Goal: Task Accomplishment & Management: Complete application form

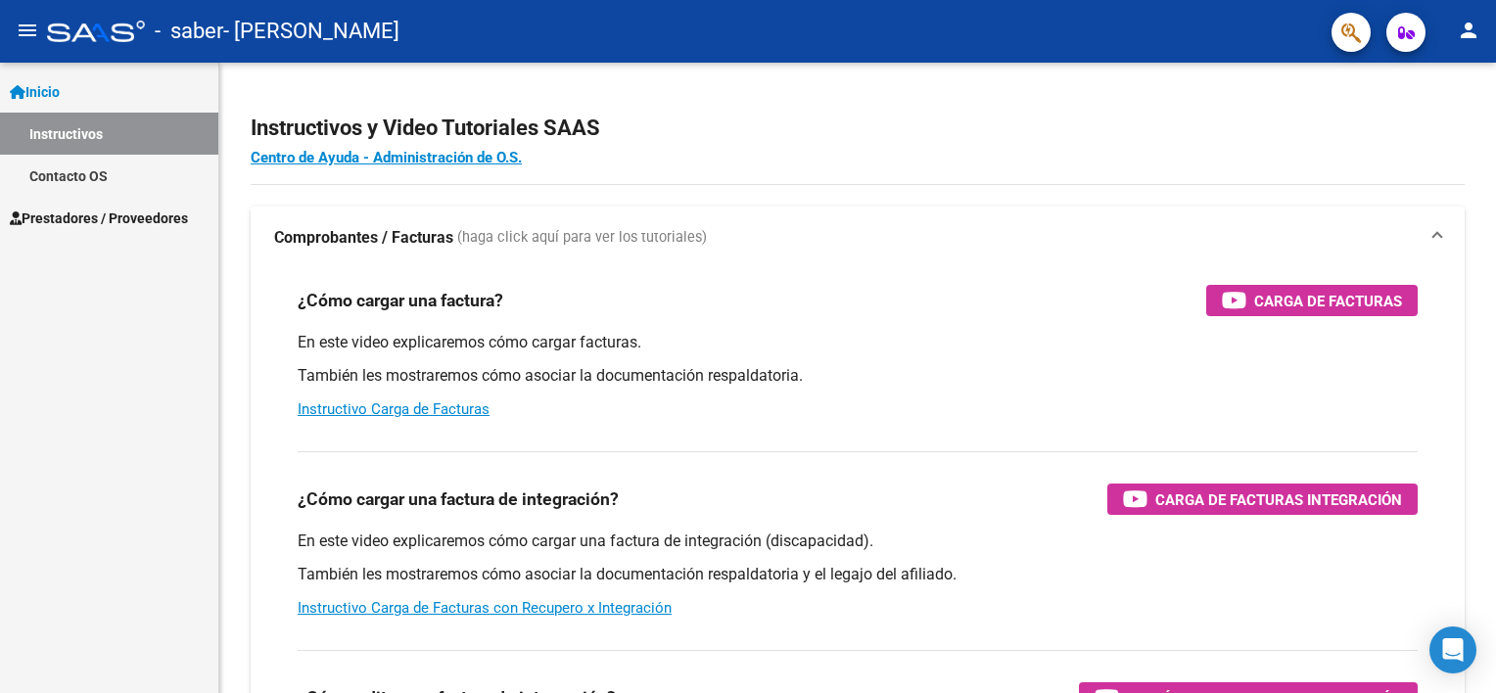
click at [129, 226] on span "Prestadores / Proveedores" at bounding box center [99, 219] width 178 height 22
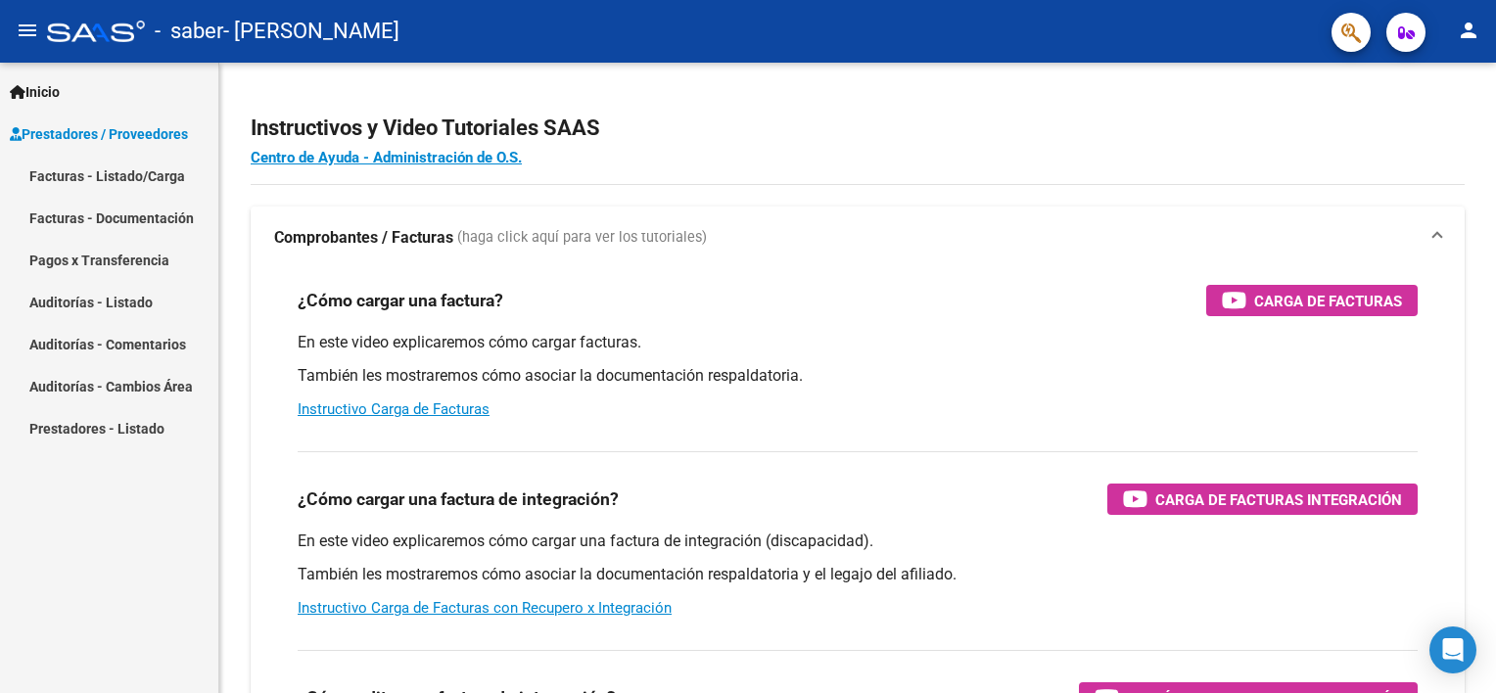
click at [140, 172] on link "Facturas - Listado/Carga" at bounding box center [109, 176] width 218 height 42
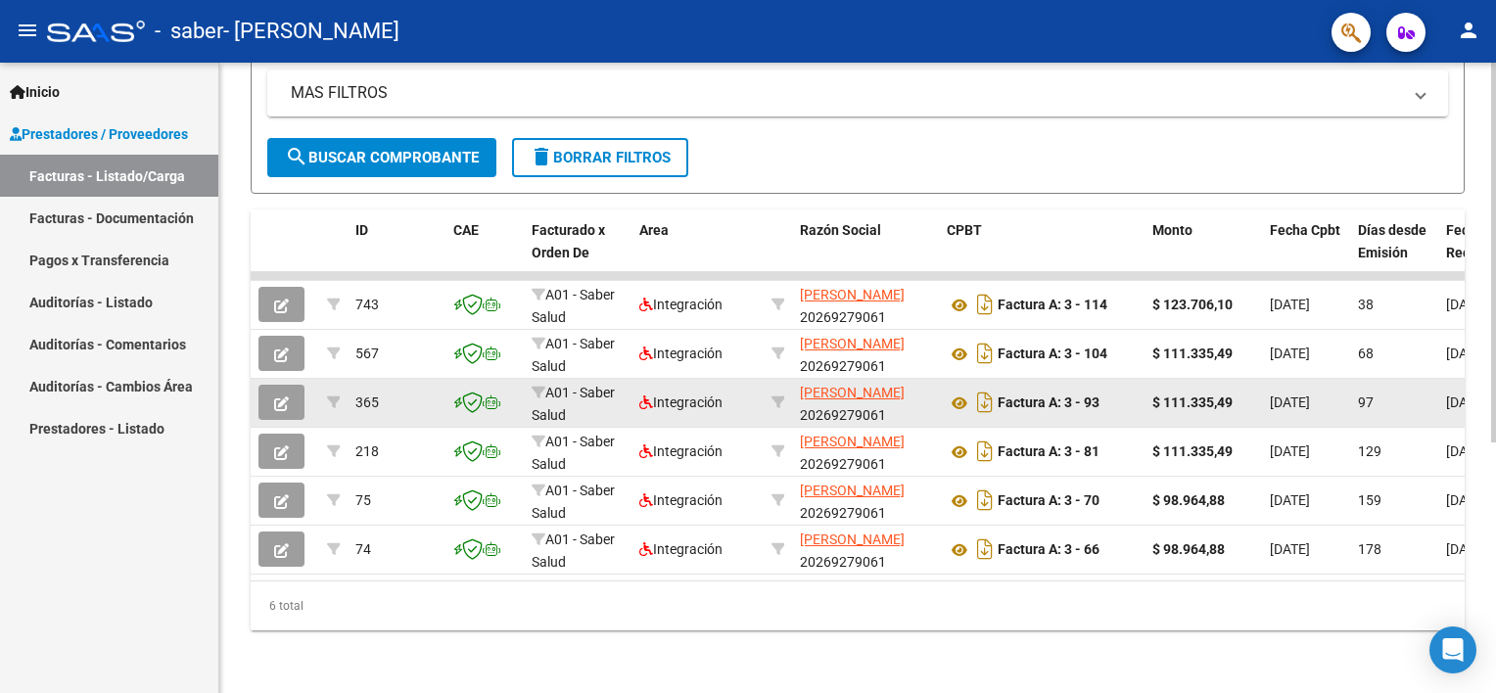
scroll to position [416, 0]
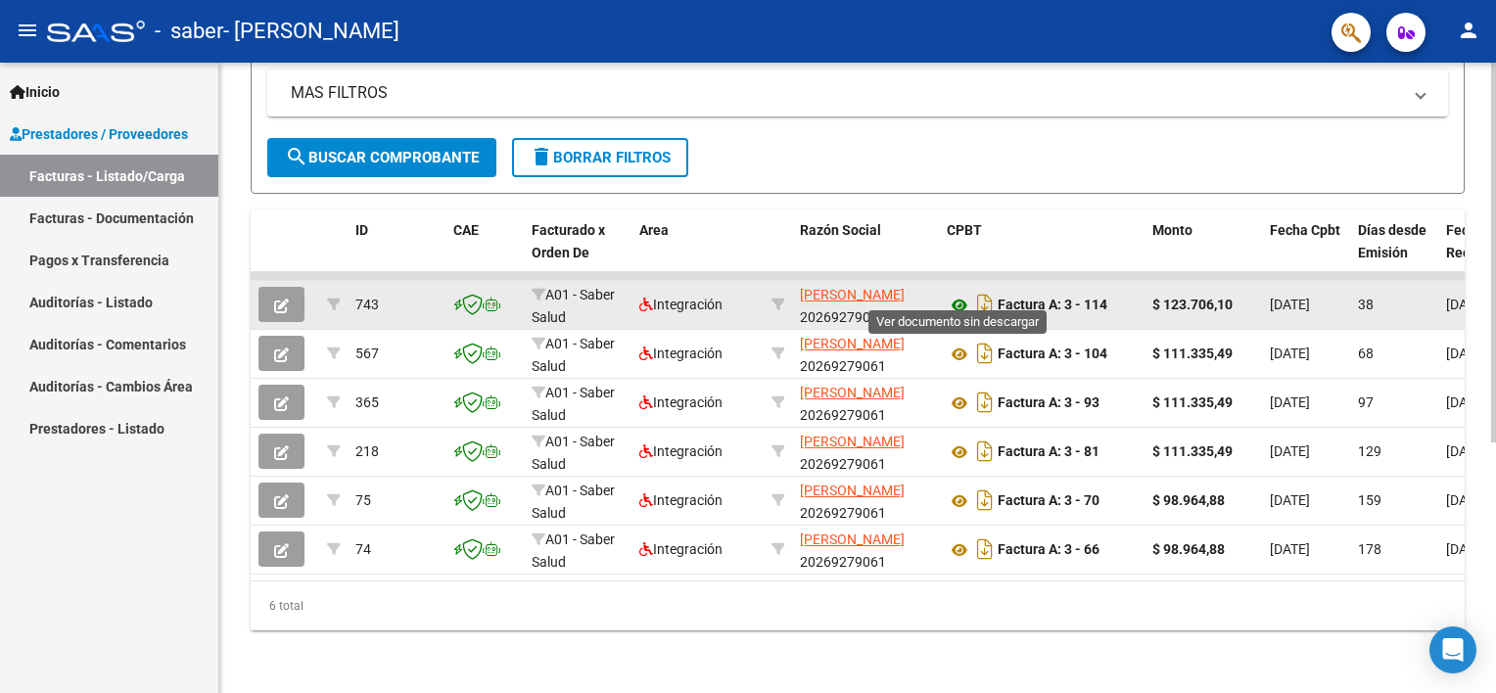
click at [956, 294] on icon at bounding box center [959, 305] width 25 height 23
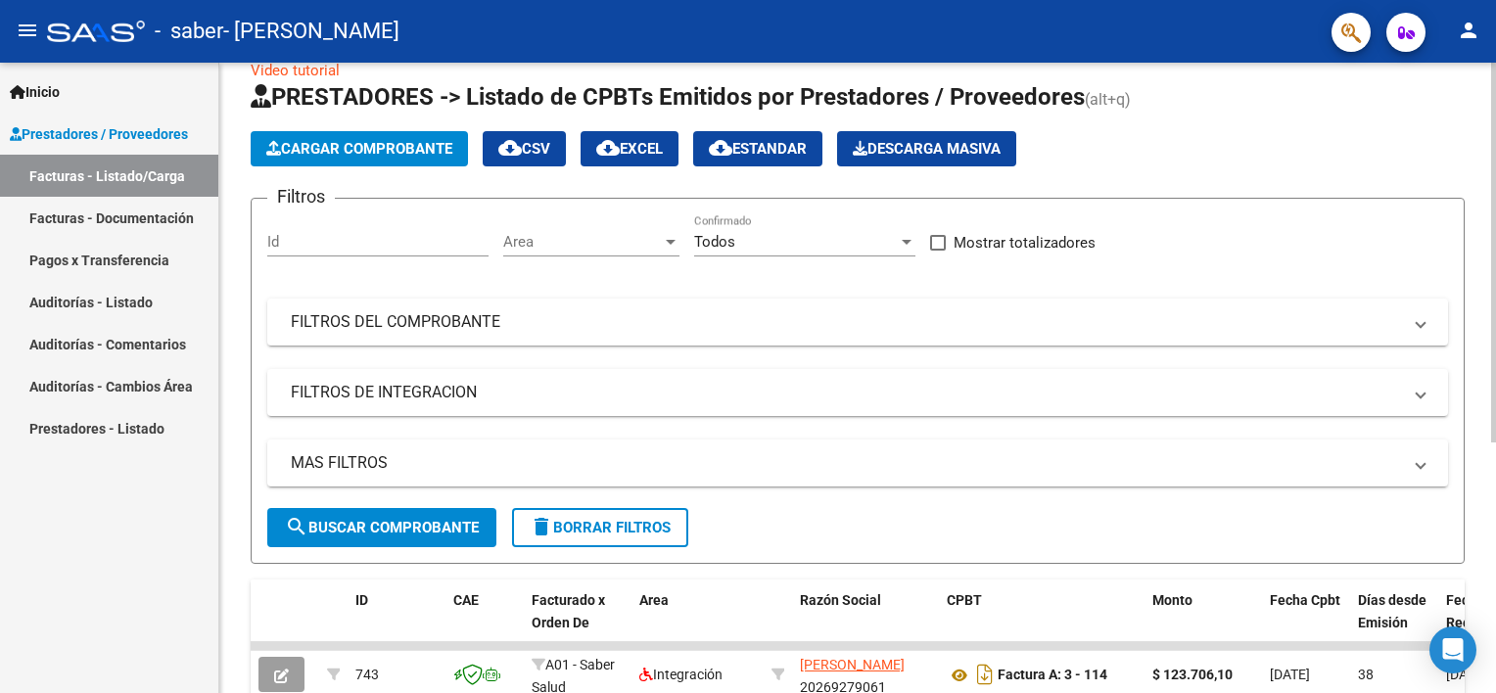
scroll to position [0, 0]
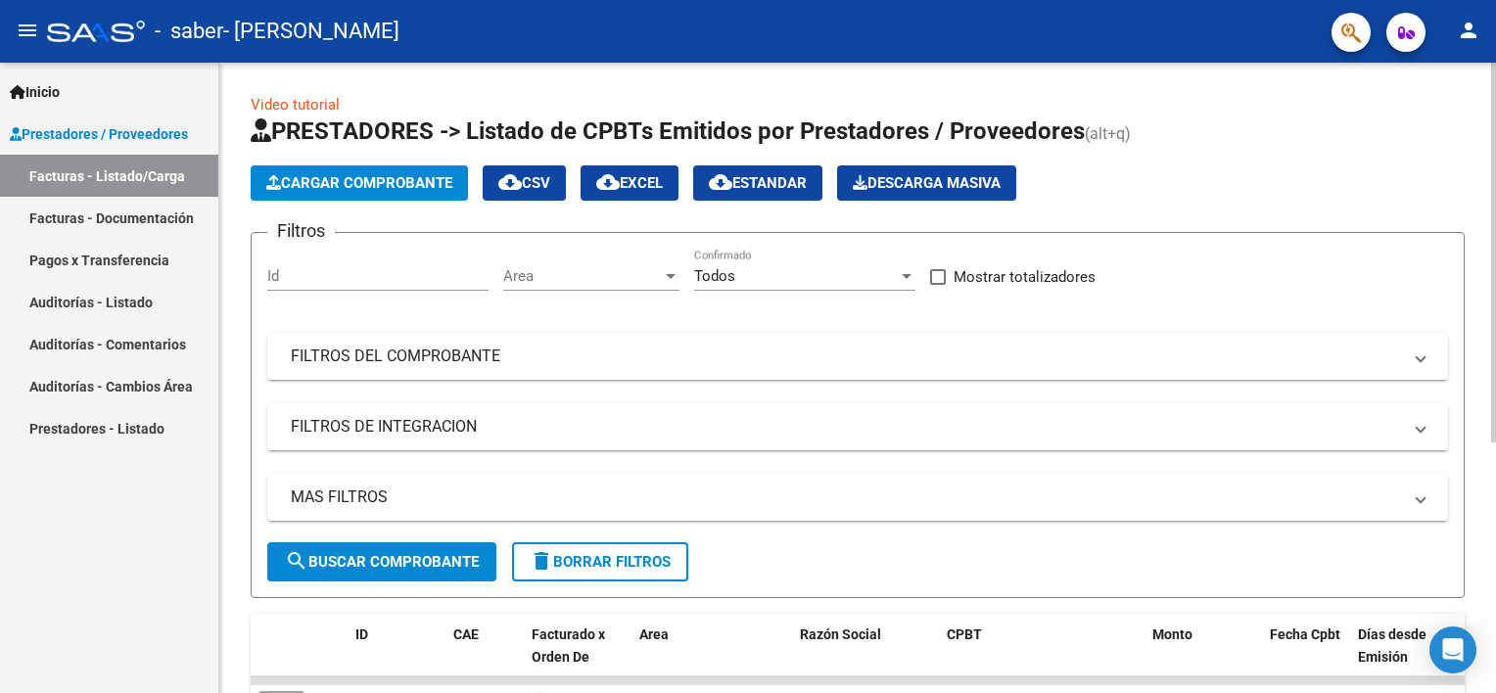
click at [380, 176] on span "Cargar Comprobante" at bounding box center [359, 183] width 186 height 18
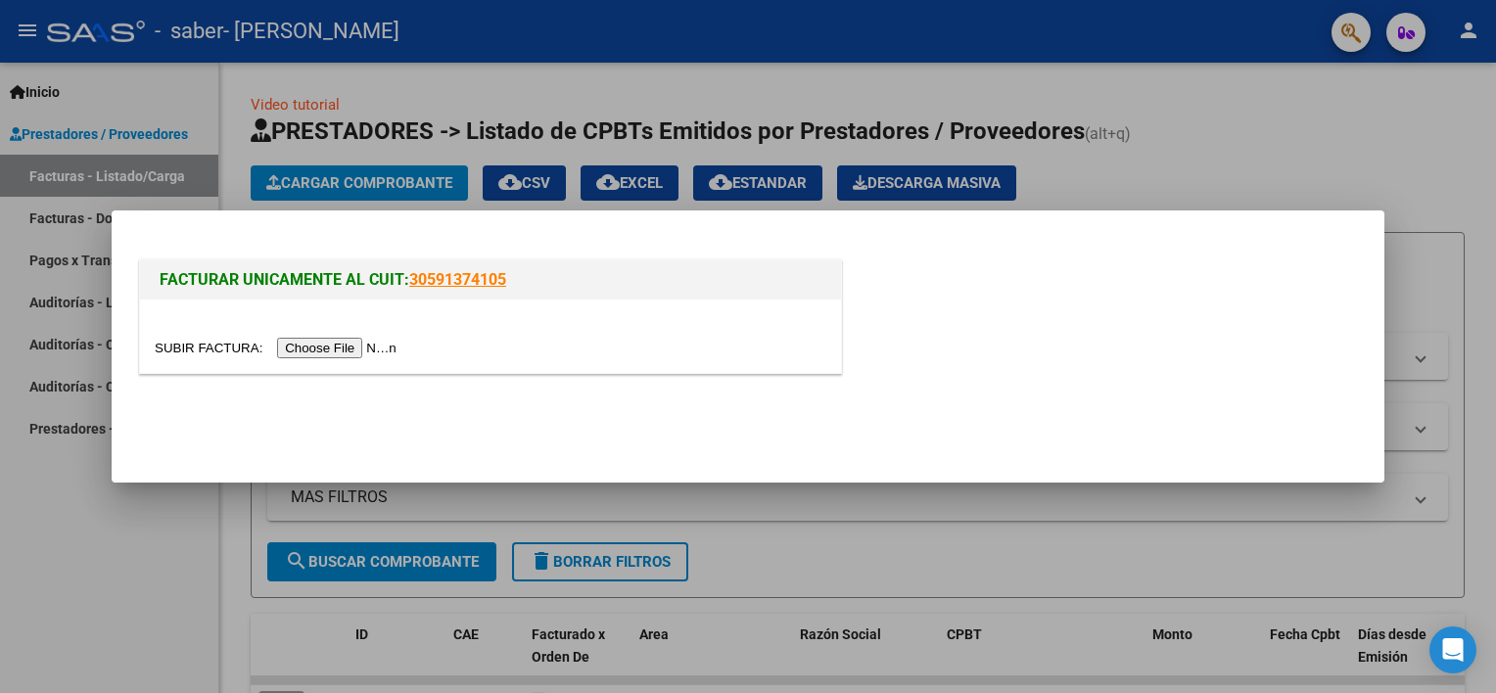
click at [311, 347] on input "file" at bounding box center [279, 348] width 248 height 21
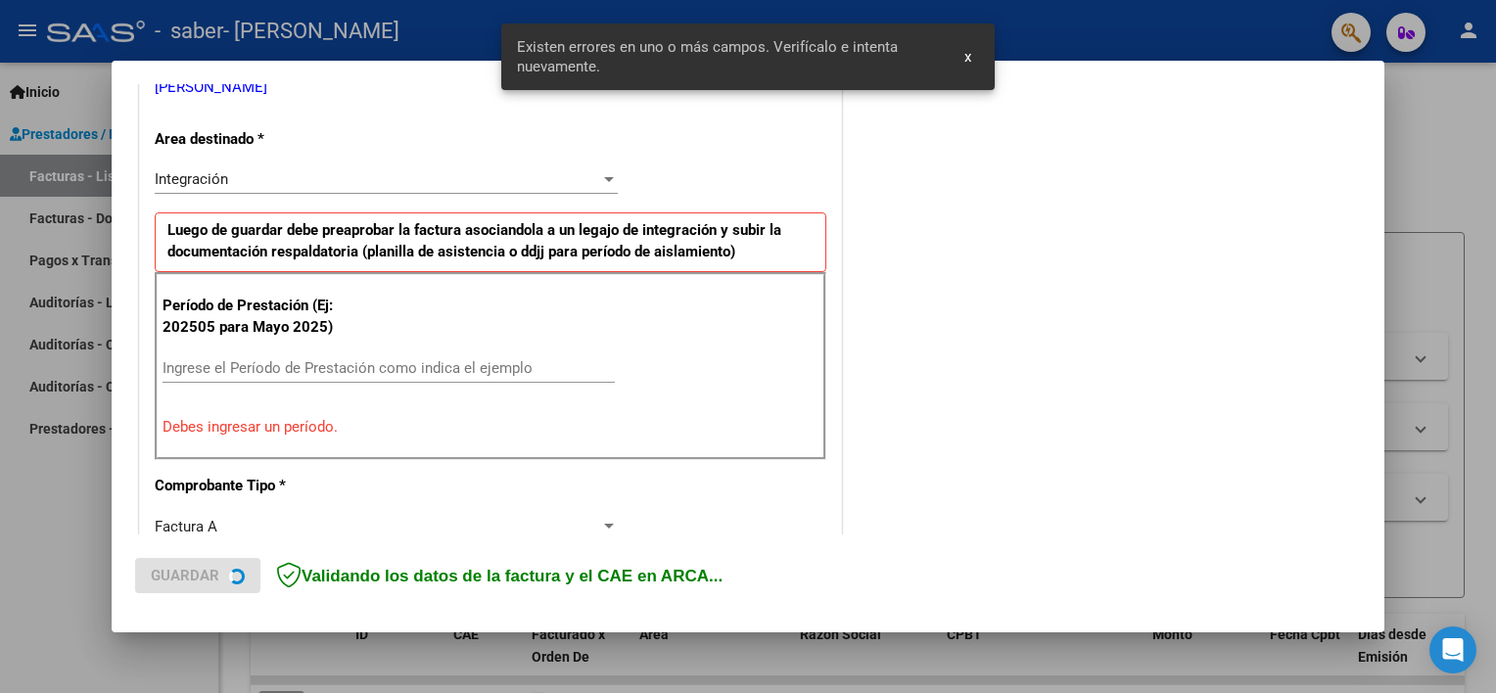
scroll to position [454, 0]
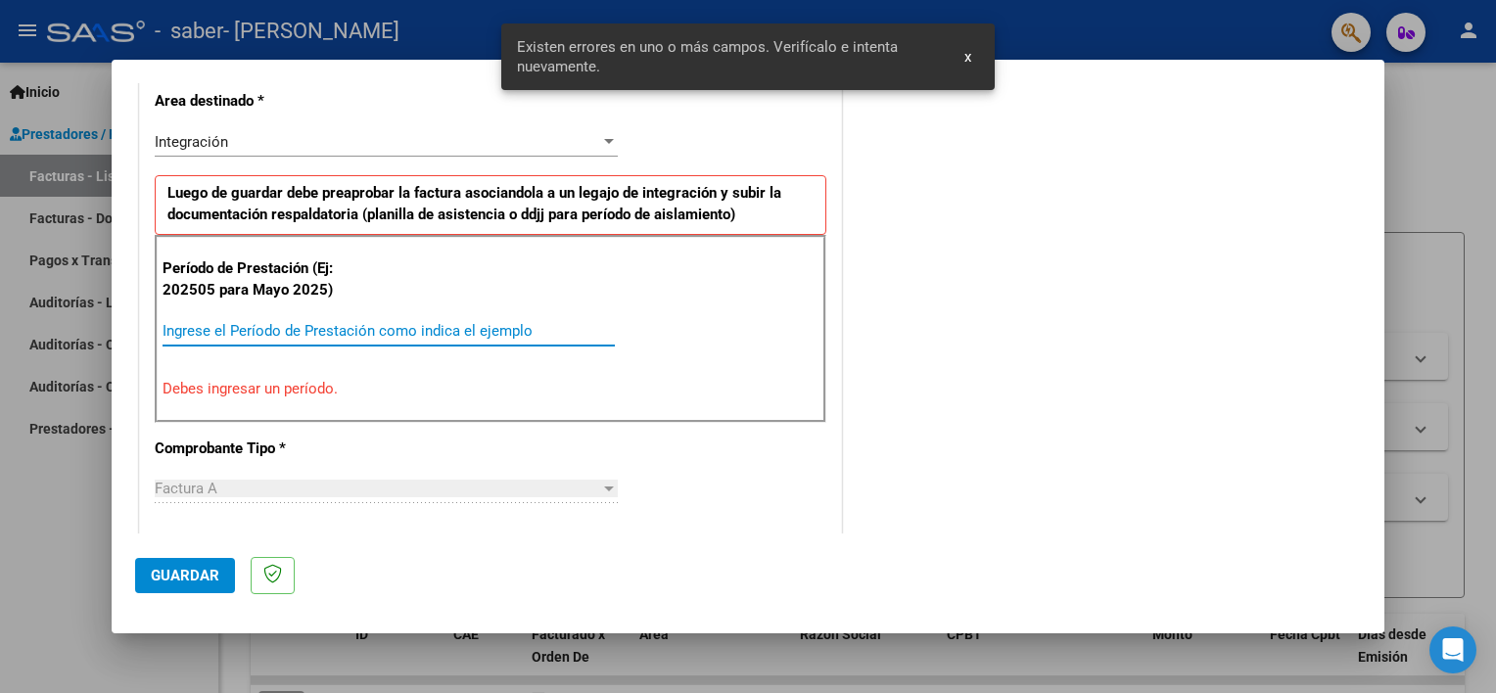
click at [345, 330] on input "Ingrese el Período de Prestación como indica el ejemplo" at bounding box center [389, 331] width 452 height 18
click at [189, 324] on input "202808" at bounding box center [389, 331] width 452 height 18
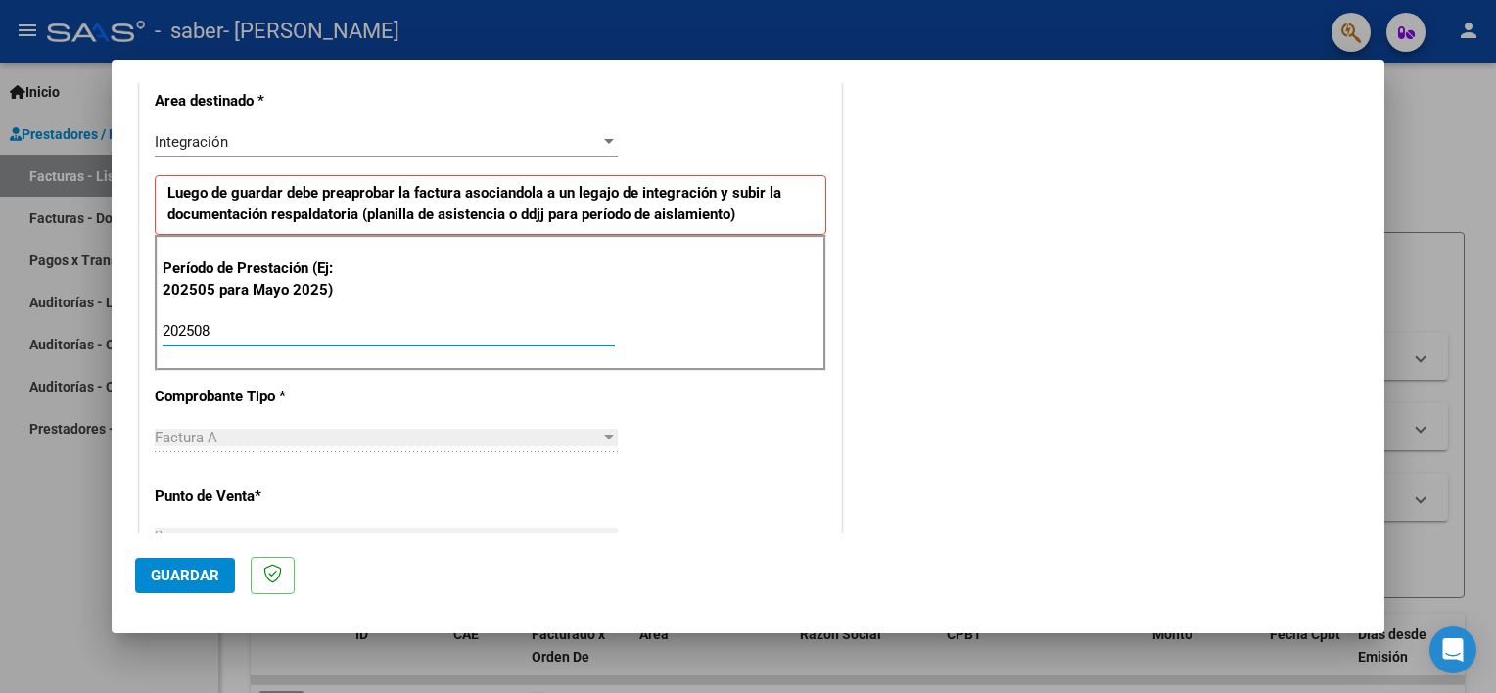
type input "202508"
click at [403, 407] on div "CUIT * 20-26927906-1 Ingresar CUIT ANALISIS PRESTADOR BARBARINO HERNAN AUGUSTO …" at bounding box center [490, 610] width 701 height 1473
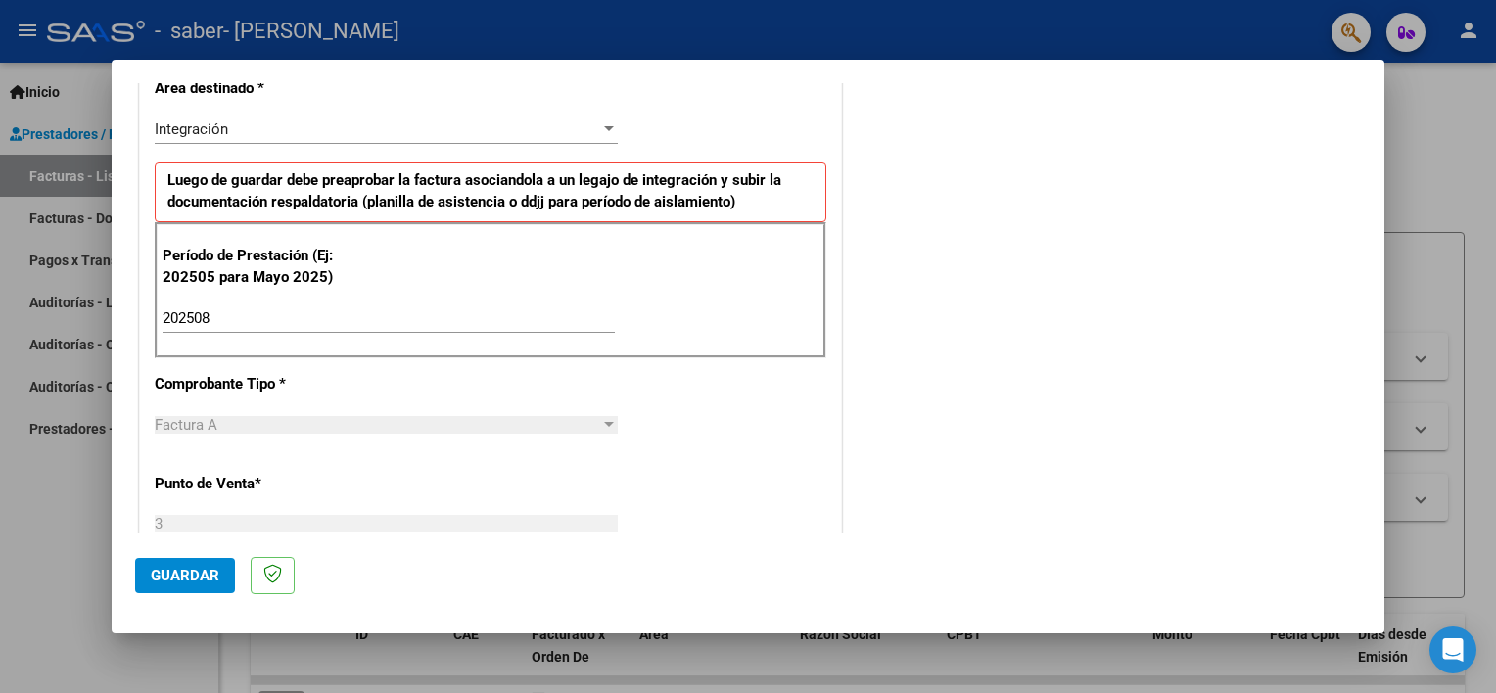
scroll to position [489, 0]
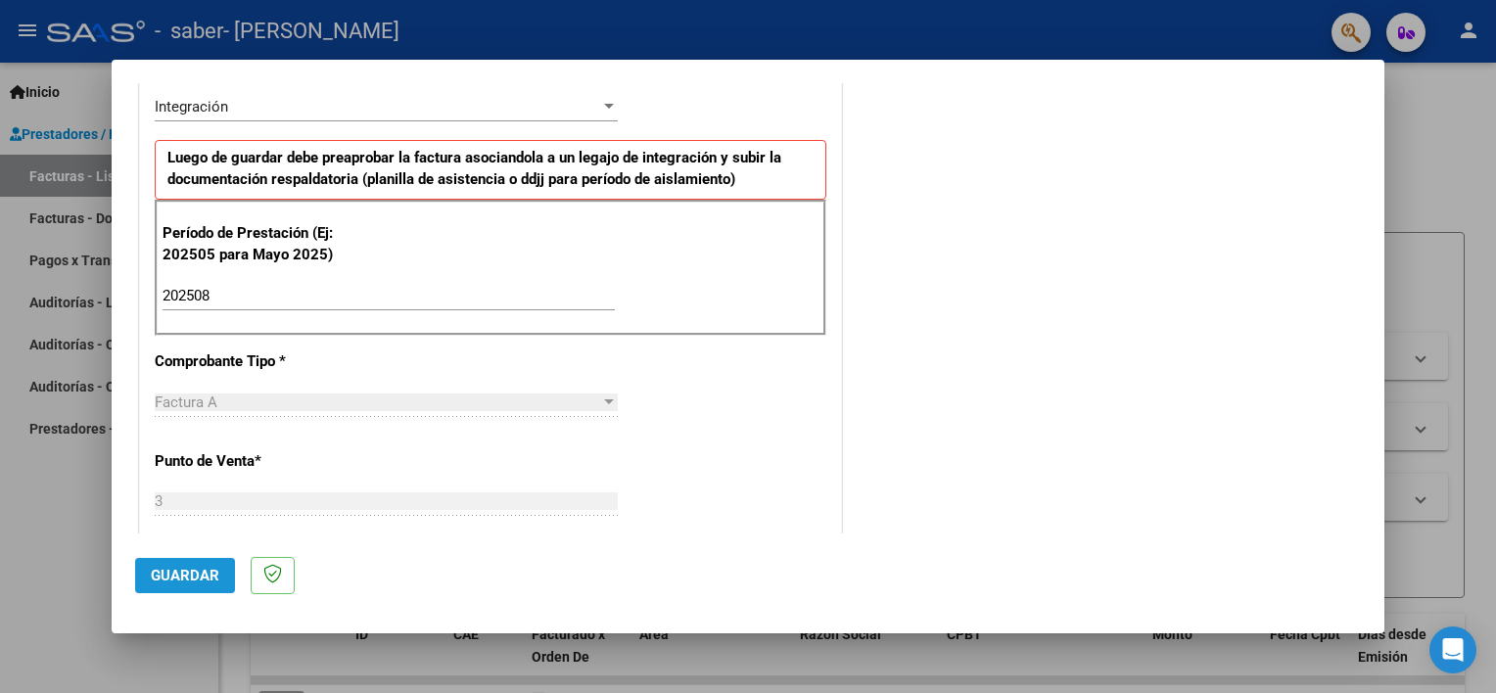
click at [181, 572] on span "Guardar" at bounding box center [185, 576] width 69 height 18
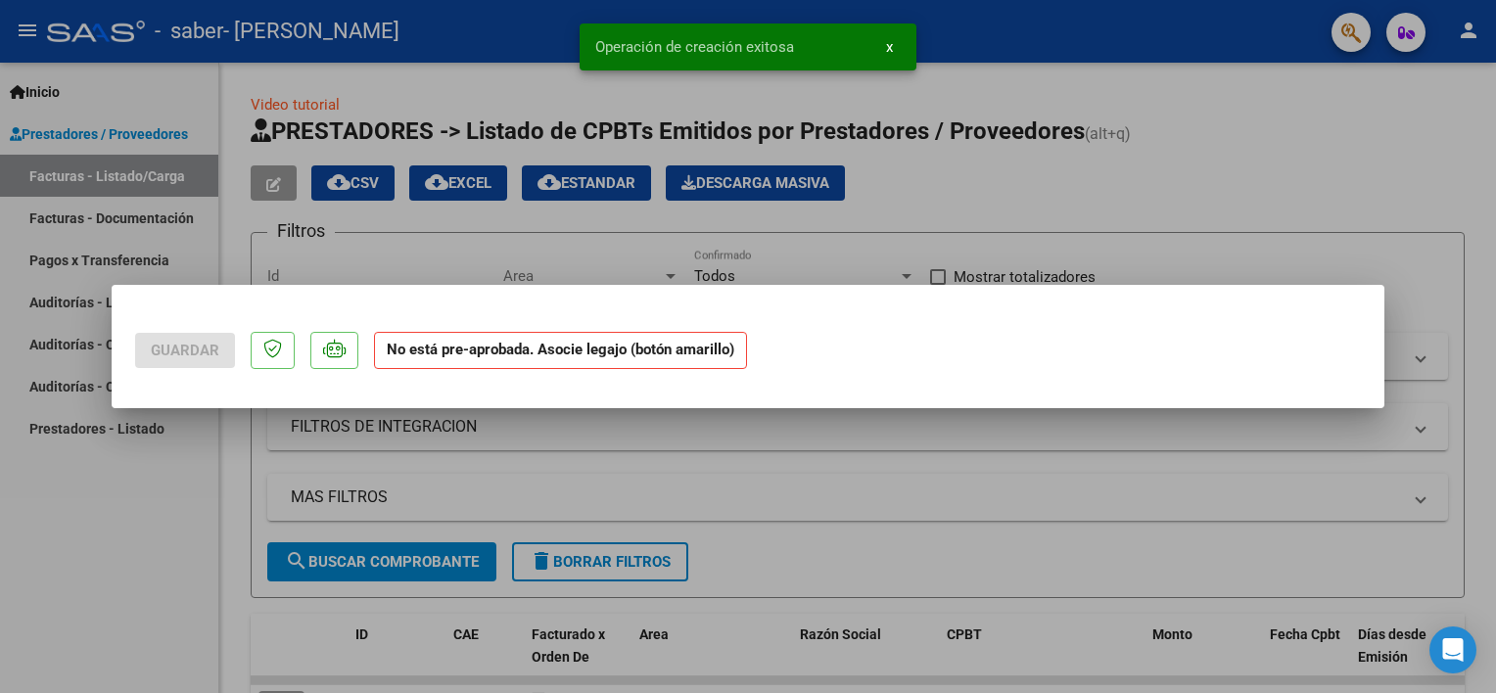
scroll to position [0, 0]
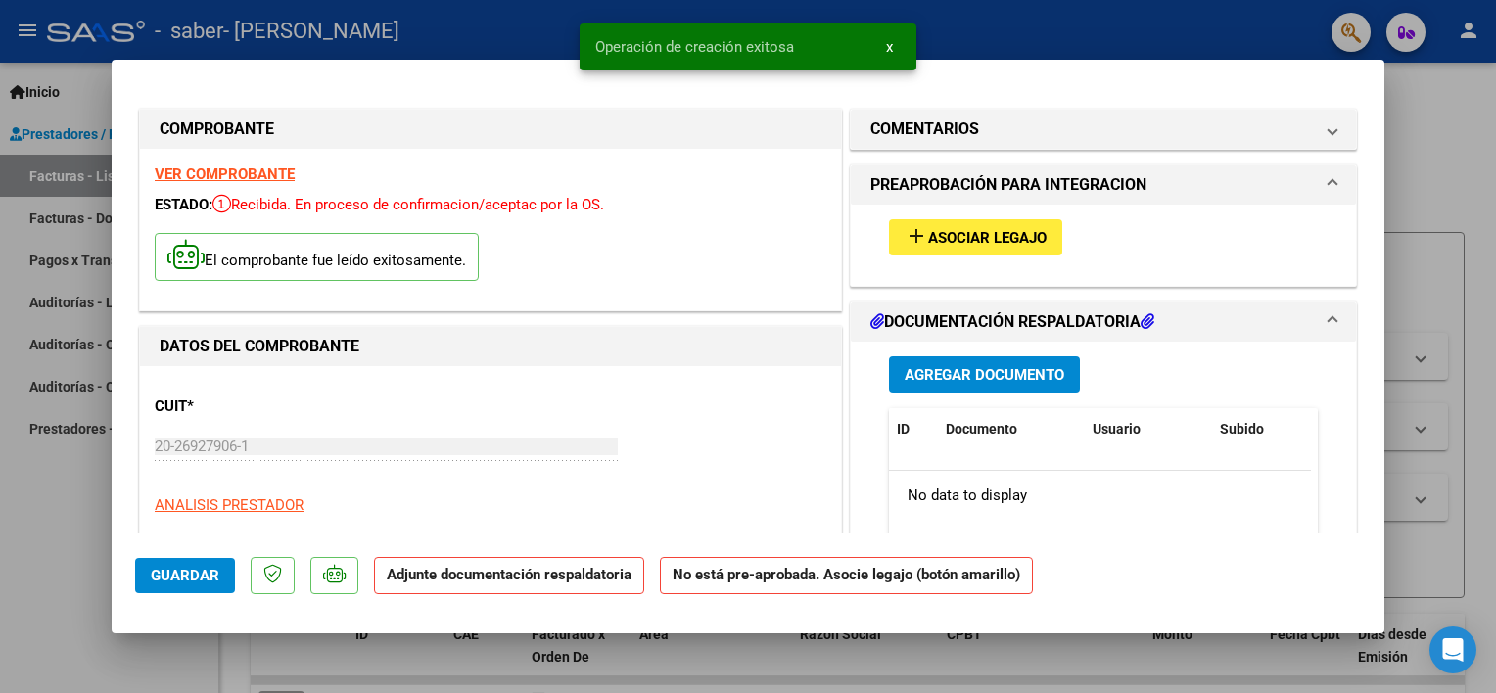
click at [969, 233] on span "Asociar Legajo" at bounding box center [987, 238] width 118 height 18
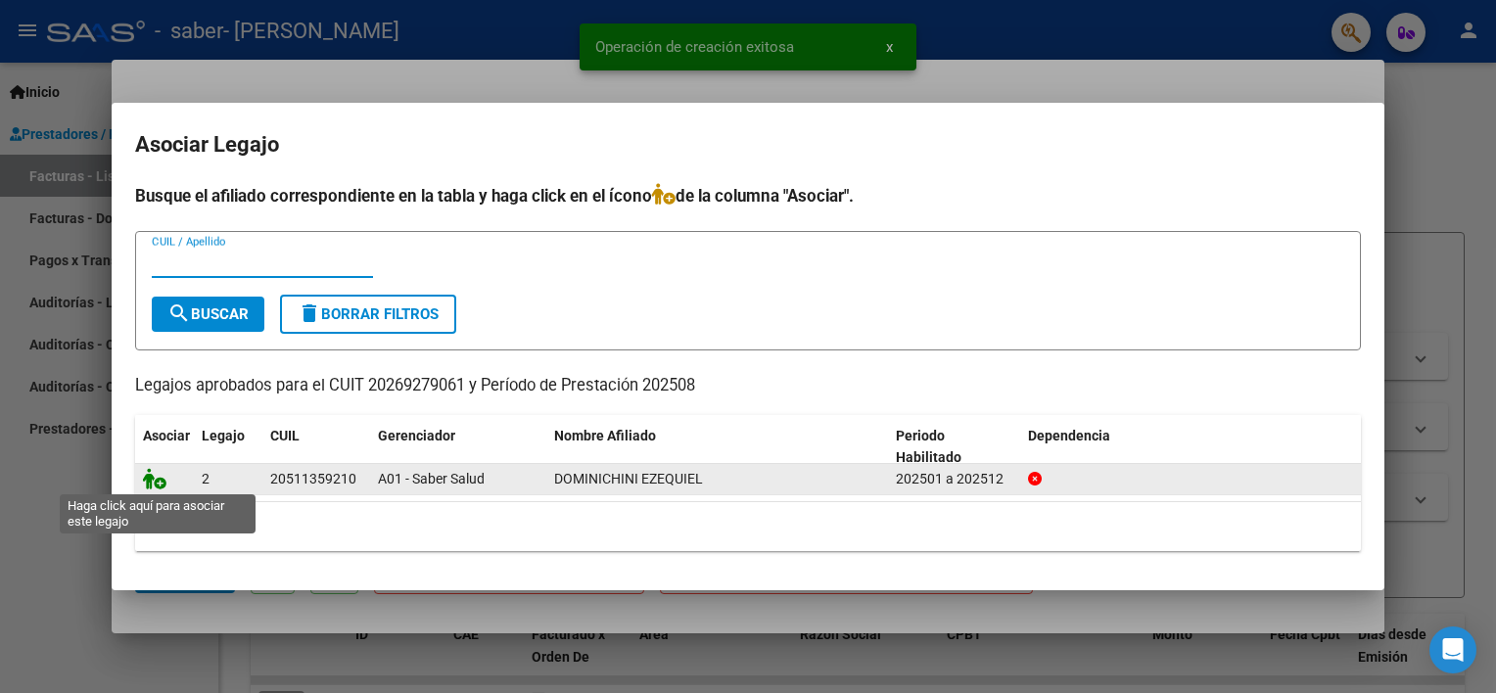
click at [157, 482] on icon at bounding box center [154, 479] width 23 height 22
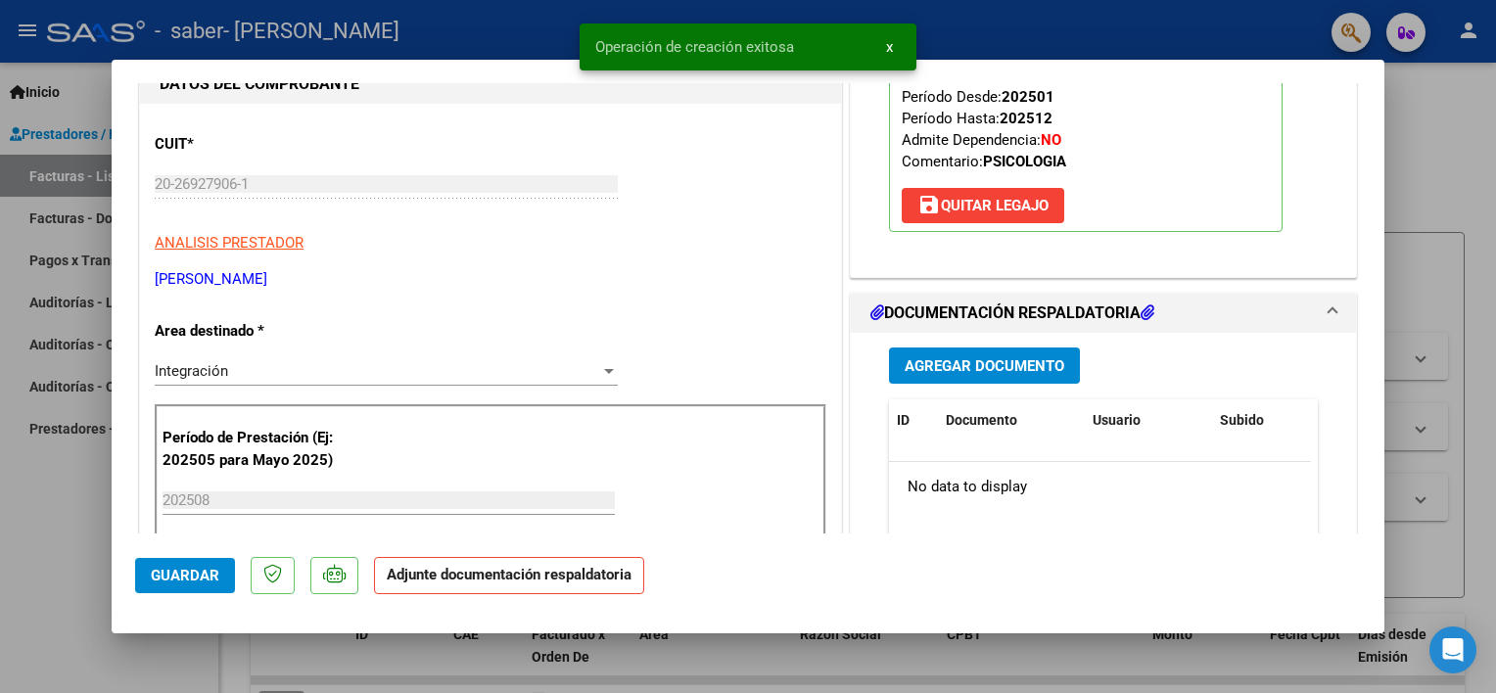
scroll to position [294, 0]
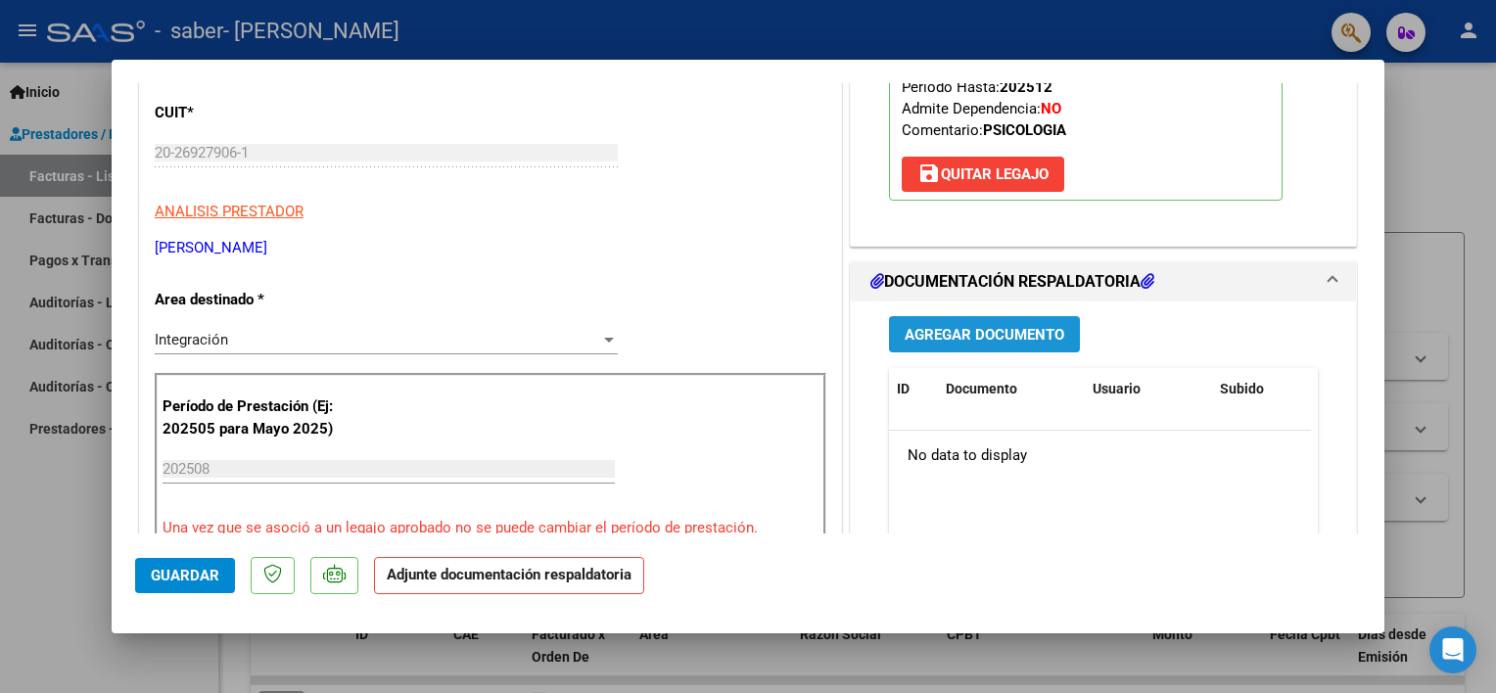
click at [963, 329] on span "Agregar Documento" at bounding box center [985, 335] width 160 height 18
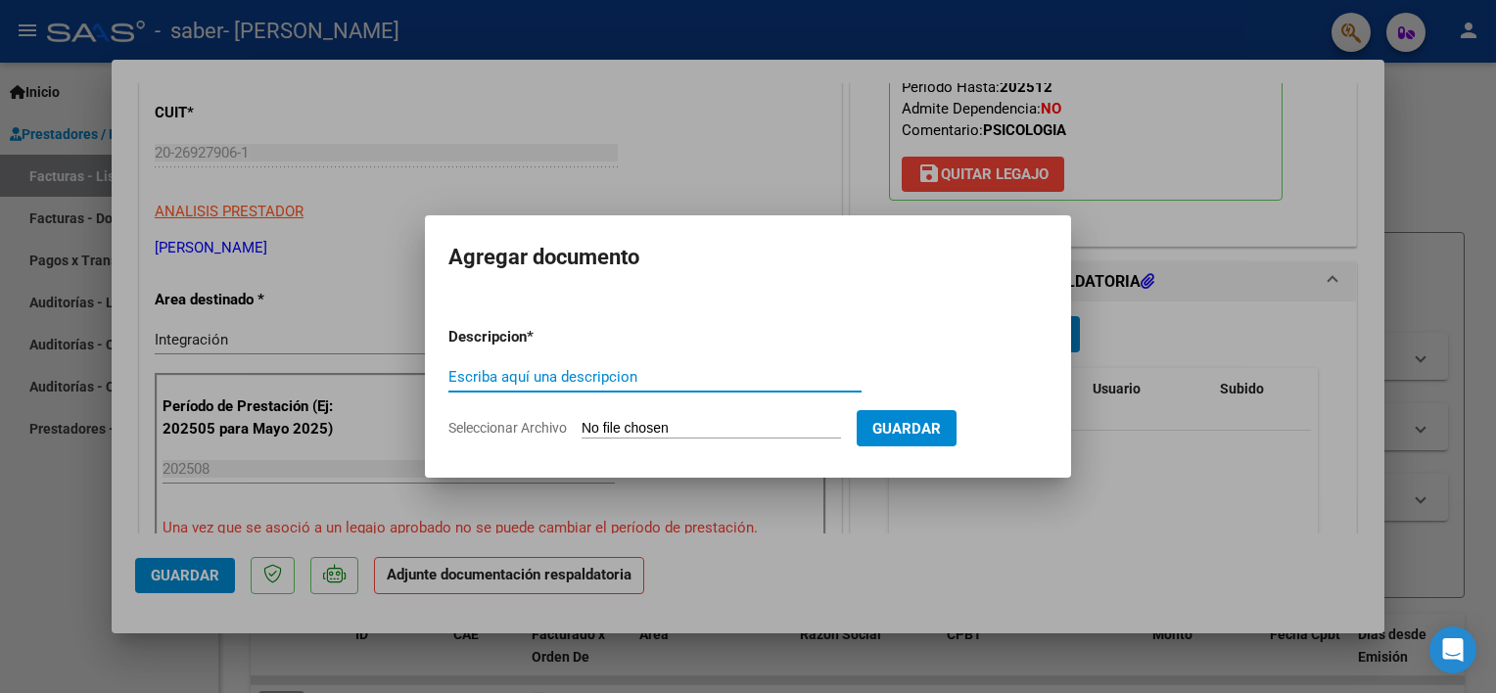
click at [599, 380] on input "Escriba aquí una descripcion" at bounding box center [654, 377] width 413 height 18
click at [647, 376] on input "PLANILLA DE ASISTENCIA JULIO 2025 TO" at bounding box center [654, 377] width 413 height 18
drag, startPoint x: 759, startPoint y: 372, endPoint x: 714, endPoint y: 372, distance: 45.0
click at [714, 372] on input "PLANILLA DE ASISTENCIA AGOSTO 2025 TO" at bounding box center [654, 377] width 413 height 18
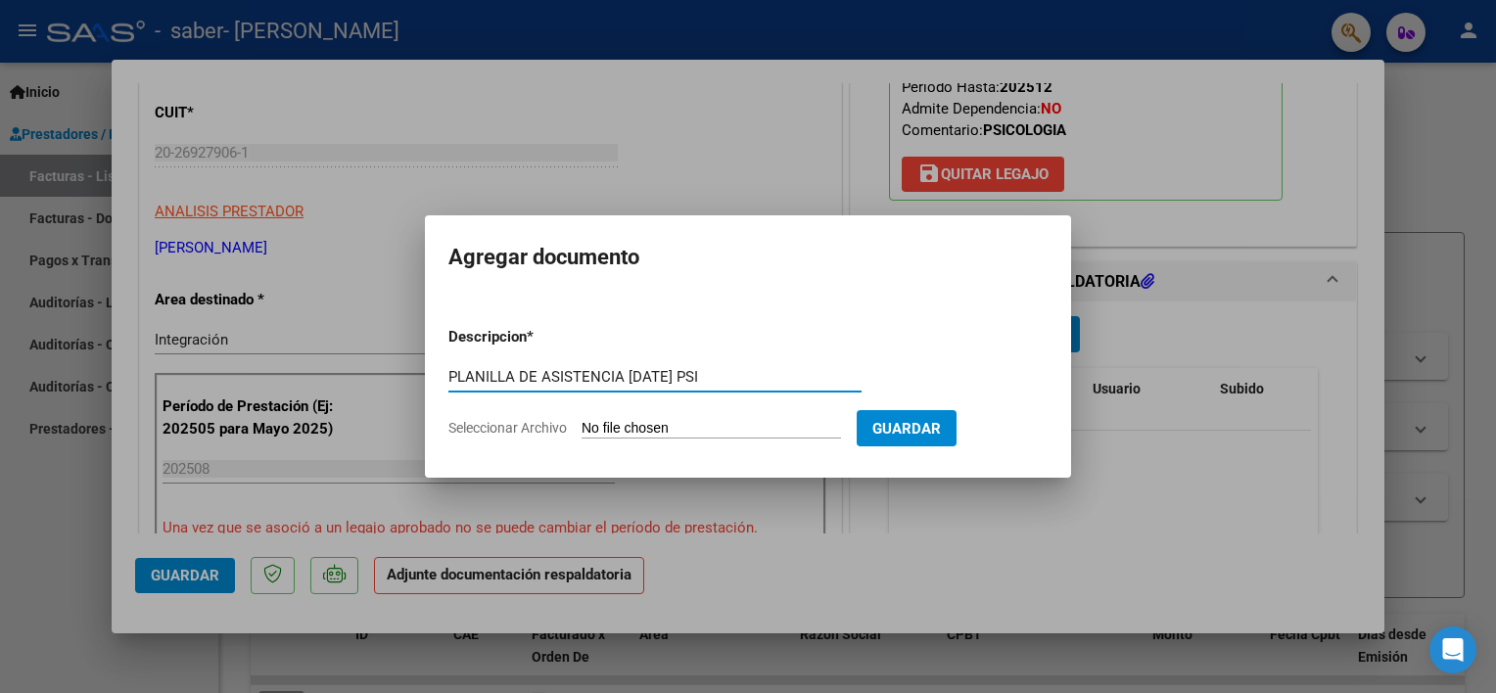
type input "PLANILLA DE ASISTENCIA [DATE] PSI"
click at [813, 413] on form "Descripcion * PLANILLA DE ASISTENCIA AGOSTO 2025 PSI Escriba aquí una descripci…" at bounding box center [747, 382] width 599 height 143
click at [780, 429] on input "Seleccionar Archivo" at bounding box center [710, 429] width 259 height 19
type input "C:\fakepath\PLANILLA DOMINICHINI SABER AGOSTO 2025 PSI.pdf"
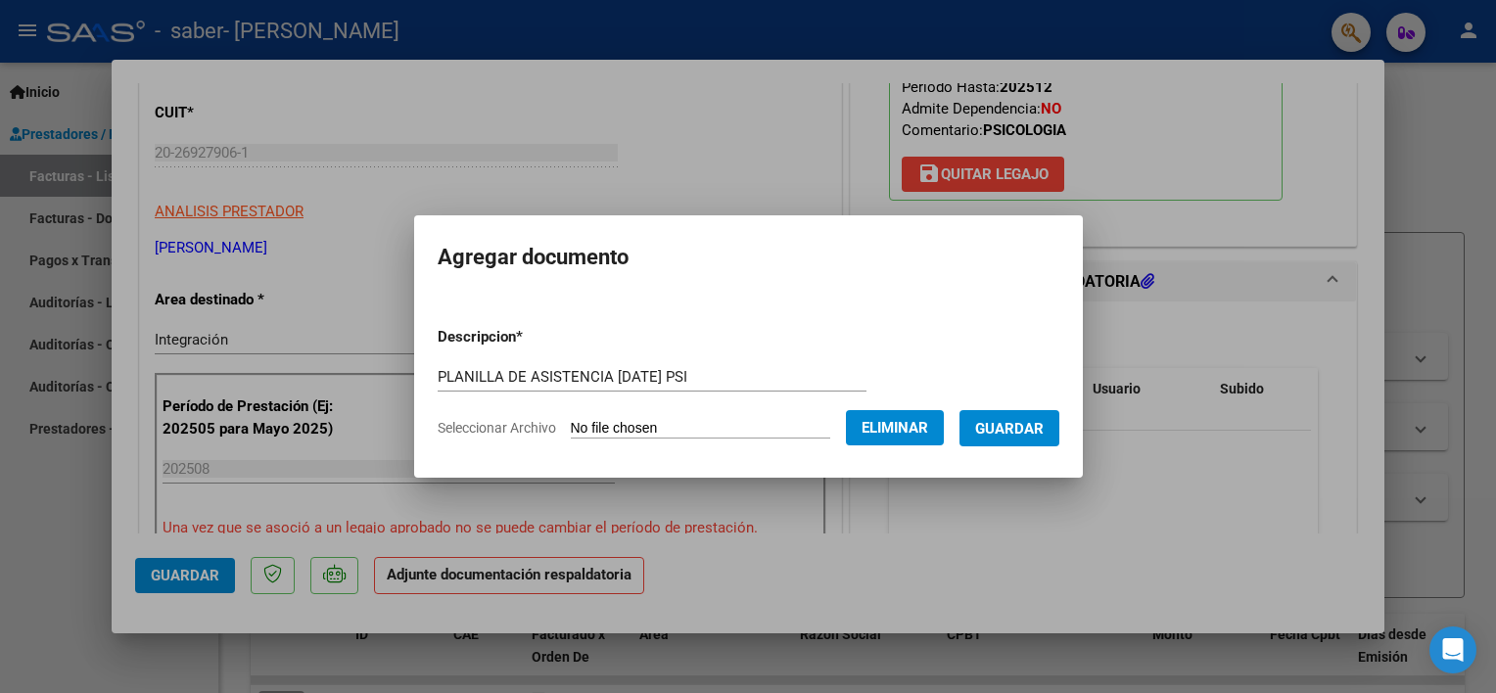
click at [999, 430] on span "Guardar" at bounding box center [1009, 429] width 69 height 18
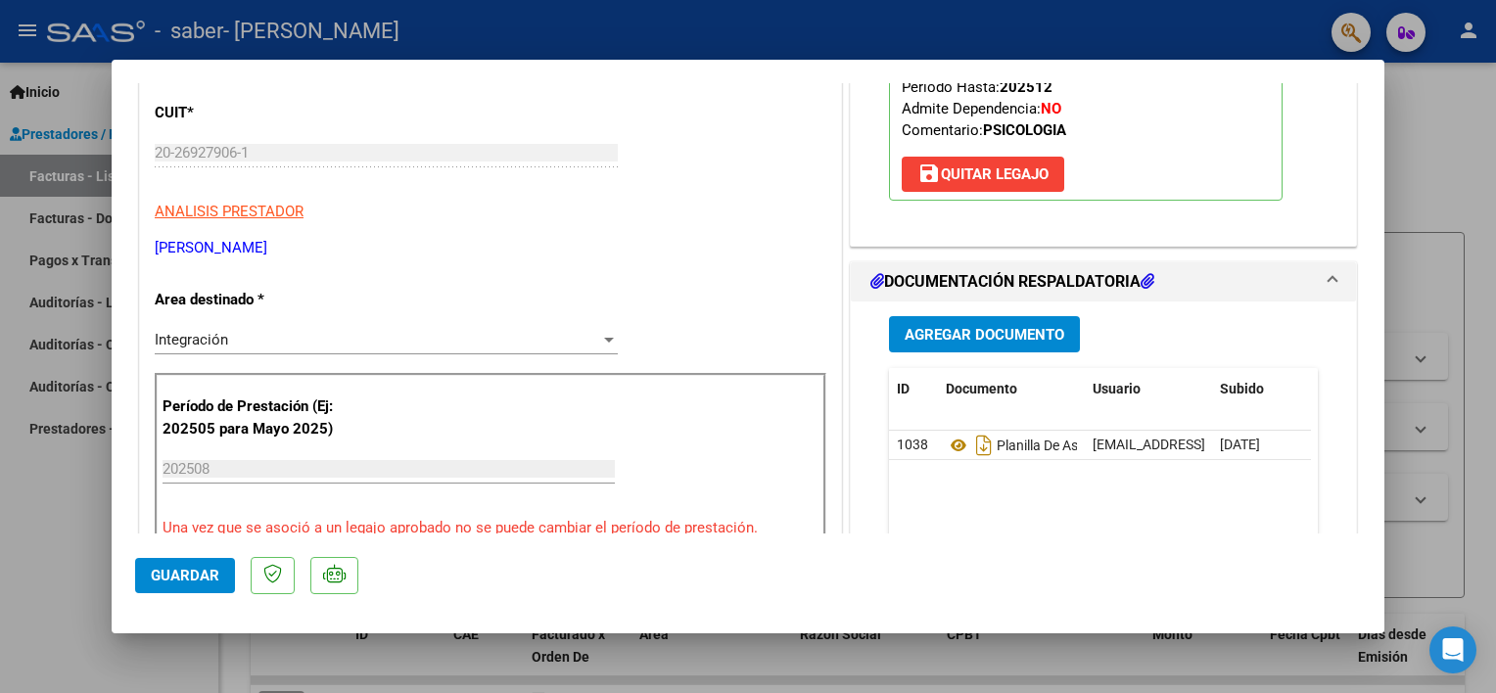
click at [670, 532] on p "Una vez que se asoció a un legajo aprobado no se puede cambiar el período de pr…" at bounding box center [491, 528] width 656 height 23
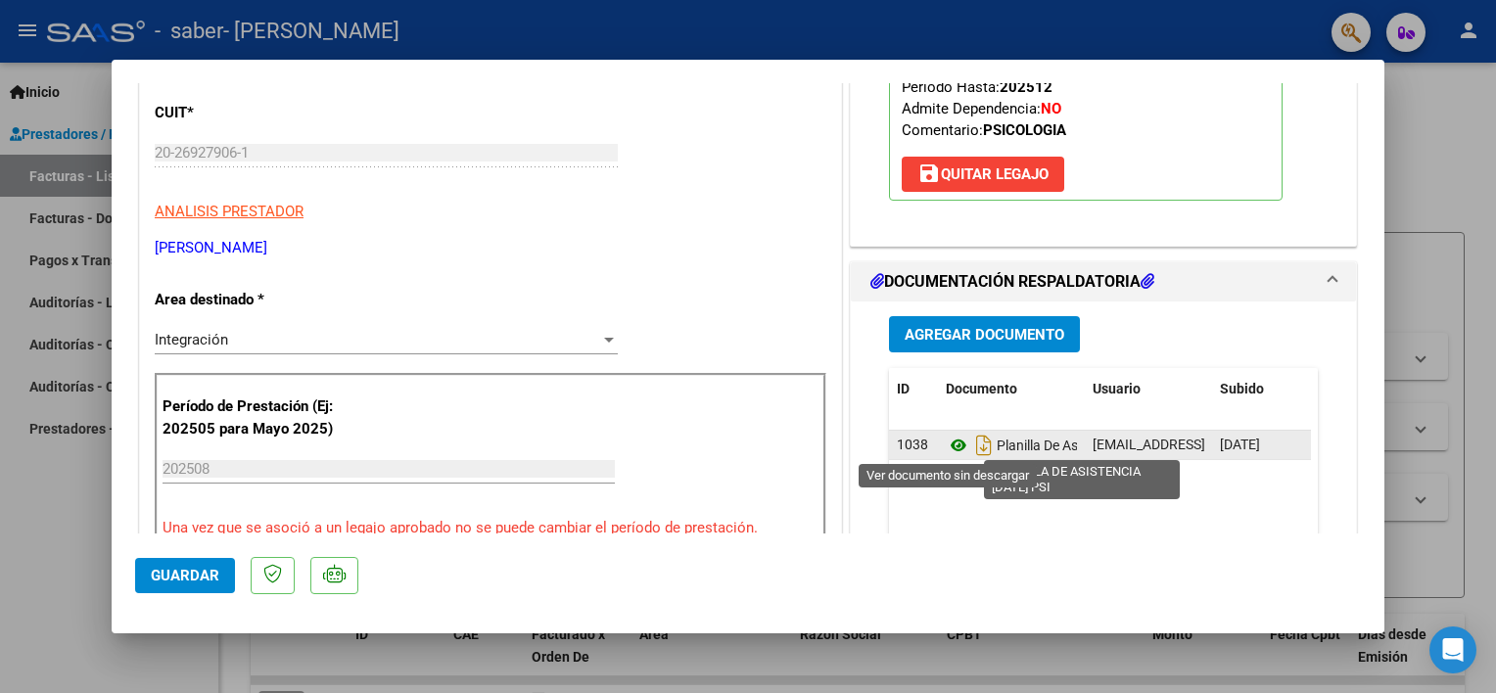
click at [952, 443] on icon at bounding box center [958, 445] width 25 height 23
click at [949, 441] on icon at bounding box center [958, 445] width 25 height 23
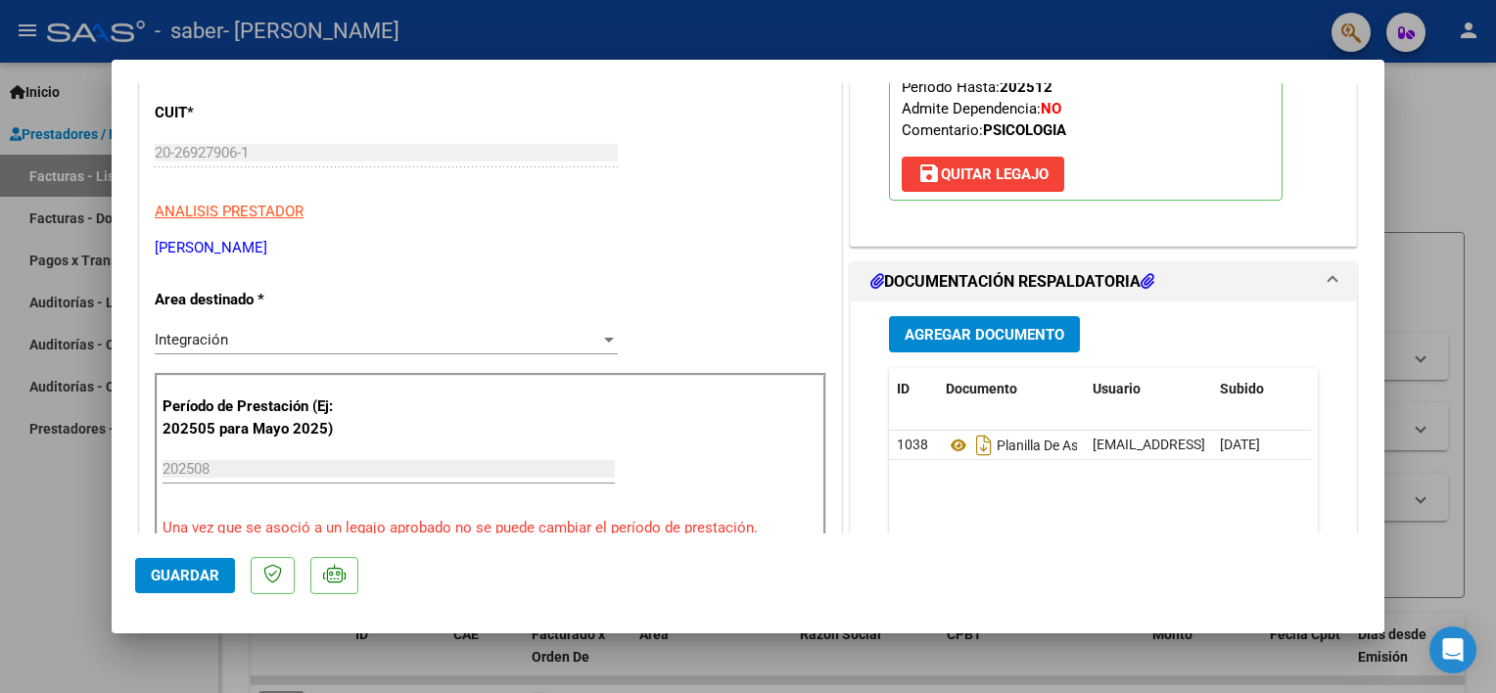
click at [51, 513] on div at bounding box center [748, 346] width 1496 height 693
type input "$ 0,00"
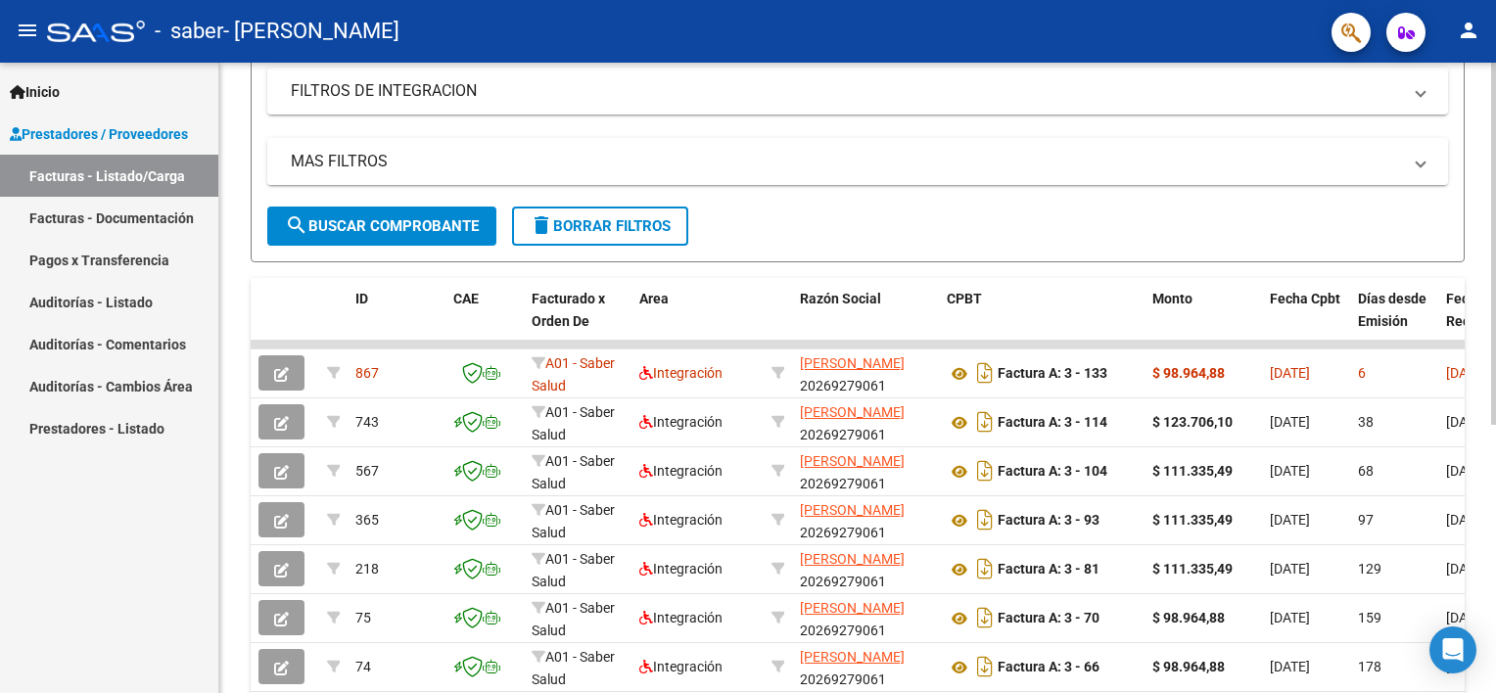
scroll to position [392, 0]
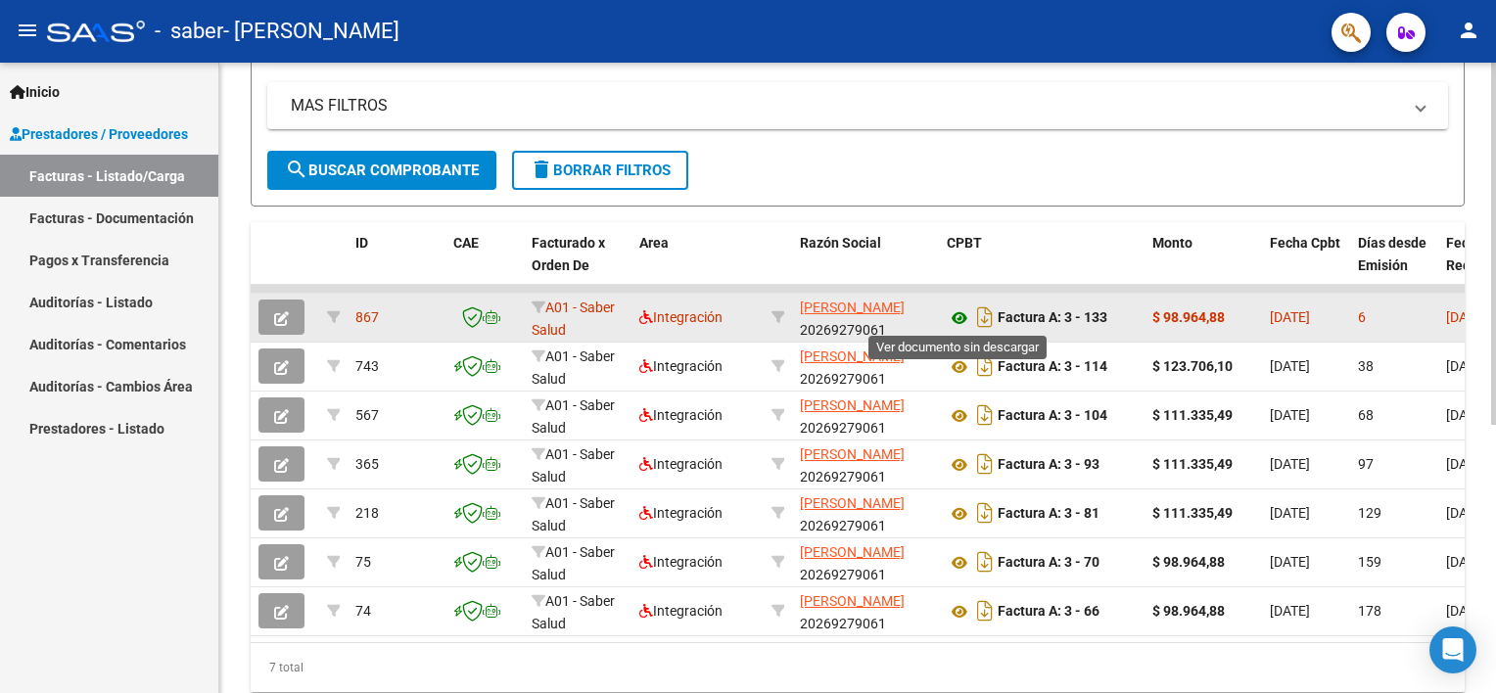
click at [959, 313] on icon at bounding box center [959, 317] width 25 height 23
drag, startPoint x: 1230, startPoint y: 313, endPoint x: 1164, endPoint y: 307, distance: 65.9
click at [1164, 307] on div "$ 98.964,88" at bounding box center [1203, 317] width 102 height 23
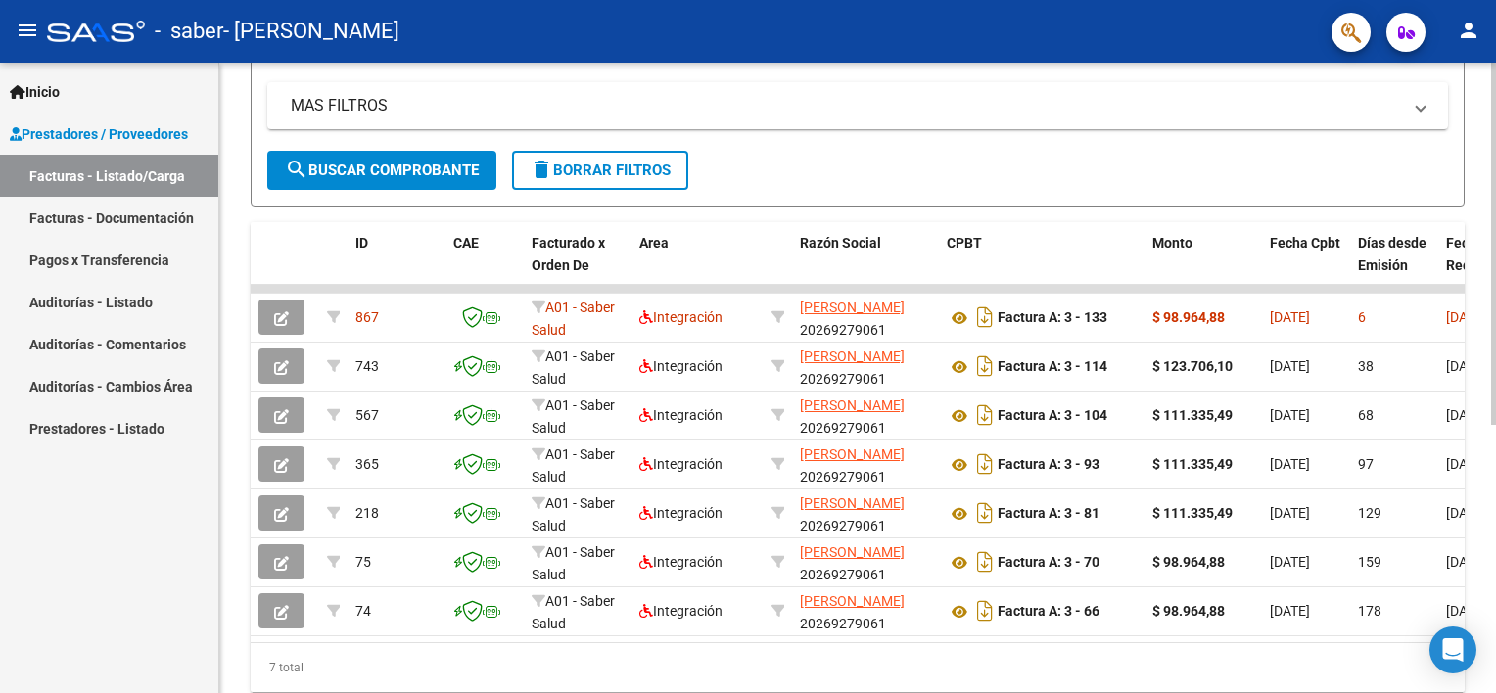
copy strong "98.964,88"
click at [1468, 24] on mat-icon "person" at bounding box center [1468, 30] width 23 height 23
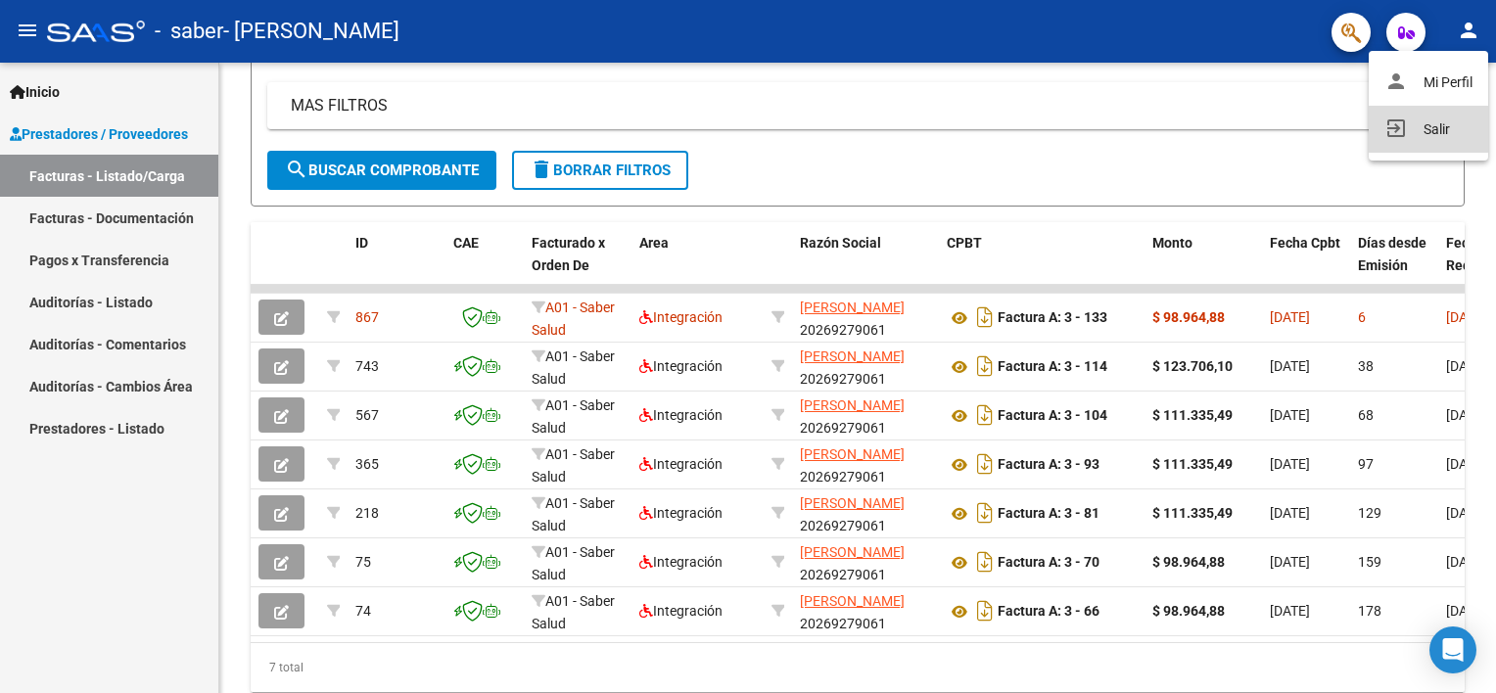
click at [1435, 126] on button "exit_to_app Salir" at bounding box center [1428, 129] width 119 height 47
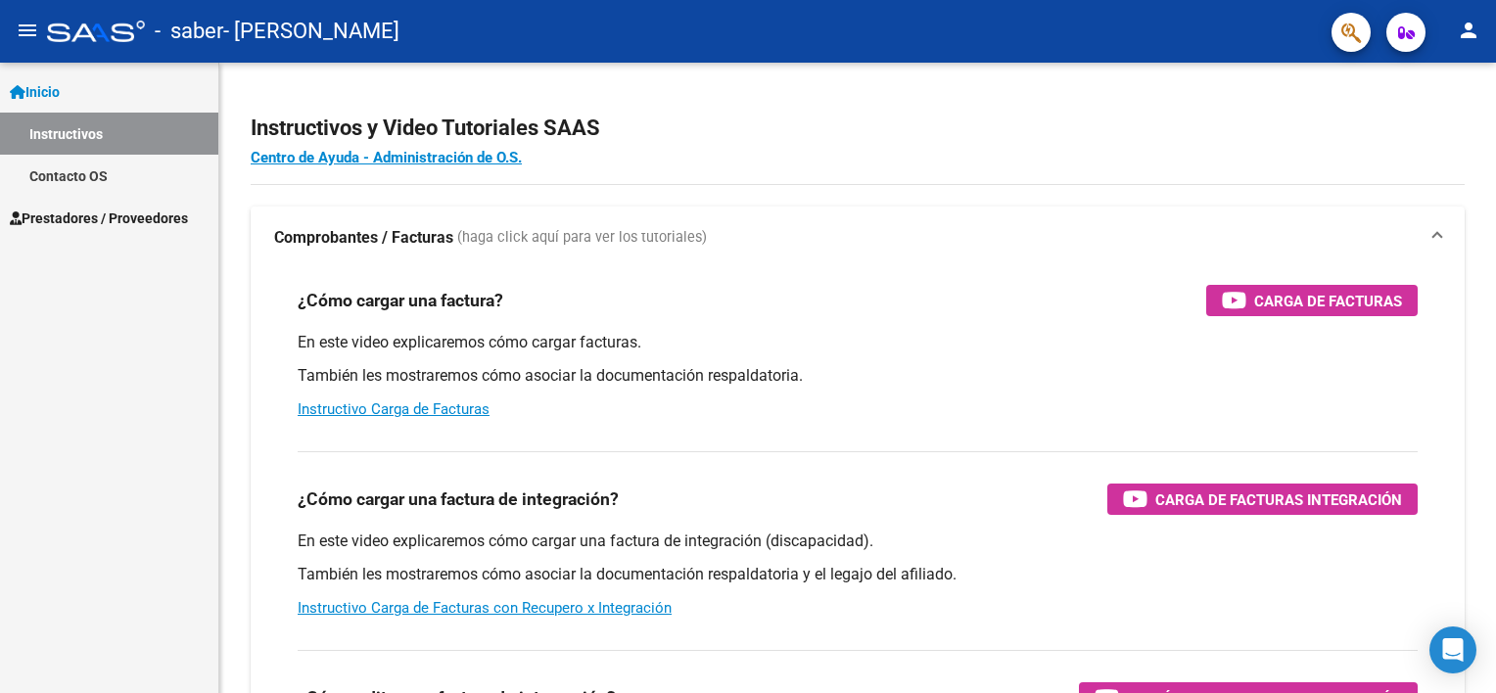
click at [96, 224] on span "Prestadores / Proveedores" at bounding box center [99, 219] width 178 height 22
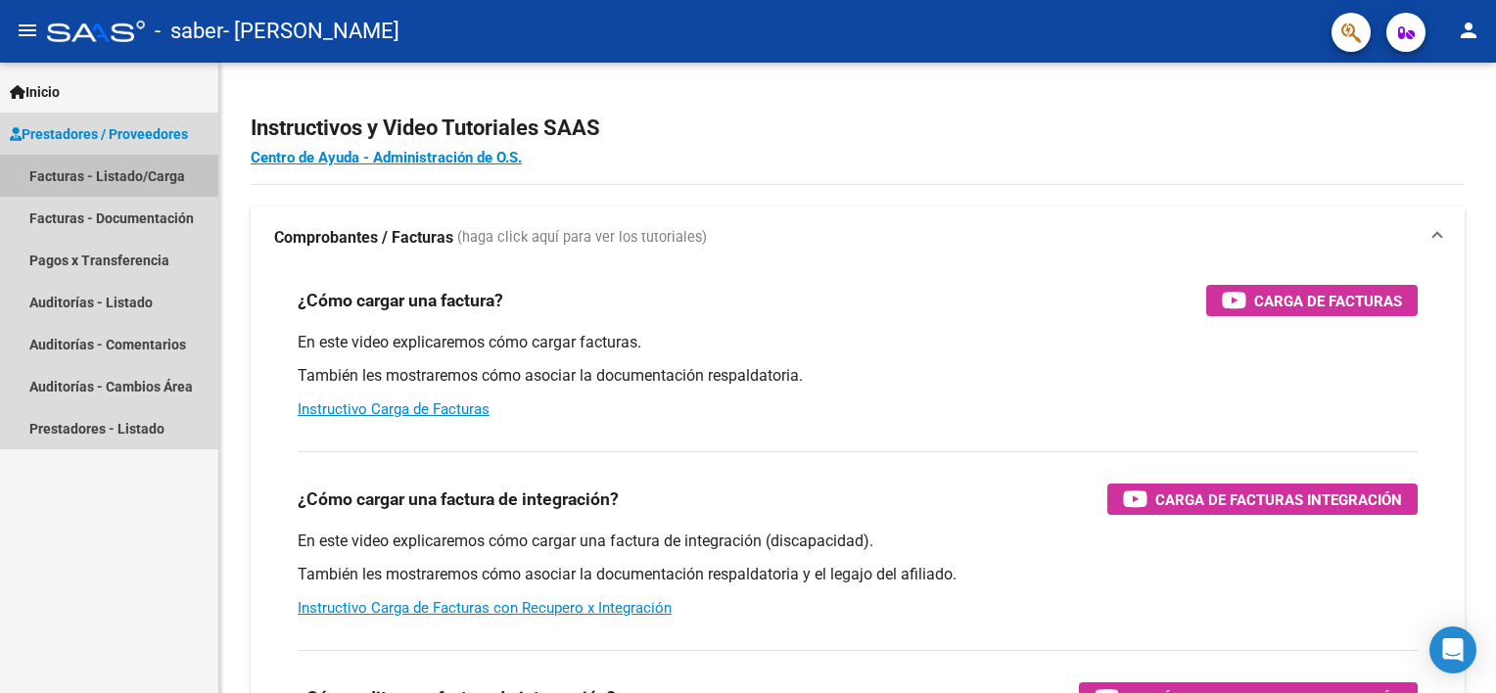
click at [79, 160] on link "Facturas - Listado/Carga" at bounding box center [109, 176] width 218 height 42
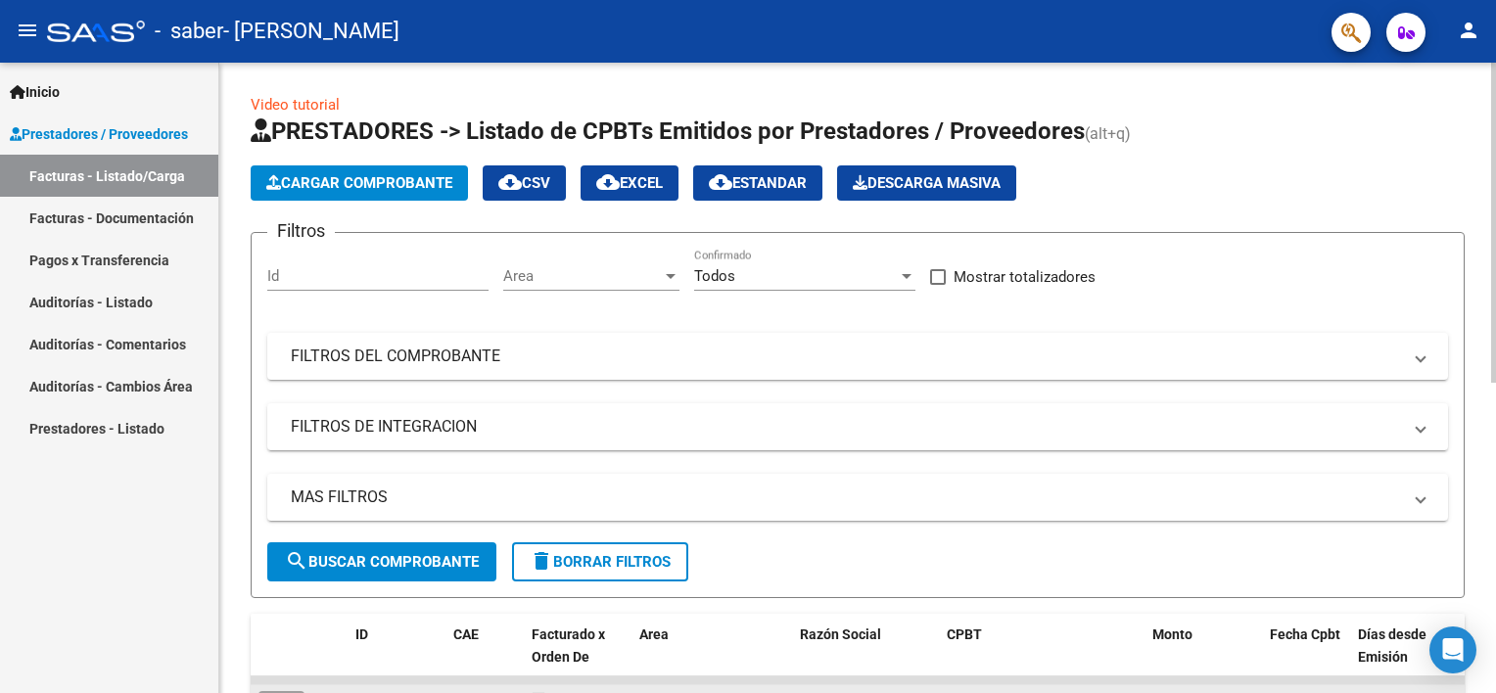
scroll to position [196, 0]
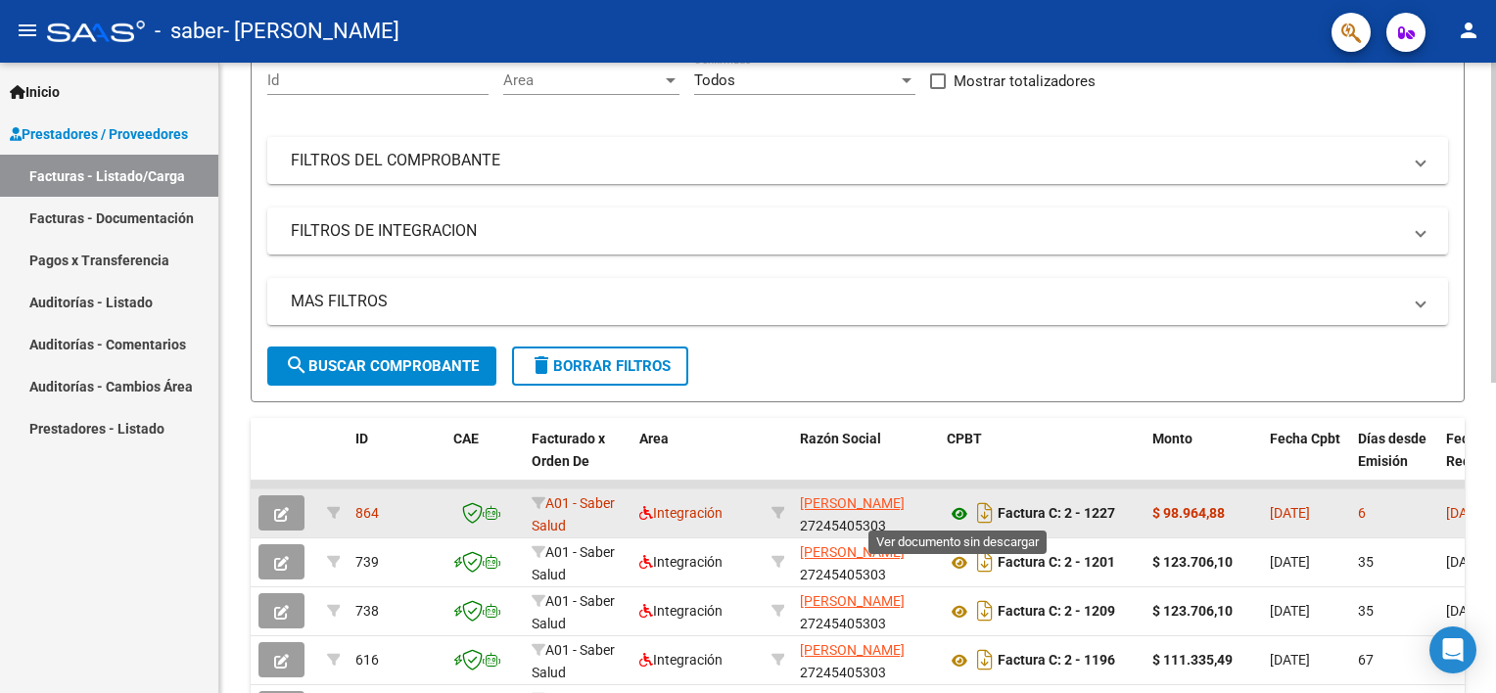
click at [952, 507] on icon at bounding box center [959, 513] width 25 height 23
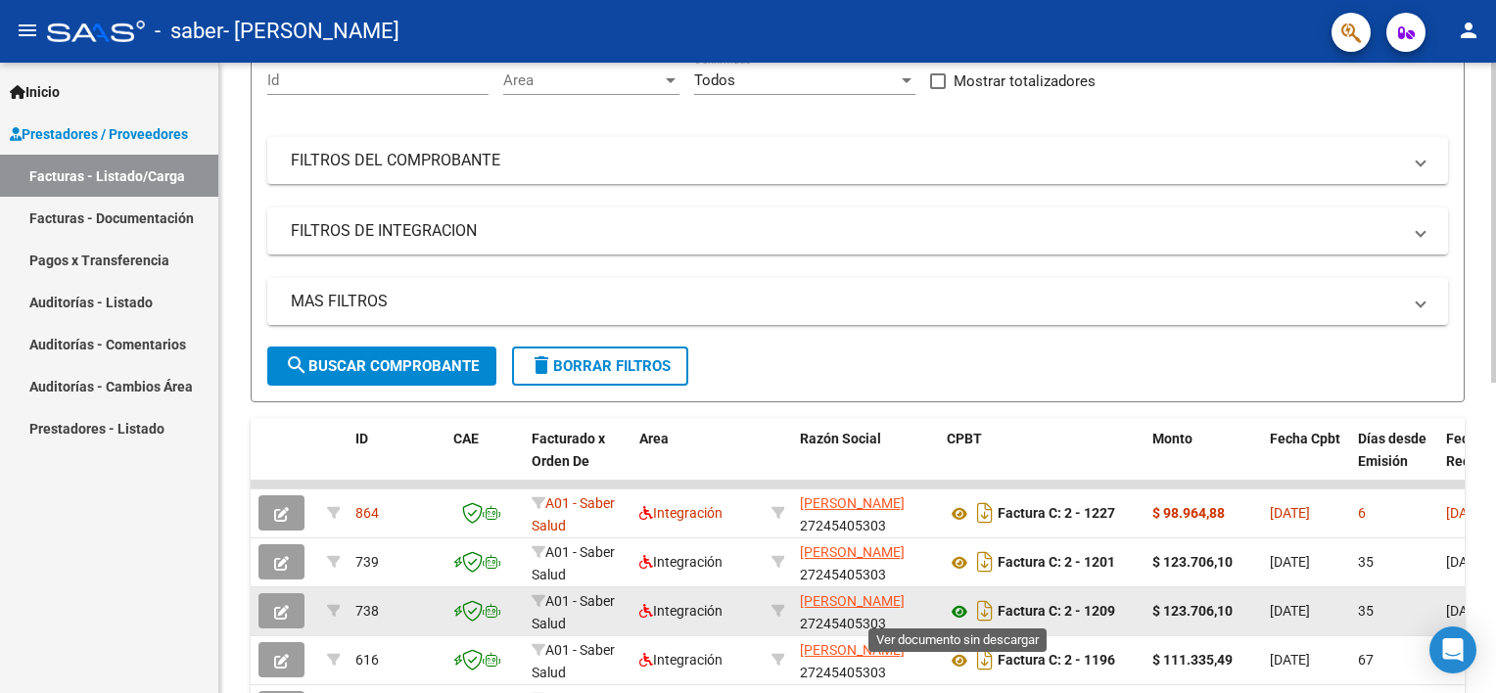
click at [965, 607] on icon at bounding box center [959, 611] width 25 height 23
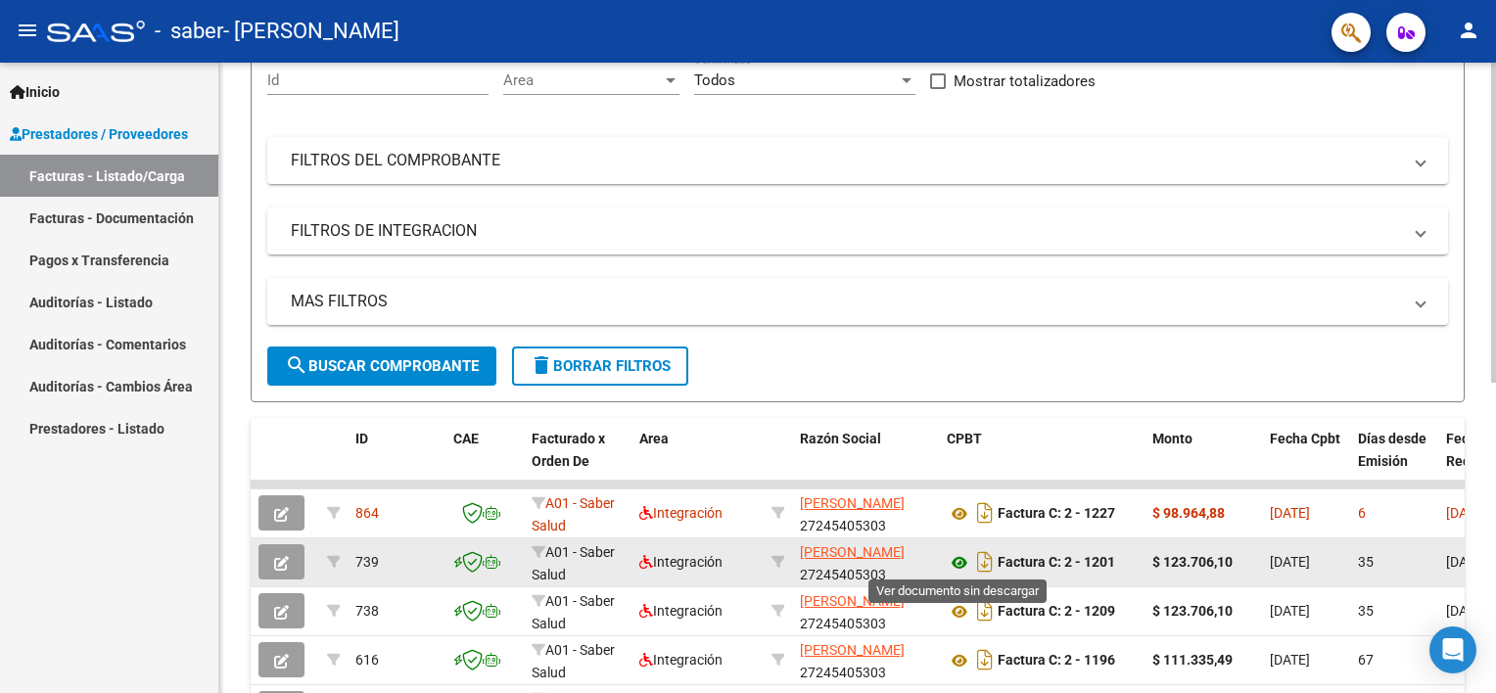
click at [960, 560] on icon at bounding box center [959, 562] width 25 height 23
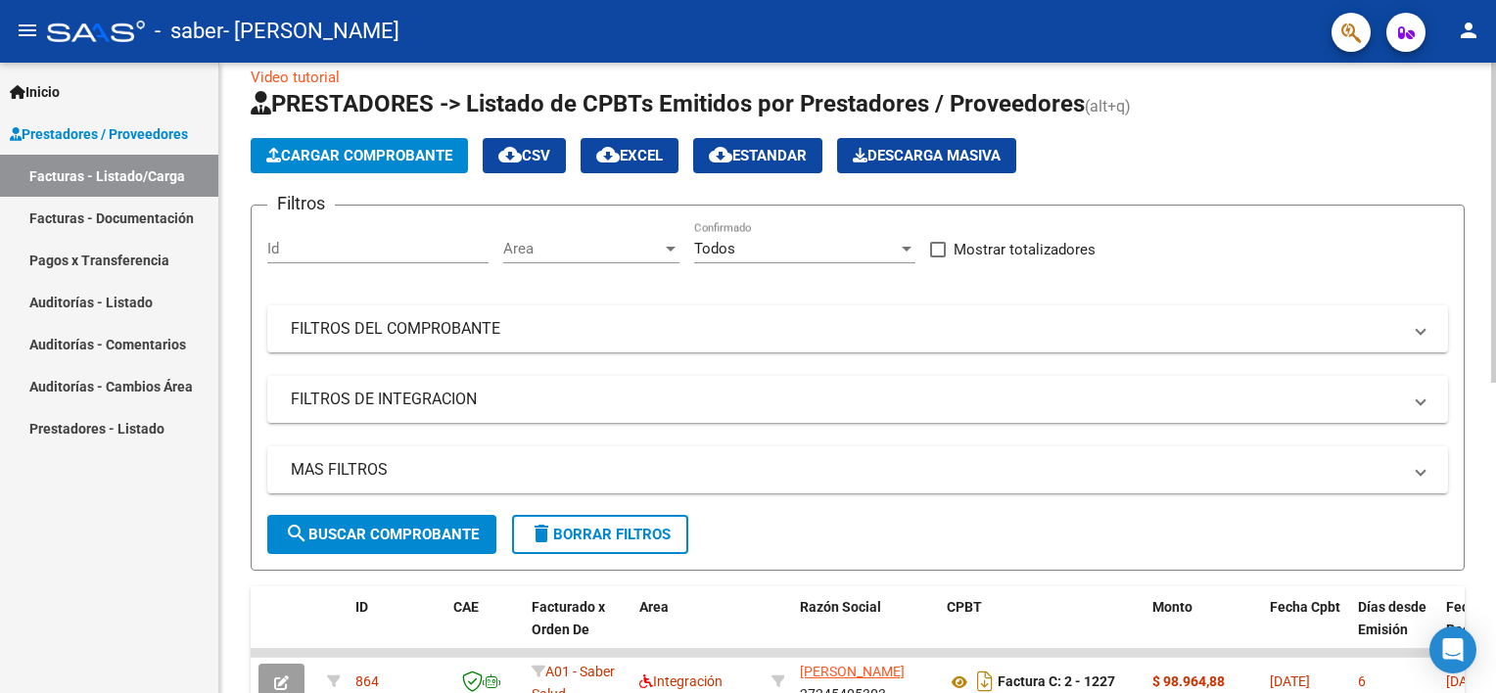
scroll to position [0, 0]
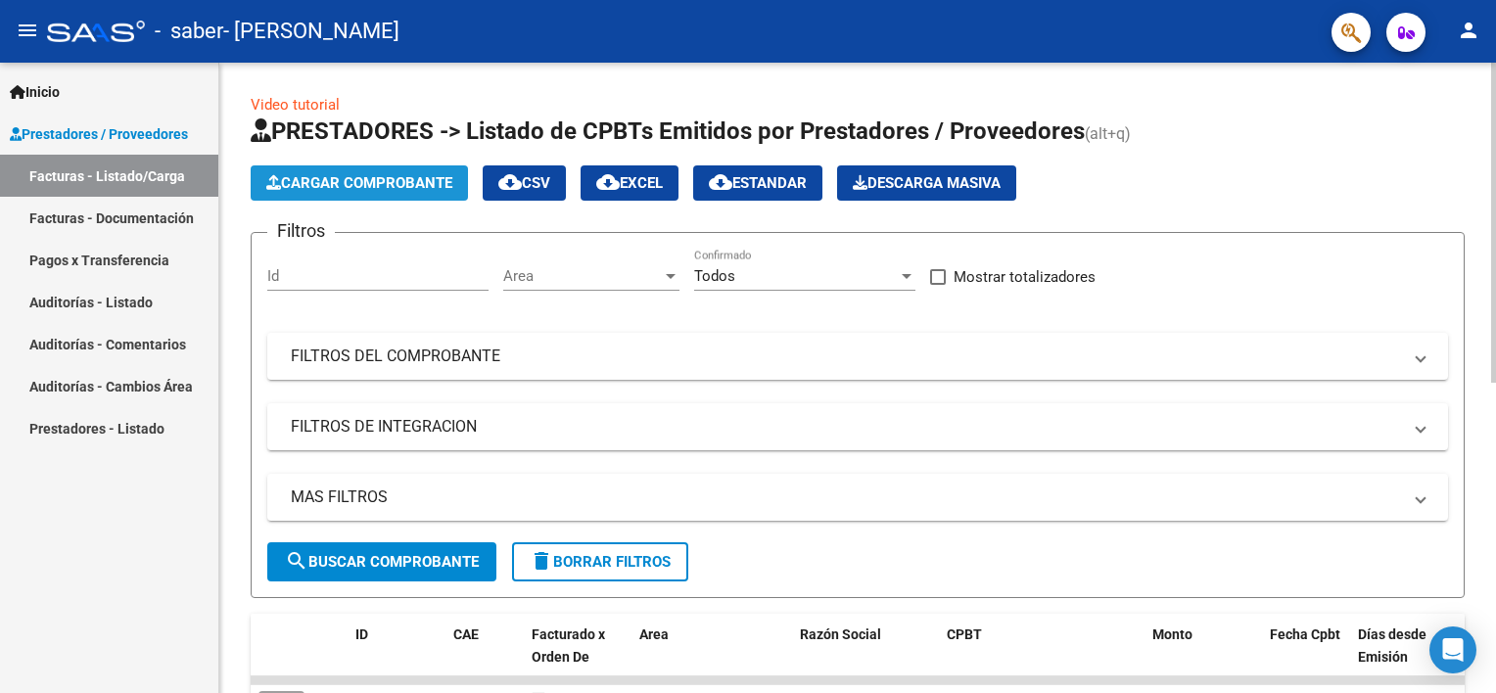
click at [371, 190] on span "Cargar Comprobante" at bounding box center [359, 183] width 186 height 18
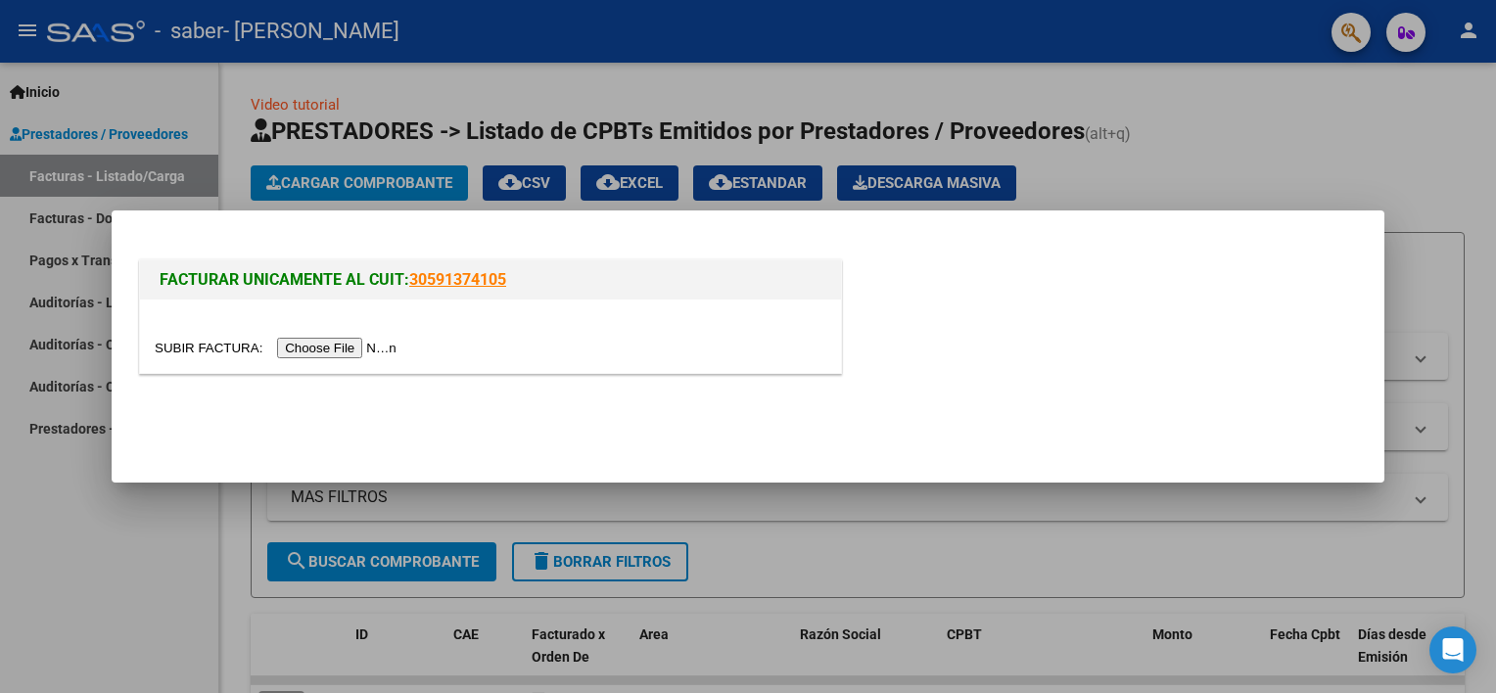
click at [311, 335] on div at bounding box center [490, 336] width 701 height 73
click at [314, 352] on input "file" at bounding box center [279, 348] width 248 height 21
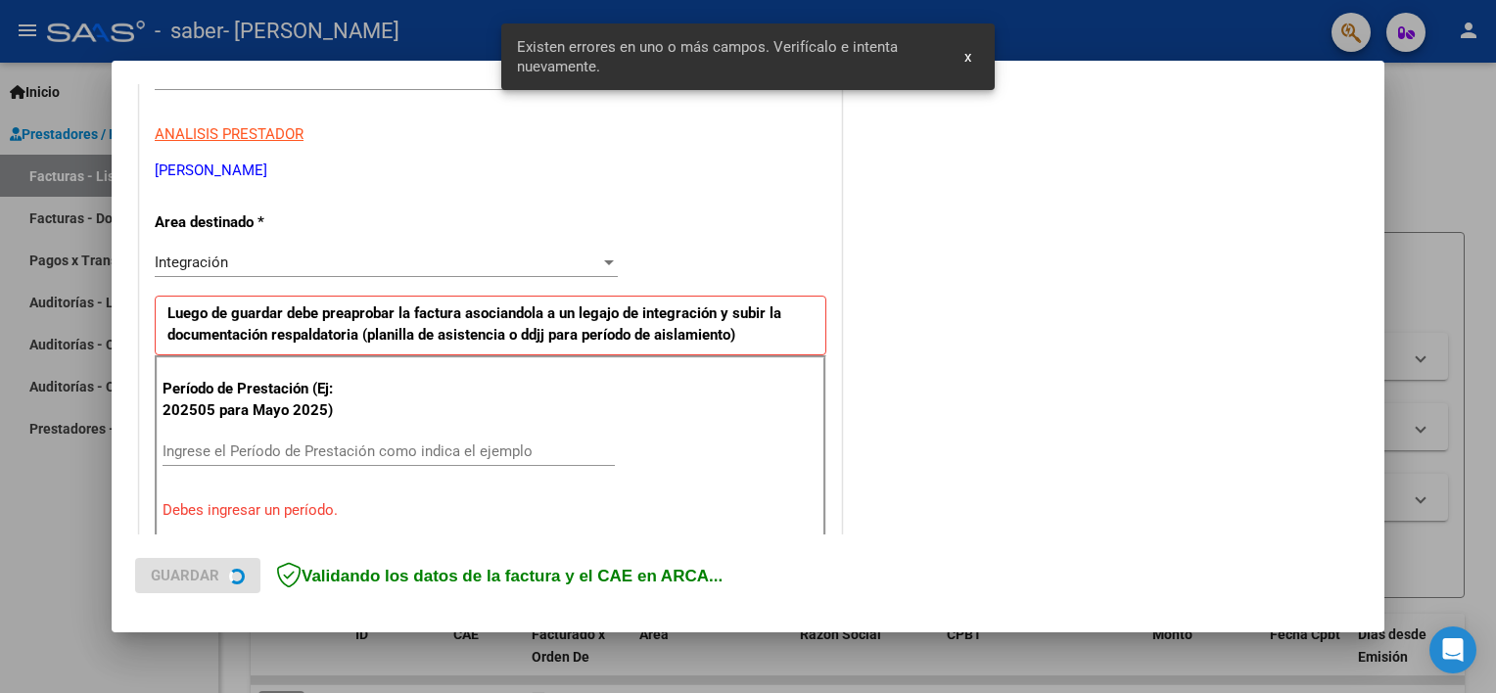
scroll to position [418, 0]
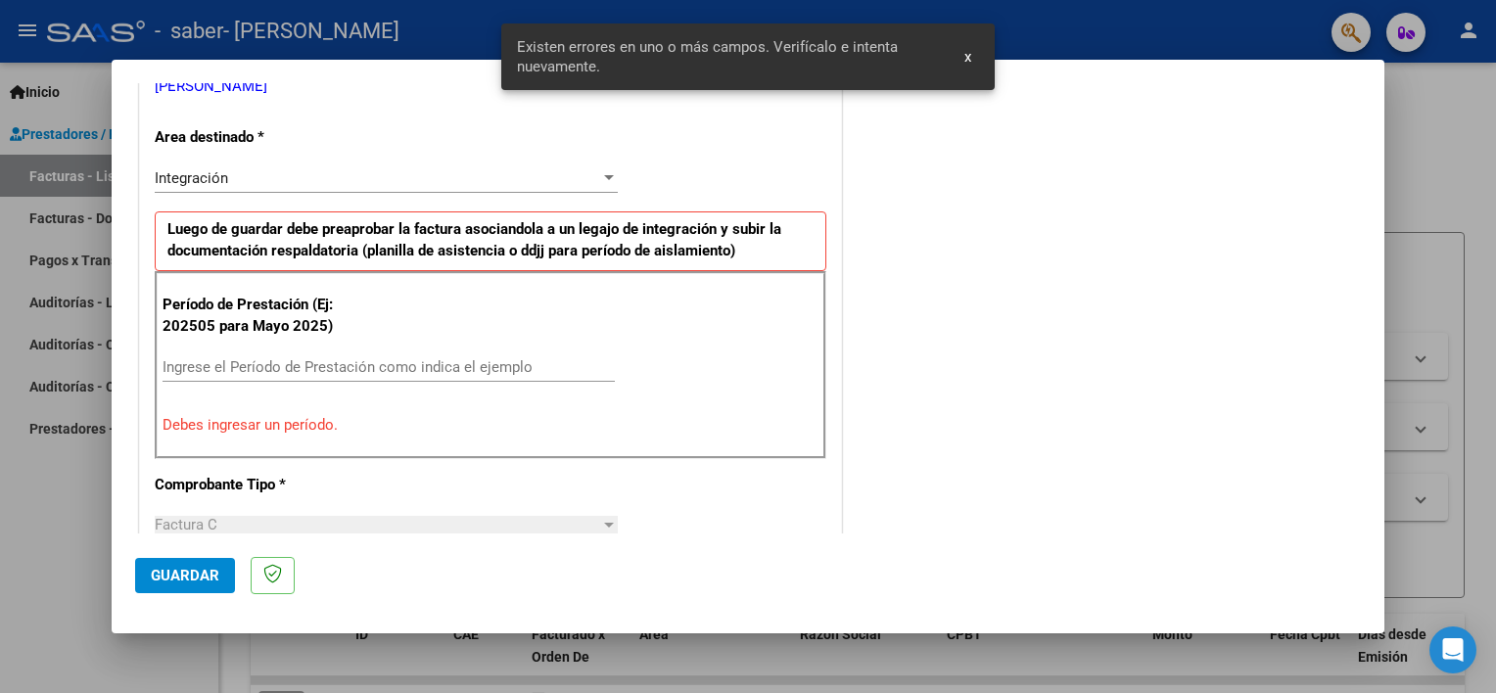
click at [268, 372] on input "Ingrese el Período de Prestación como indica el ejemplo" at bounding box center [389, 367] width 452 height 18
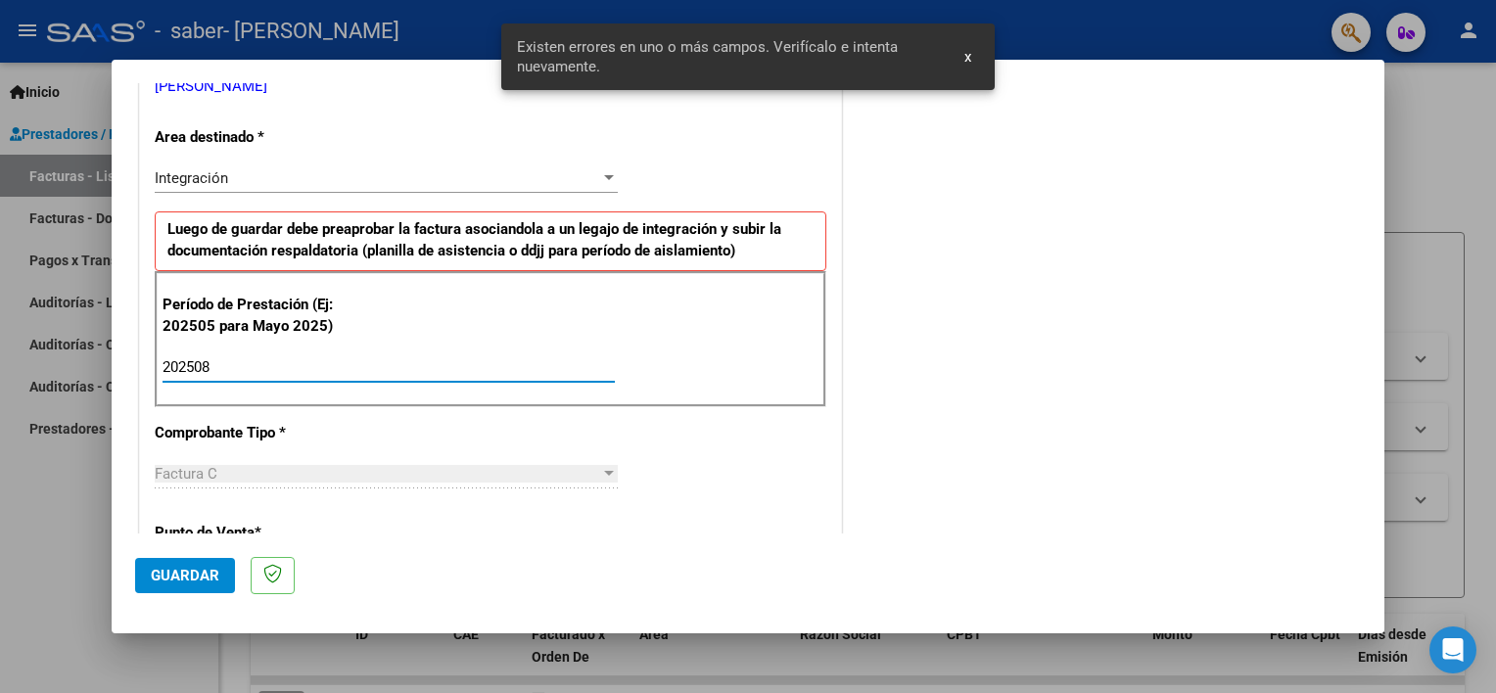
type input "202508"
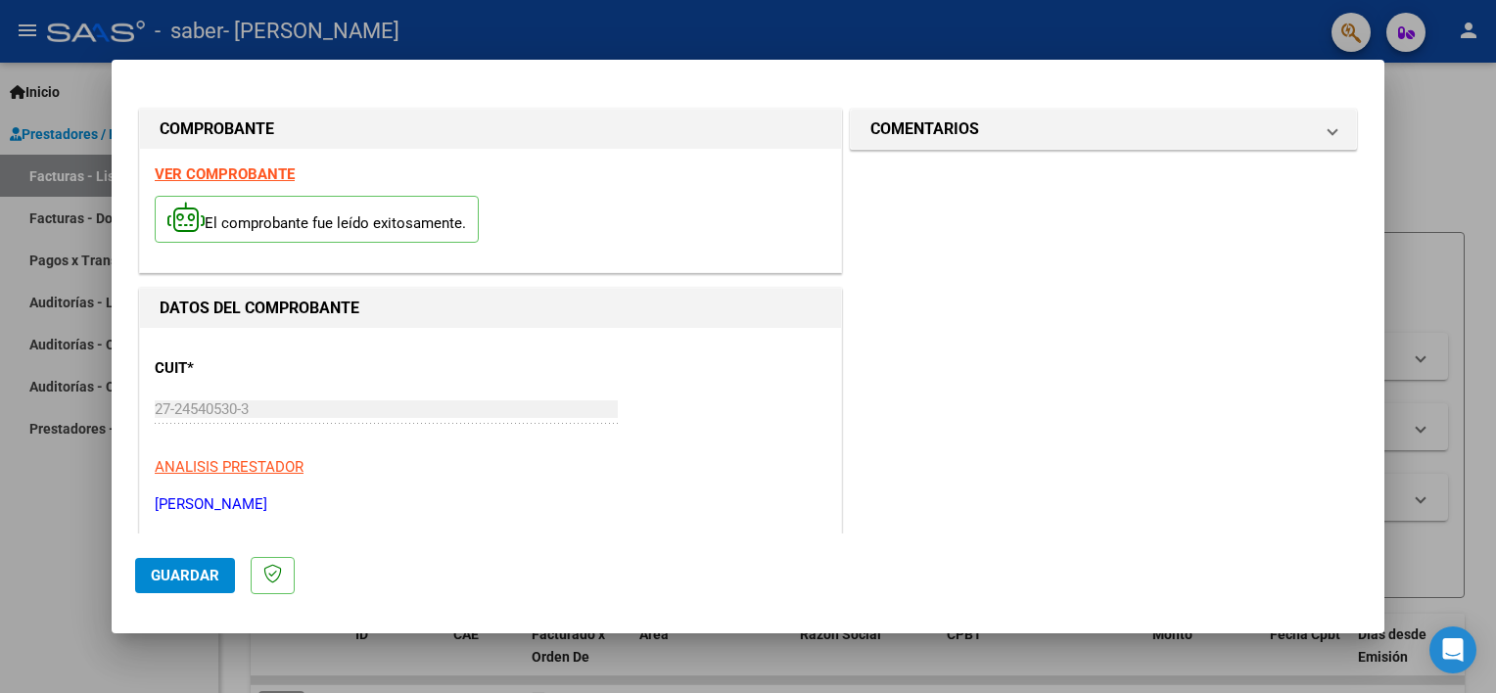
scroll to position [587, 0]
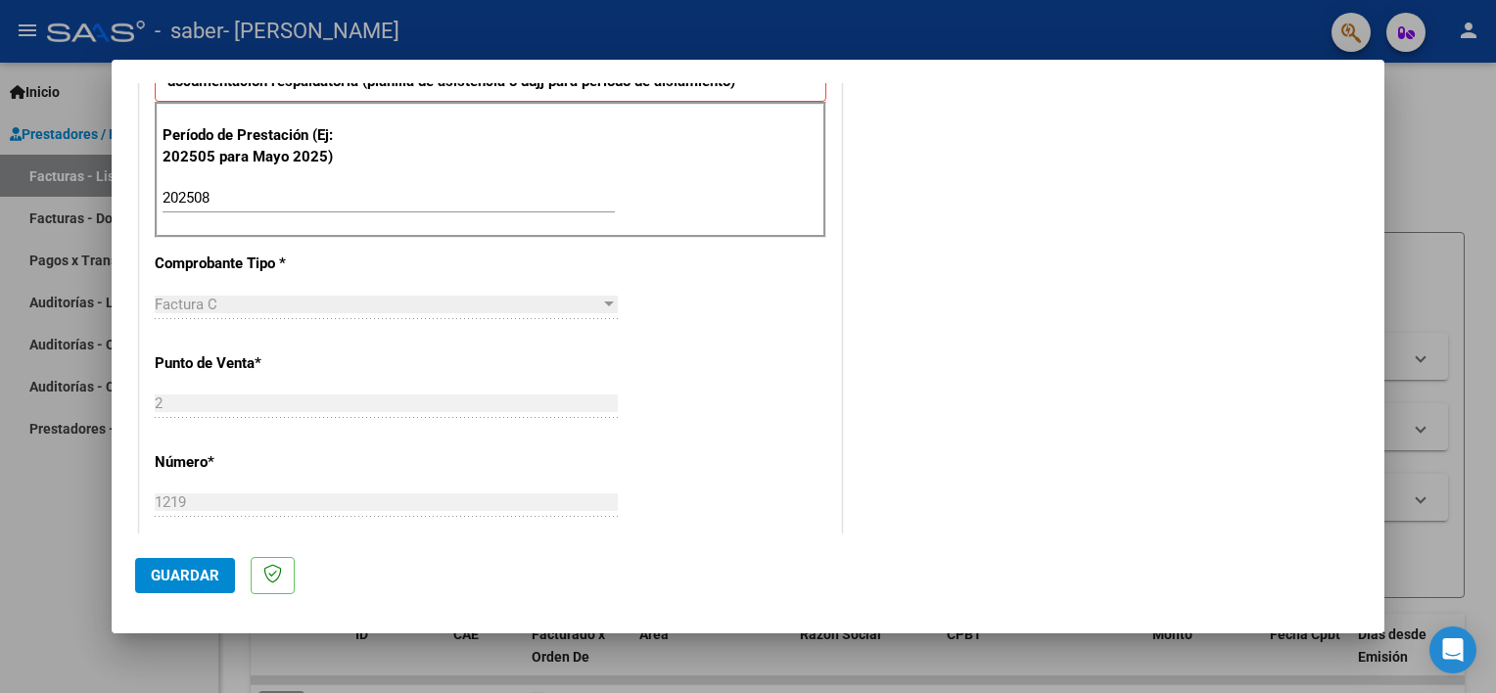
click at [179, 572] on span "Guardar" at bounding box center [185, 576] width 69 height 18
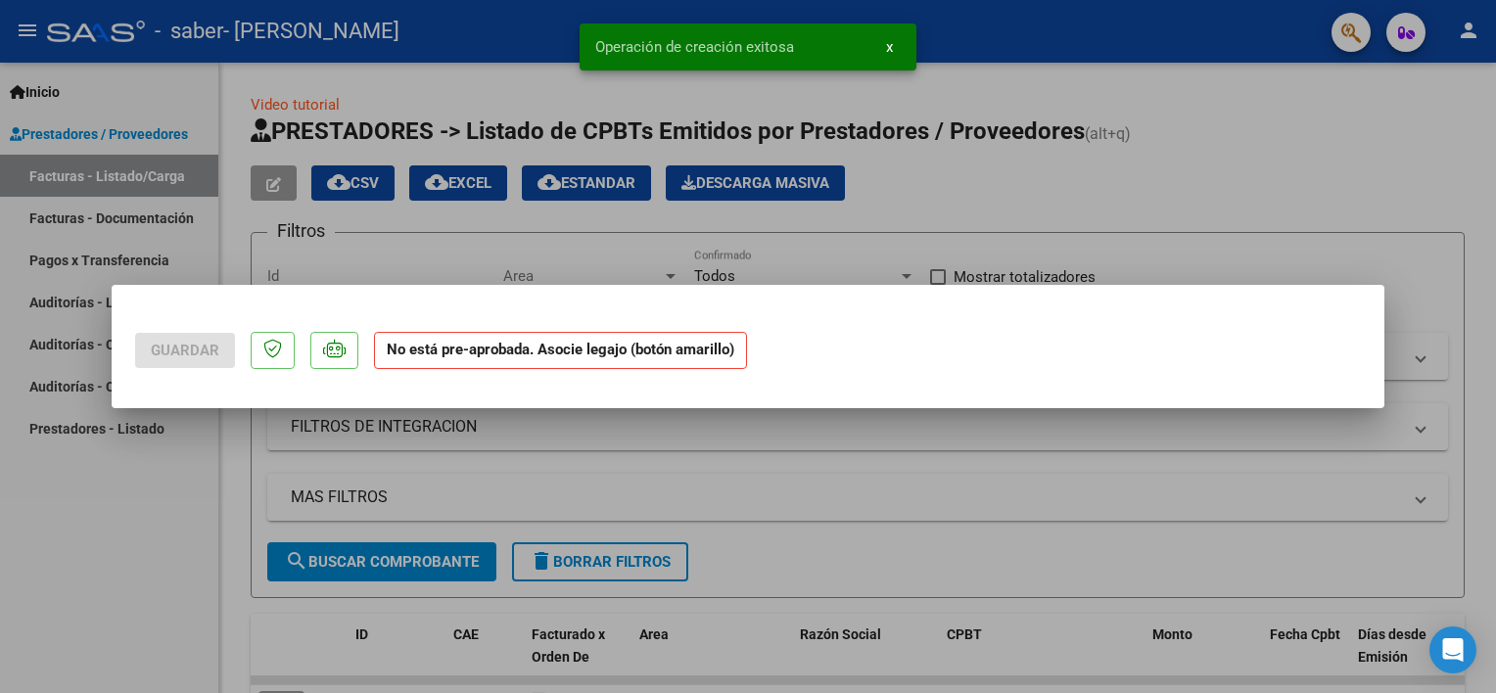
scroll to position [0, 0]
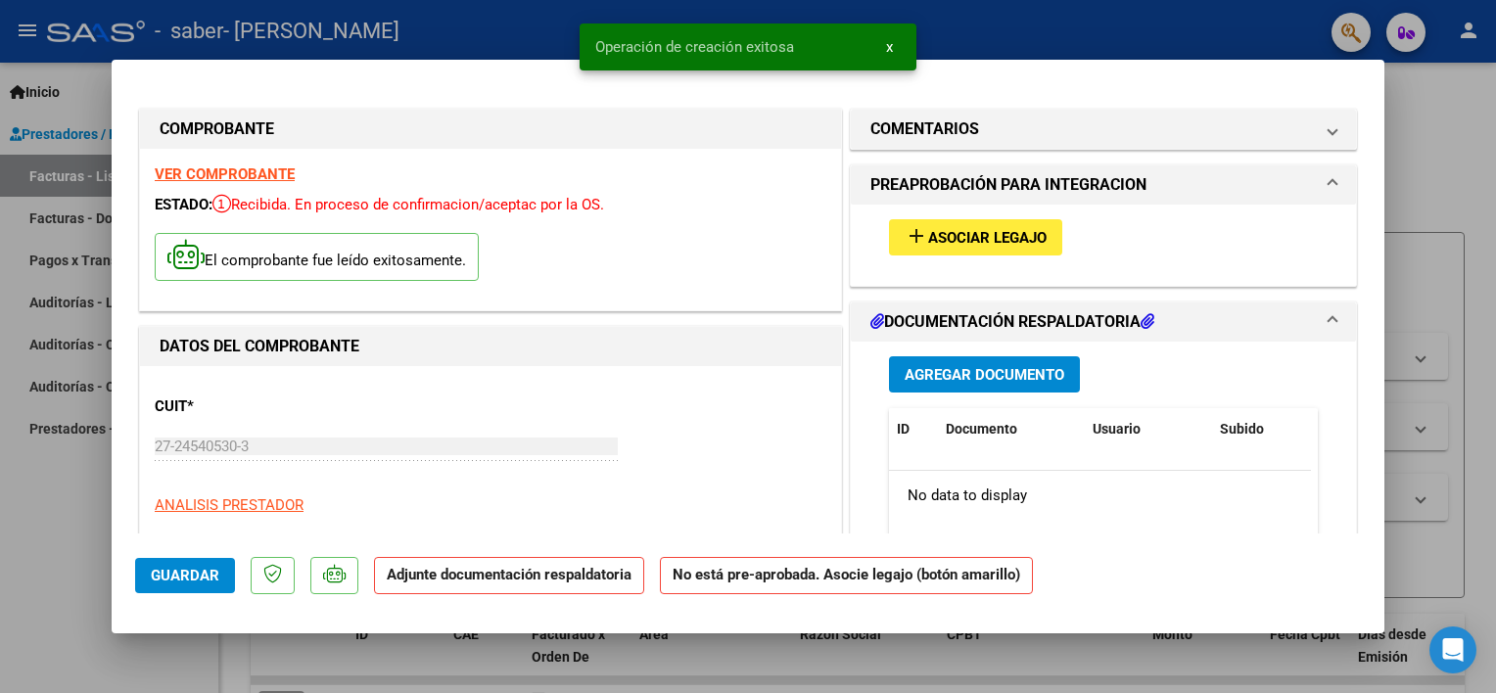
click at [942, 250] on button "add Asociar Legajo" at bounding box center [975, 237] width 173 height 36
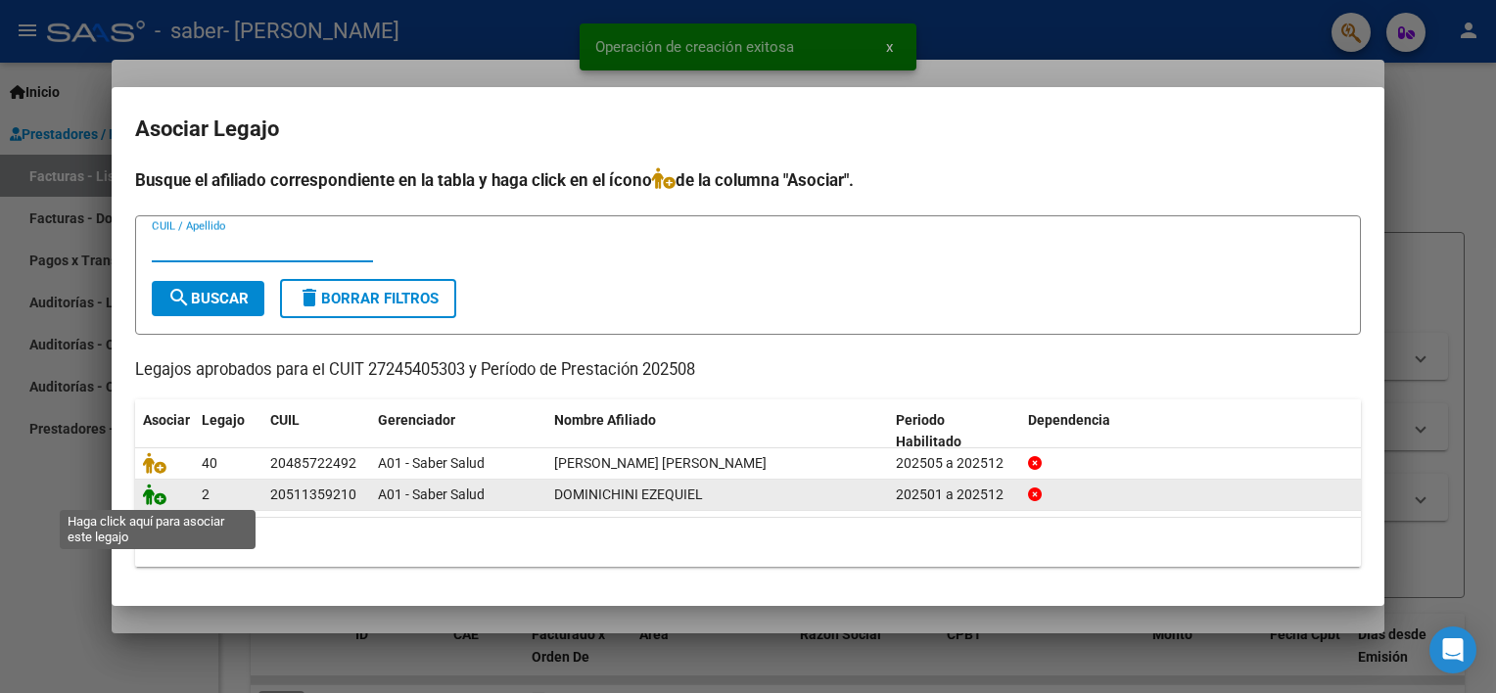
click at [146, 497] on icon at bounding box center [154, 495] width 23 height 22
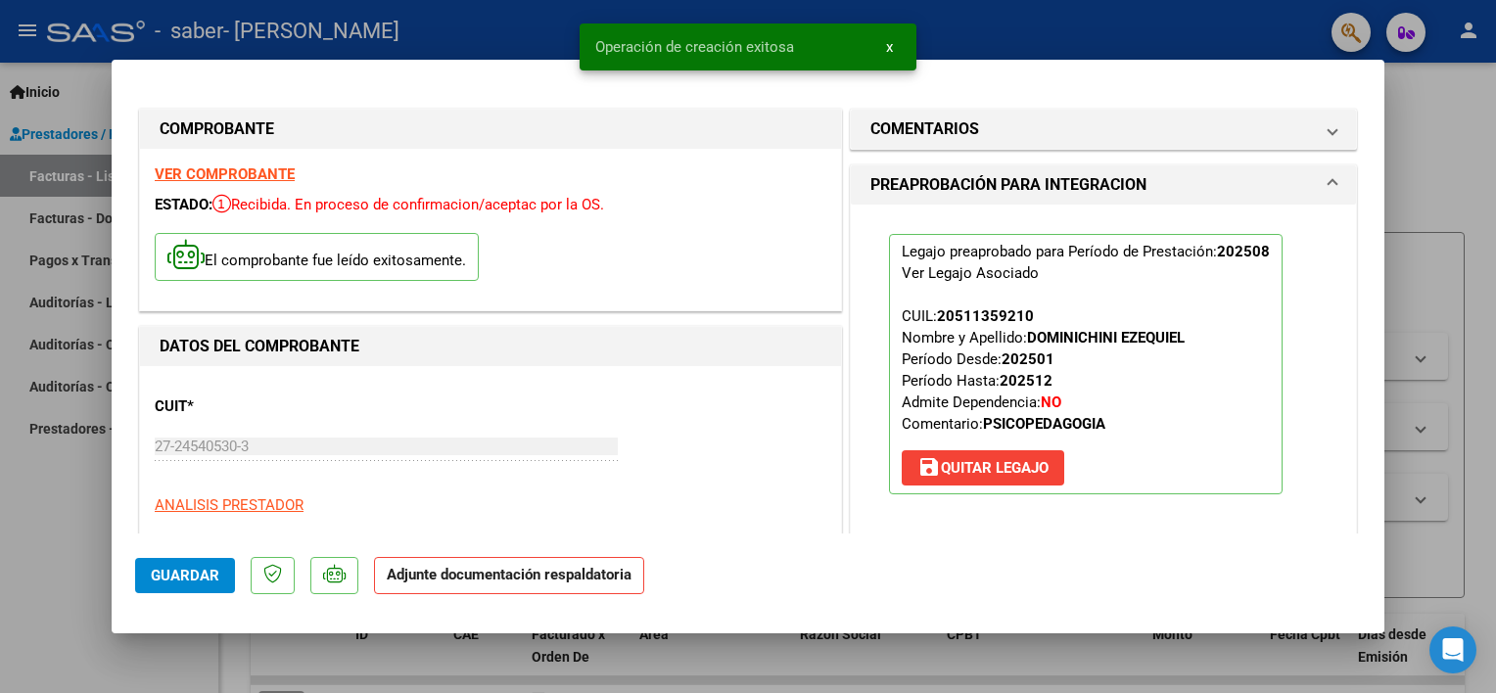
scroll to position [392, 0]
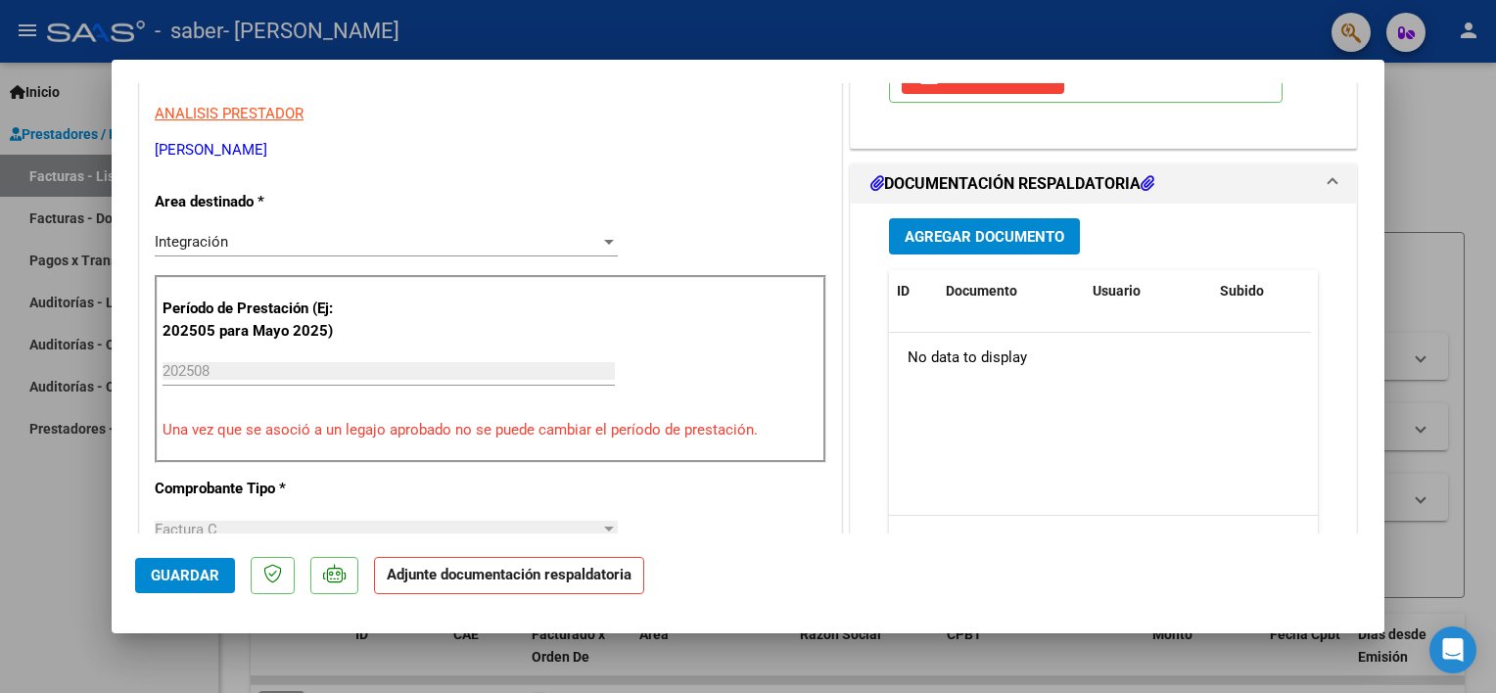
click at [960, 238] on span "Agregar Documento" at bounding box center [985, 237] width 160 height 18
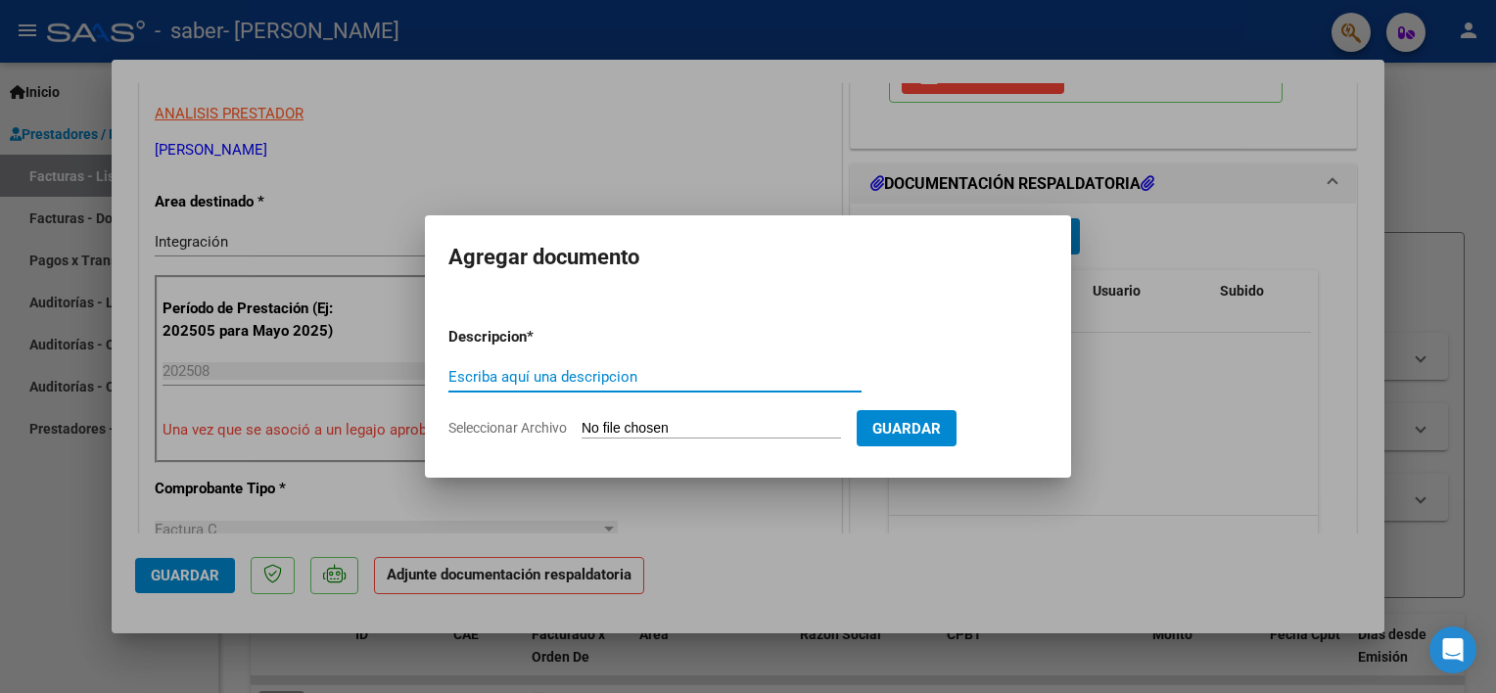
click at [552, 366] on div "Escriba aquí una descripcion" at bounding box center [654, 376] width 413 height 29
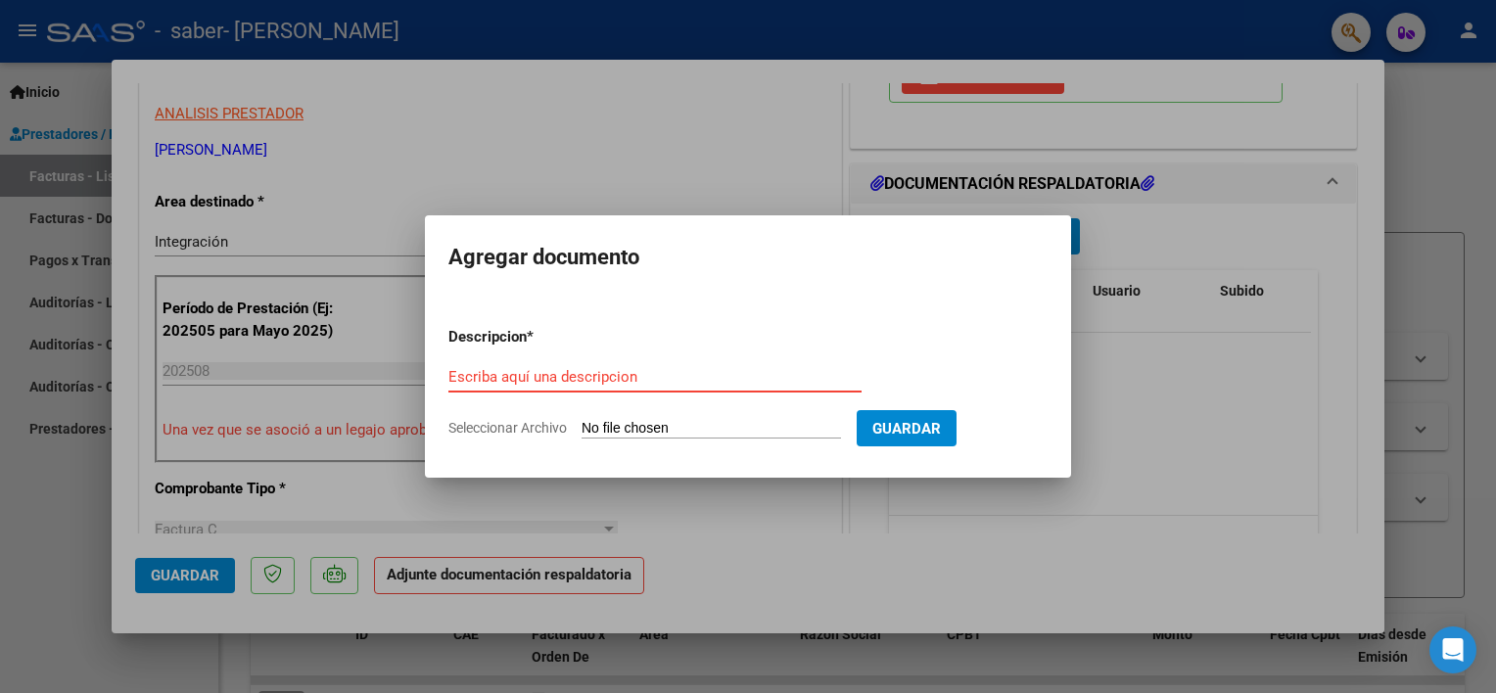
click at [552, 367] on div "Escriba aquí una descripcion" at bounding box center [654, 376] width 413 height 29
click at [553, 373] on input "Escriba aquí una descripcion" at bounding box center [654, 377] width 413 height 18
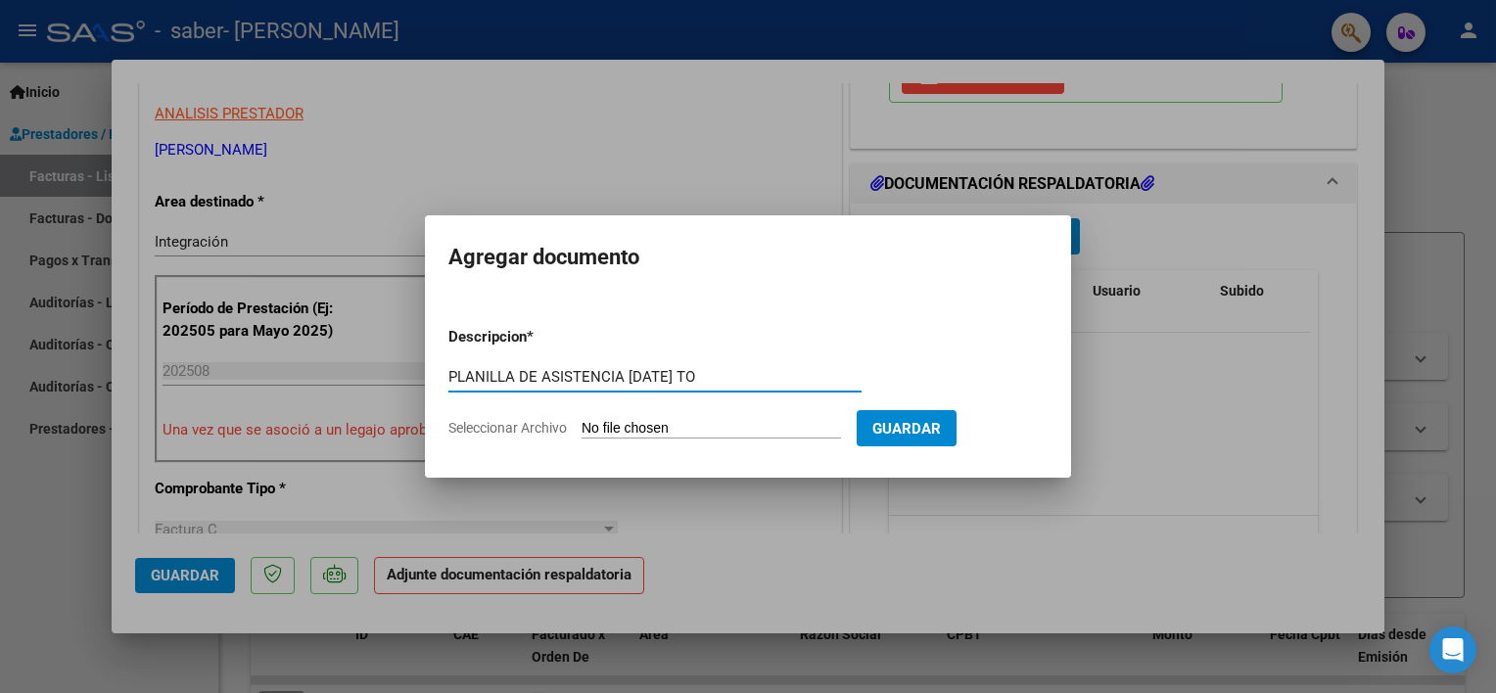
click at [637, 378] on input "PLANILLA DE ASISTENCIA JULIO 2025 TO" at bounding box center [654, 377] width 413 height 18
drag, startPoint x: 743, startPoint y: 376, endPoint x: 724, endPoint y: 375, distance: 18.6
click at [724, 375] on input "PLANILLA DE ASISTENCIA [DATE] TO" at bounding box center [654, 377] width 413 height 18
type input "PLANILLA DE ASISTENCIA AGOSTO 2025 PSP"
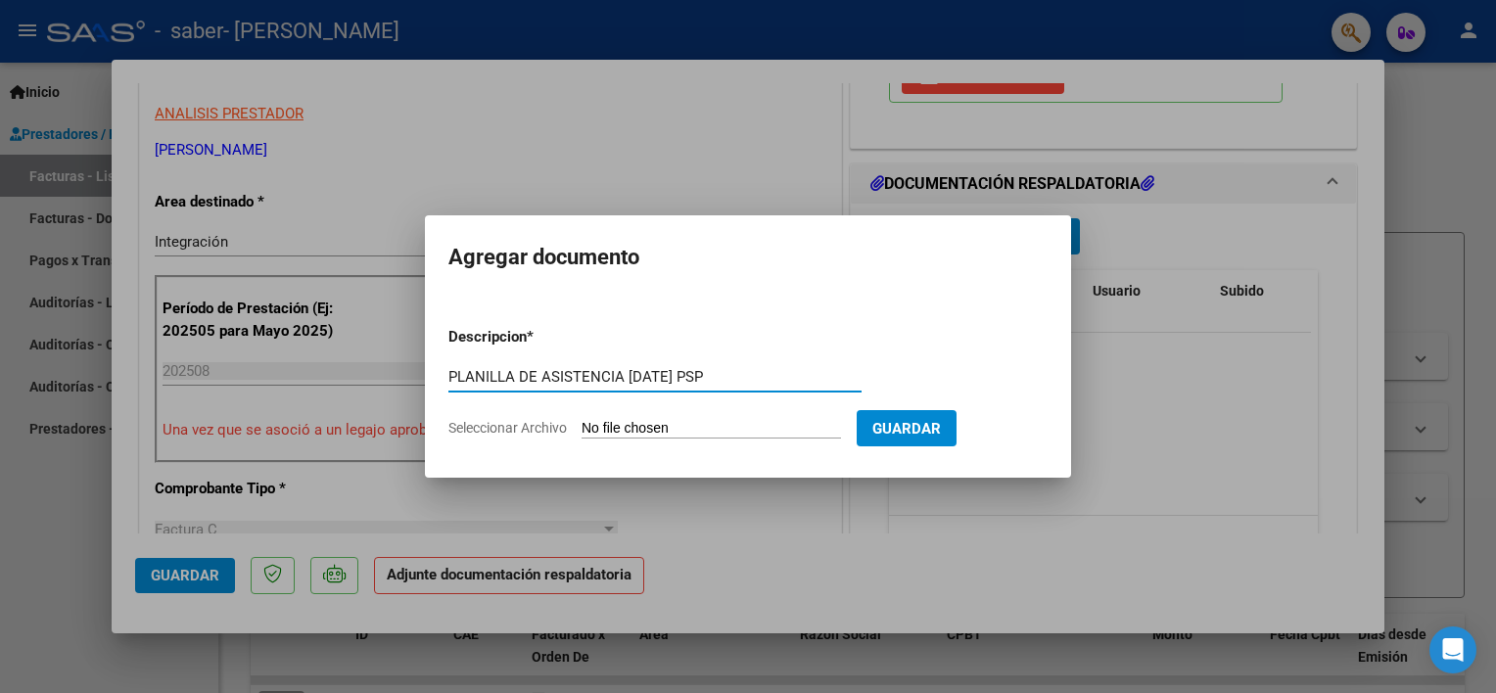
click at [701, 411] on form "Descripcion * PLANILLA DE ASISTENCIA AGOSTO 2025 PSP Escriba aquí una descripci…" at bounding box center [747, 382] width 599 height 143
click at [711, 427] on input "Seleccionar Archivo" at bounding box center [710, 429] width 259 height 19
type input "C:\fakepath\PLANILLA DOMINICHINI SABER AGOSTO 2025 PSP.pdf"
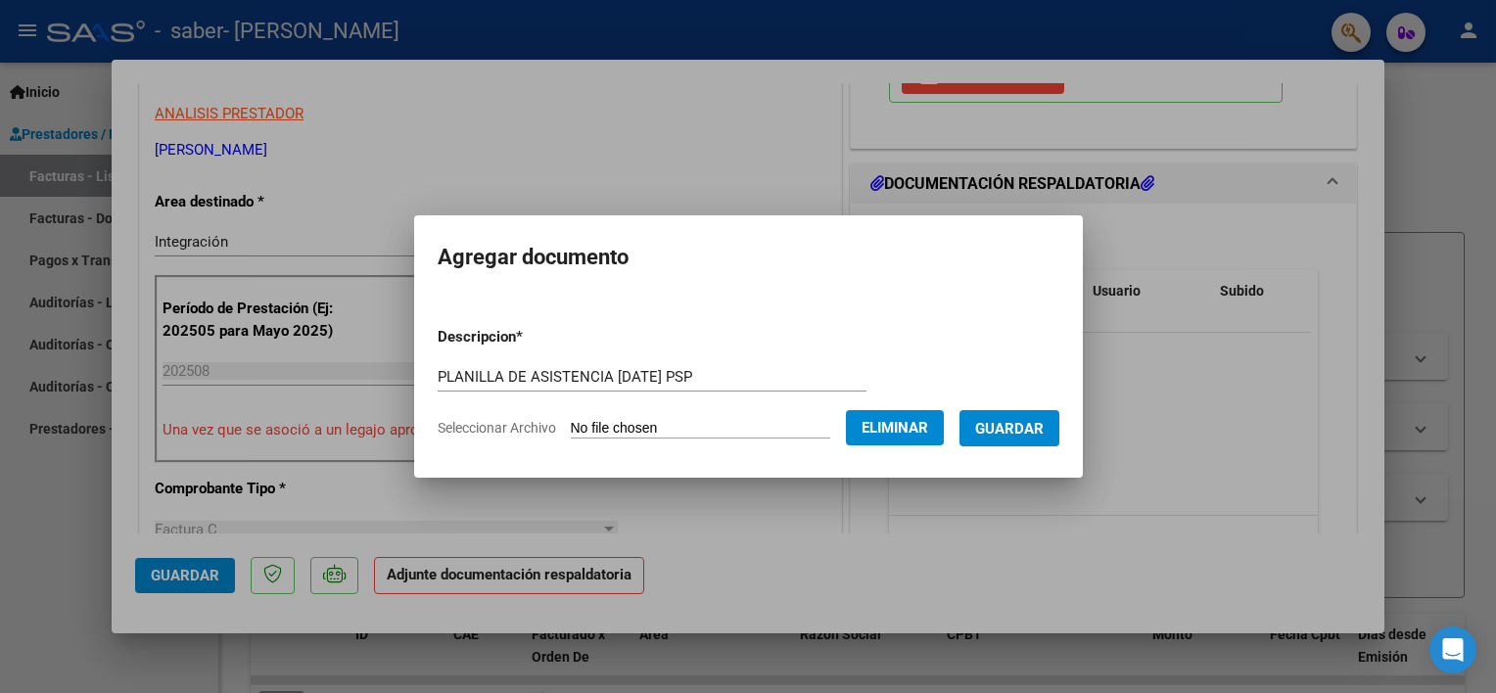
click at [1004, 432] on span "Guardar" at bounding box center [1009, 429] width 69 height 18
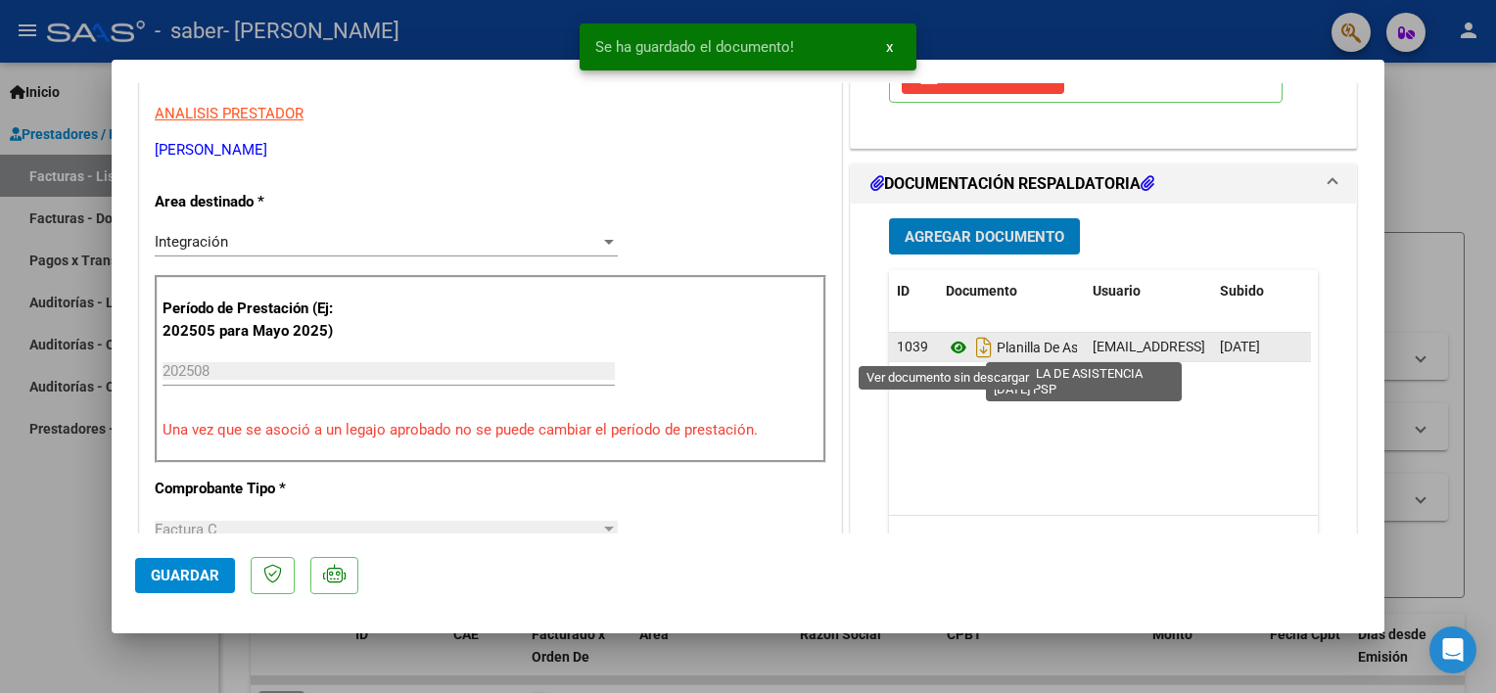
click at [952, 345] on icon at bounding box center [958, 347] width 25 height 23
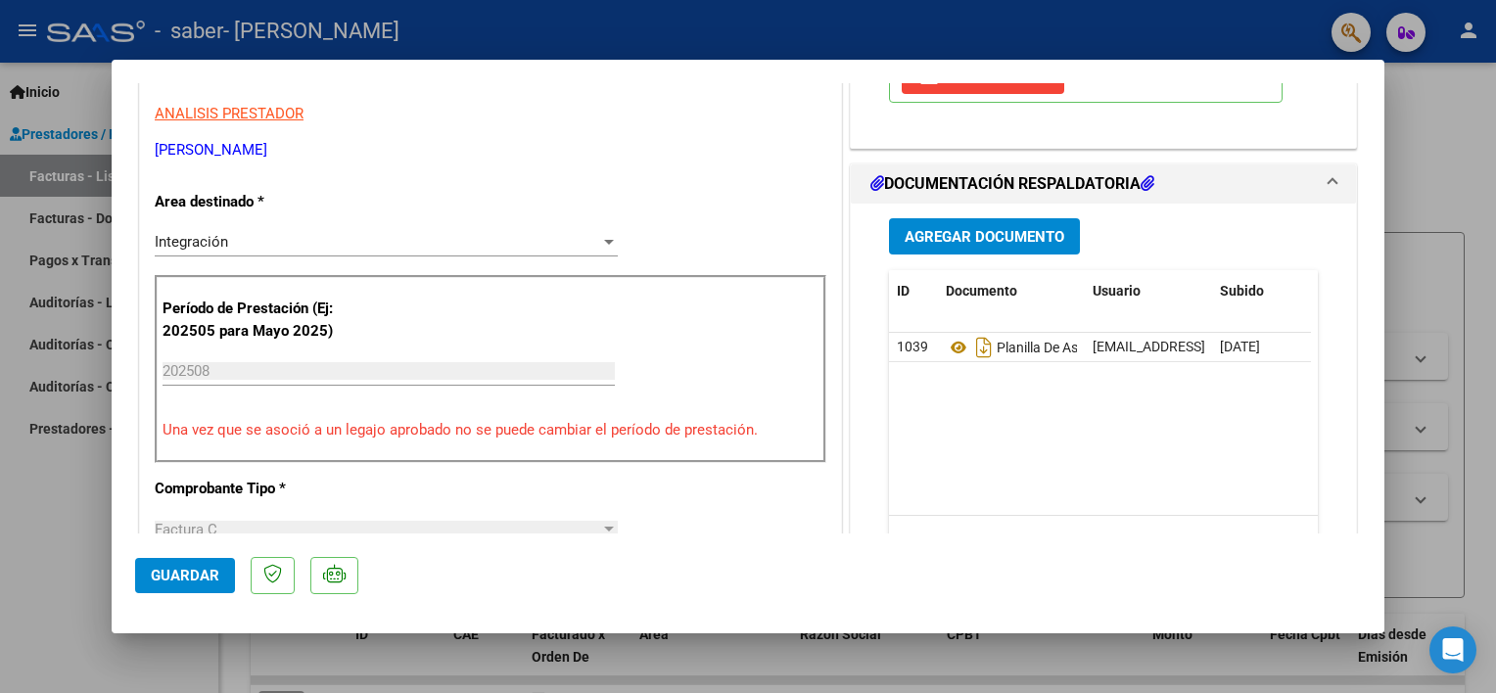
click at [94, 536] on div at bounding box center [748, 346] width 1496 height 693
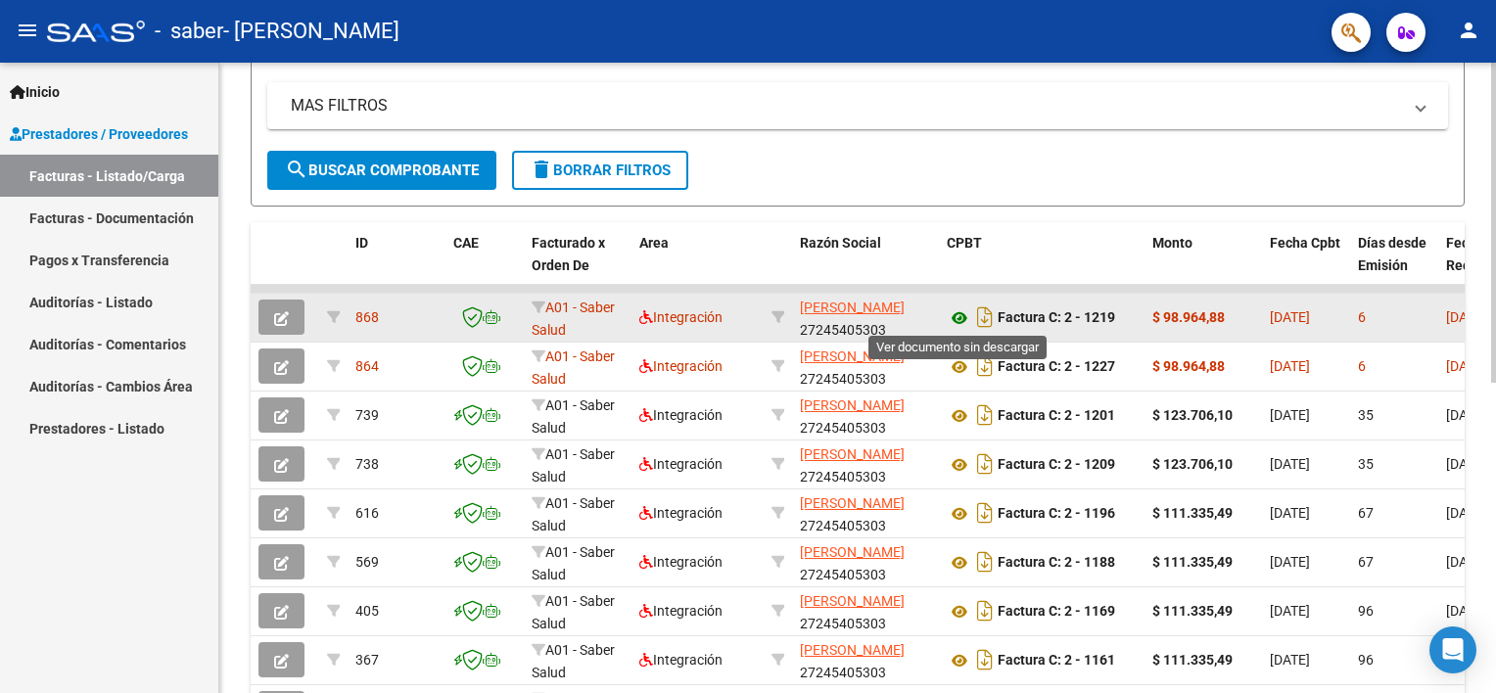
click at [959, 317] on icon at bounding box center [959, 317] width 25 height 23
drag, startPoint x: 1231, startPoint y: 311, endPoint x: 1163, endPoint y: 309, distance: 68.6
click at [1163, 309] on div "$ 98.964,88" at bounding box center [1203, 317] width 102 height 23
copy strong "98.964,88"
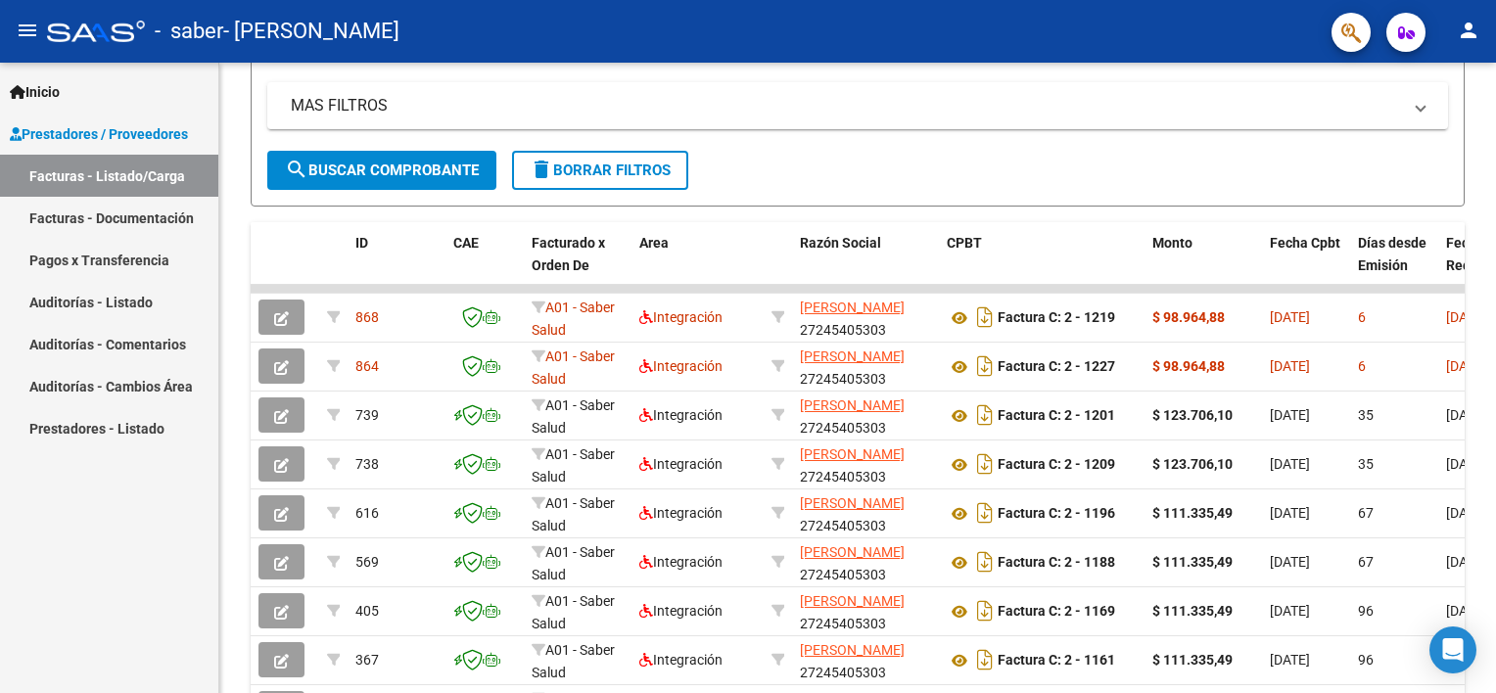
click at [1474, 40] on mat-icon "person" at bounding box center [1468, 30] width 23 height 23
click at [1421, 117] on button "exit_to_app Salir" at bounding box center [1428, 129] width 119 height 47
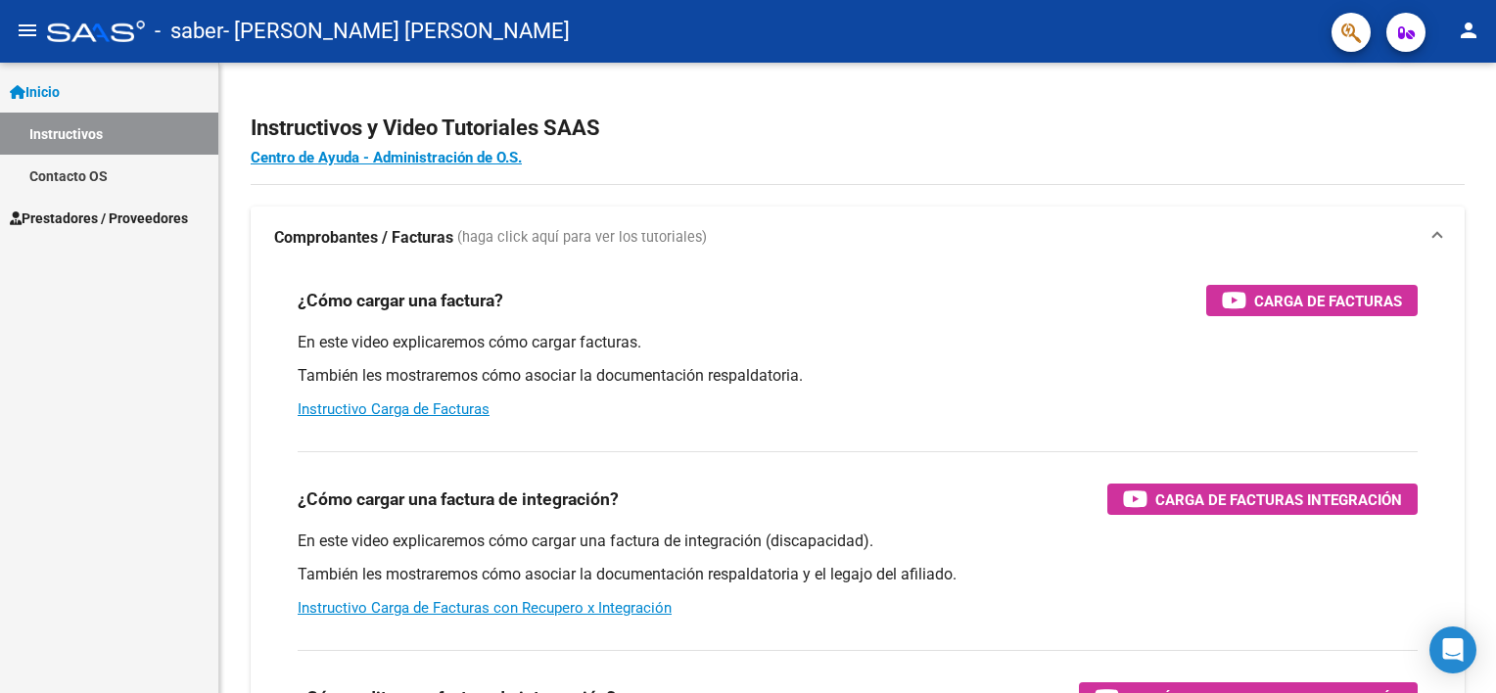
click at [150, 210] on span "Prestadores / Proveedores" at bounding box center [99, 219] width 178 height 22
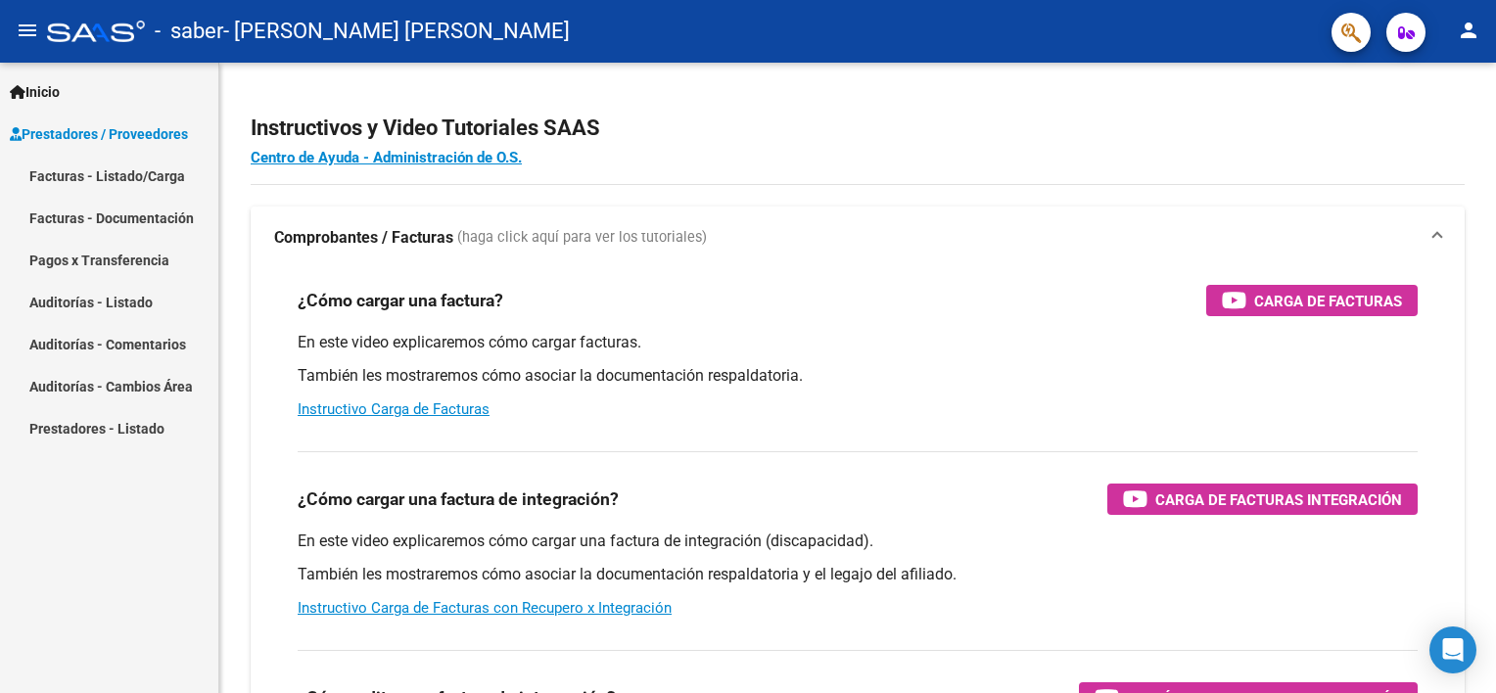
click at [122, 181] on link "Facturas - Listado/Carga" at bounding box center [109, 176] width 218 height 42
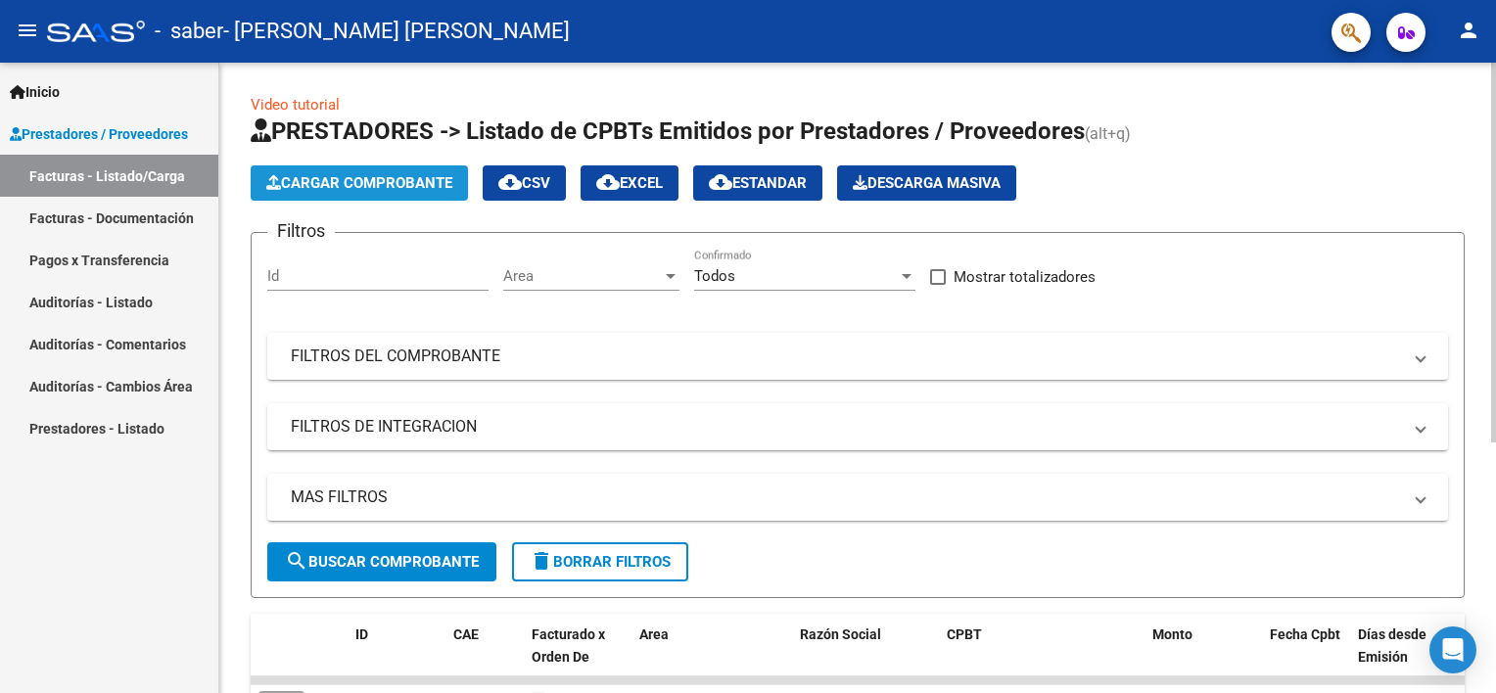
click at [329, 171] on button "Cargar Comprobante" at bounding box center [359, 182] width 217 height 35
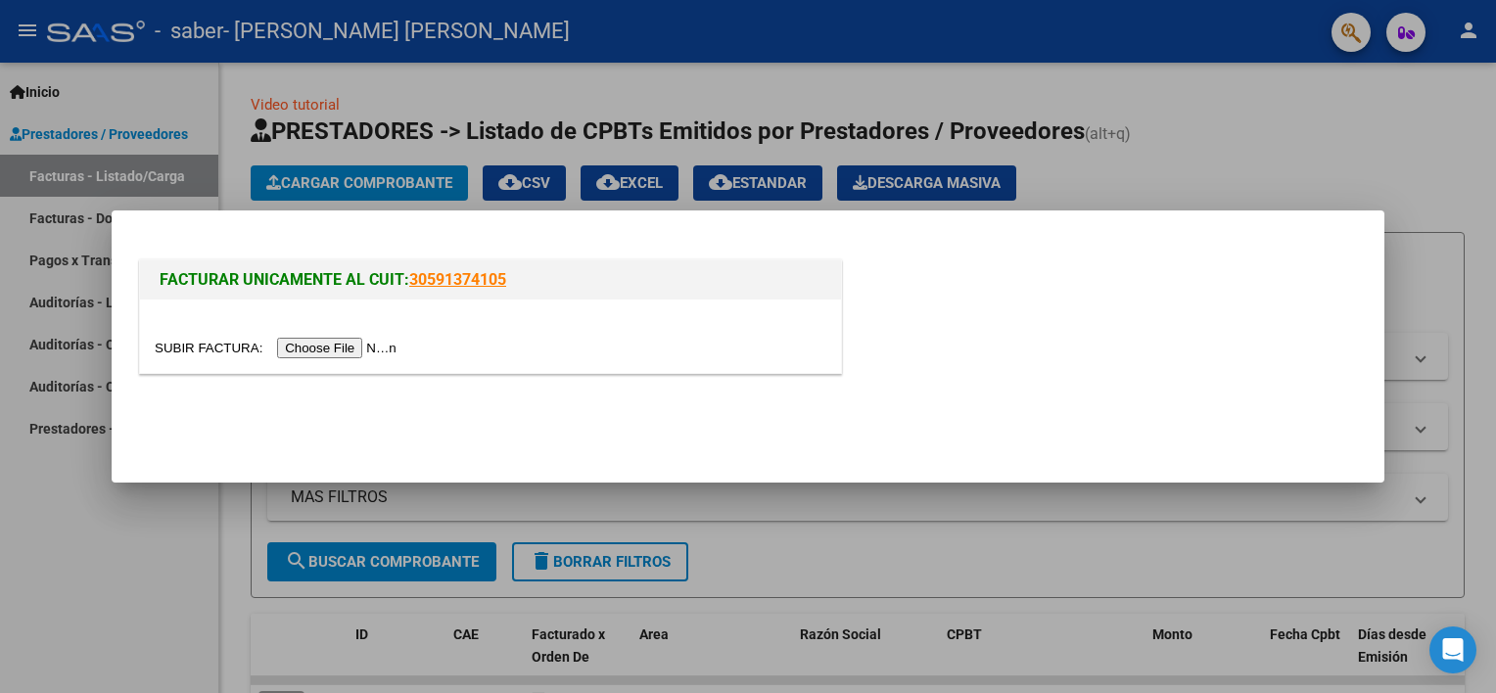
click at [315, 355] on input "file" at bounding box center [279, 348] width 248 height 21
click at [329, 341] on input "file" at bounding box center [279, 348] width 248 height 21
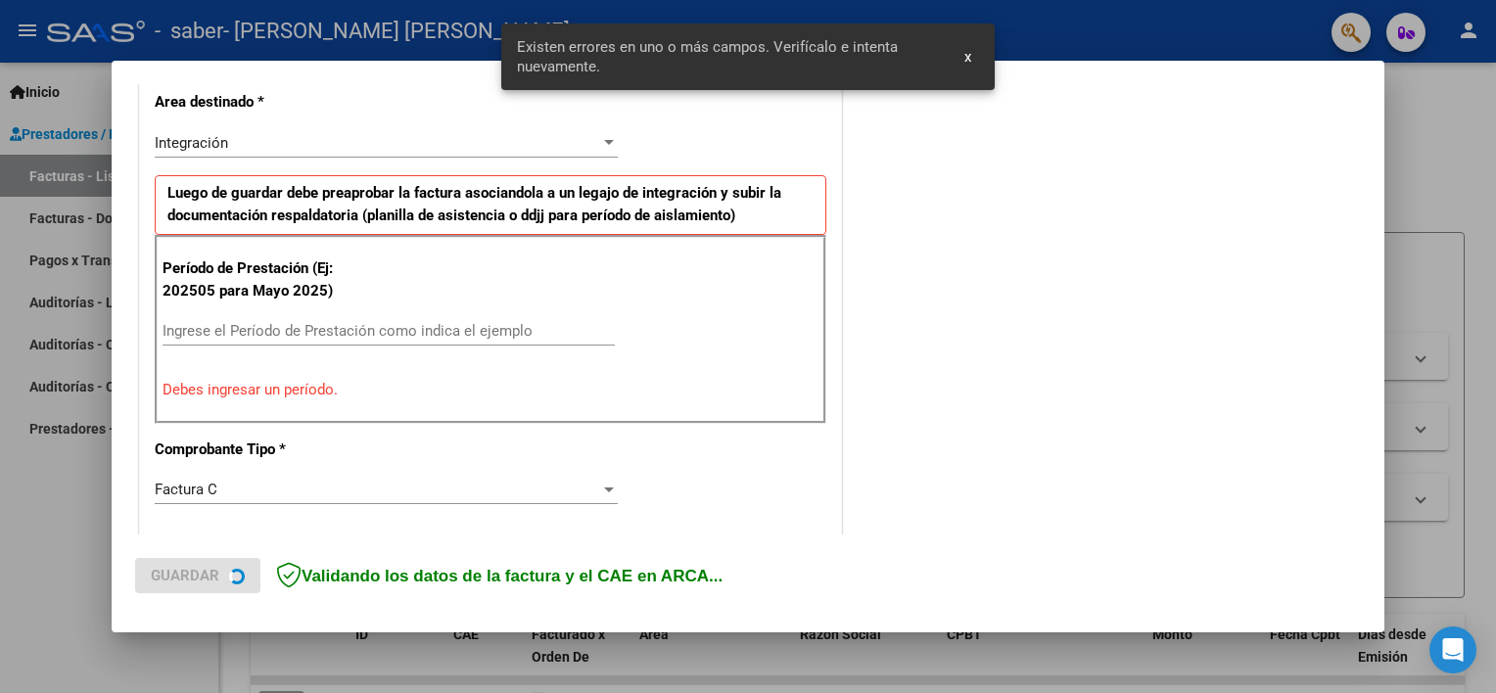
scroll to position [454, 0]
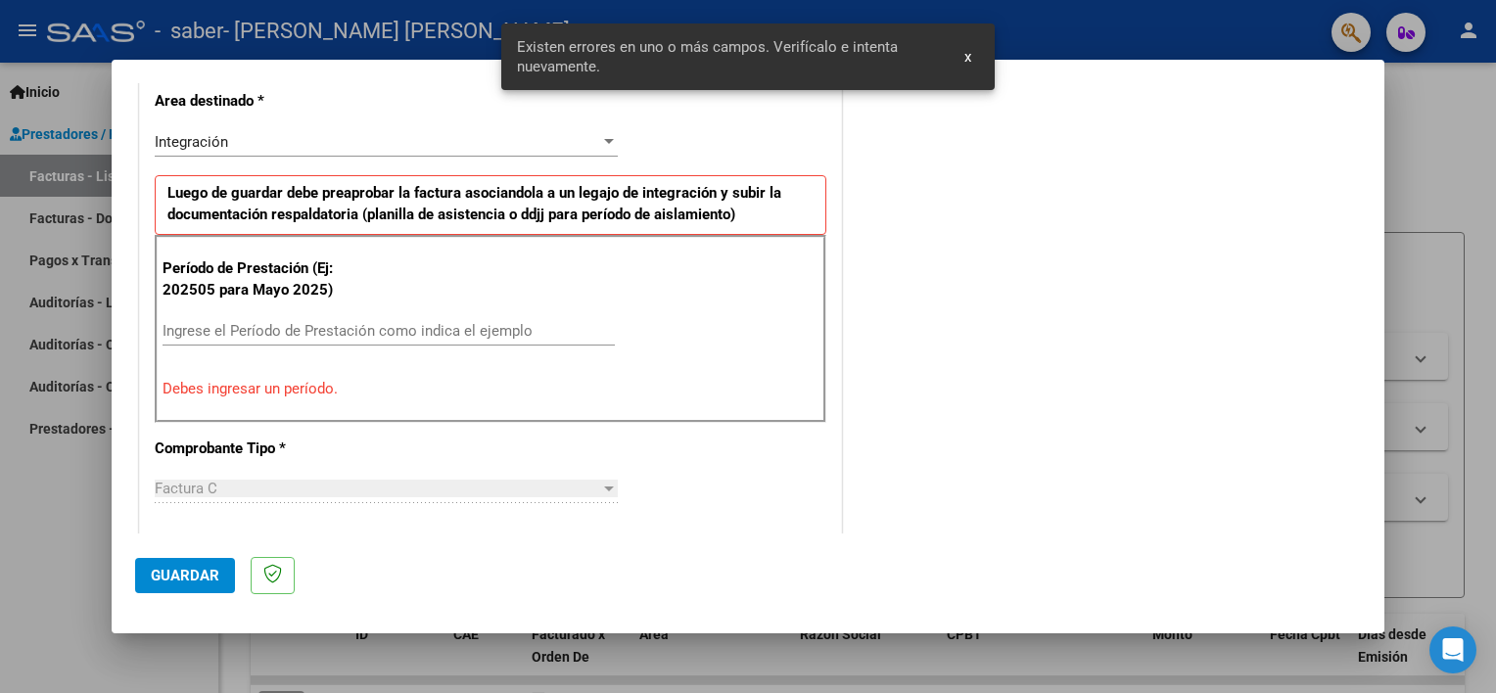
click at [234, 322] on input "Ingrese el Período de Prestación como indica el ejemplo" at bounding box center [389, 331] width 452 height 18
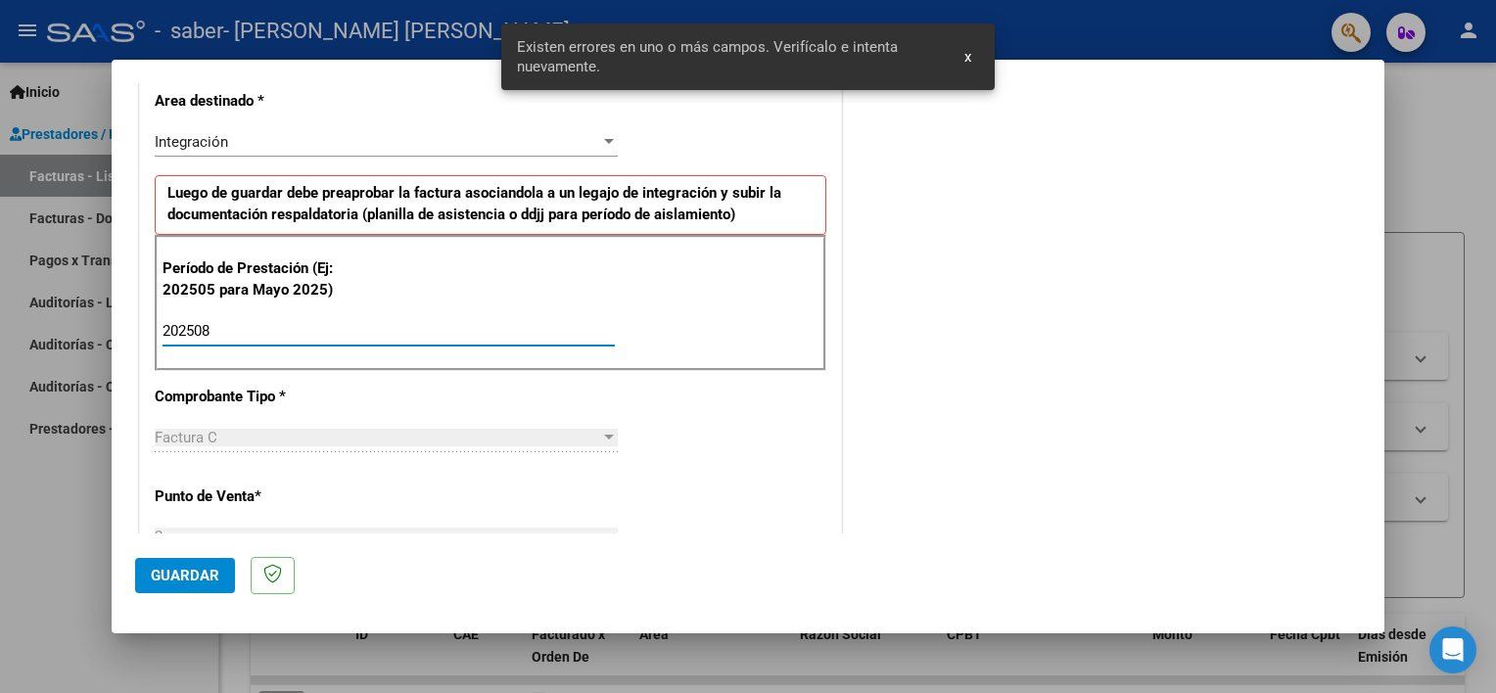
type input "202508"
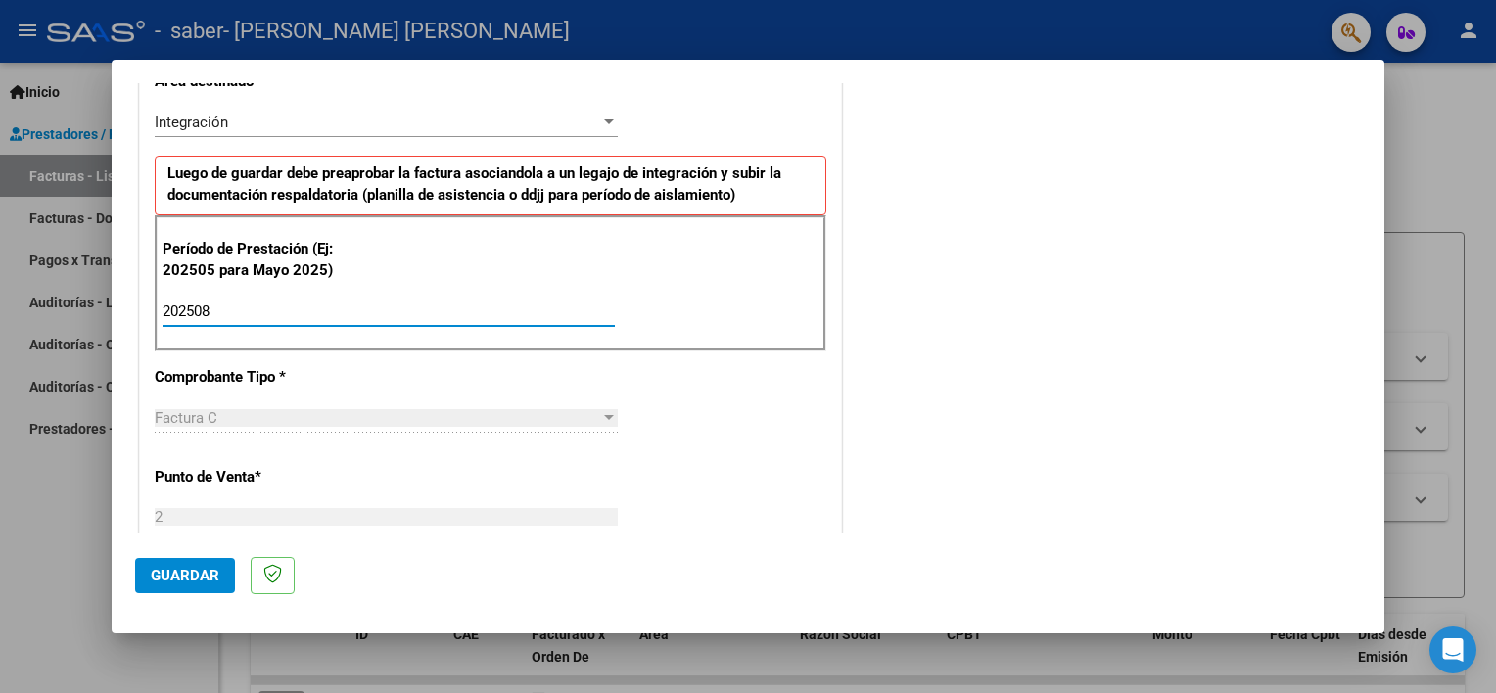
scroll to position [0, 0]
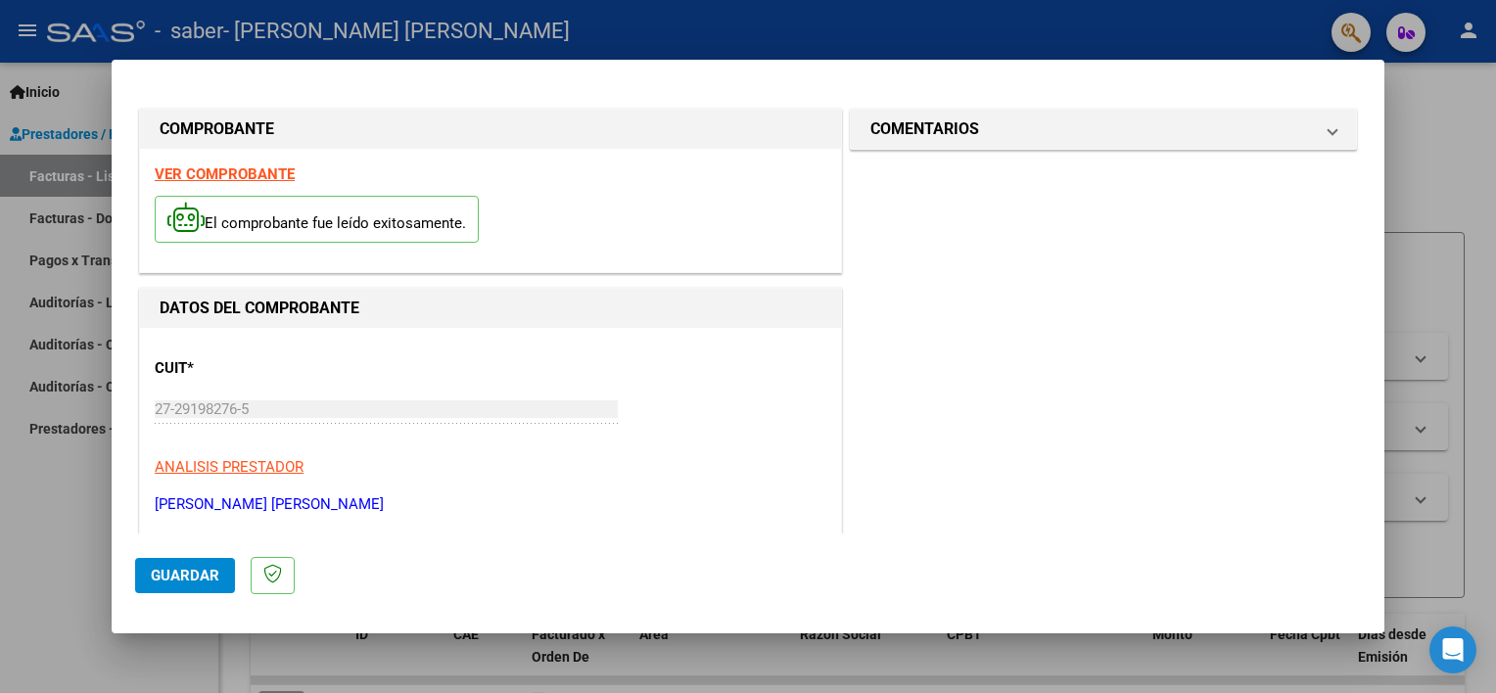
click at [176, 579] on span "Guardar" at bounding box center [185, 576] width 69 height 18
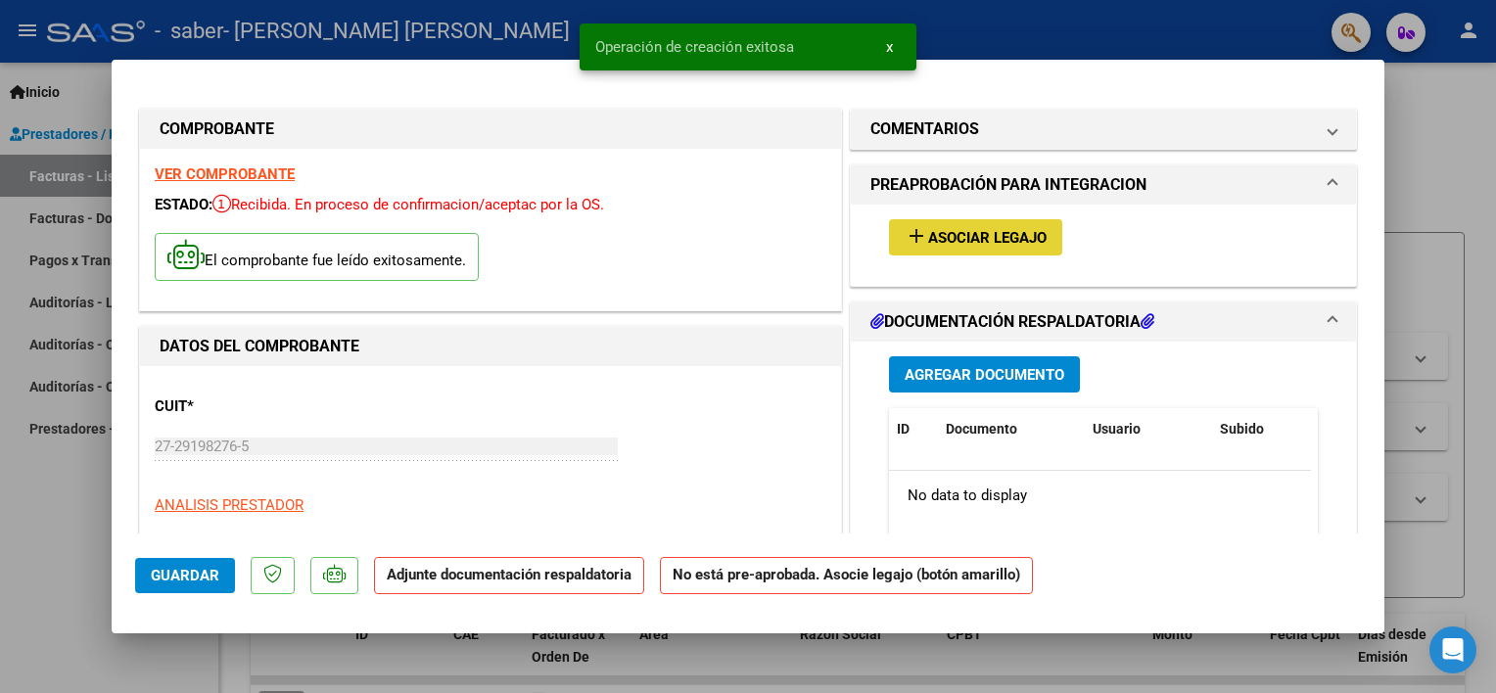
click at [947, 232] on span "Asociar Legajo" at bounding box center [987, 238] width 118 height 18
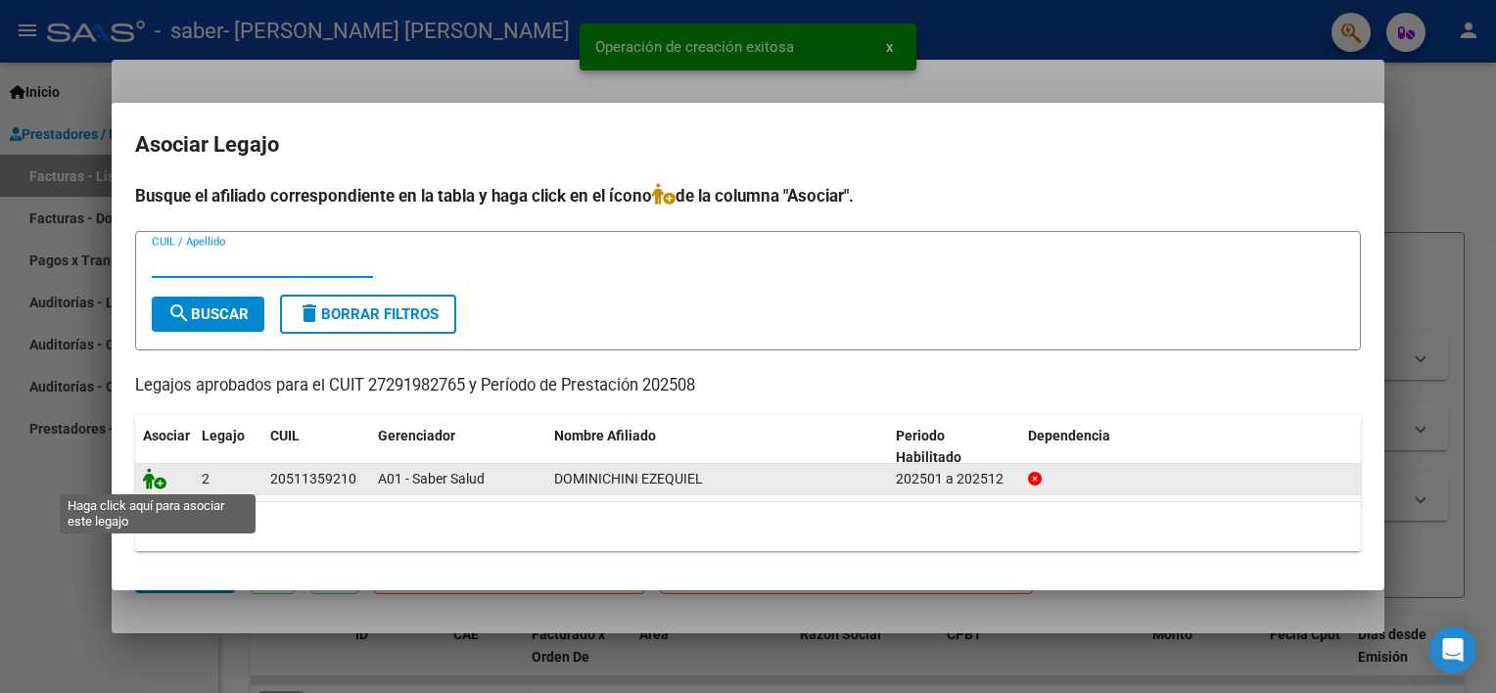
click at [160, 478] on icon at bounding box center [154, 479] width 23 height 22
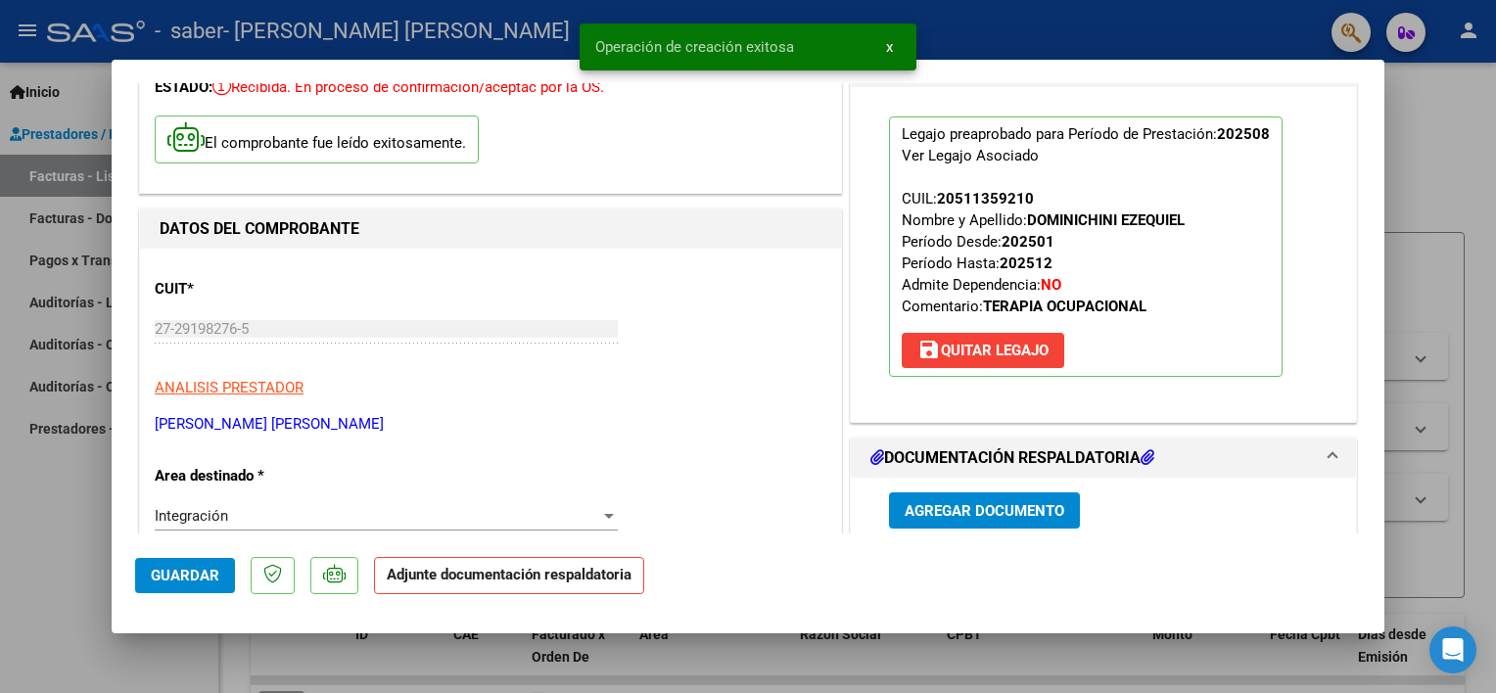
scroll to position [196, 0]
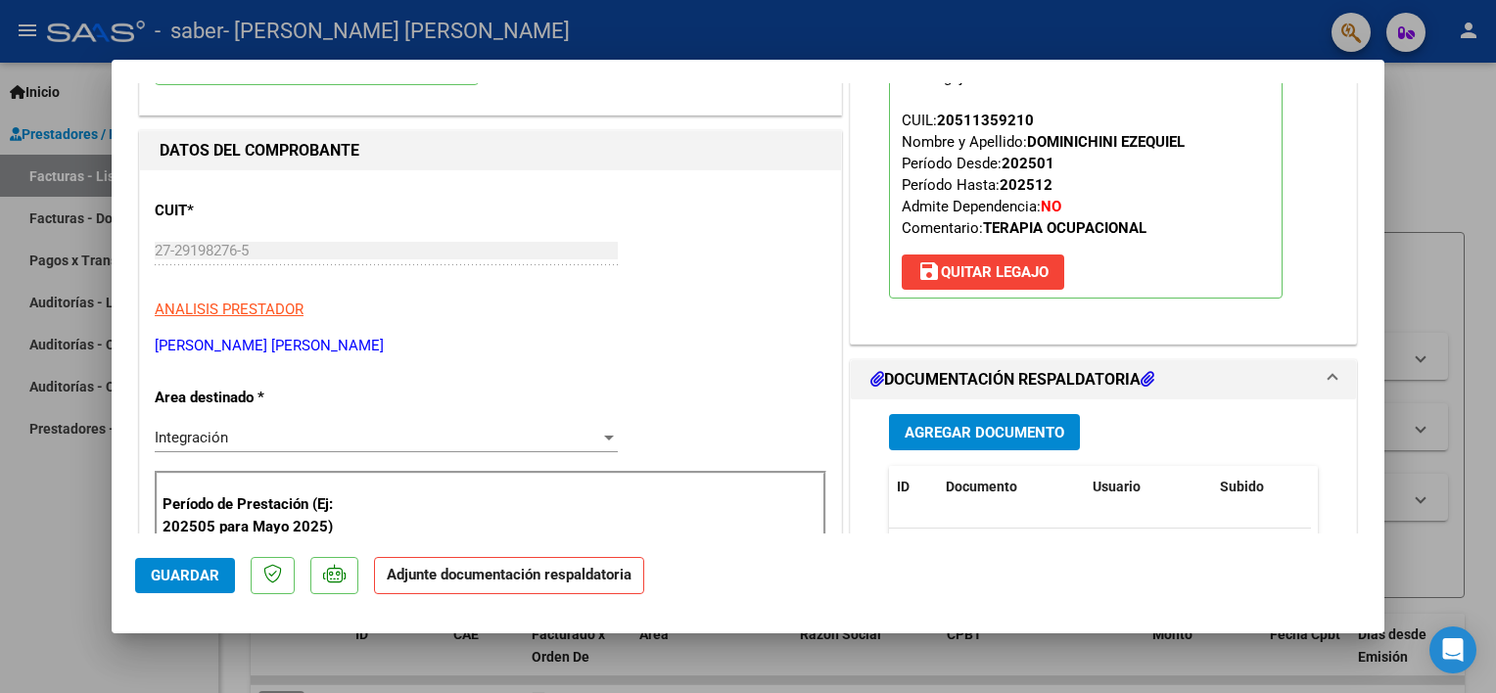
click at [985, 437] on span "Agregar Documento" at bounding box center [985, 433] width 160 height 18
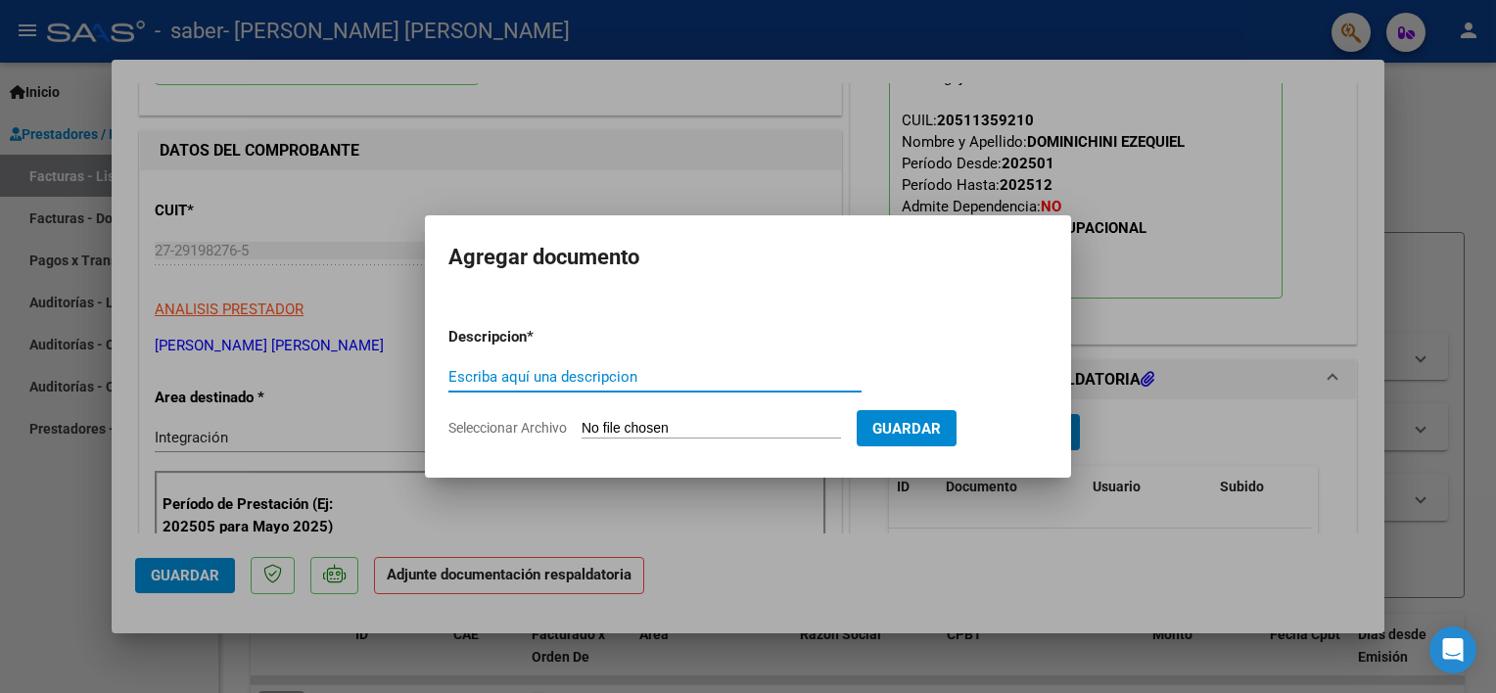
click at [650, 371] on input "Escriba aquí una descripcion" at bounding box center [654, 377] width 413 height 18
click at [740, 379] on input "PLANILLA DE ASISTENCIA [DATE] PSI" at bounding box center [654, 377] width 413 height 18
type input "PLANILLA DE ASISTENCIA [DATE] TO"
click at [715, 427] on input "Seleccionar Archivo" at bounding box center [710, 429] width 259 height 19
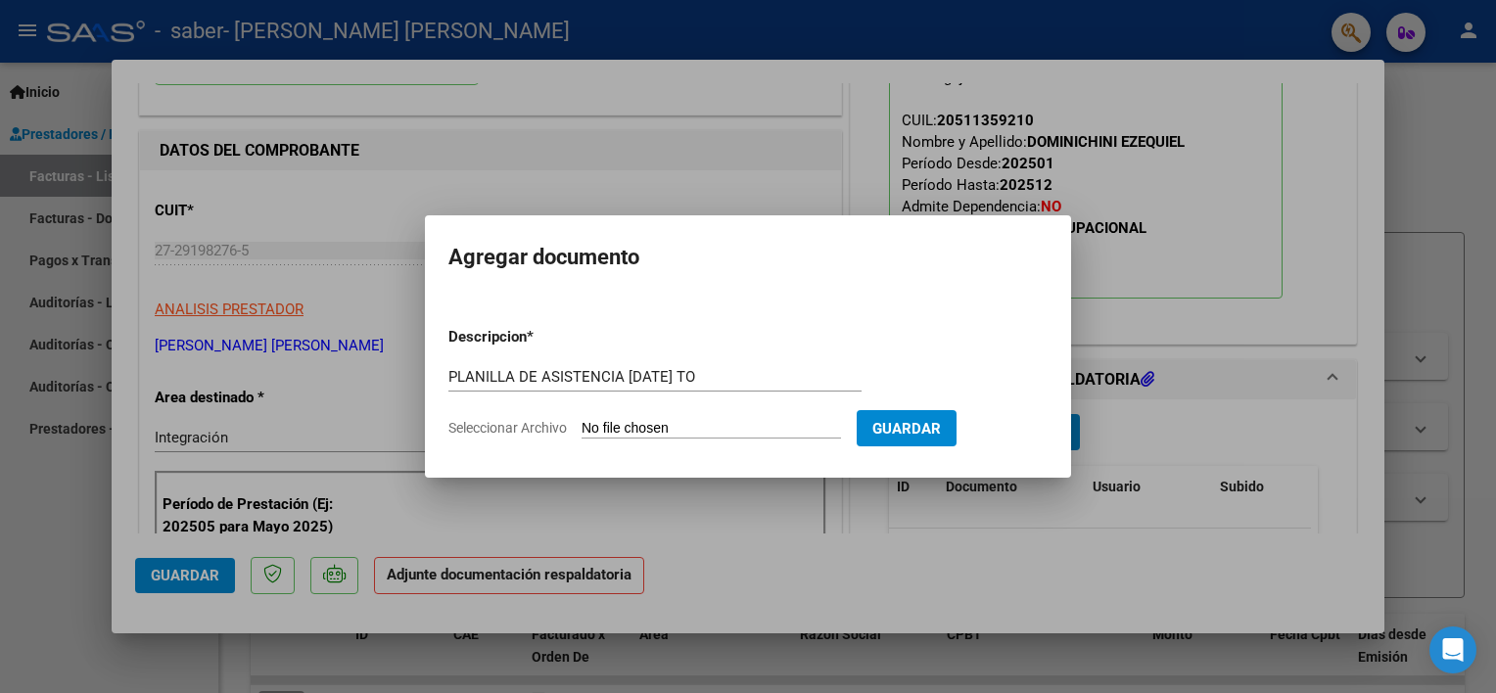
type input "C:\fakepath\PLANILLA DOMINICHINI SABER AGOSTO 2025 TO.pdf"
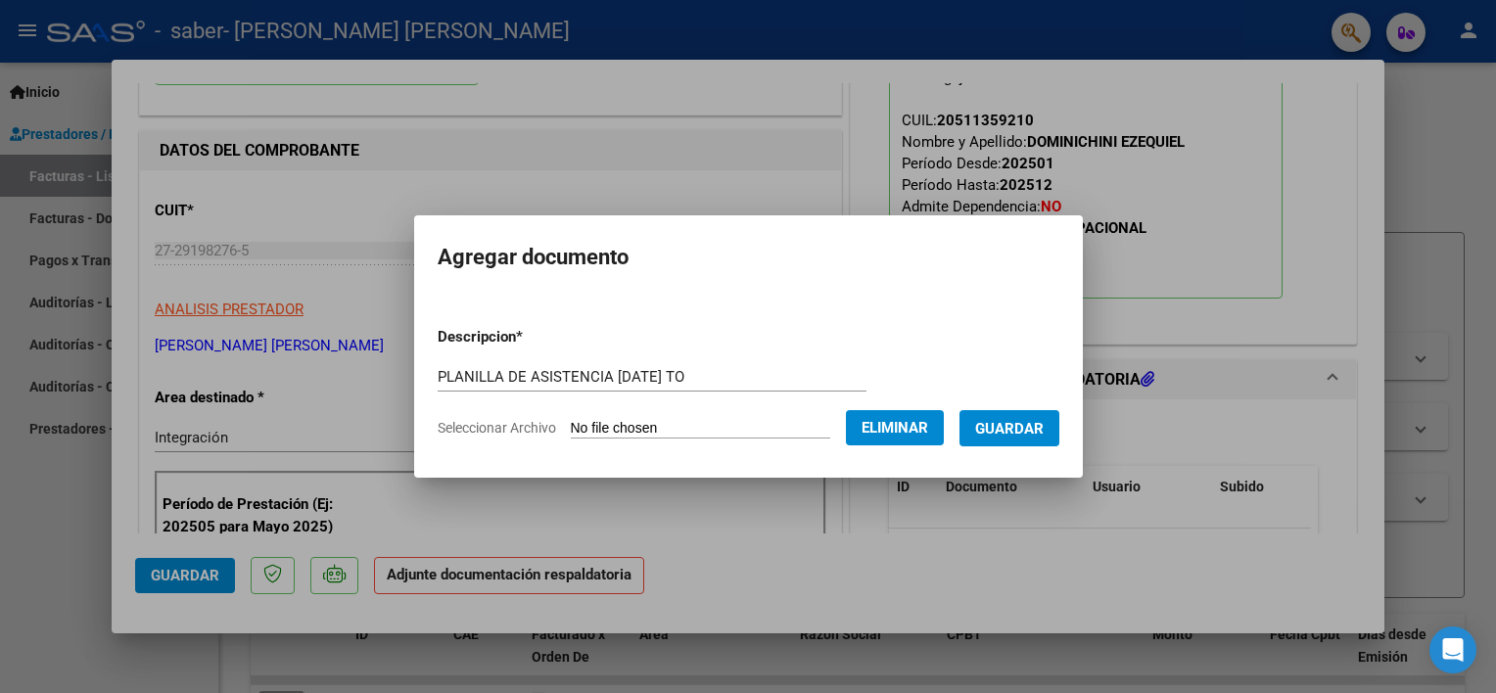
click at [1005, 434] on span "Guardar" at bounding box center [1009, 429] width 69 height 18
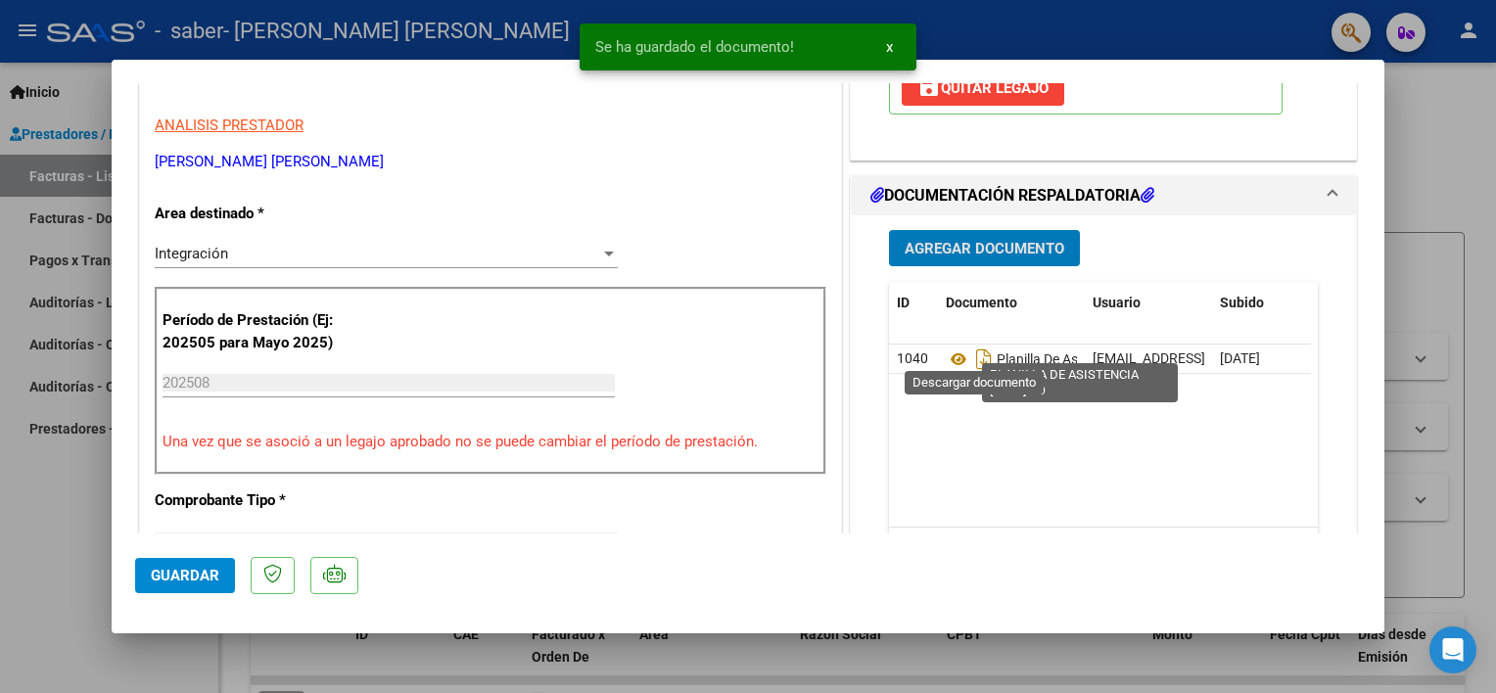
scroll to position [392, 0]
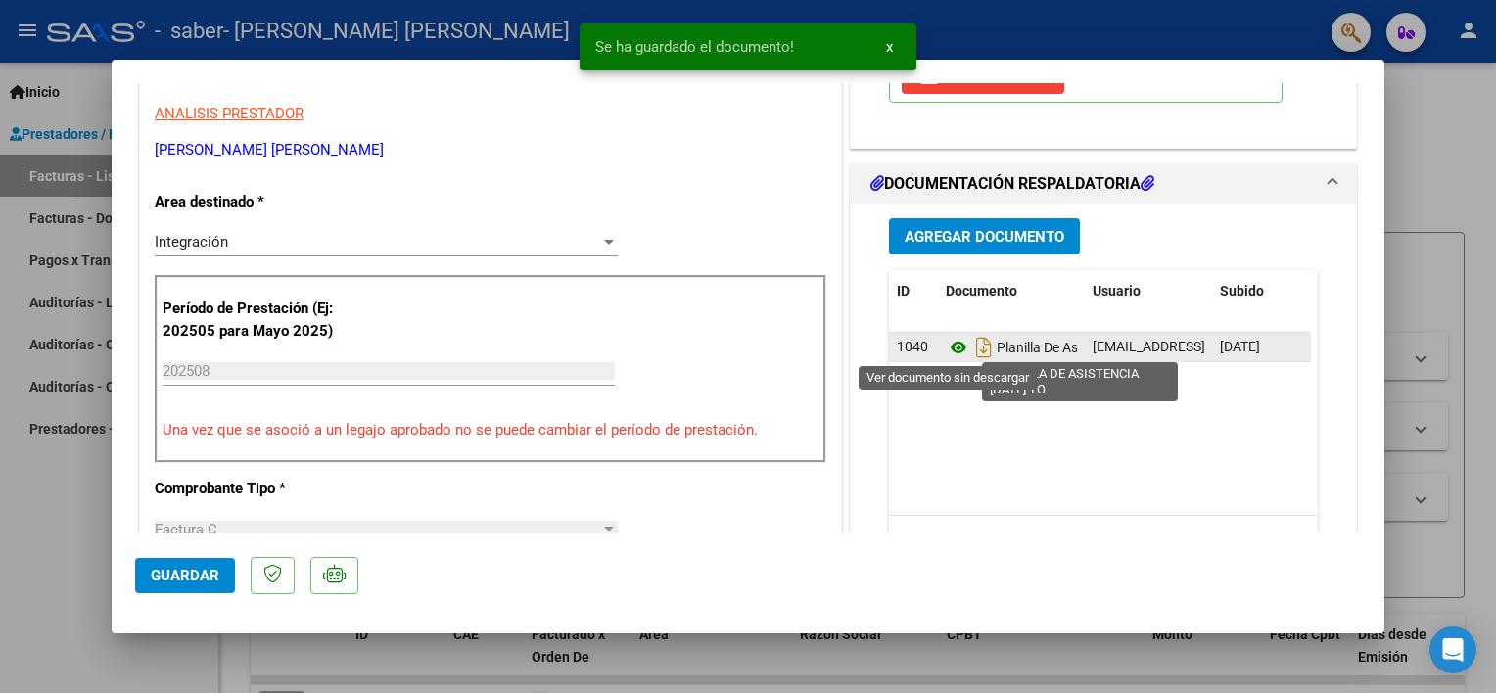
click at [947, 351] on icon at bounding box center [958, 347] width 25 height 23
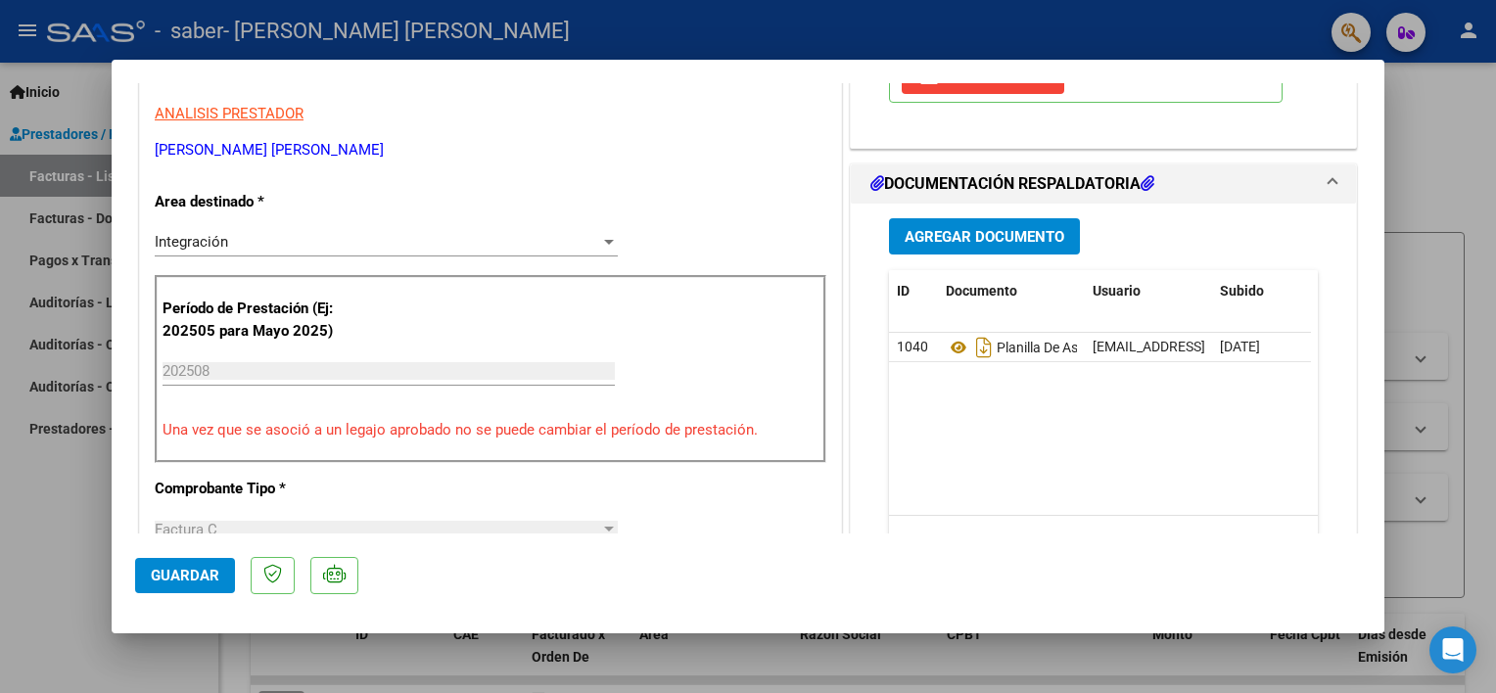
click at [55, 457] on div at bounding box center [748, 346] width 1496 height 693
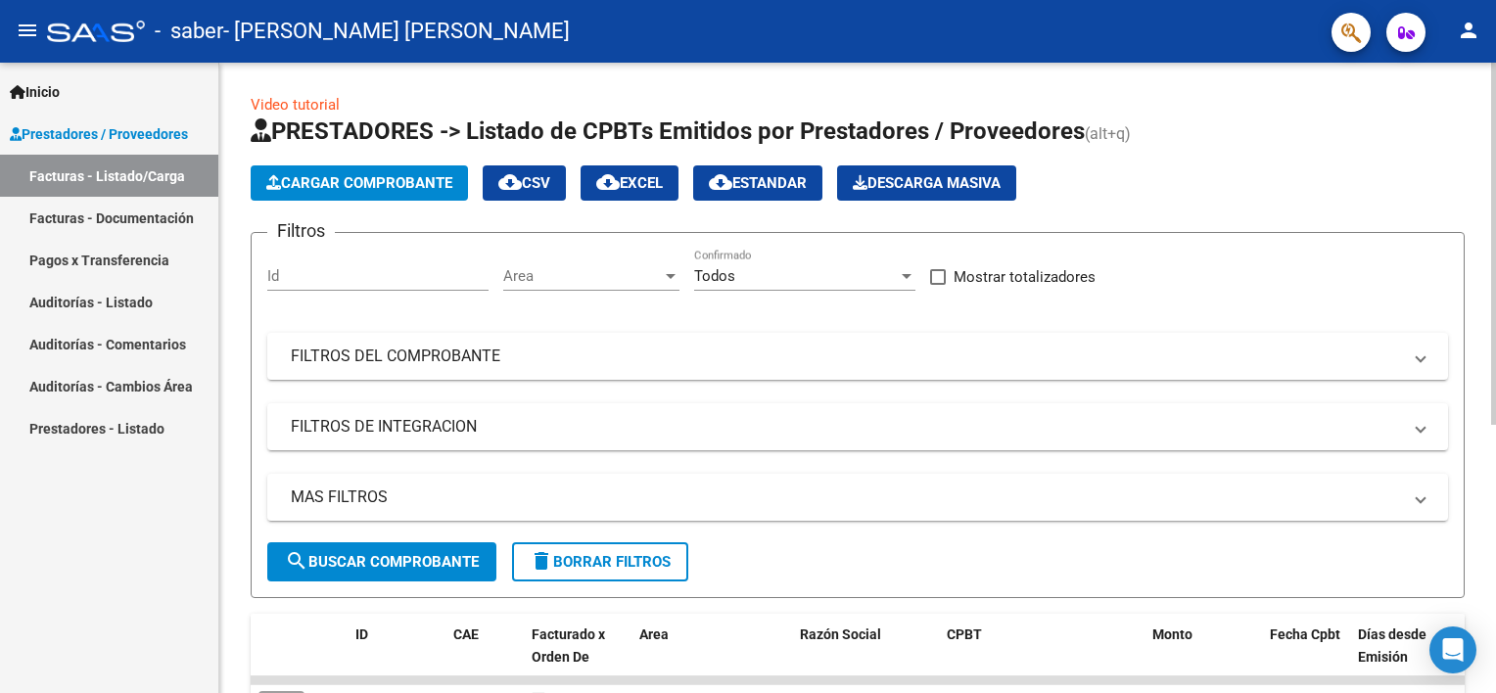
scroll to position [465, 0]
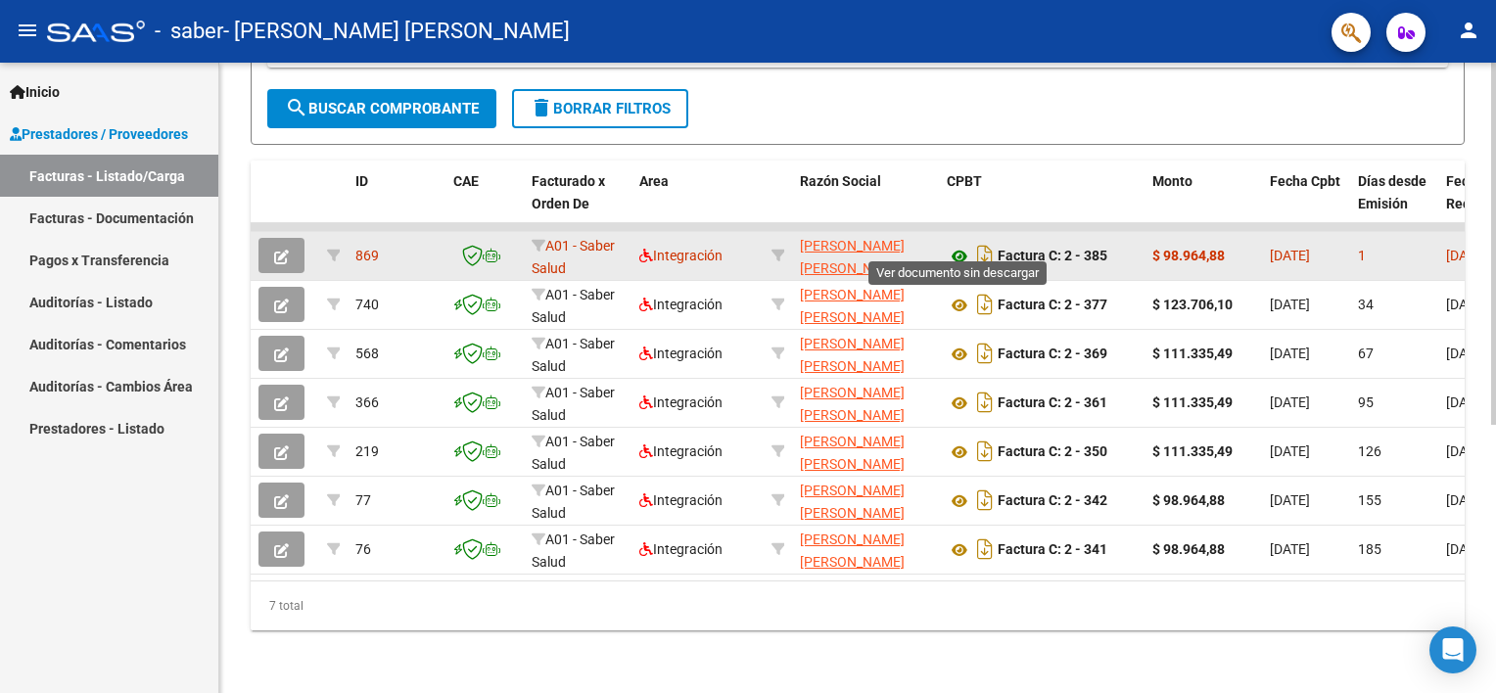
click at [958, 245] on icon at bounding box center [959, 256] width 25 height 23
drag, startPoint x: 1190, startPoint y: 237, endPoint x: 1170, endPoint y: 239, distance: 20.7
click at [1164, 245] on div "$ 98.964,88" at bounding box center [1203, 256] width 102 height 23
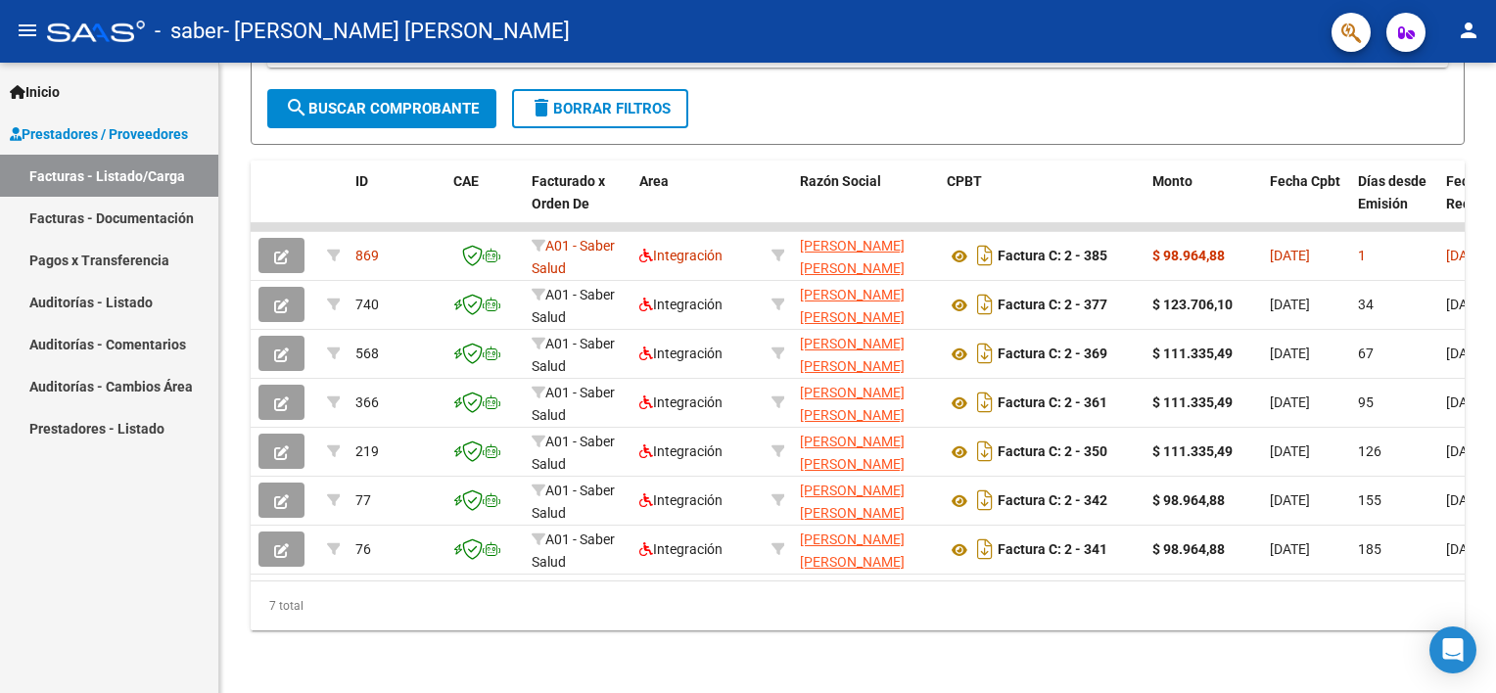
copy strong "98.964,88"
click at [1476, 26] on mat-icon "person" at bounding box center [1468, 30] width 23 height 23
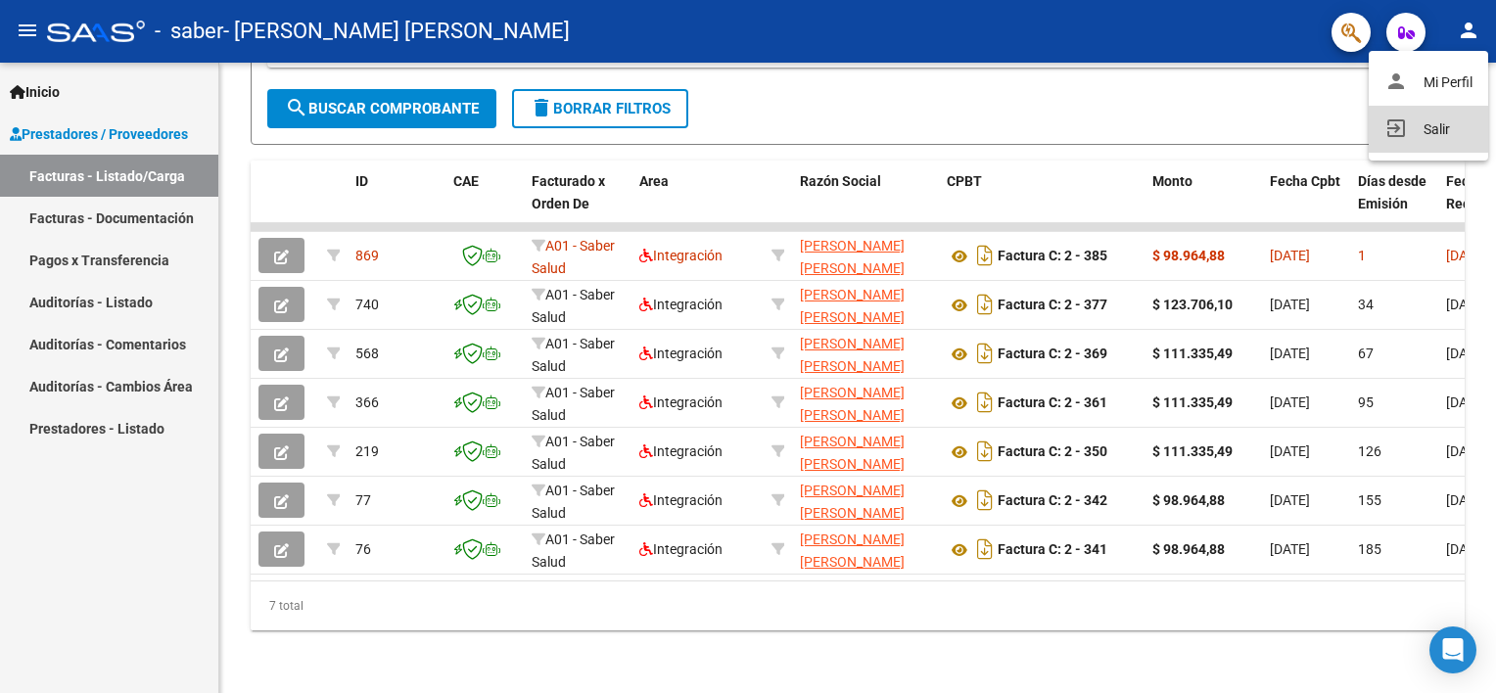
click at [1440, 125] on button "exit_to_app Salir" at bounding box center [1428, 129] width 119 height 47
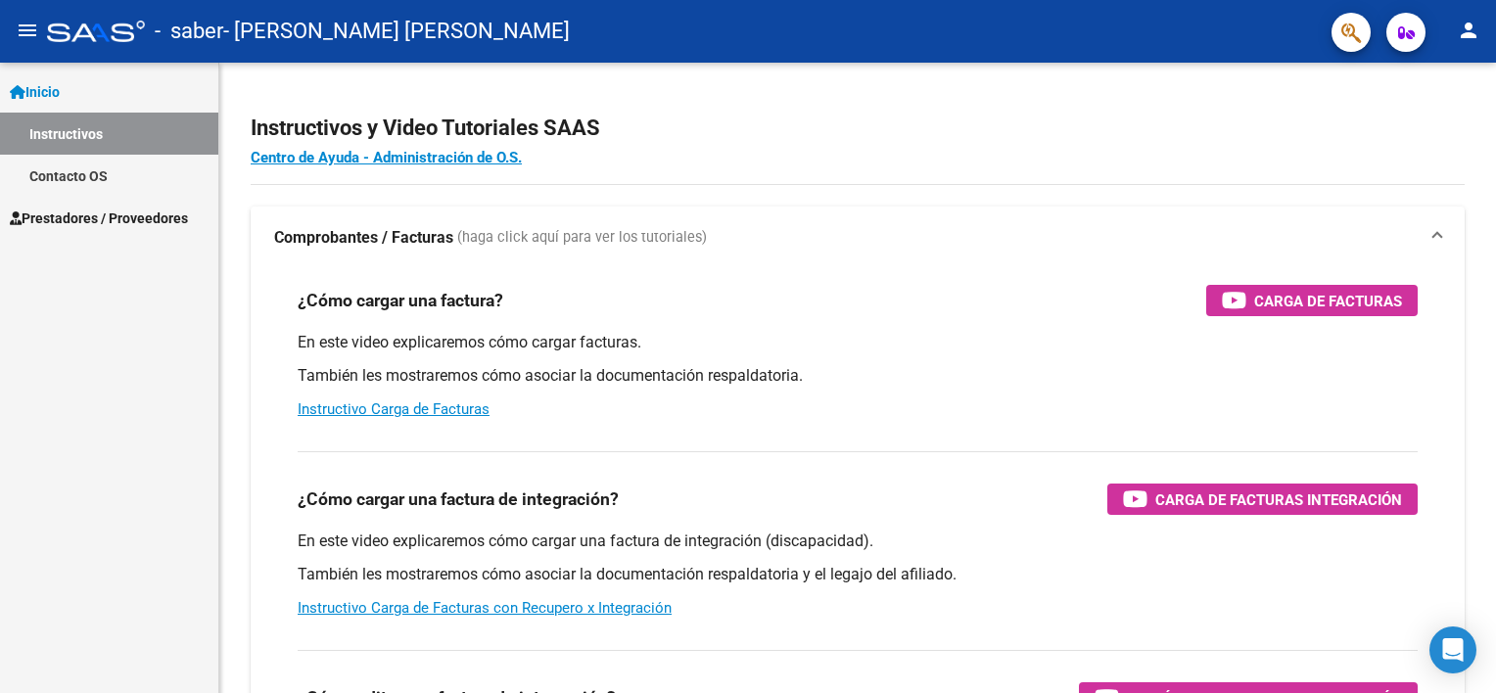
click at [123, 210] on span "Prestadores / Proveedores" at bounding box center [99, 219] width 178 height 22
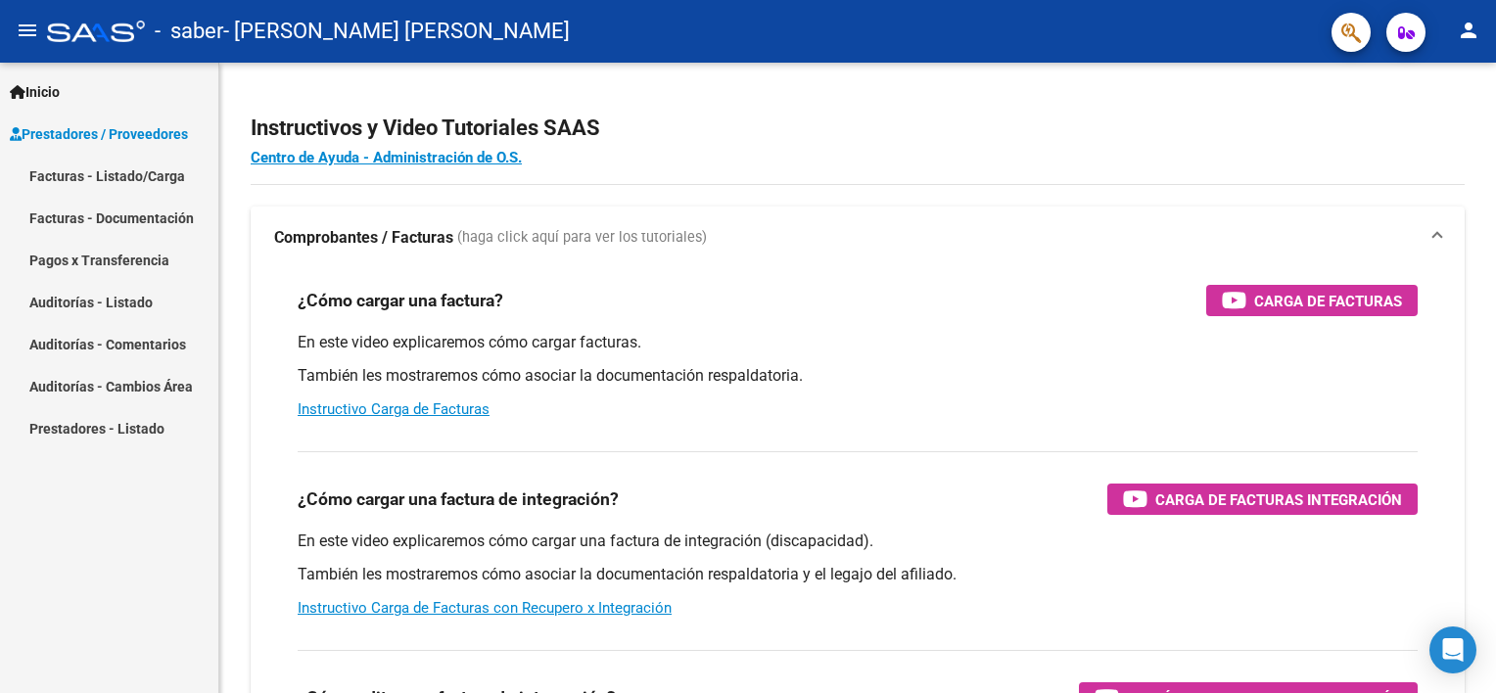
click at [109, 178] on link "Facturas - Listado/Carga" at bounding box center [109, 176] width 218 height 42
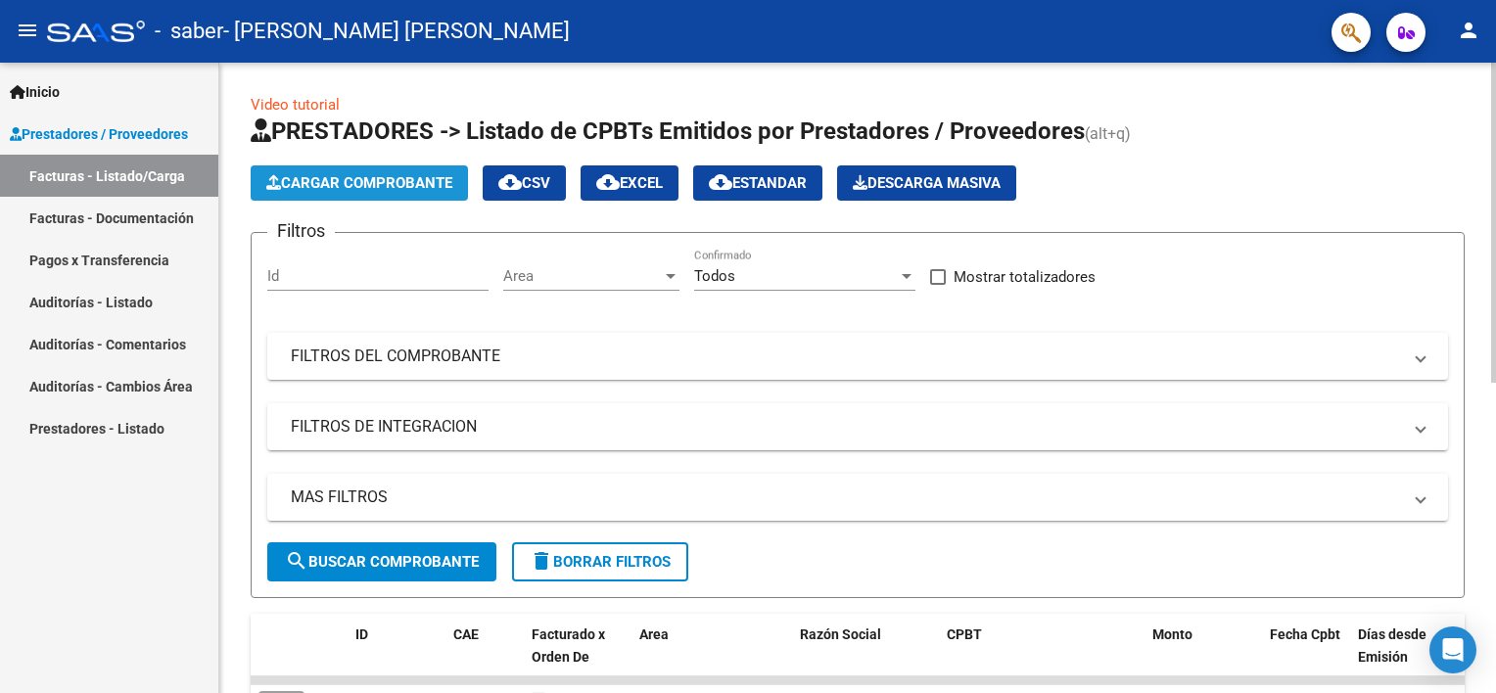
click at [376, 181] on span "Cargar Comprobante" at bounding box center [359, 183] width 186 height 18
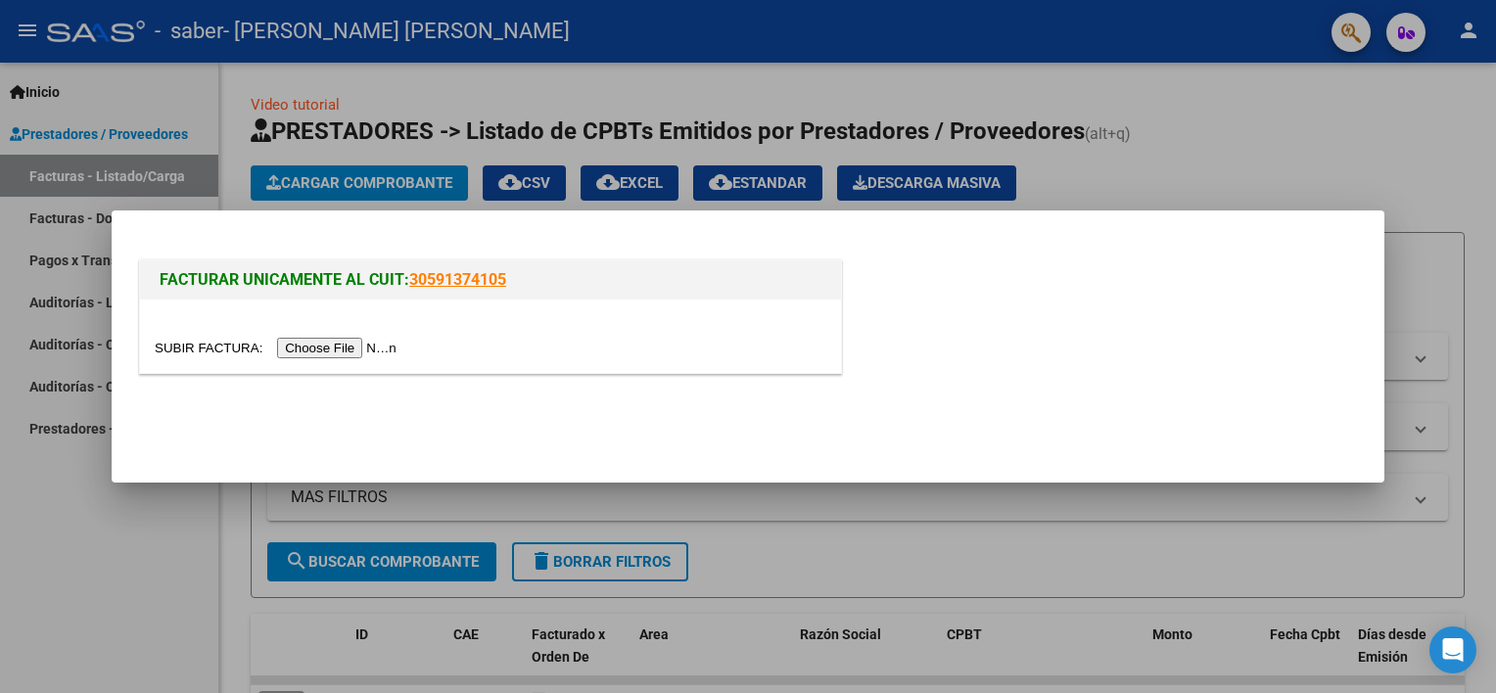
click at [326, 346] on input "file" at bounding box center [279, 348] width 248 height 21
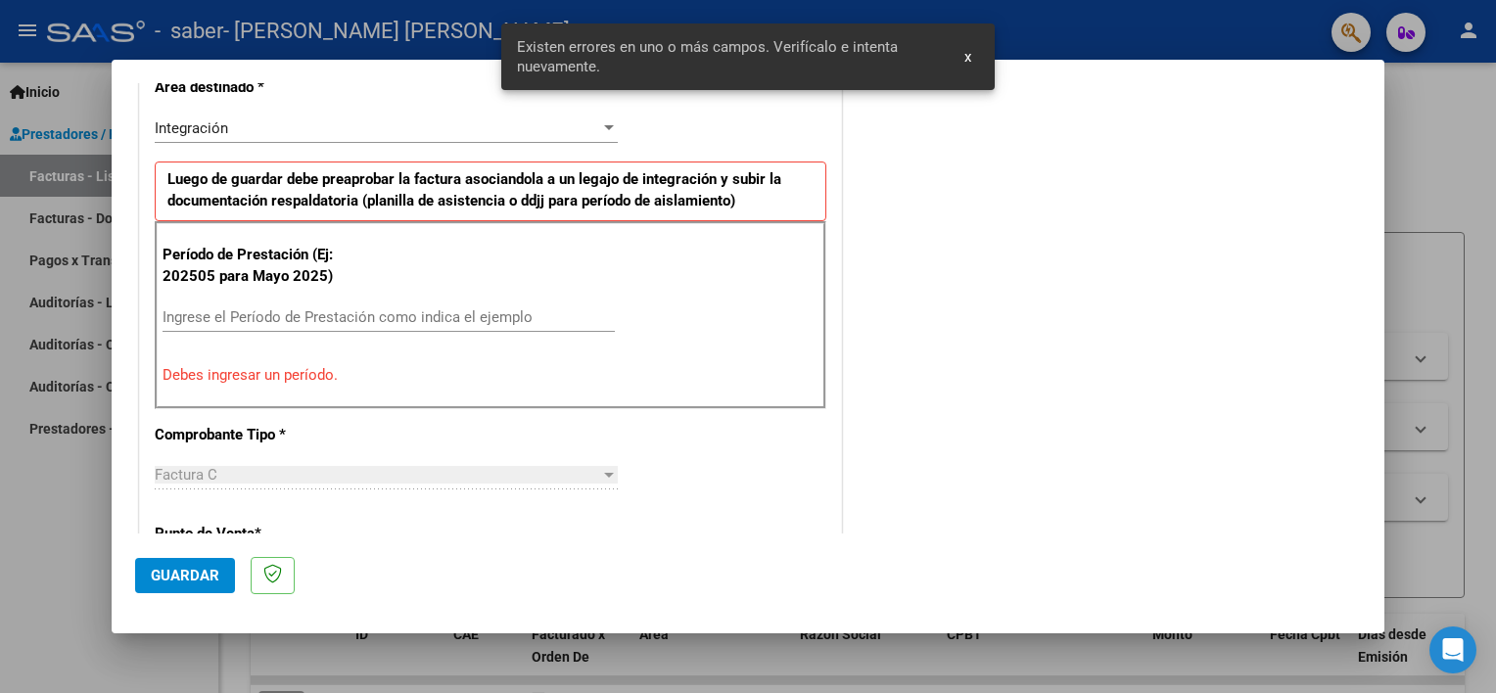
scroll to position [489, 0]
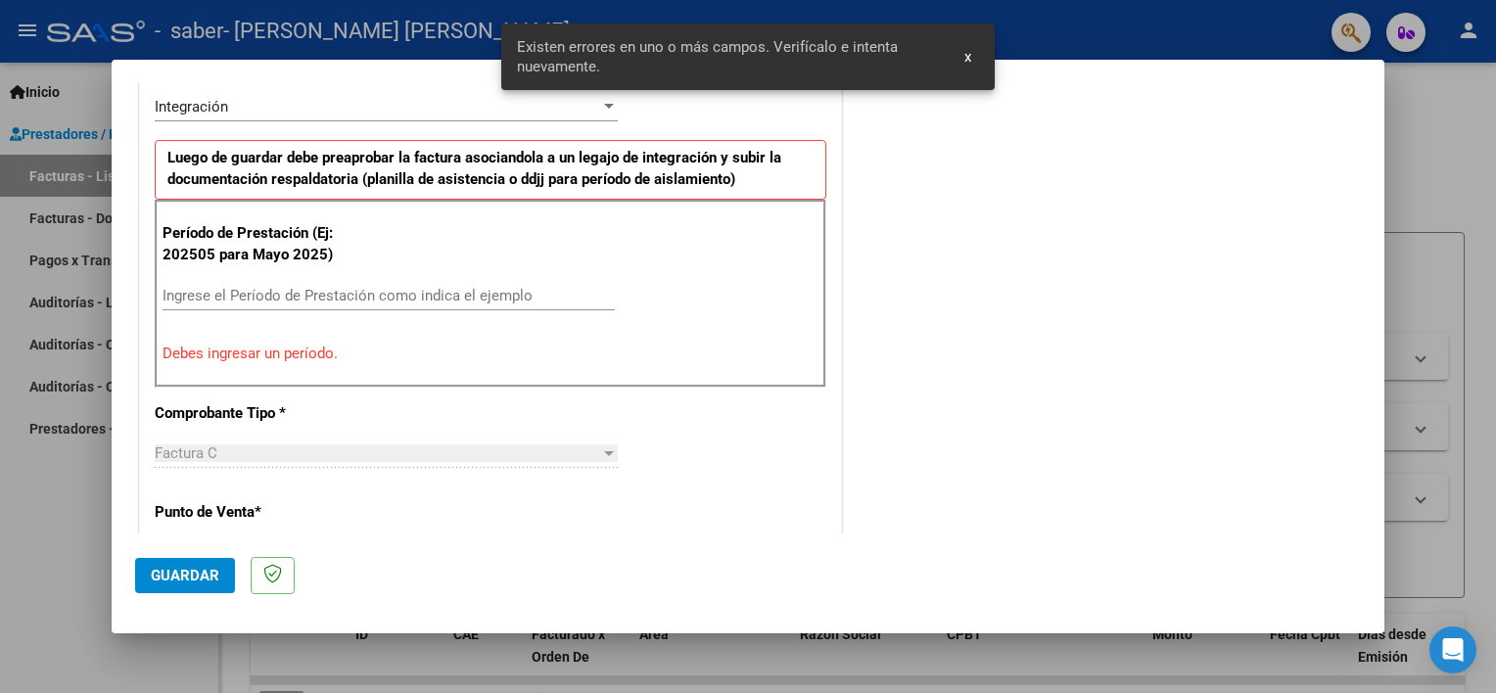
click at [347, 292] on input "Ingrese el Período de Prestación como indica el ejemplo" at bounding box center [389, 296] width 452 height 18
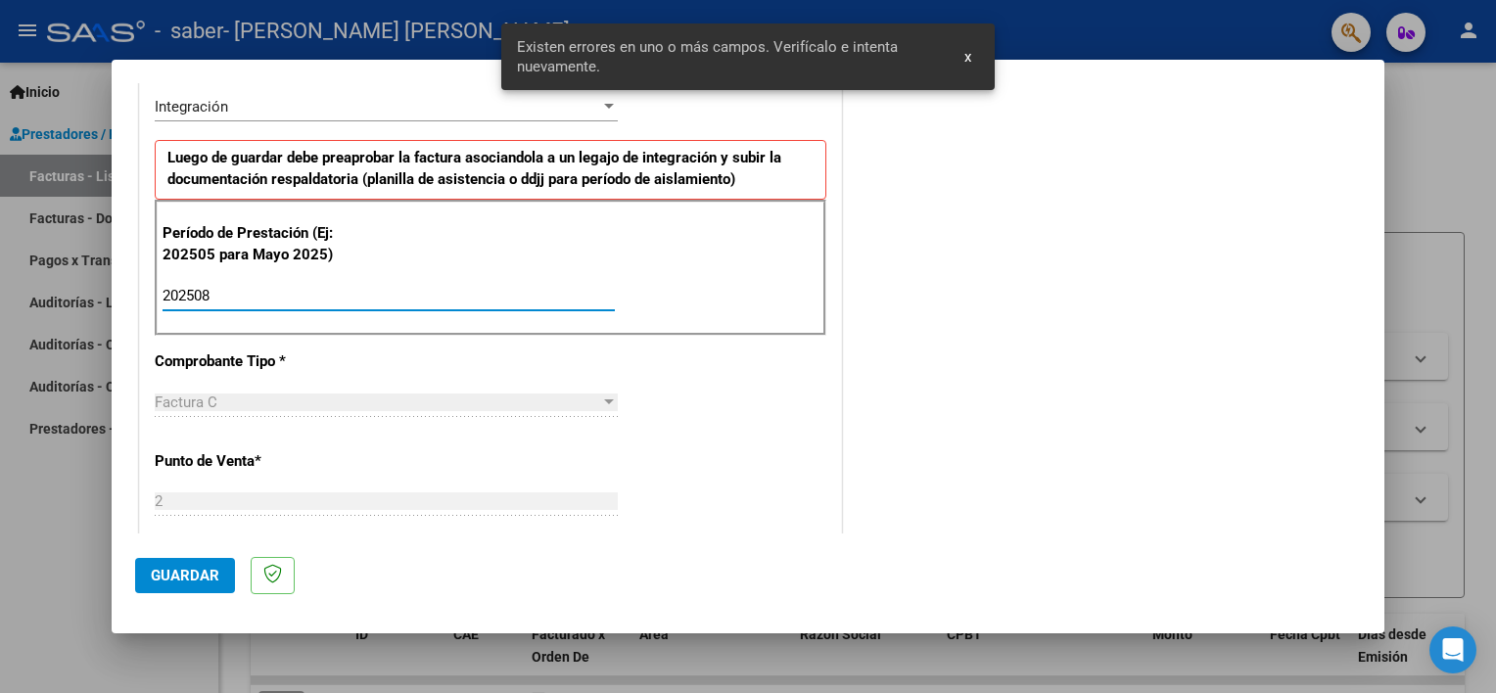
scroll to position [783, 0]
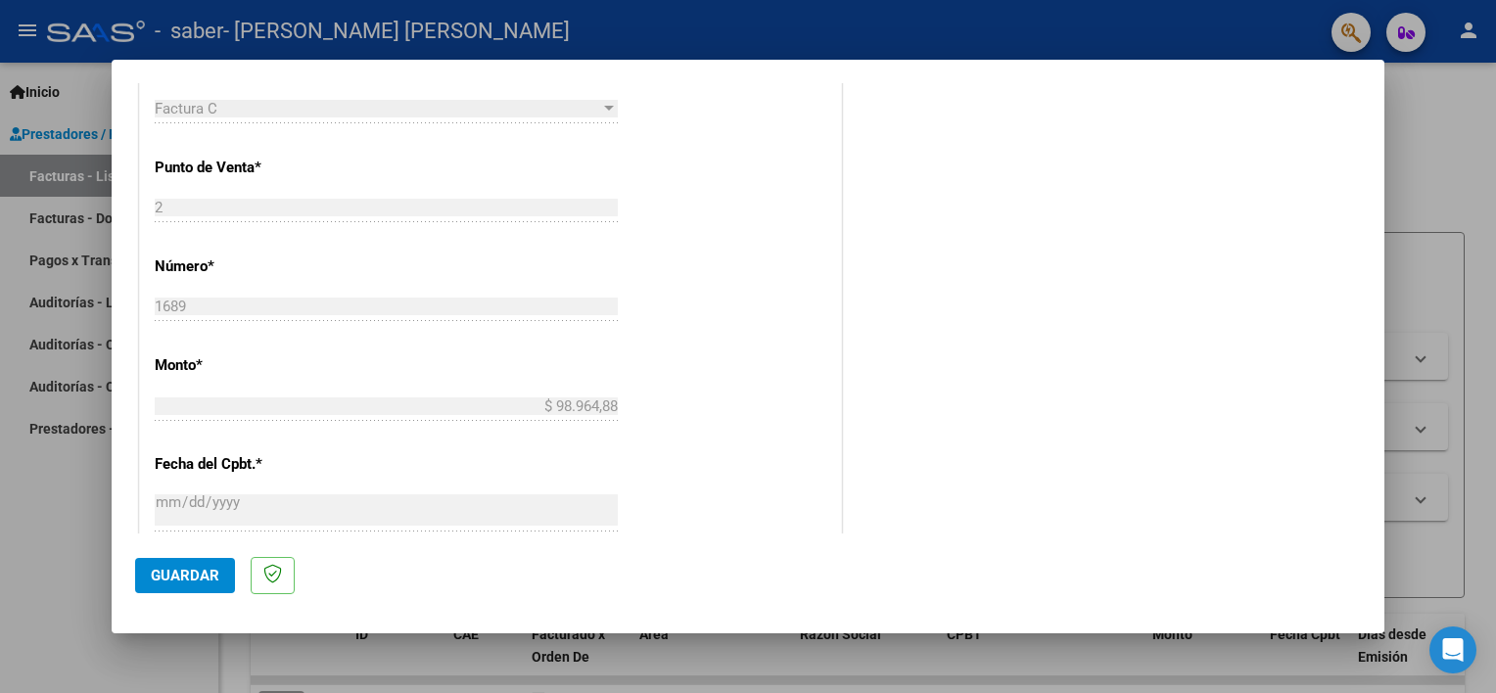
type input "202508"
click at [180, 570] on span "Guardar" at bounding box center [185, 576] width 69 height 18
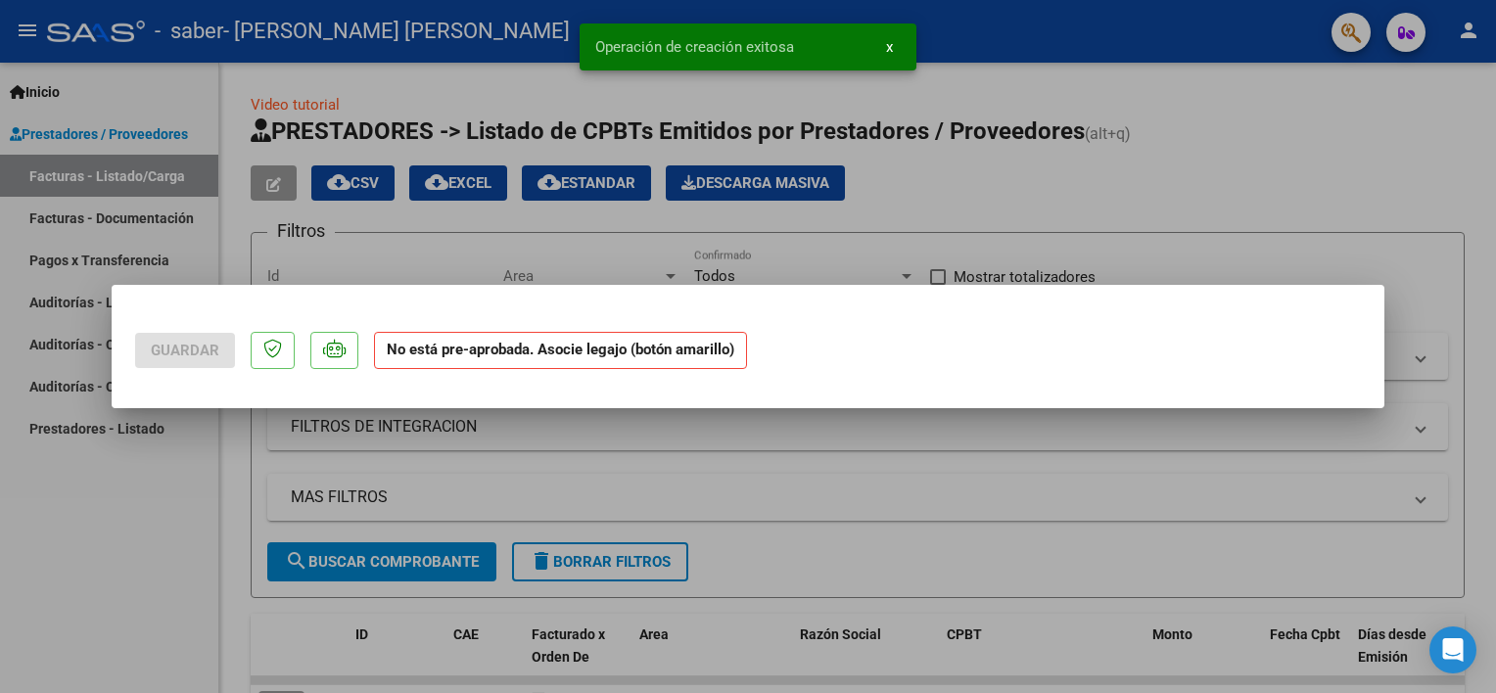
scroll to position [0, 0]
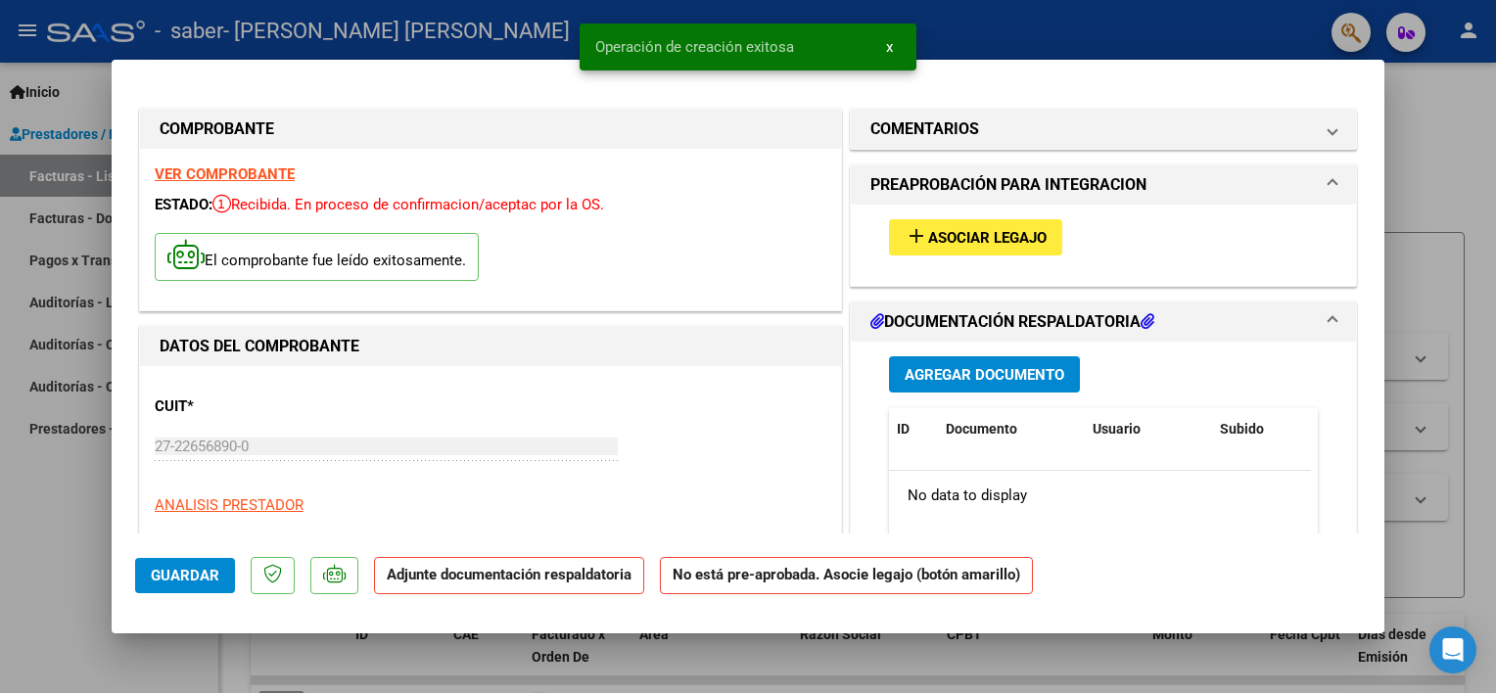
click at [1006, 225] on button "add Asociar Legajo" at bounding box center [975, 237] width 173 height 36
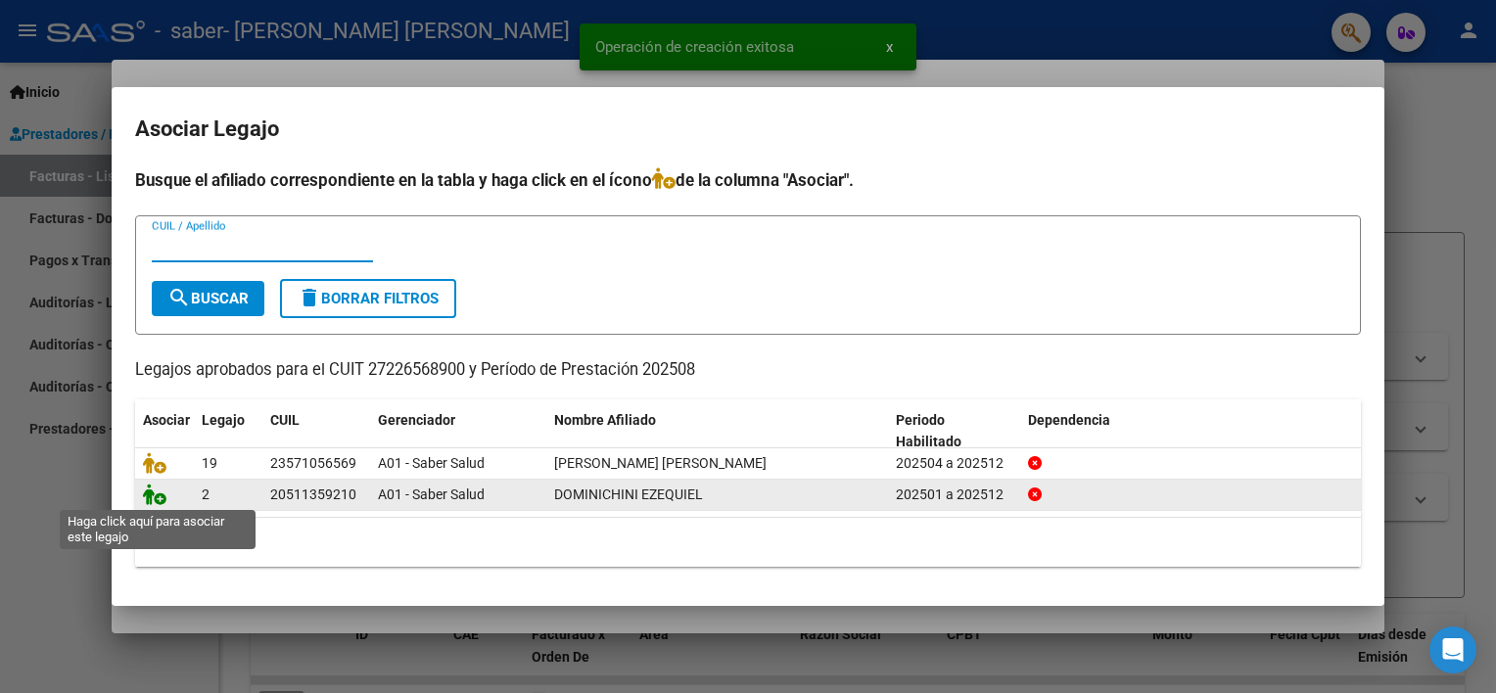
click at [153, 498] on icon at bounding box center [154, 495] width 23 height 22
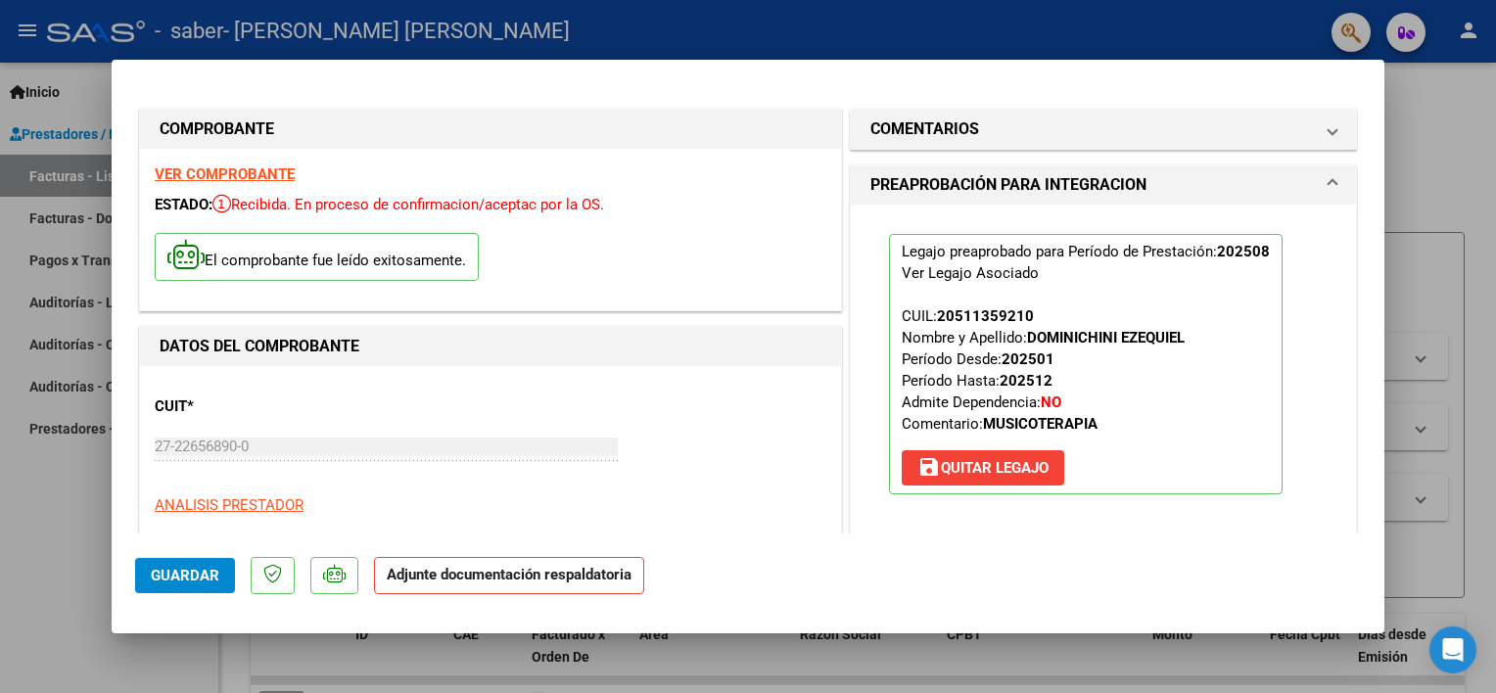
scroll to position [294, 0]
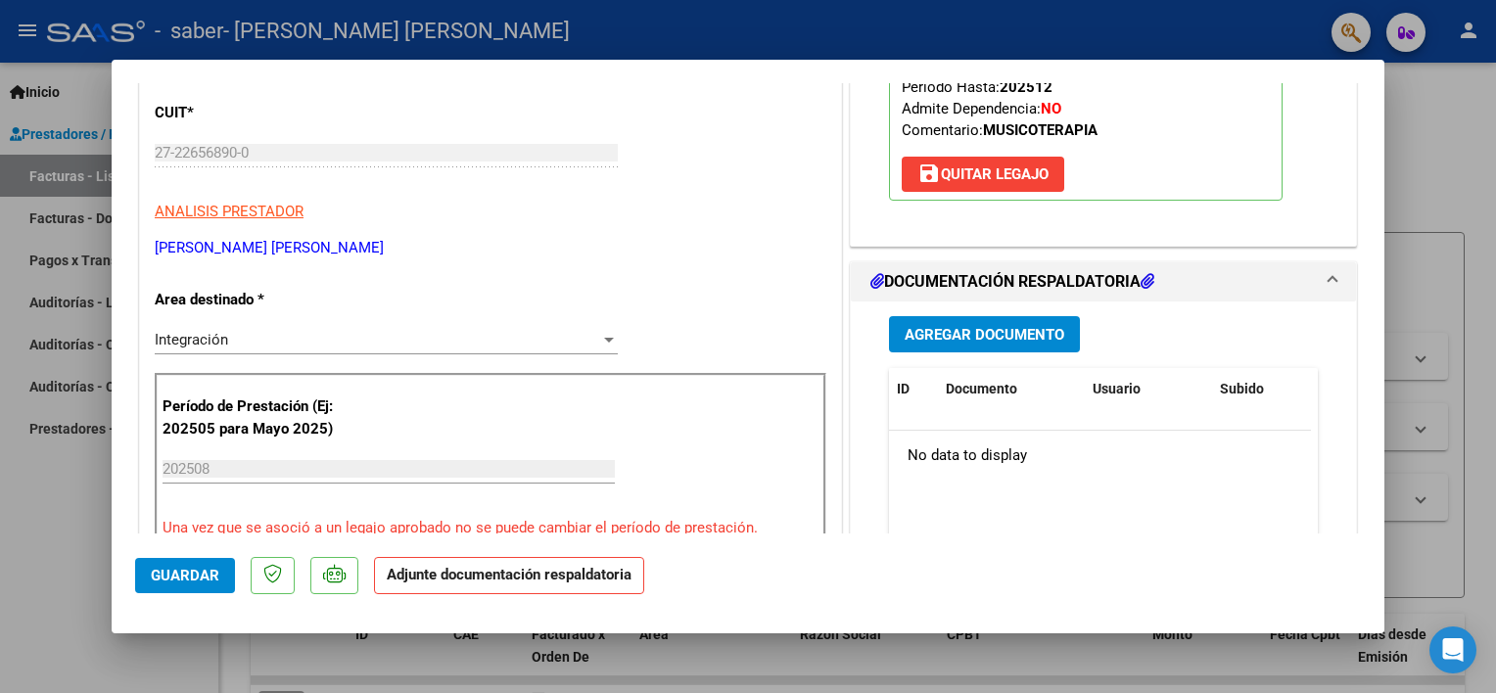
click at [984, 330] on span "Agregar Documento" at bounding box center [985, 335] width 160 height 18
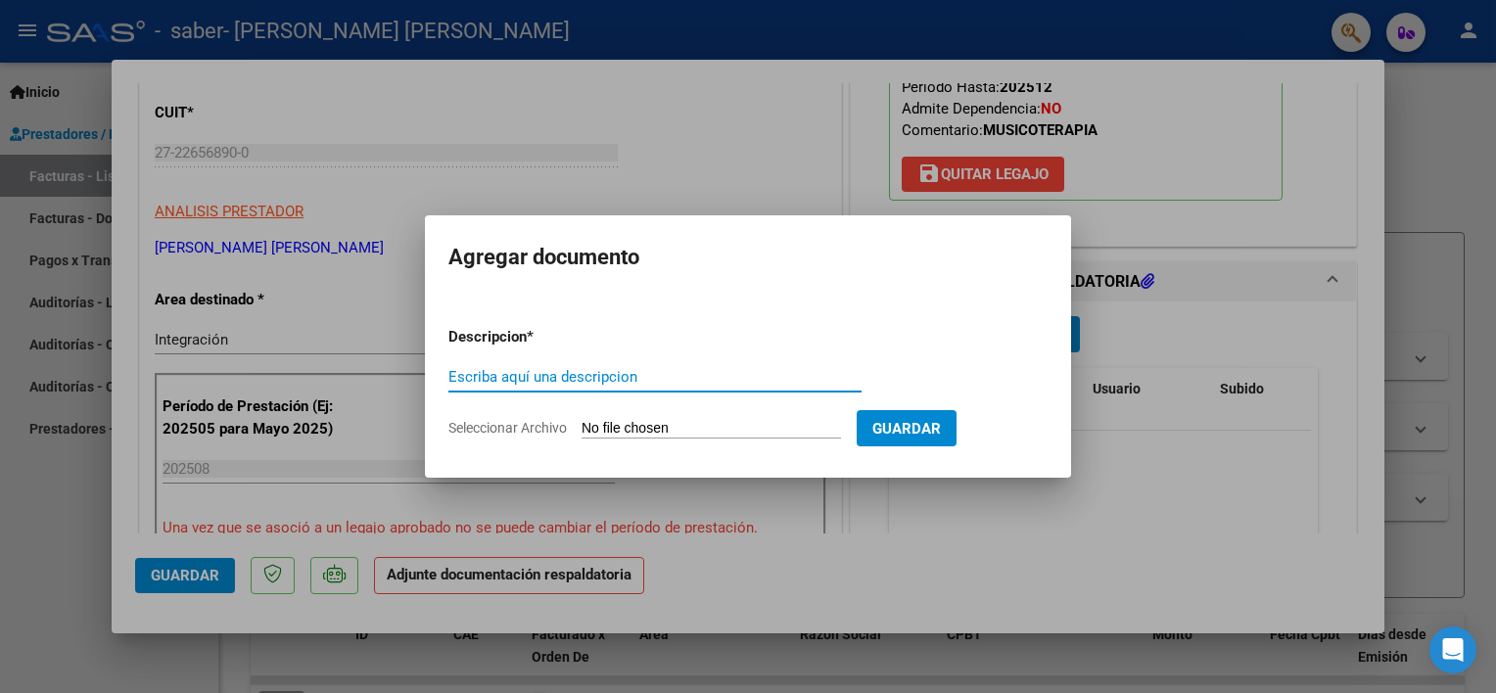
click at [584, 368] on input "Escriba aquí una descripcion" at bounding box center [654, 377] width 413 height 18
drag, startPoint x: 750, startPoint y: 375, endPoint x: 719, endPoint y: 375, distance: 31.3
click at [719, 375] on input "PLANILLA DE ASISTENCIA [DATE] TO" at bounding box center [654, 377] width 413 height 18
type input "PLANILLA DE ASISTENCIA AGOSTO 2025 MT"
click at [645, 445] on form "Descripcion * PLANILLA DE ASISTENCIA AGOSTO 2025 MT Escriba aquí una descripcio…" at bounding box center [747, 382] width 599 height 143
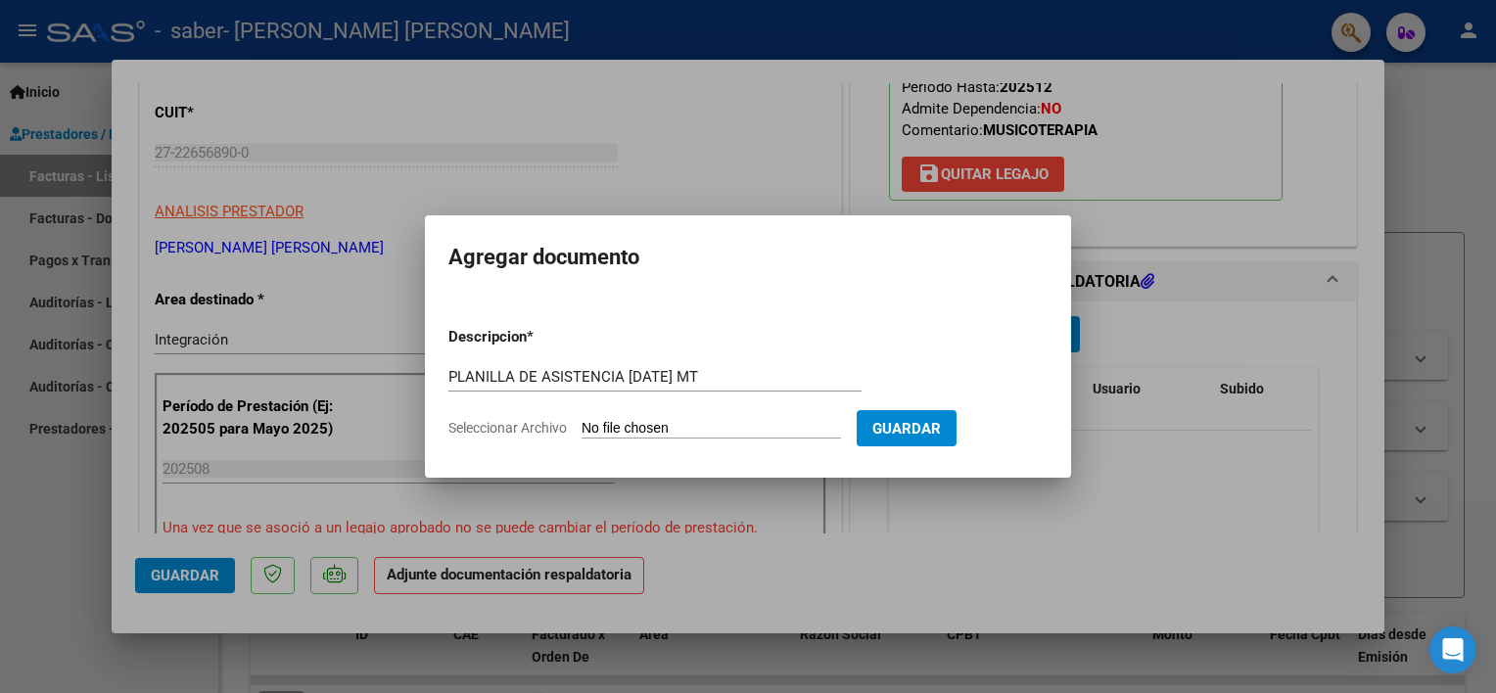
click at [641, 429] on input "Seleccionar Archivo" at bounding box center [710, 429] width 259 height 19
type input "C:\fakepath\PLANILLA DOMINICHINI SABER AGOSTO 2025 MT.pdf"
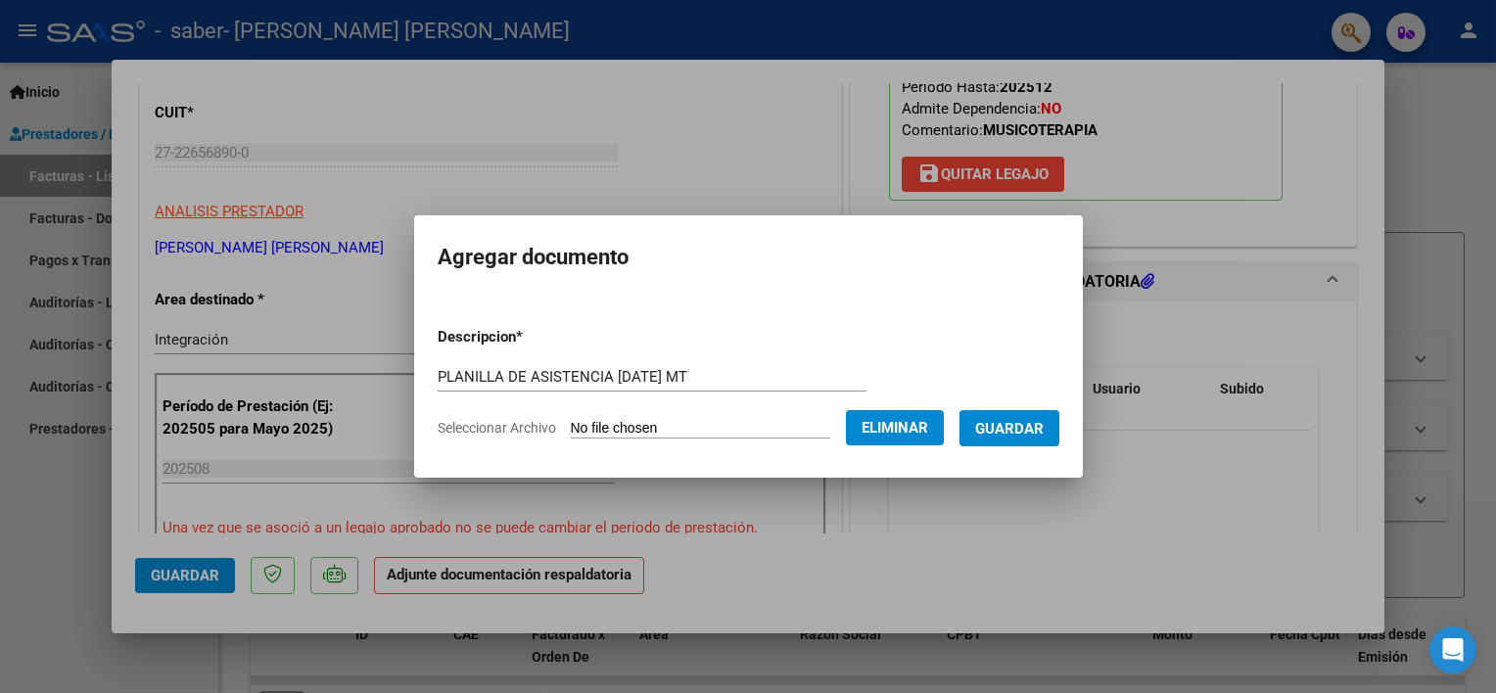
click at [991, 437] on span "Guardar" at bounding box center [1009, 429] width 69 height 18
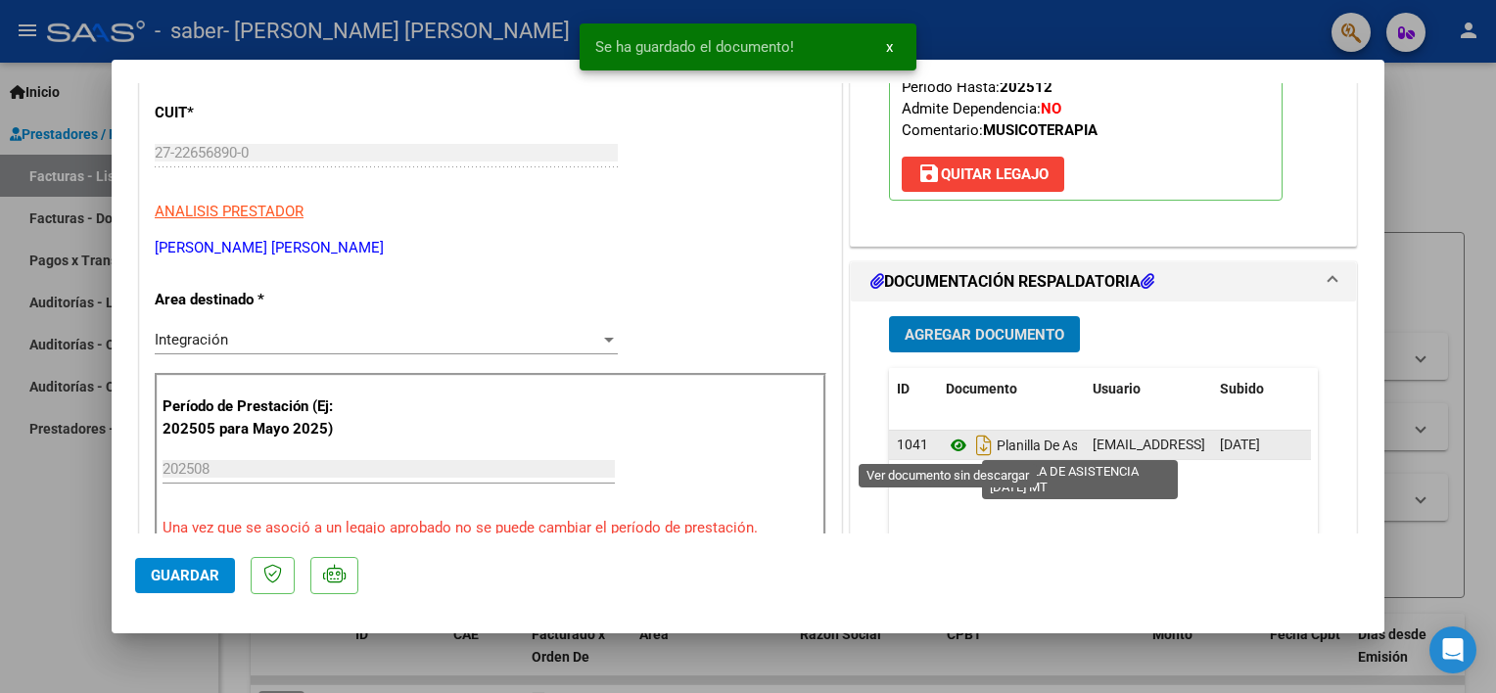
click at [951, 438] on icon at bounding box center [958, 445] width 25 height 23
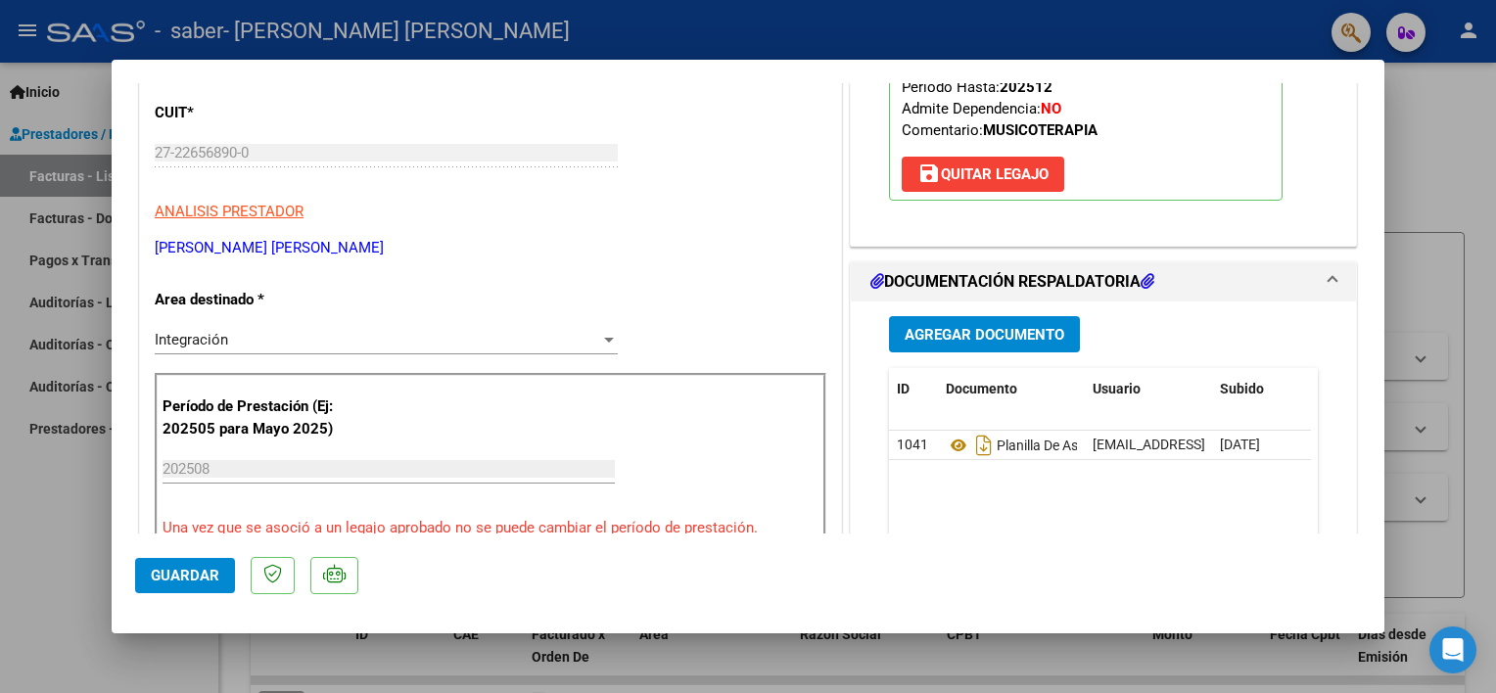
click at [1, 534] on div at bounding box center [748, 346] width 1496 height 693
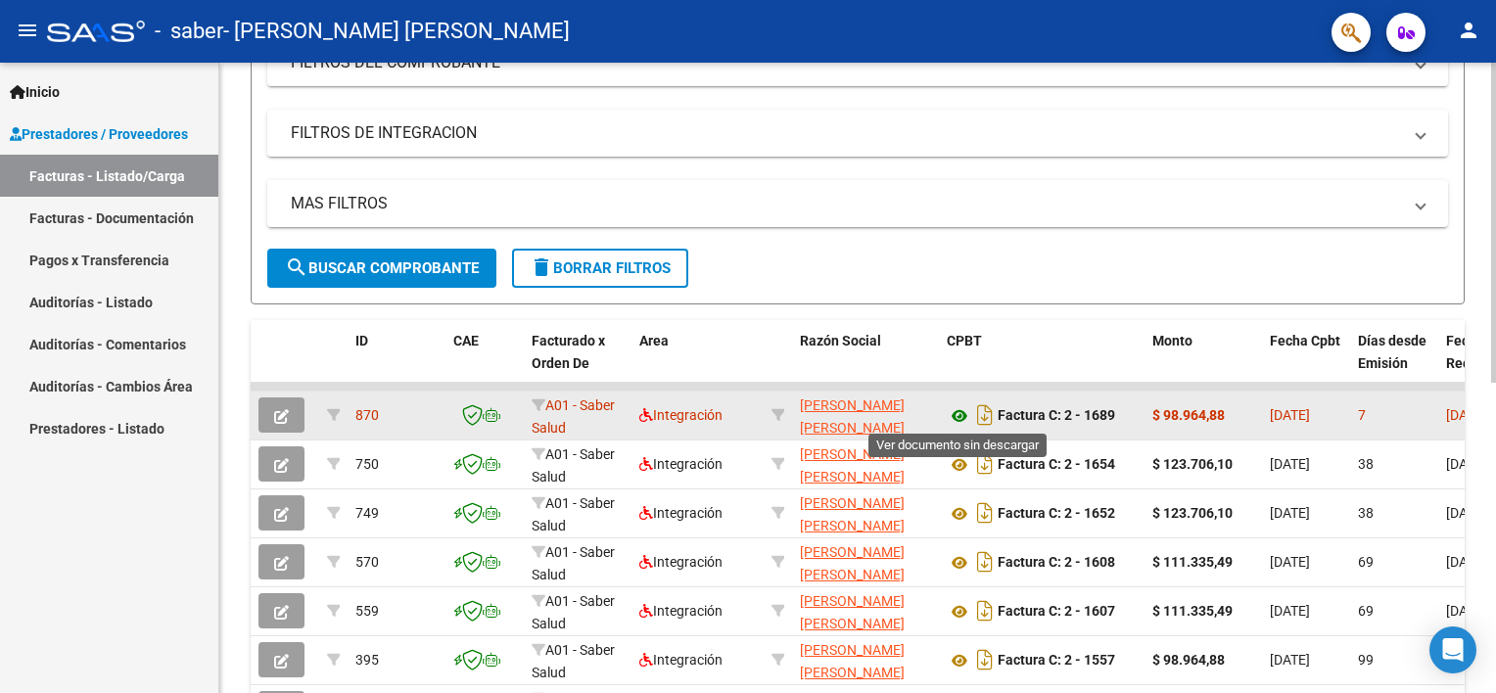
click at [956, 415] on icon at bounding box center [959, 415] width 25 height 23
drag, startPoint x: 1234, startPoint y: 412, endPoint x: 1165, endPoint y: 395, distance: 71.5
click at [1165, 395] on datatable-body-cell "$ 98.964,88" at bounding box center [1202, 416] width 117 height 48
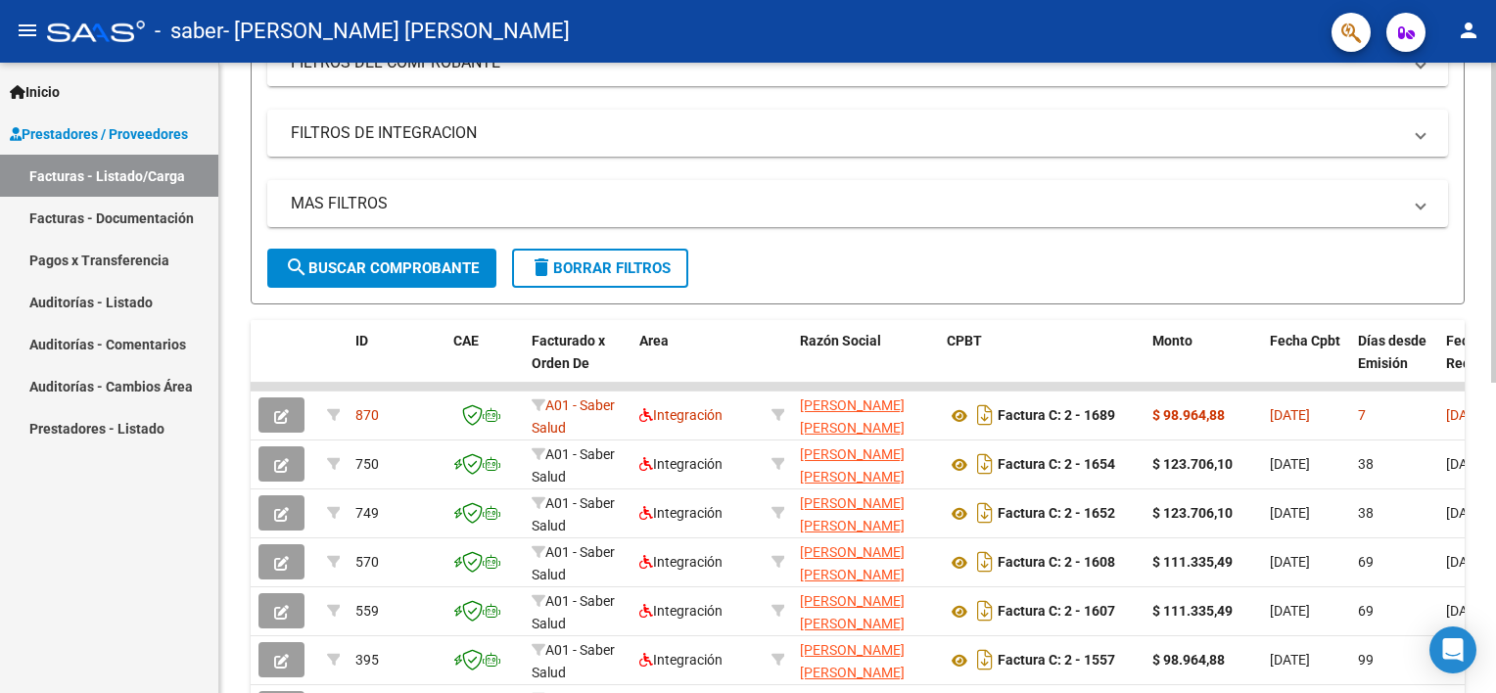
copy strong "98.964,88"
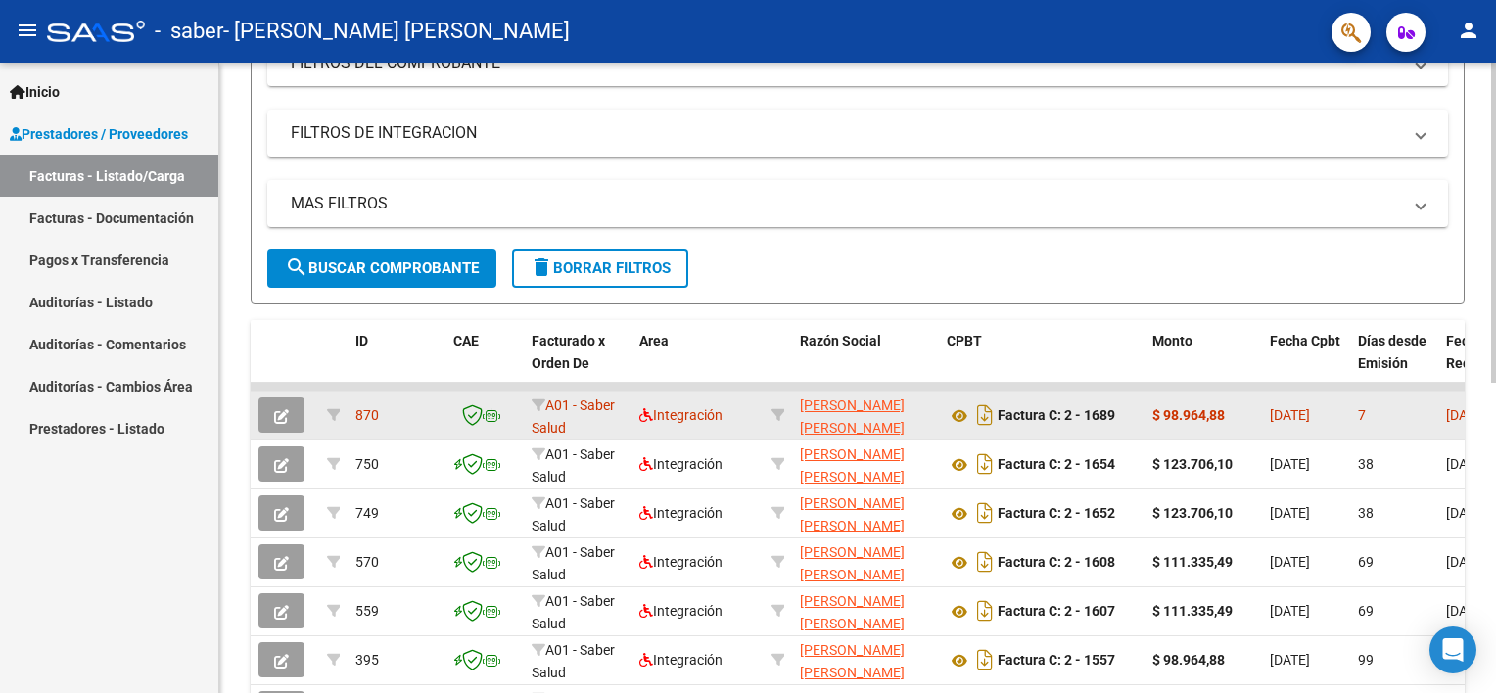
copy strong "98.964,88"
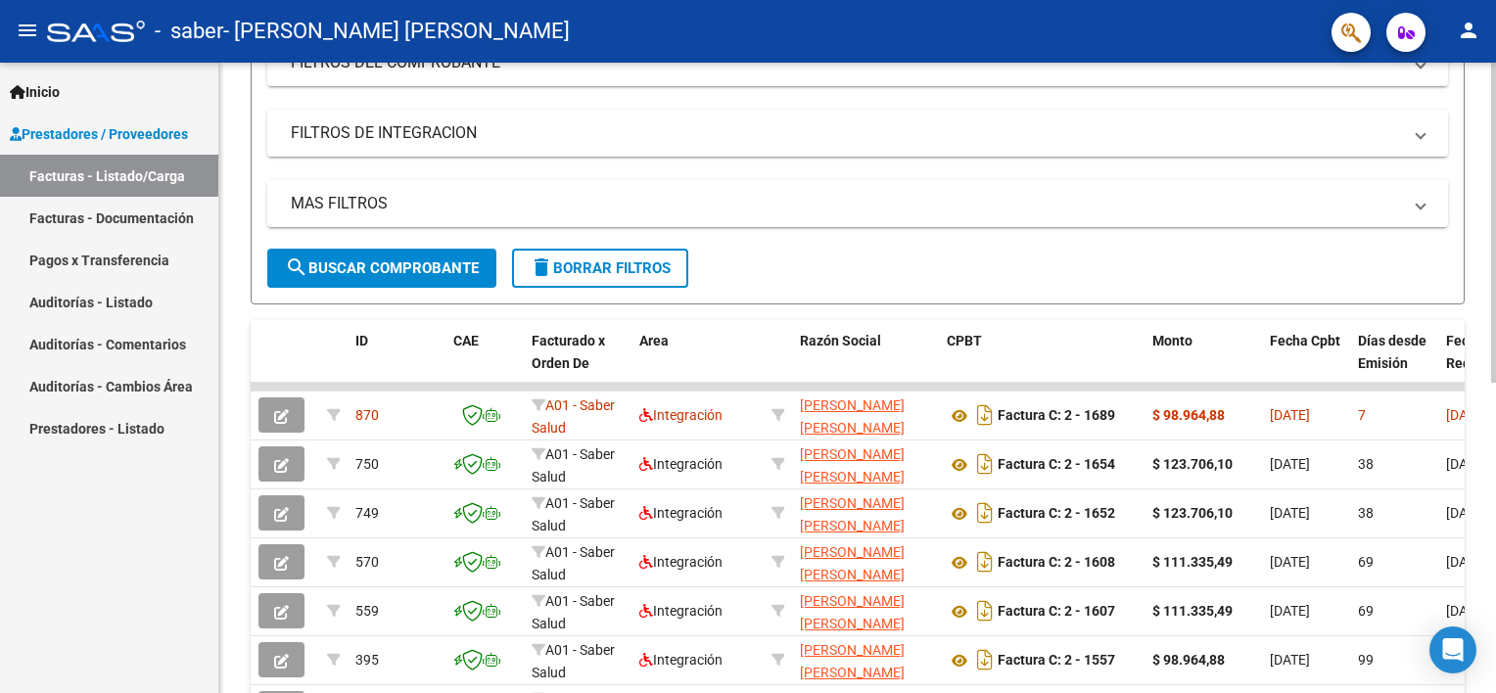
scroll to position [0, 0]
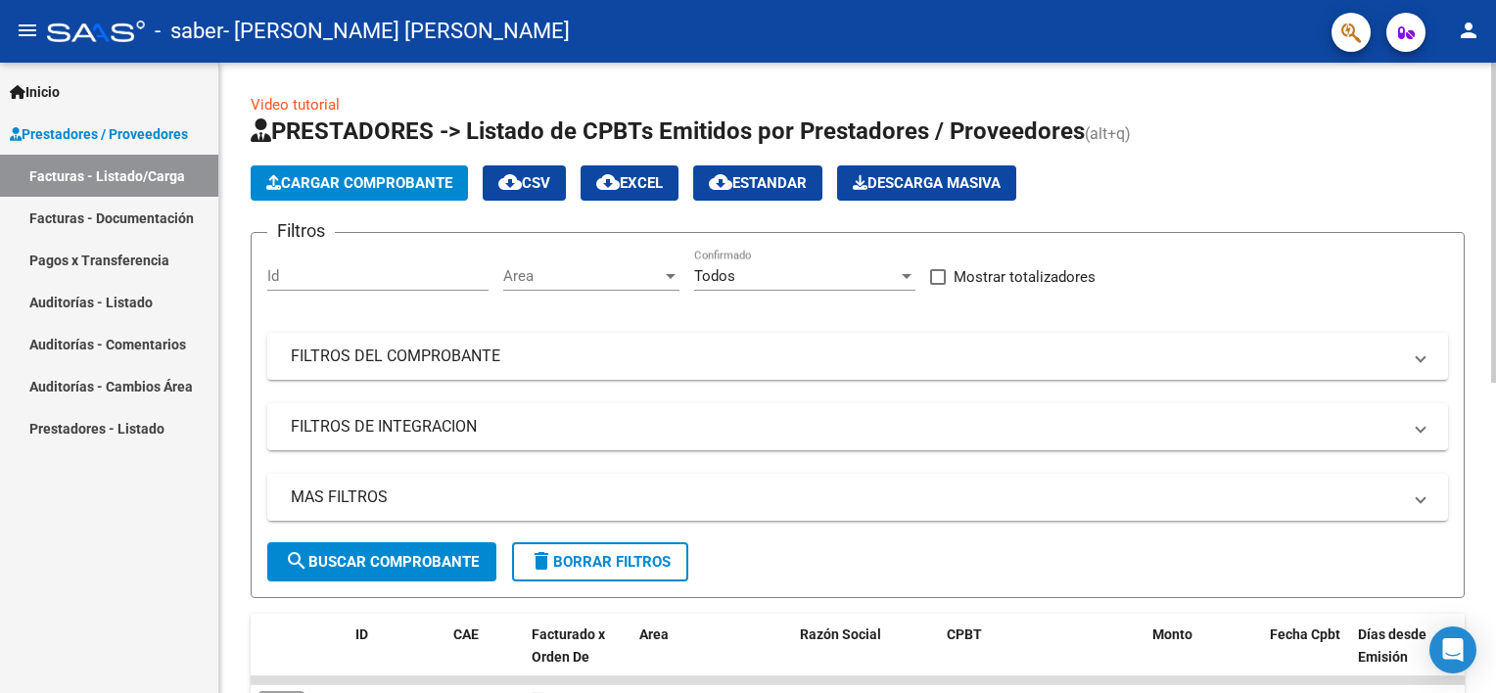
click at [357, 192] on button "Cargar Comprobante" at bounding box center [359, 182] width 217 height 35
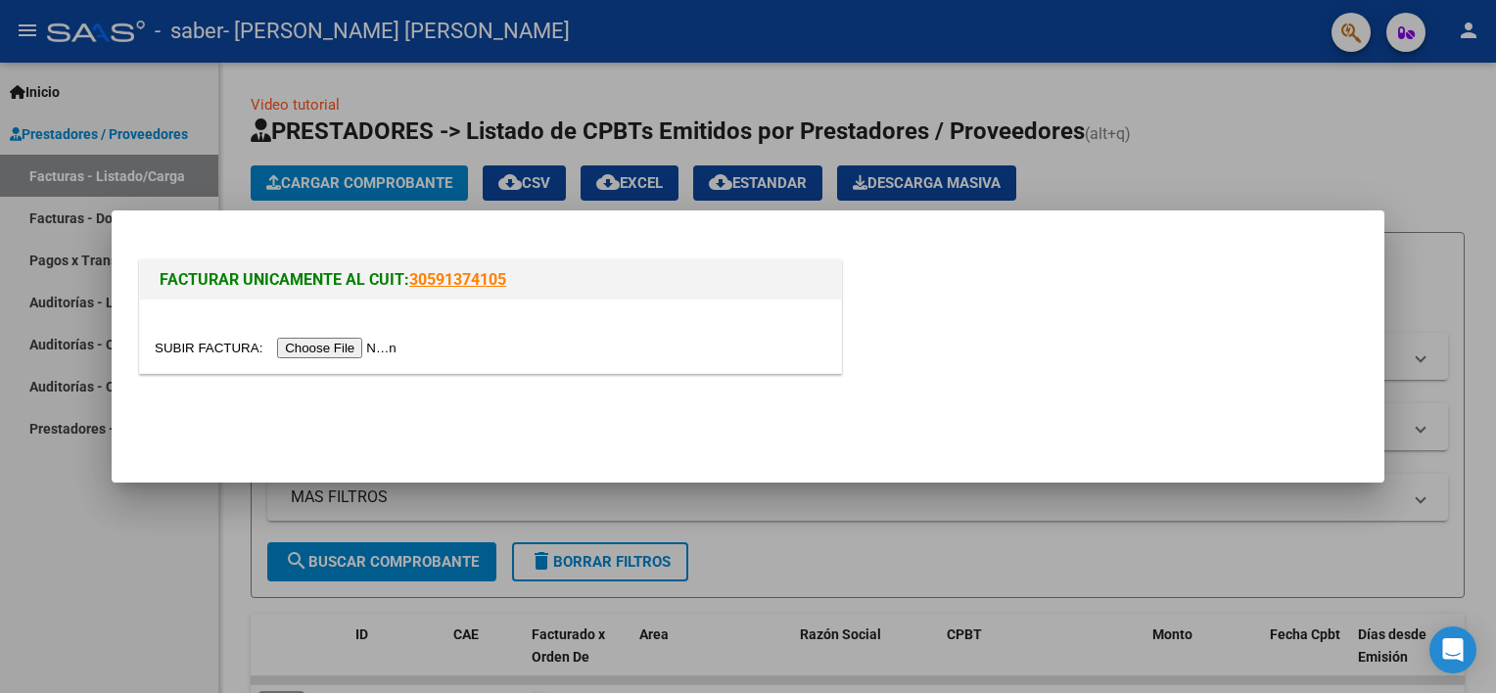
click at [325, 341] on input "file" at bounding box center [279, 348] width 248 height 21
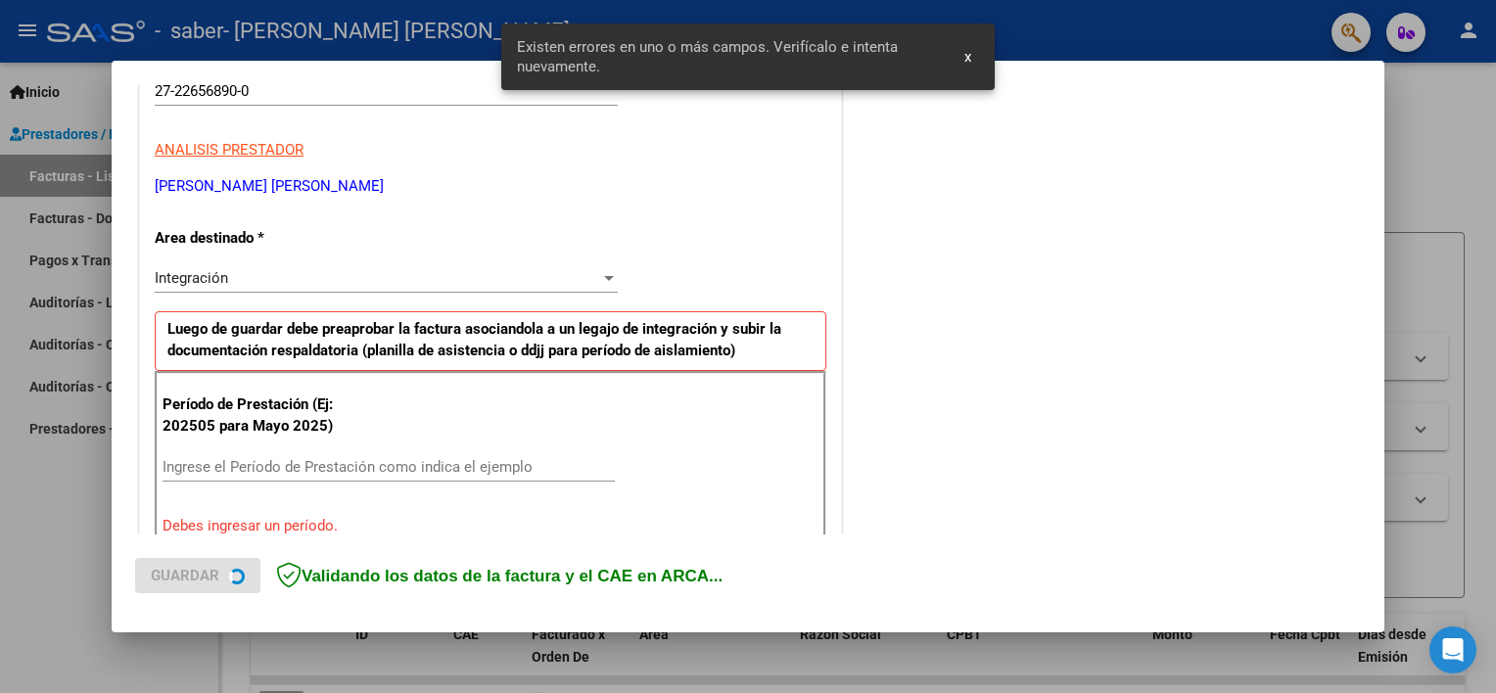
scroll to position [454, 0]
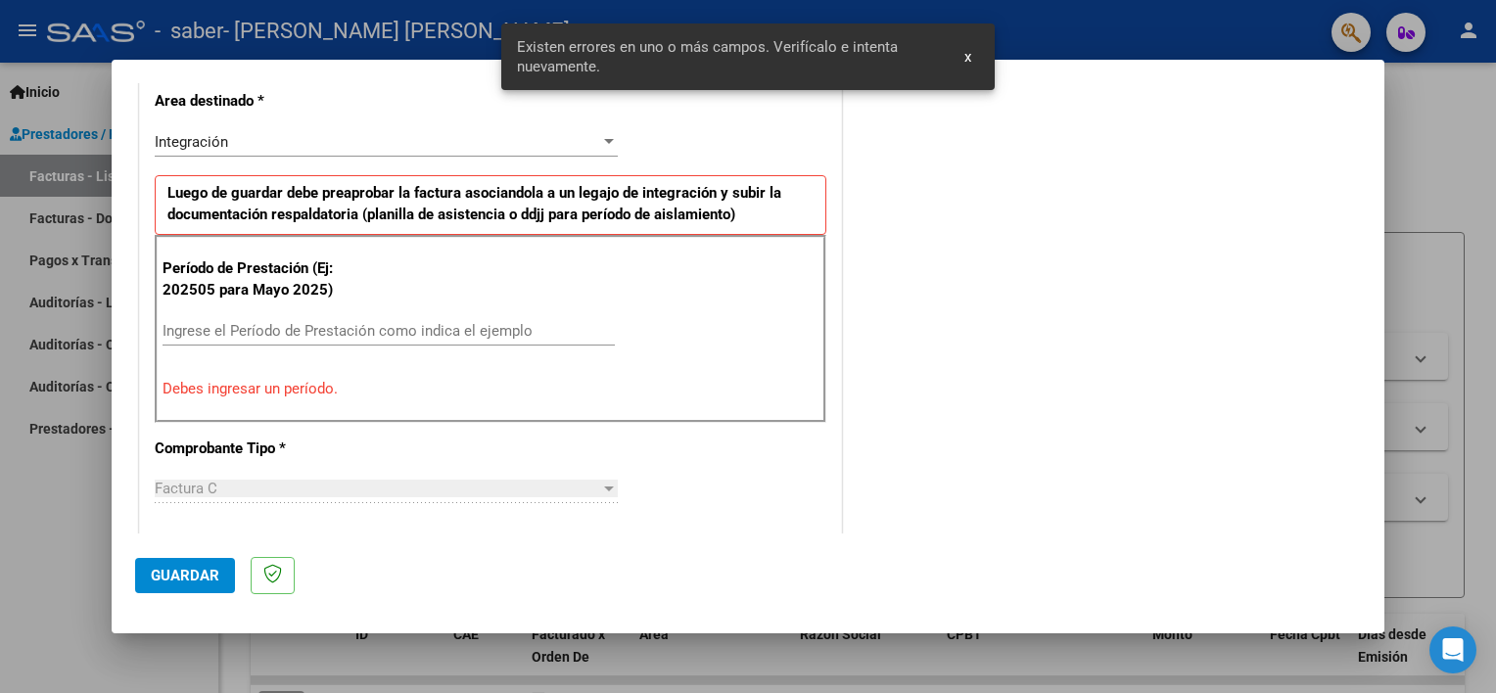
click at [292, 323] on input "Ingrese el Período de Prestación como indica el ejemplo" at bounding box center [389, 331] width 452 height 18
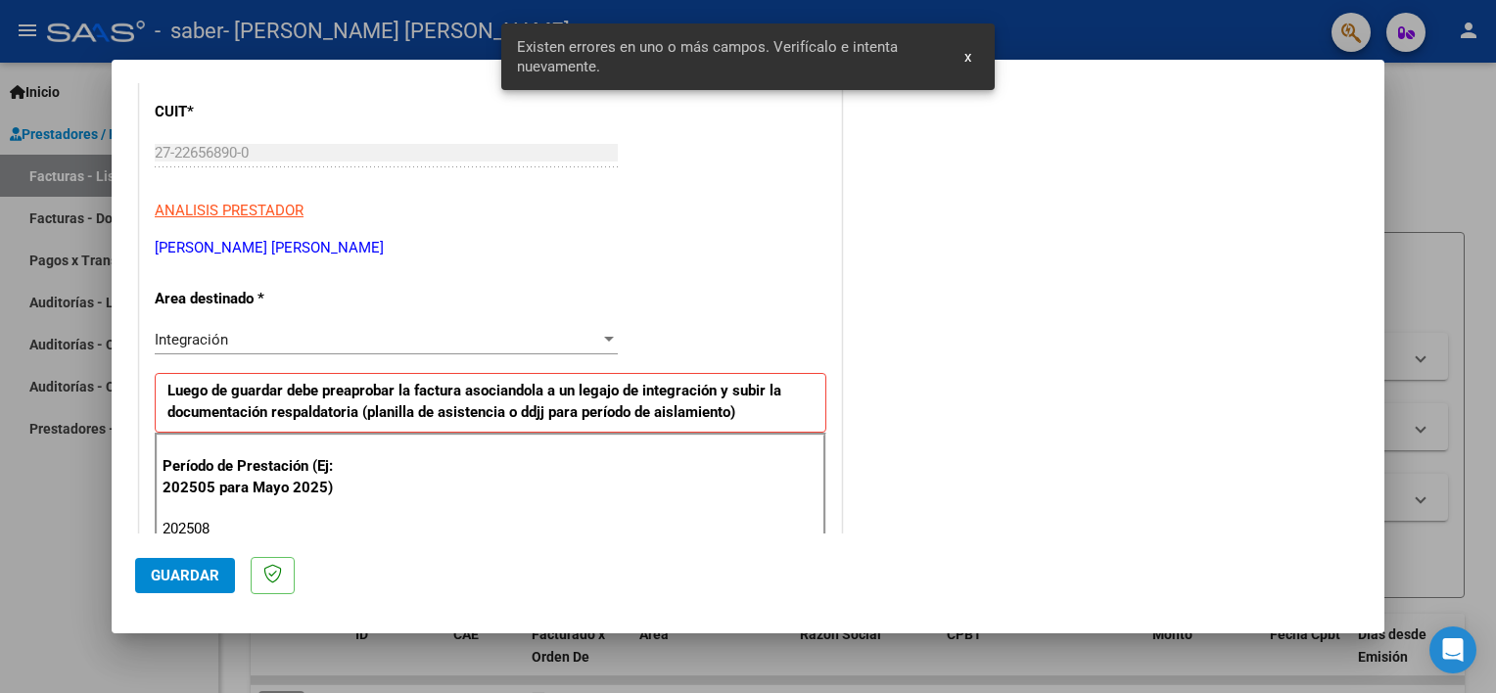
scroll to position [392, 0]
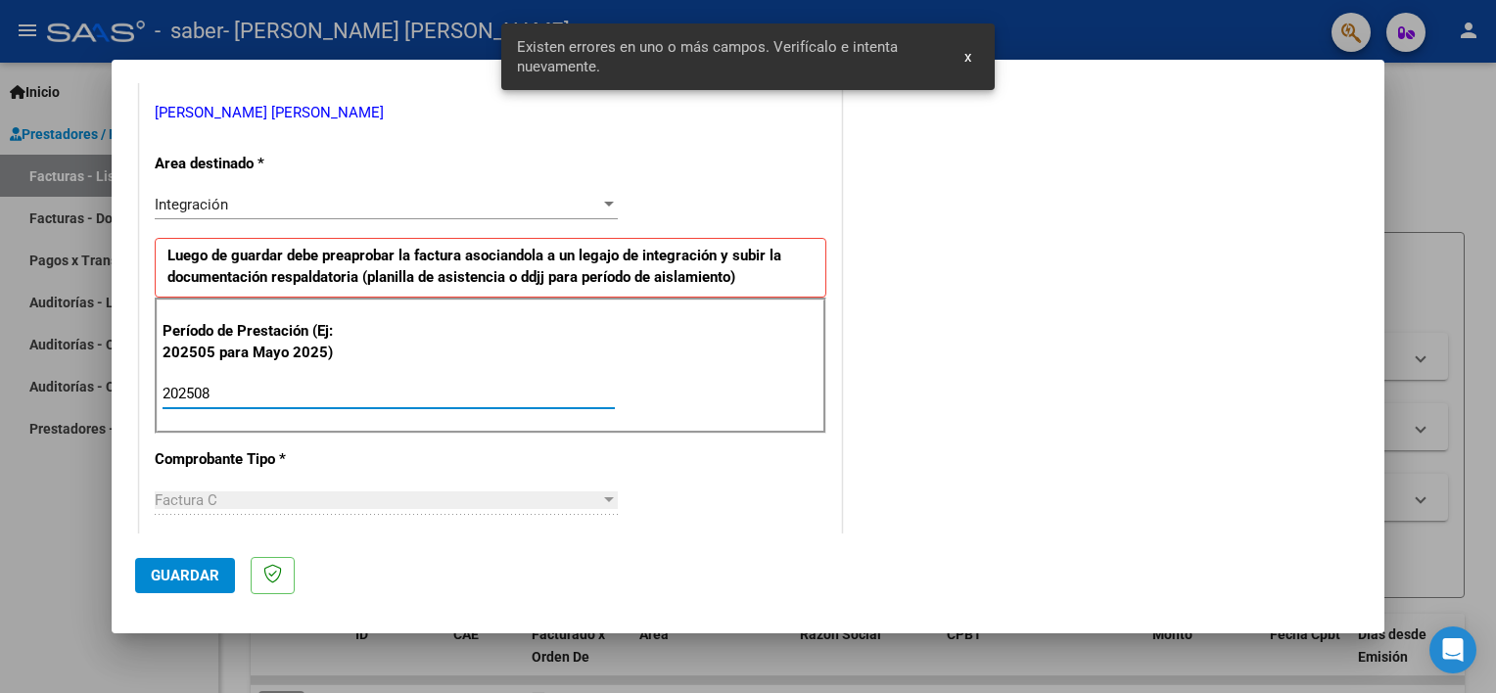
type input "202508"
click at [164, 572] on span "Guardar" at bounding box center [185, 576] width 69 height 18
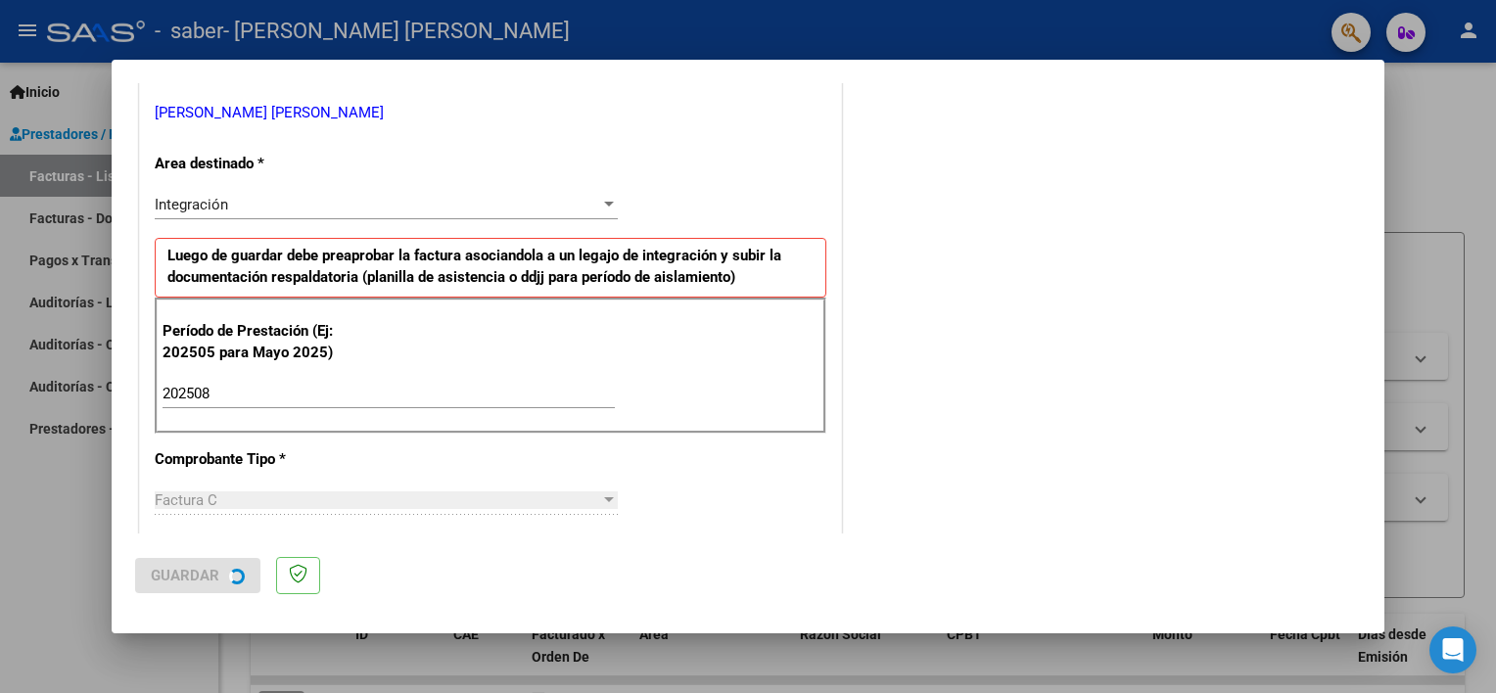
scroll to position [0, 0]
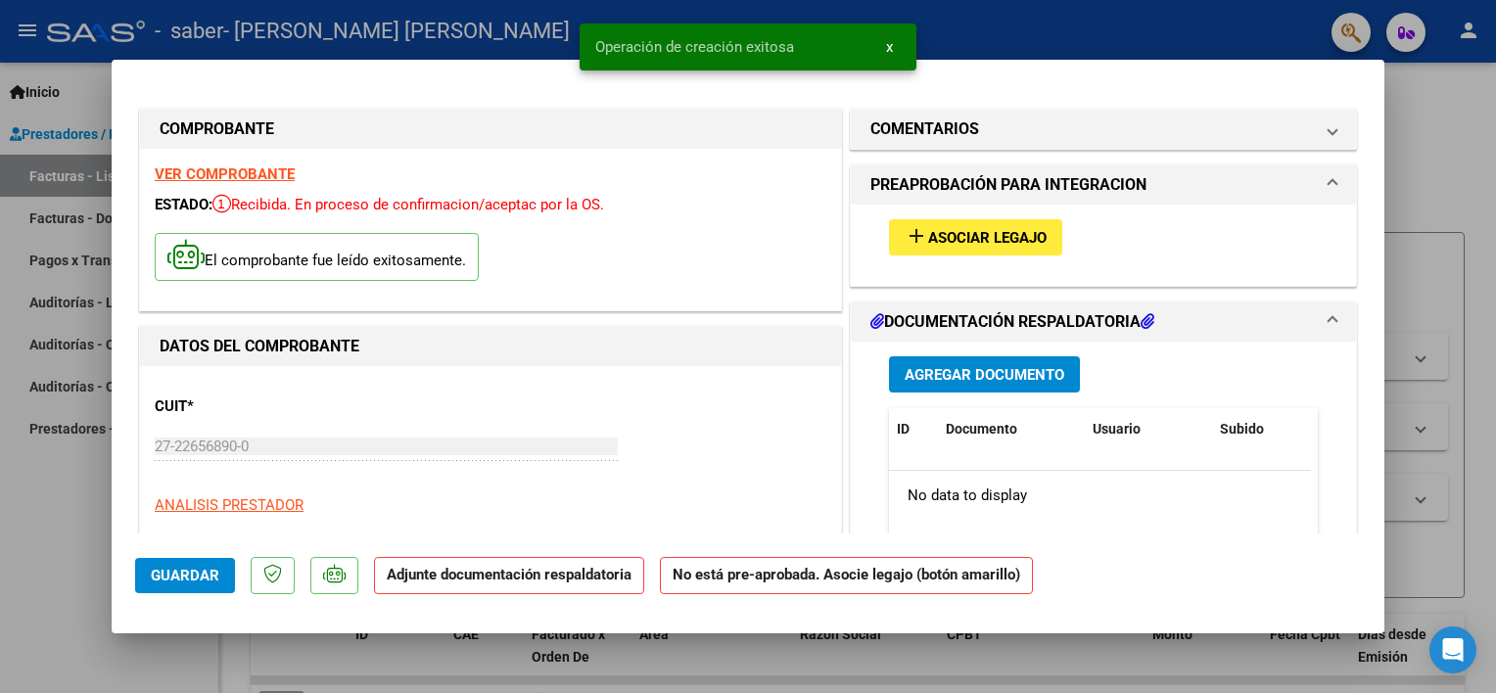
click at [955, 229] on span "Asociar Legajo" at bounding box center [987, 238] width 118 height 18
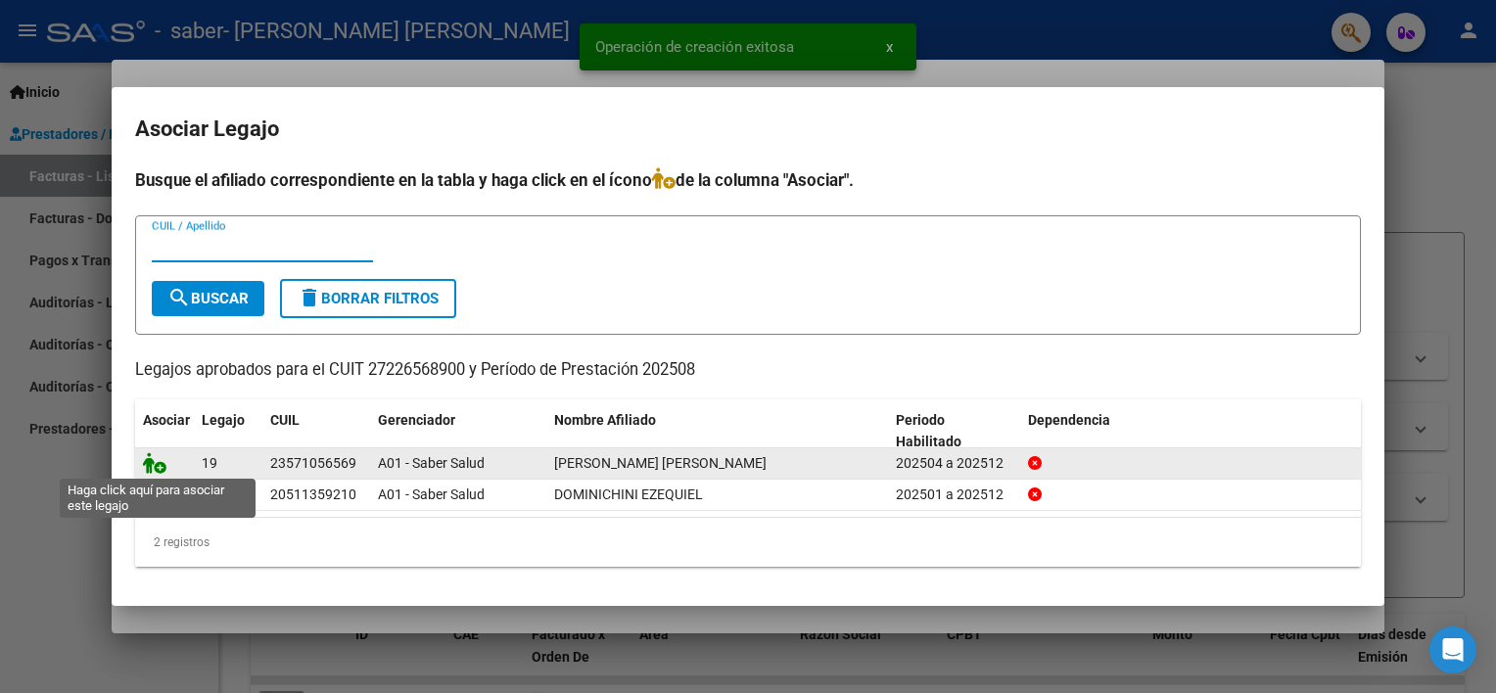
click at [156, 466] on icon at bounding box center [154, 463] width 23 height 22
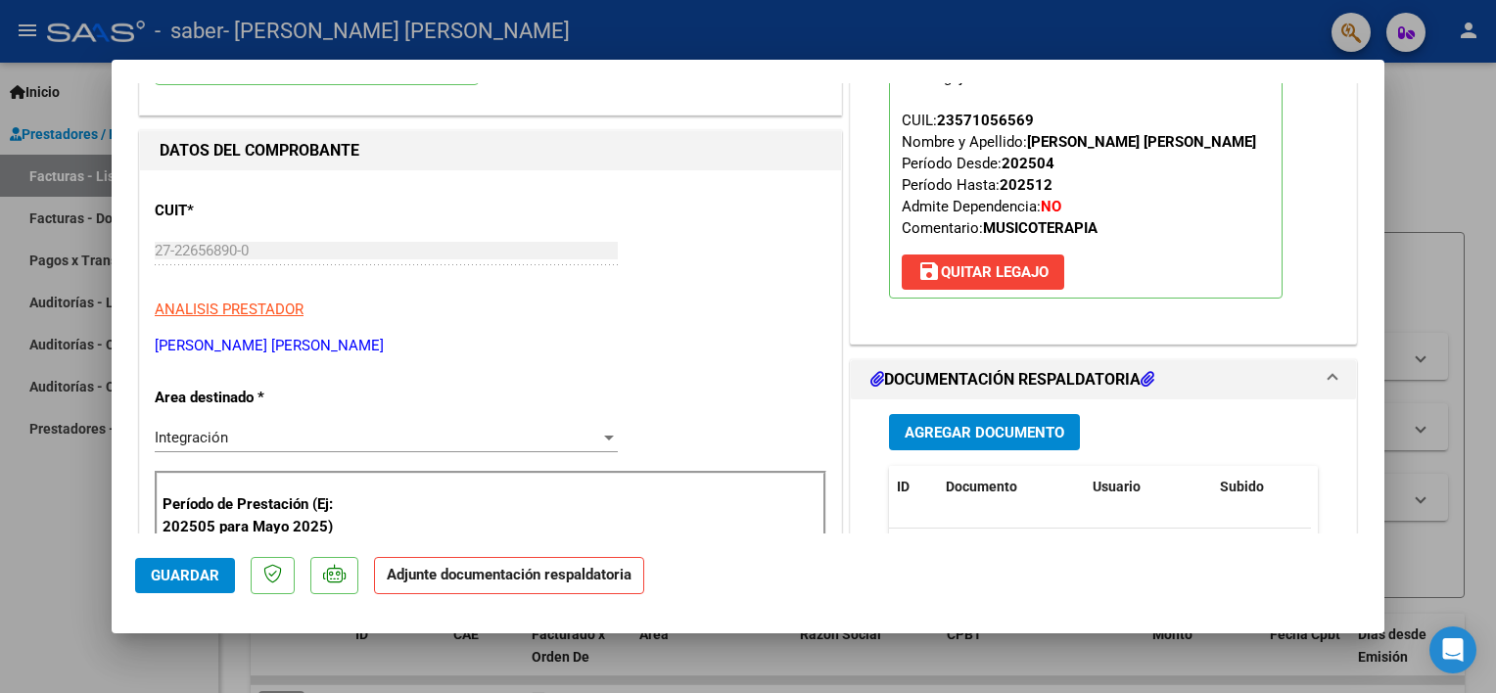
scroll to position [294, 0]
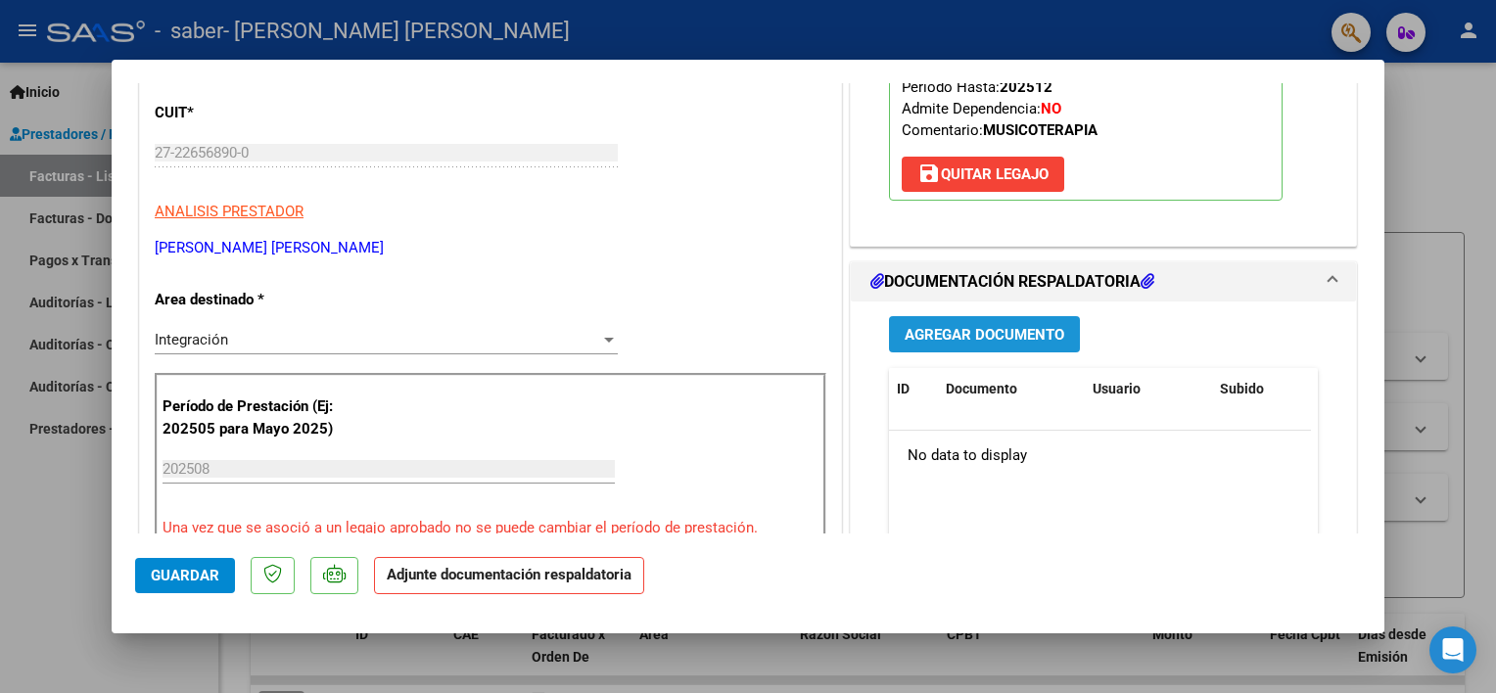
click at [938, 331] on span "Agregar Documento" at bounding box center [985, 335] width 160 height 18
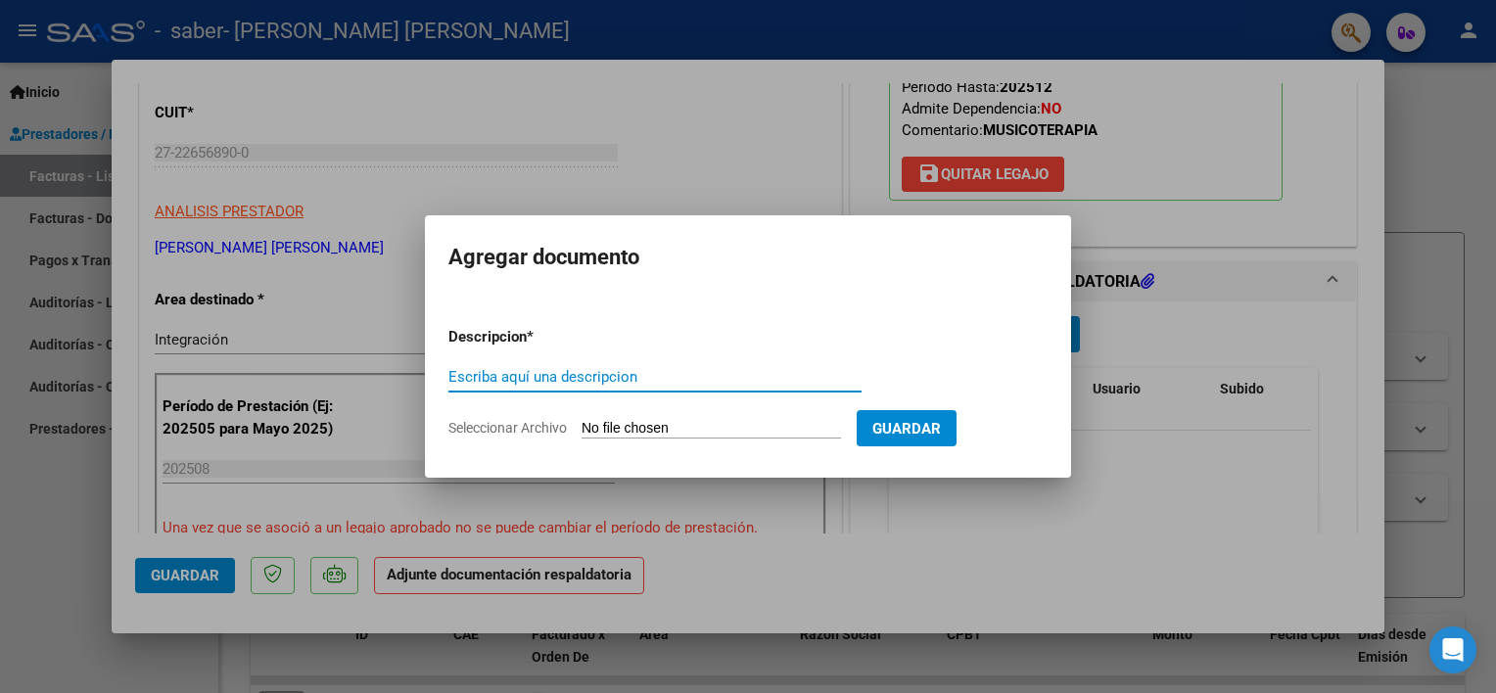
click at [601, 368] on input "Escriba aquí una descripcion" at bounding box center [654, 377] width 413 height 18
click at [647, 379] on input "PLANILLA DE ASISTENCIA JULIO 2025 PSP" at bounding box center [654, 377] width 413 height 18
click at [649, 379] on input "PLANILLA DE ASISTENCIA JULIO 2025 PSP" at bounding box center [654, 377] width 413 height 18
click at [721, 373] on input "PLANILLA DE ASISTENCIA [DATE] PSP" at bounding box center [654, 377] width 413 height 18
click at [743, 371] on input "PLANILLA DE ASISTENCIA [DATE] PSP" at bounding box center [654, 377] width 413 height 18
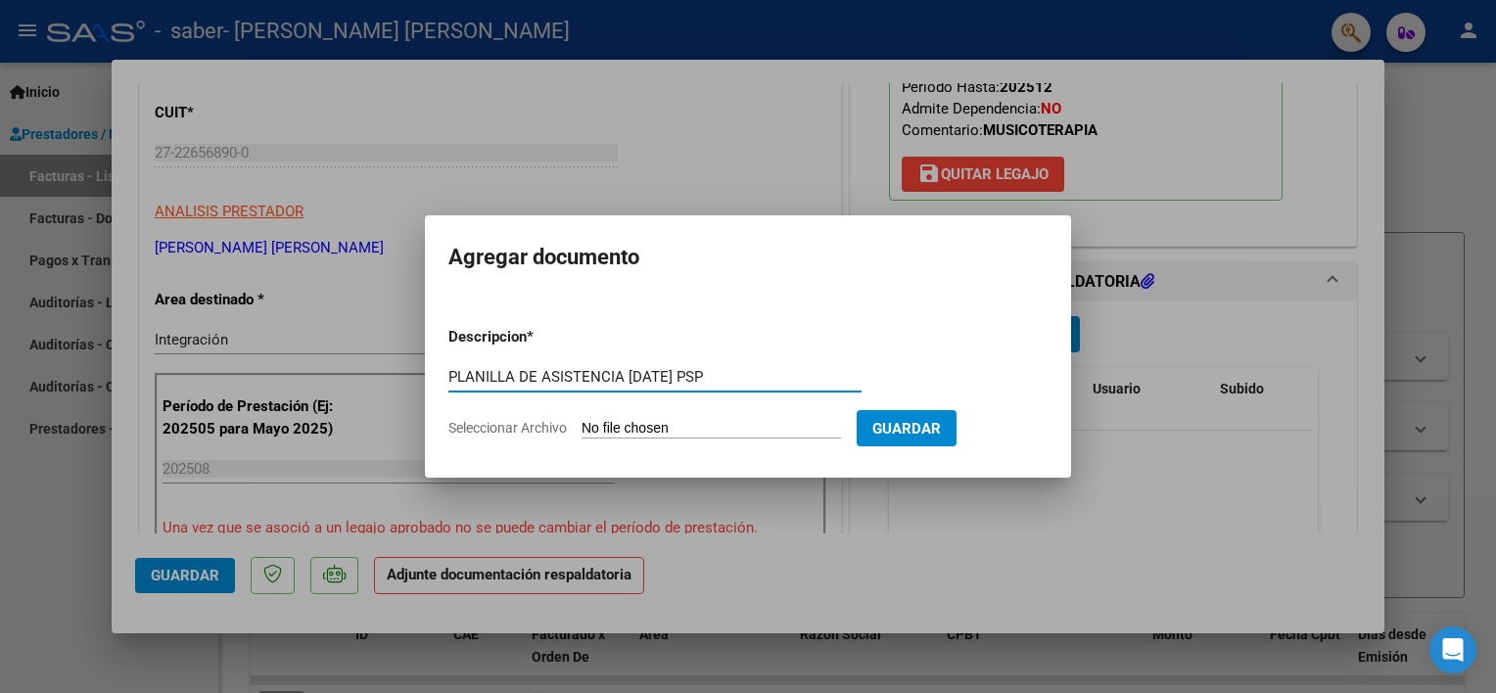
click at [743, 371] on input "PLANILLA DE ASISTENCIA [DATE] PSP" at bounding box center [654, 377] width 413 height 18
type input "PLANILLA DE ASISTENCIA AGOSTO 2025 MT"
click at [741, 425] on input "Seleccionar Archivo" at bounding box center [710, 429] width 259 height 19
type input "C:\fakepath\PLANILLA GODOY SABER AGOSTO 2025 MT.pdf"
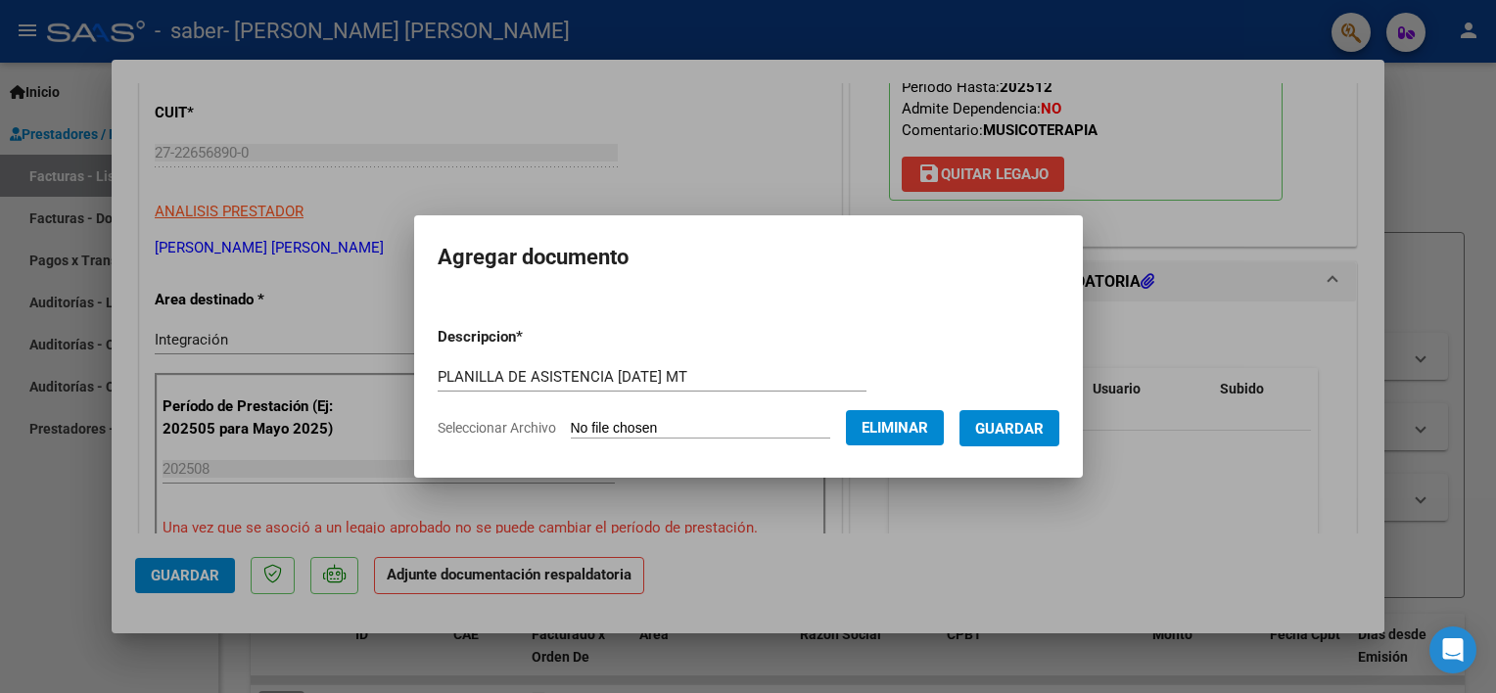
click at [999, 443] on button "Guardar" at bounding box center [1009, 428] width 100 height 36
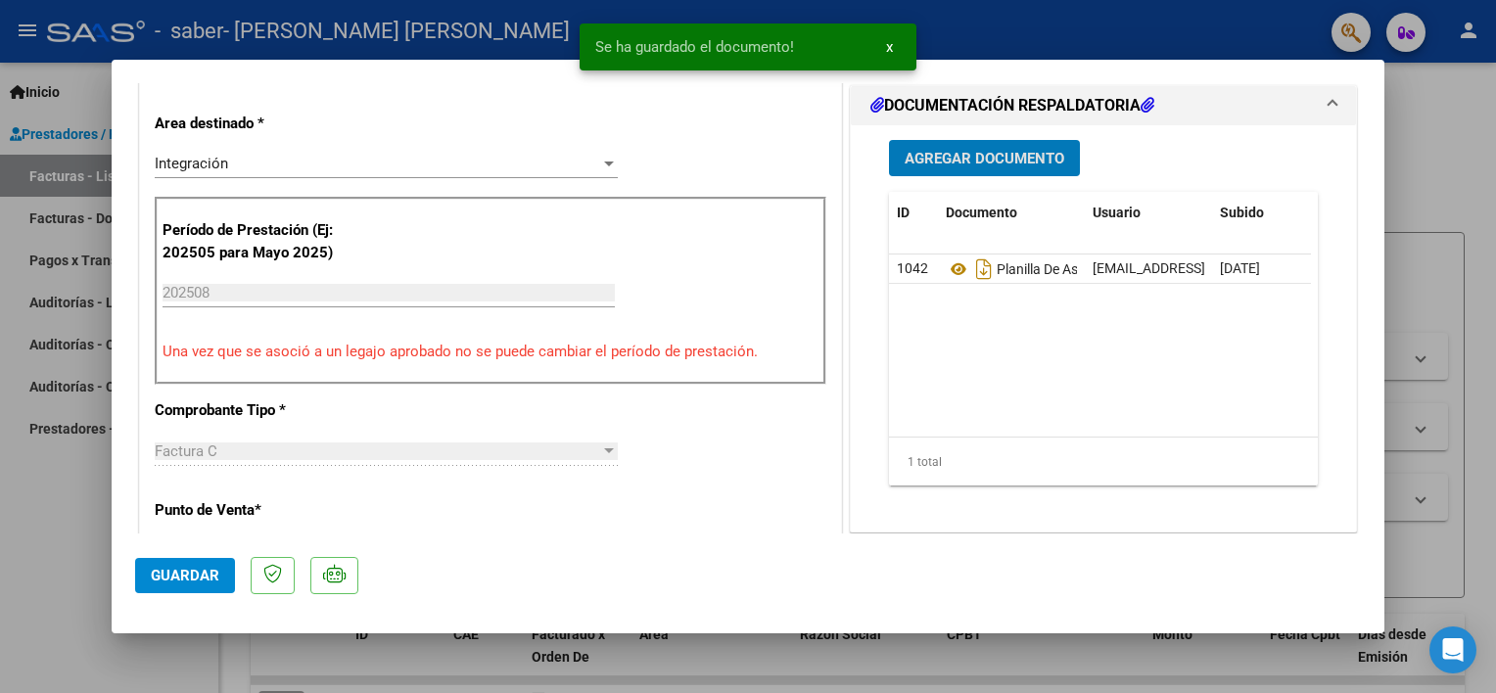
scroll to position [489, 0]
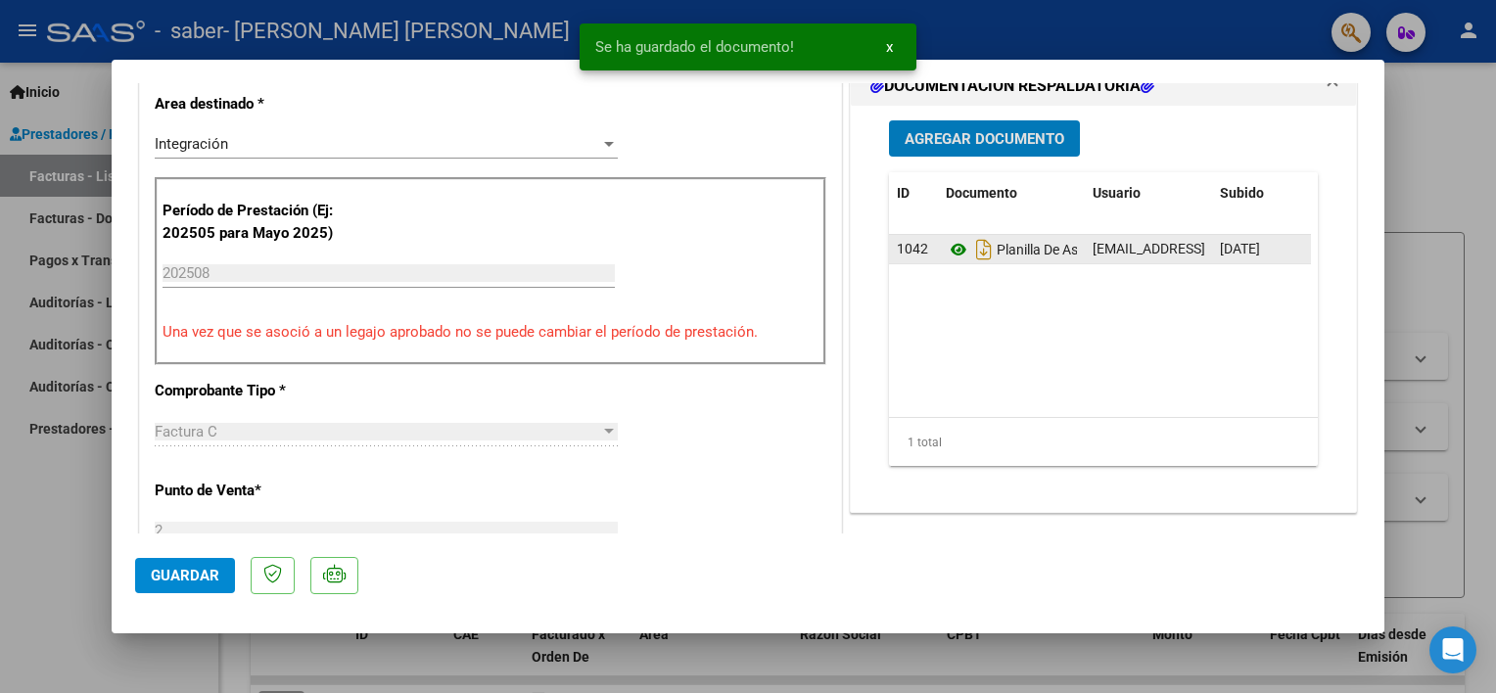
click at [953, 251] on icon at bounding box center [958, 249] width 25 height 23
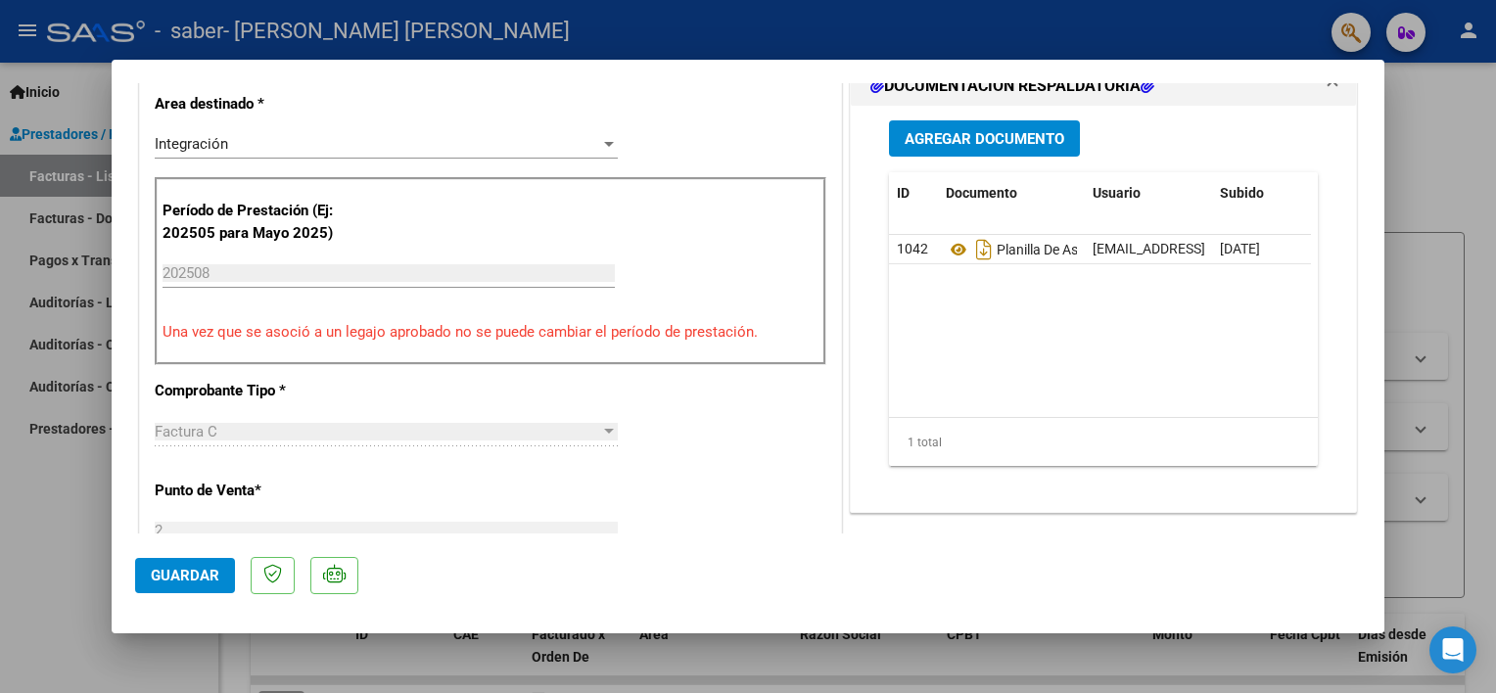
click at [74, 564] on div at bounding box center [748, 346] width 1496 height 693
type input "$ 0,00"
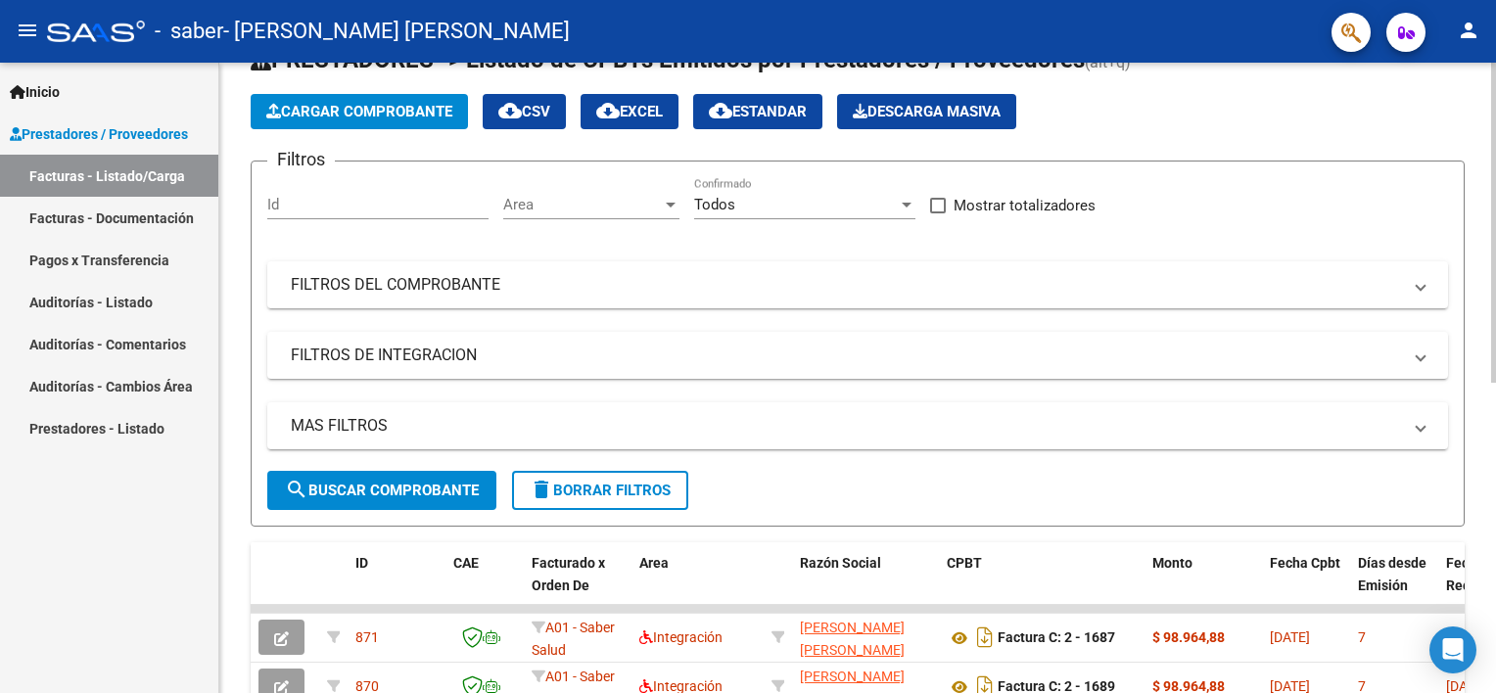
scroll to position [196, 0]
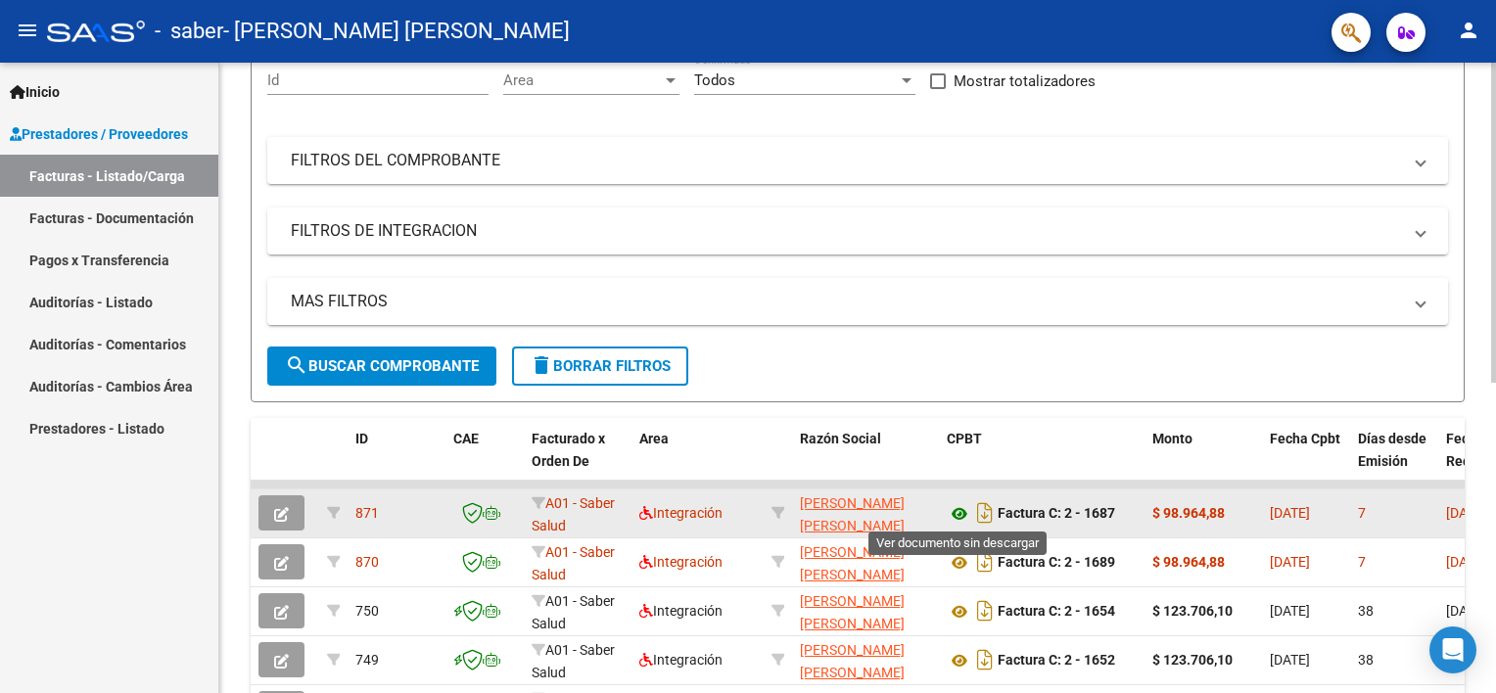
click at [958, 514] on icon at bounding box center [959, 513] width 25 height 23
drag, startPoint x: 1234, startPoint y: 514, endPoint x: 1157, endPoint y: 506, distance: 77.7
click at [1157, 506] on div "$ 98.964,88" at bounding box center [1203, 513] width 102 height 23
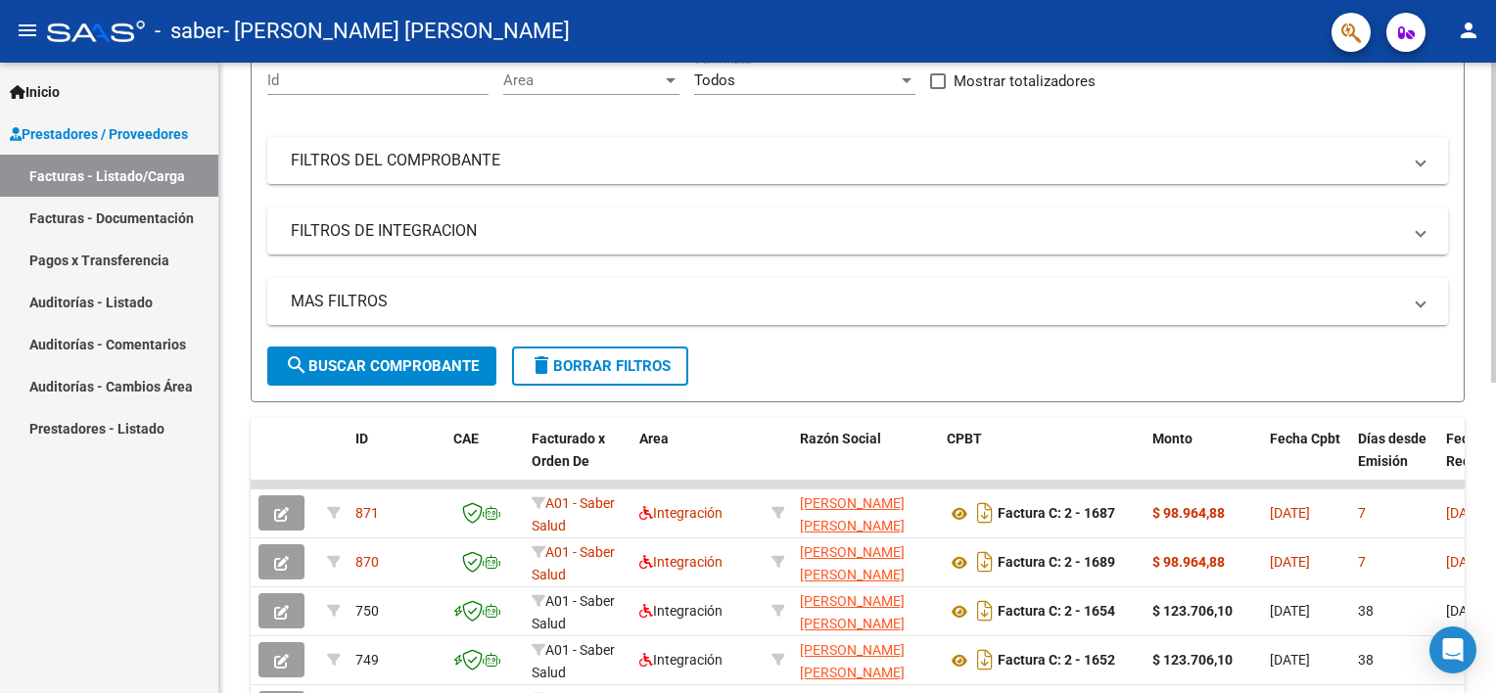
copy strong "98.964,88"
click at [1477, 32] on mat-icon "person" at bounding box center [1468, 30] width 23 height 23
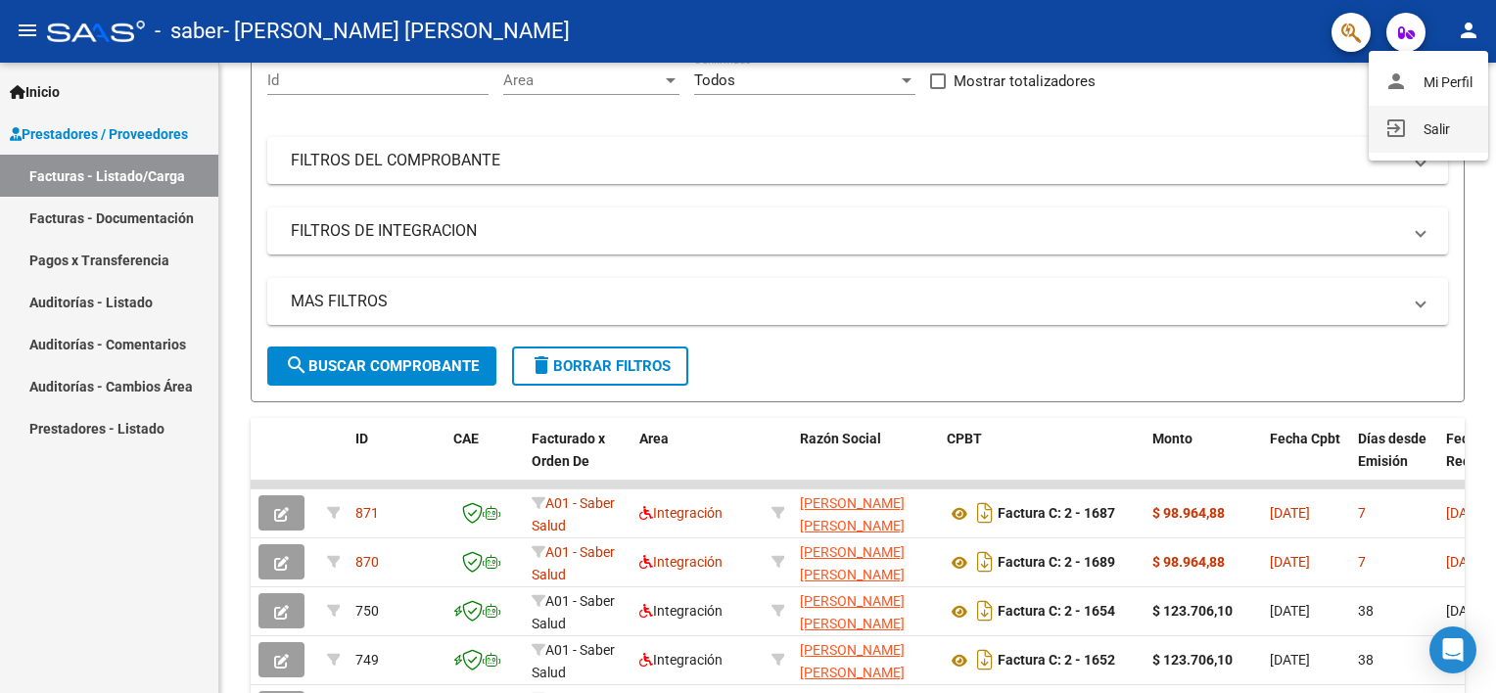
click at [1417, 125] on button "exit_to_app Salir" at bounding box center [1428, 129] width 119 height 47
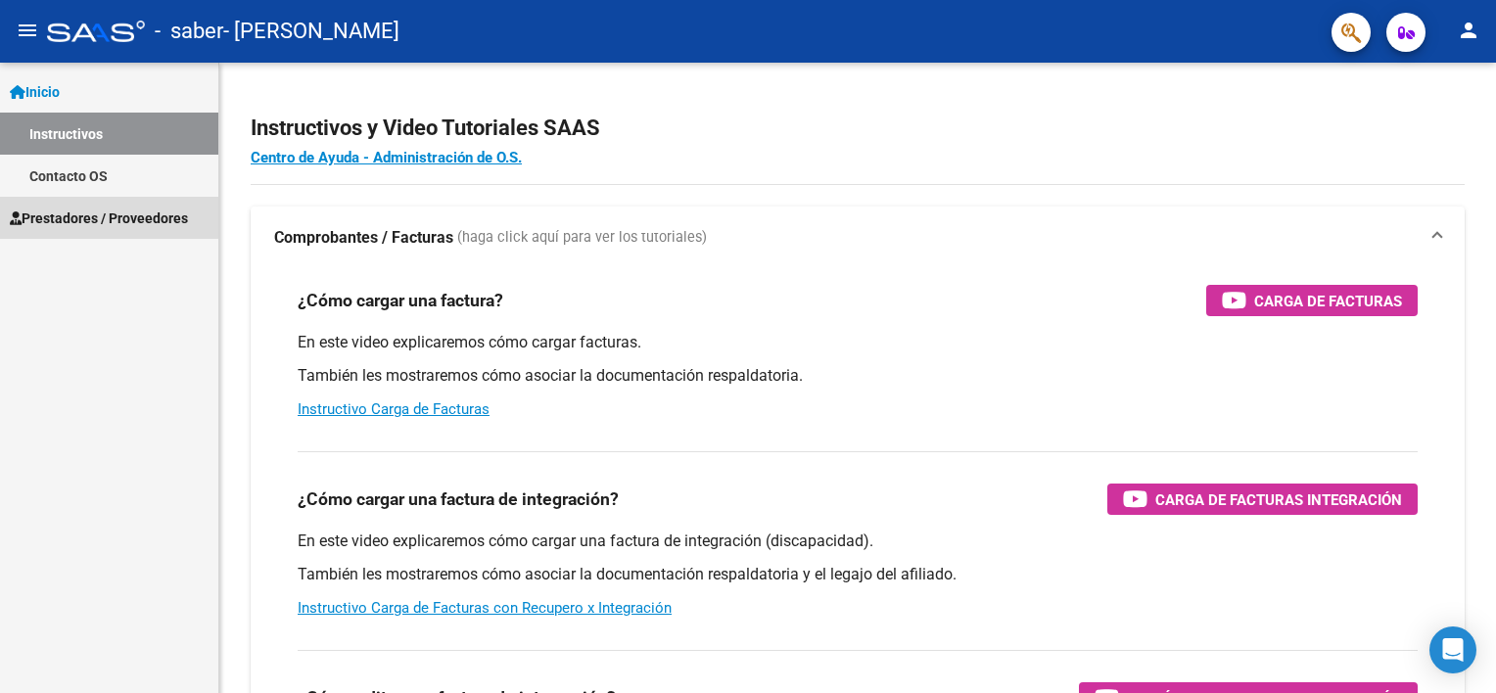
click at [63, 209] on span "Prestadores / Proveedores" at bounding box center [99, 219] width 178 height 22
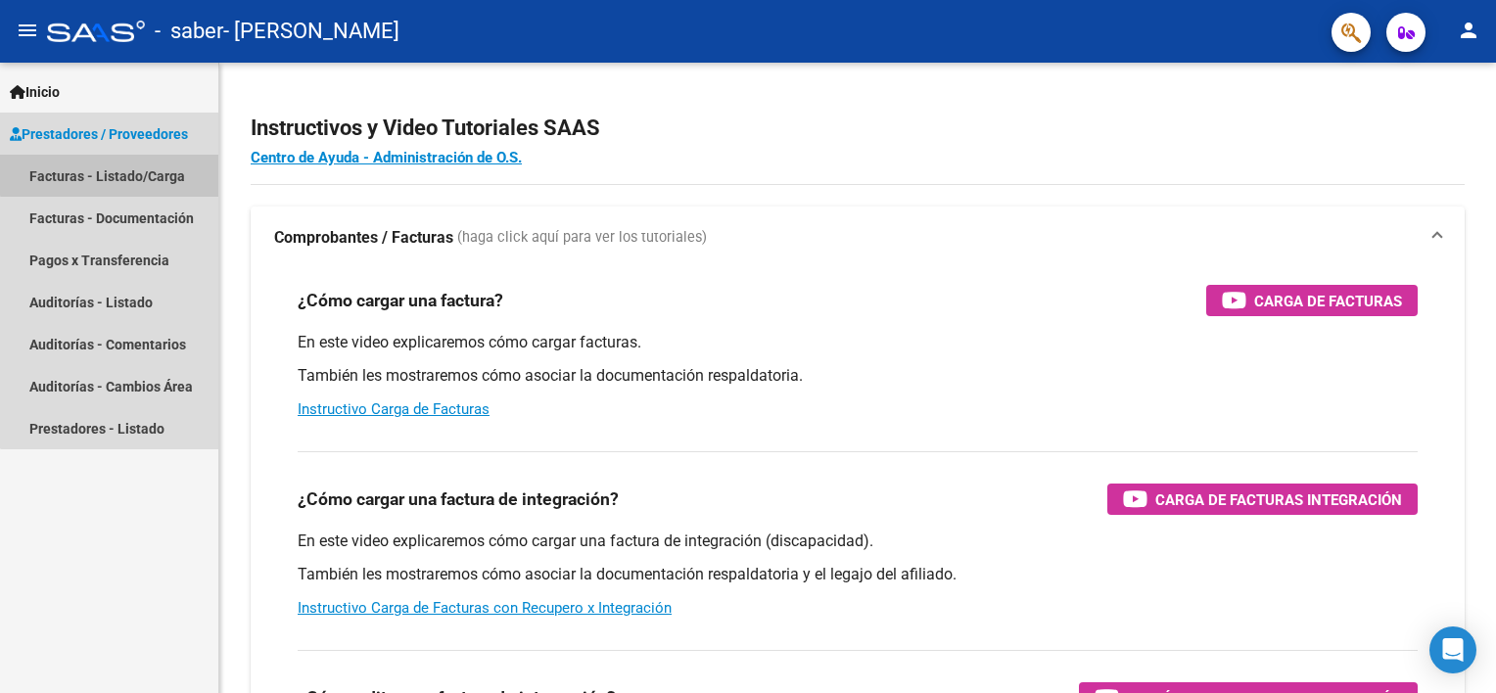
click at [142, 166] on link "Facturas - Listado/Carga" at bounding box center [109, 176] width 218 height 42
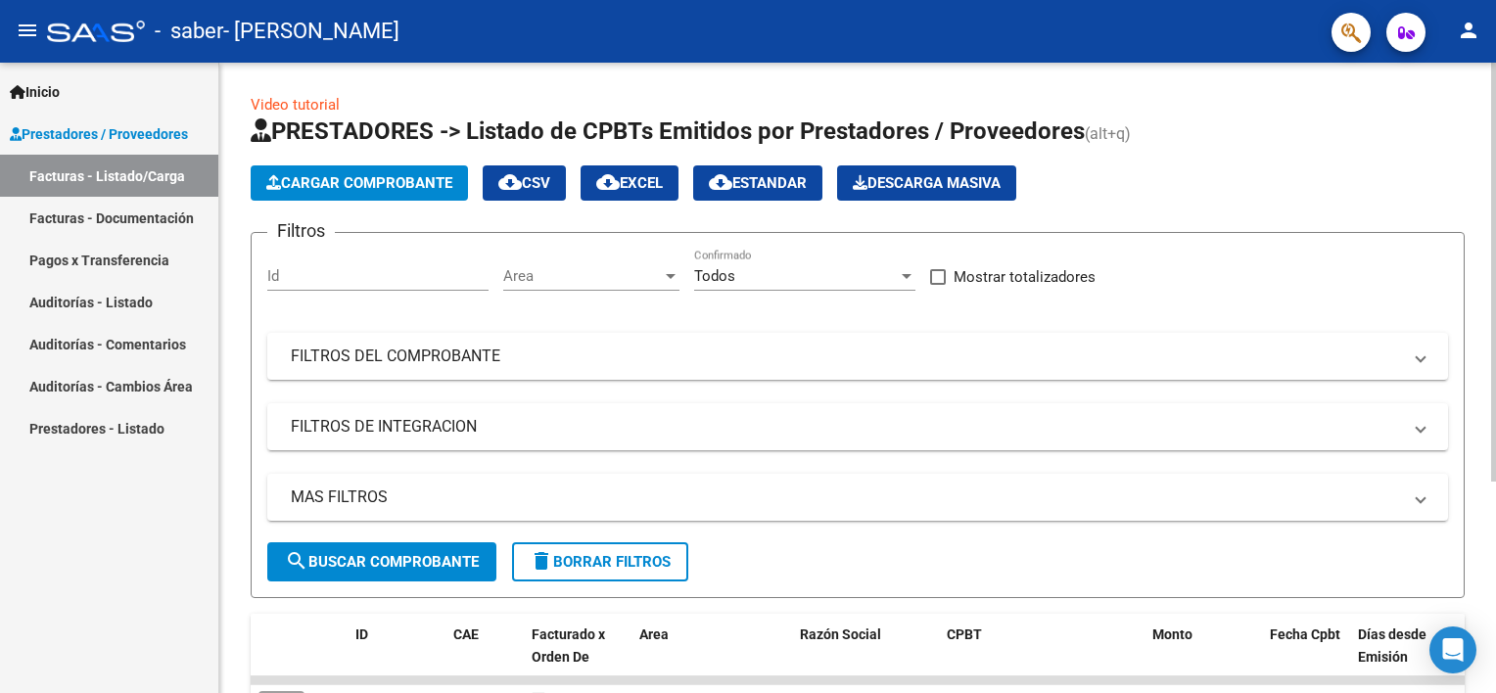
click at [392, 167] on button "Cargar Comprobante" at bounding box center [359, 182] width 217 height 35
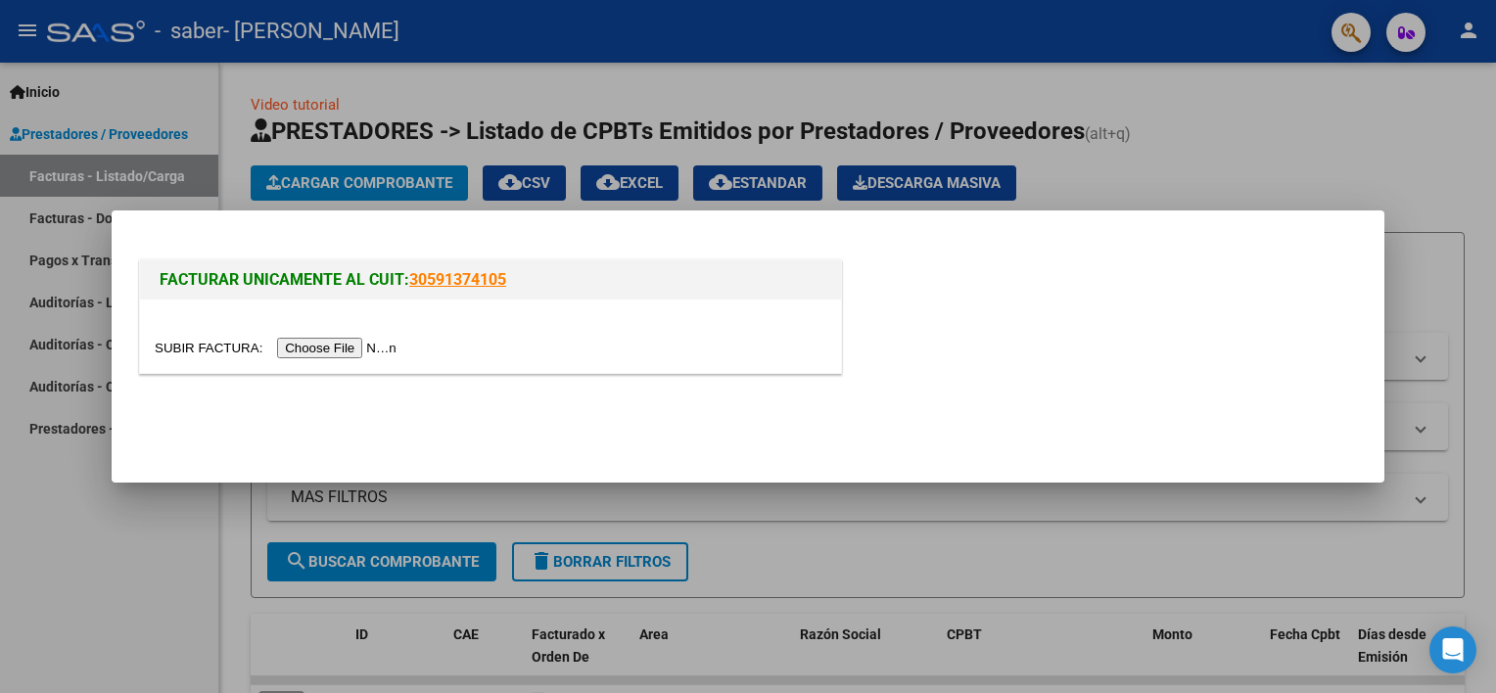
click at [324, 328] on div at bounding box center [490, 336] width 701 height 73
click at [325, 335] on div at bounding box center [490, 336] width 701 height 73
click at [337, 335] on div at bounding box center [490, 336] width 701 height 73
click at [337, 341] on input "file" at bounding box center [279, 348] width 248 height 21
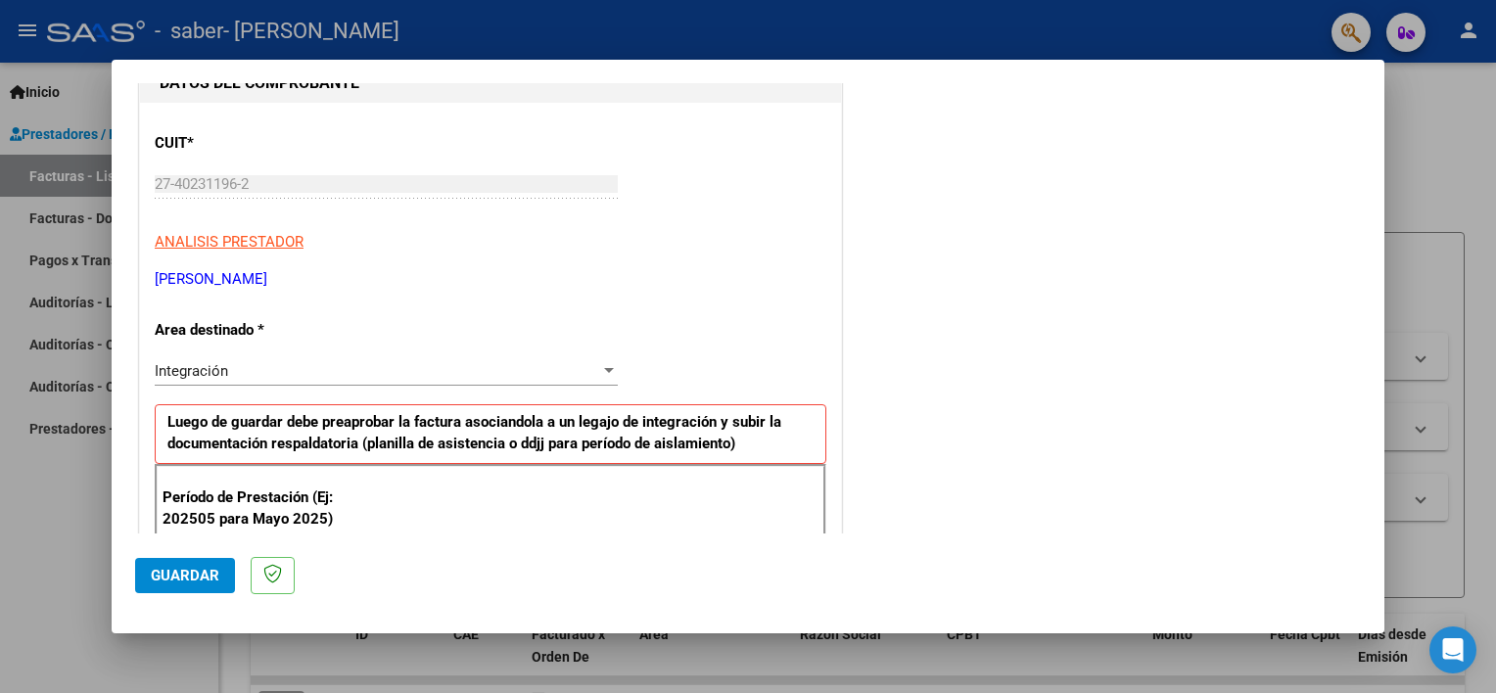
scroll to position [196, 0]
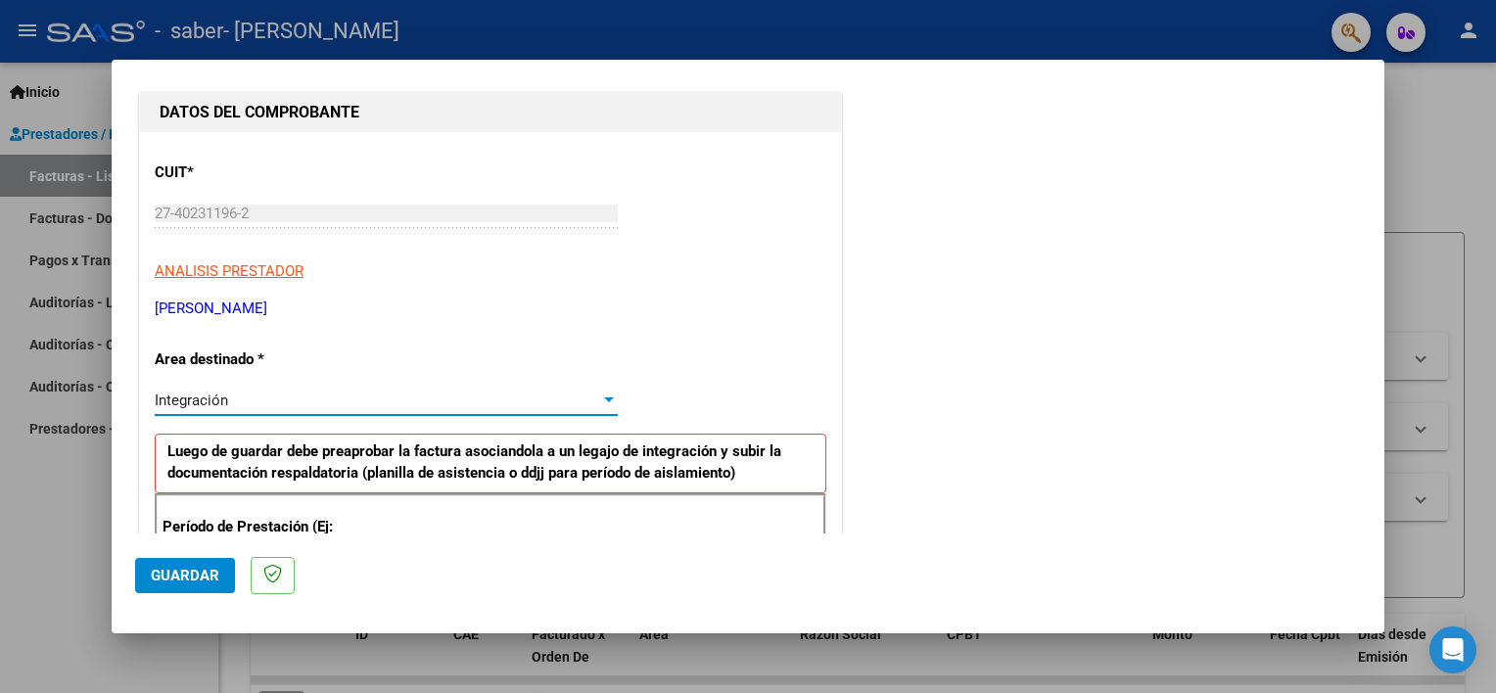
click at [248, 401] on div "Integración" at bounding box center [377, 401] width 445 height 18
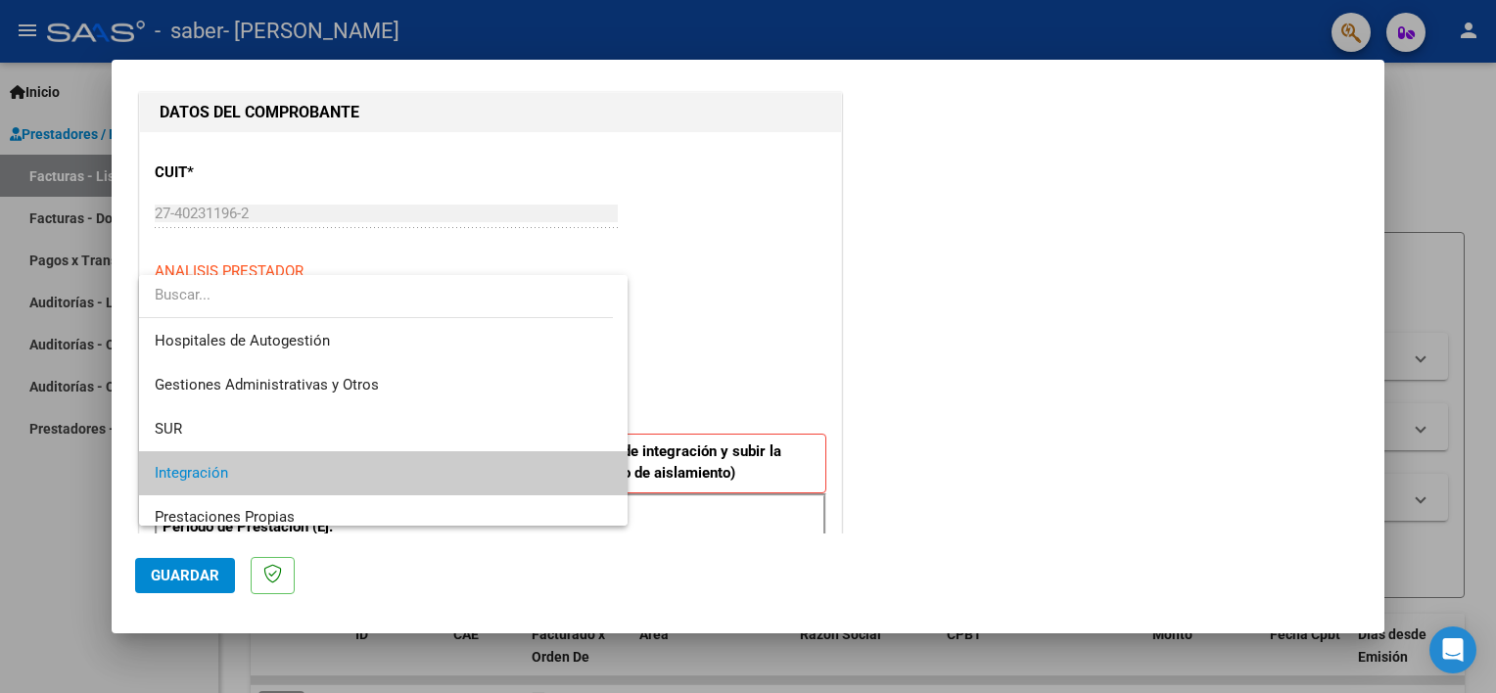
scroll to position [72, 0]
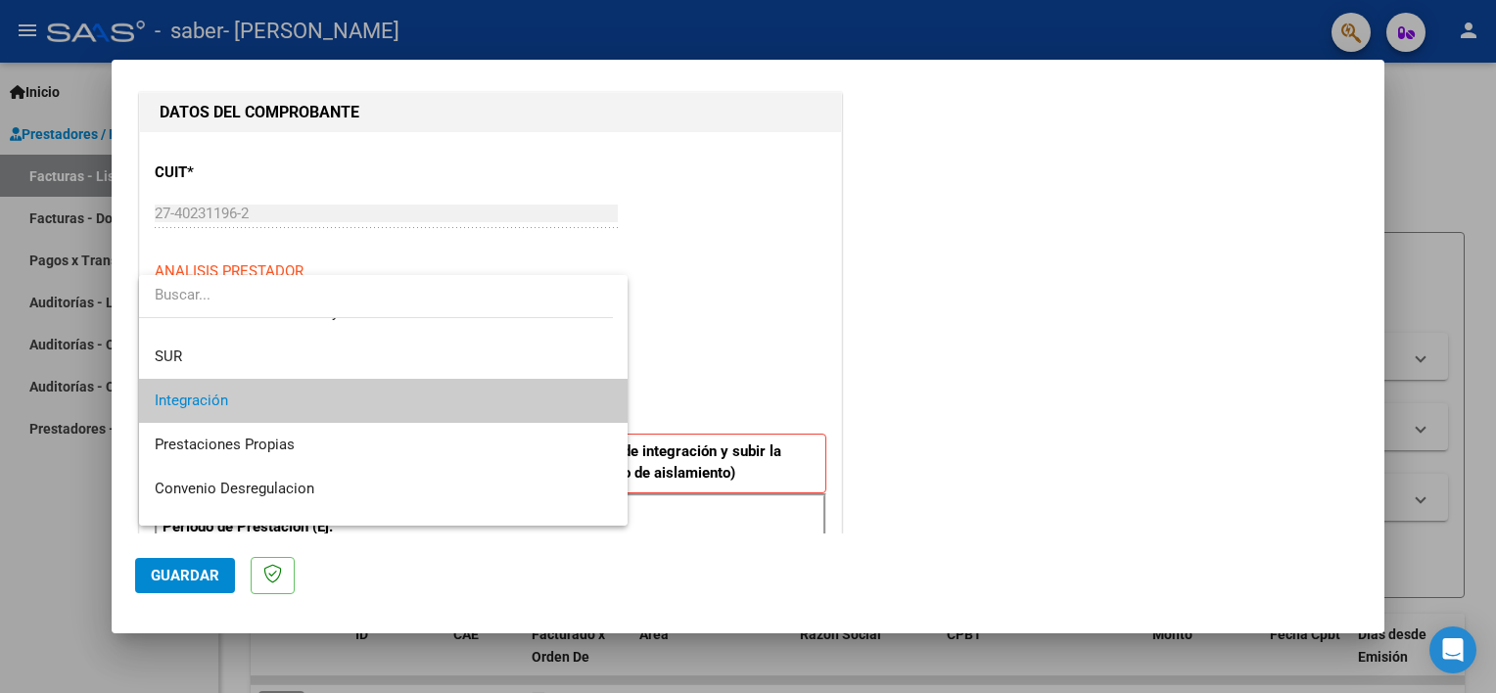
click at [710, 386] on div at bounding box center [748, 346] width 1496 height 693
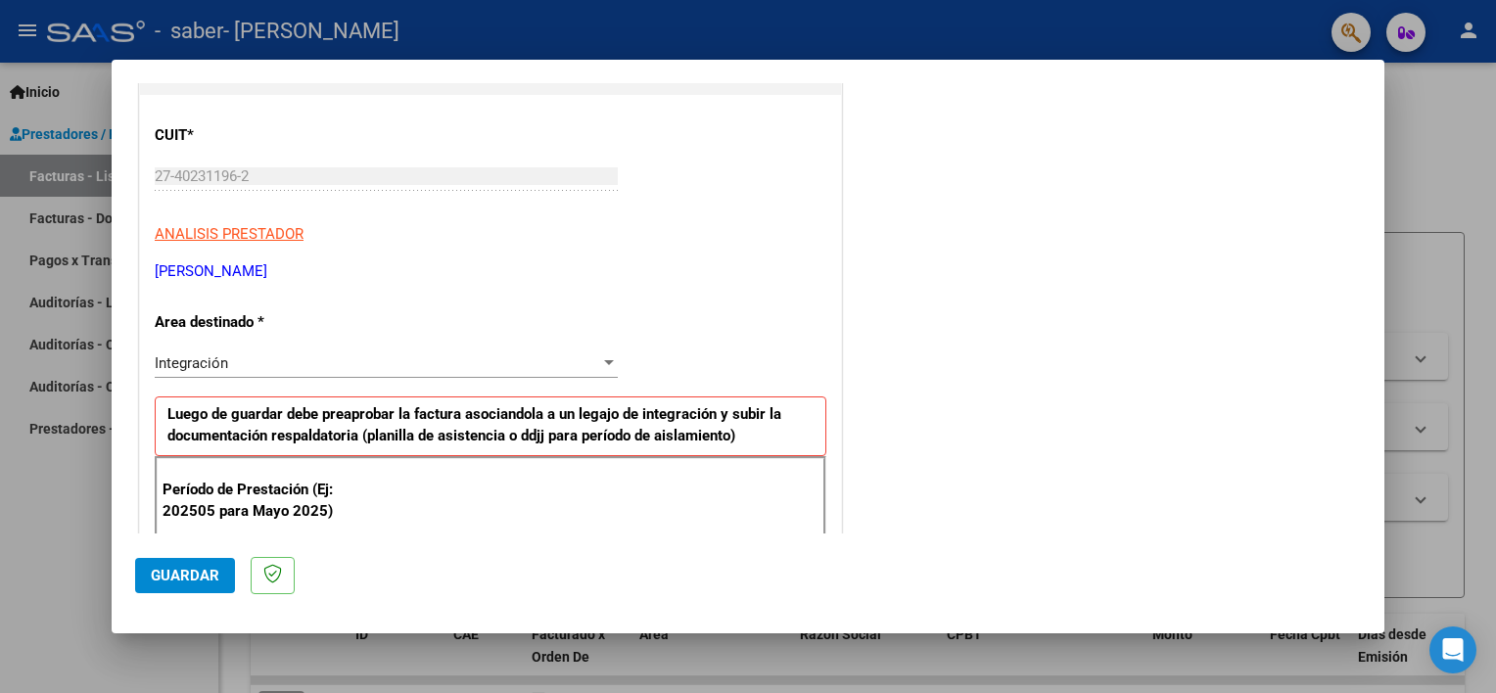
scroll to position [294, 0]
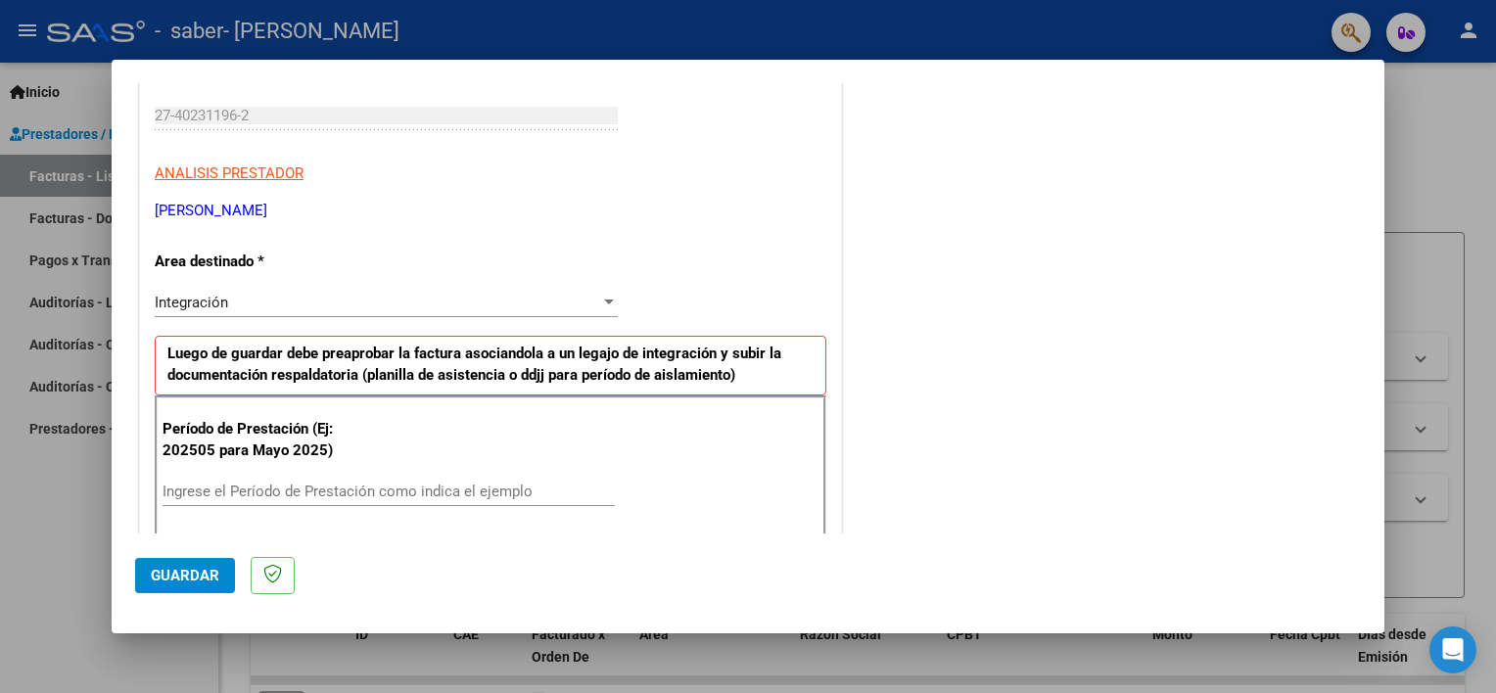
click at [289, 485] on input "Ingrese el Período de Prestación como indica el ejemplo" at bounding box center [389, 492] width 452 height 18
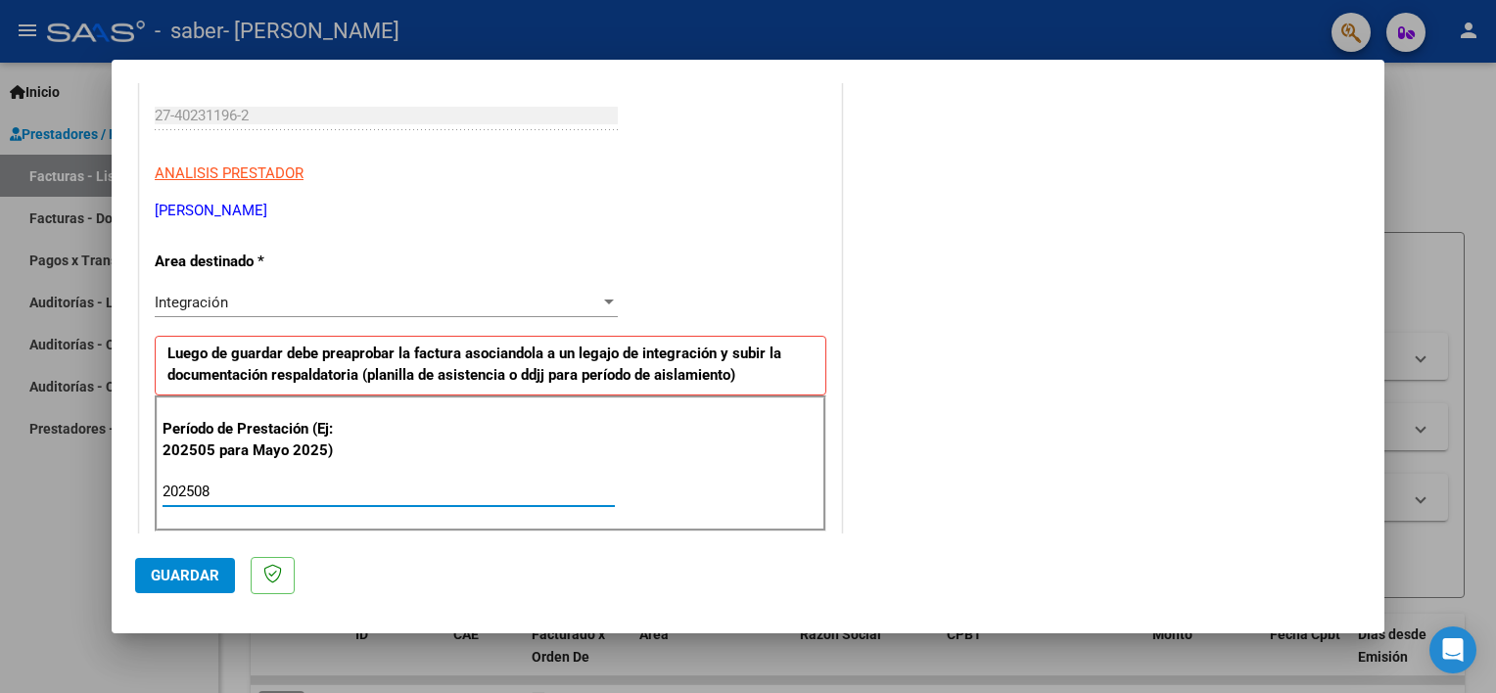
type input "202508"
click at [423, 441] on div "Período de Prestación (Ej: 202505 para Mayo 2025) 202508 Ingrese el Período de …" at bounding box center [491, 463] width 672 height 137
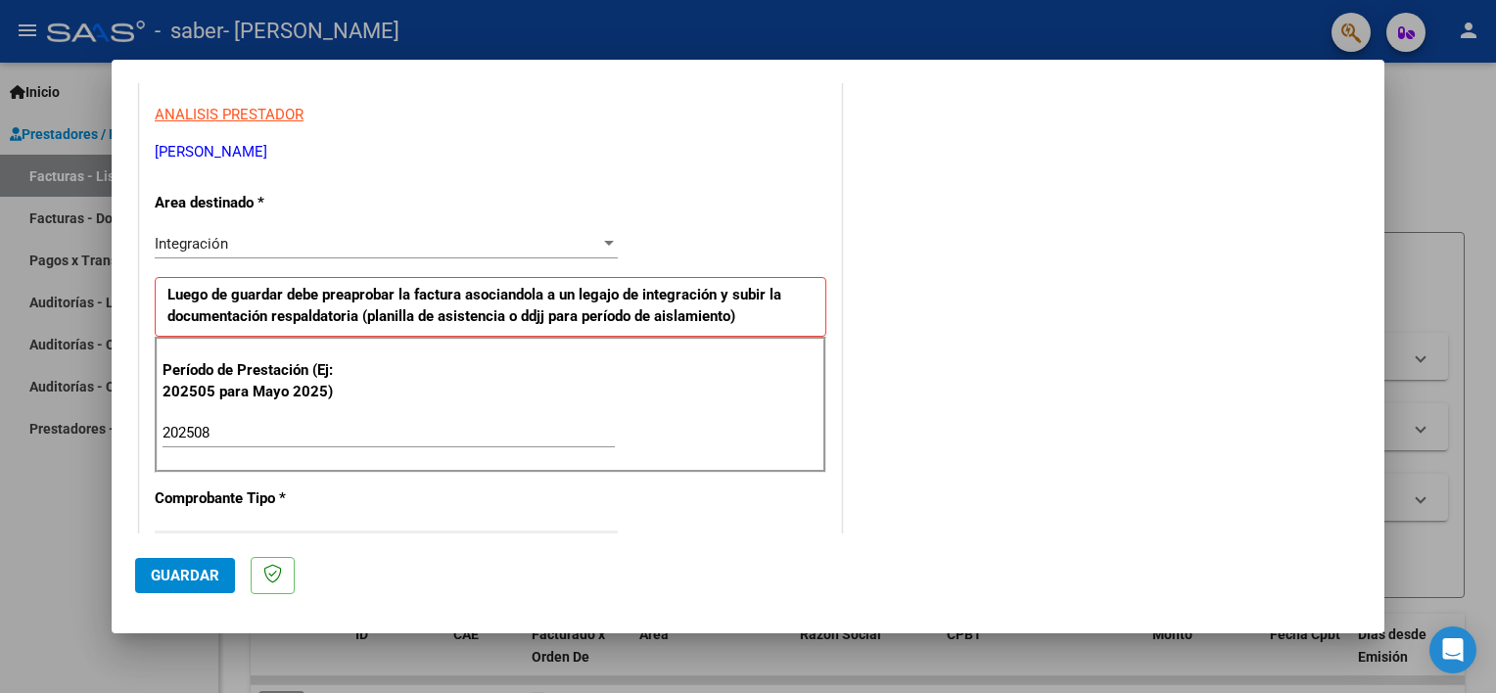
scroll to position [783, 0]
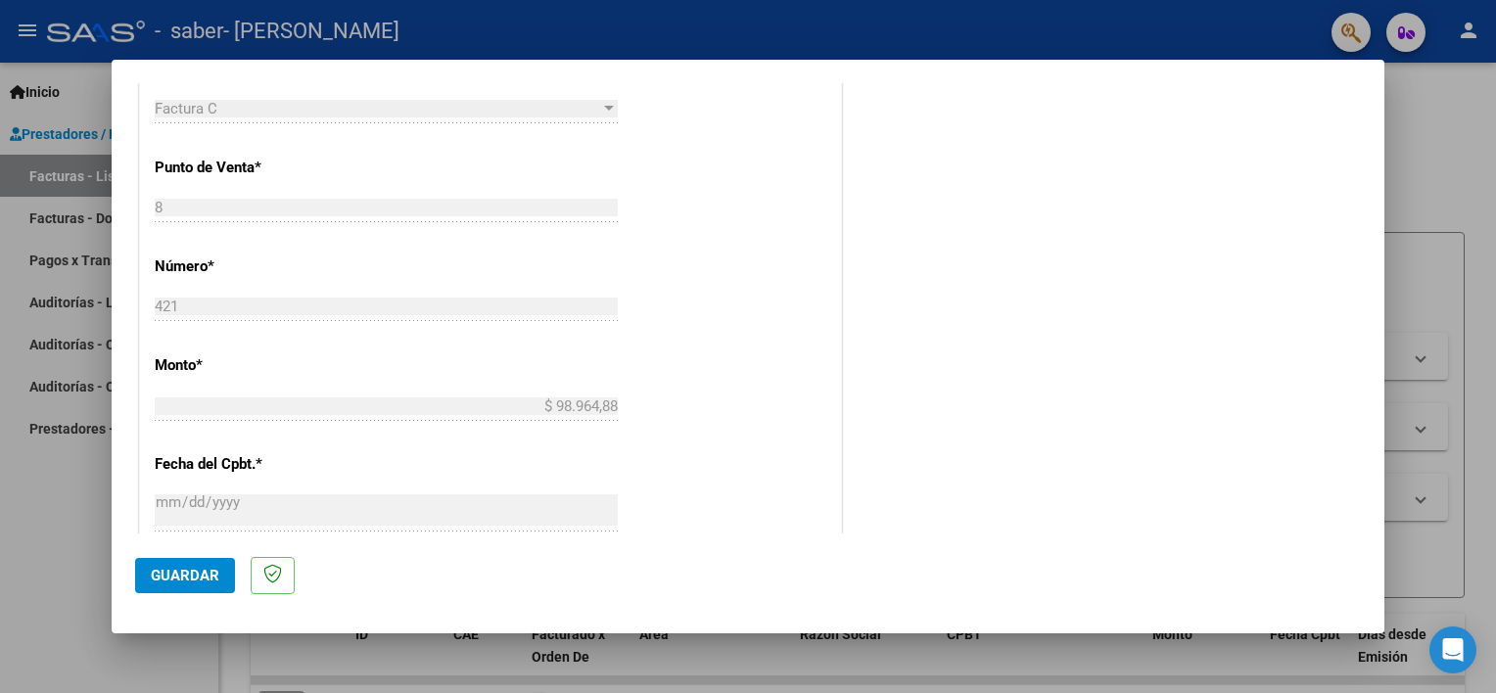
click at [148, 590] on button "Guardar" at bounding box center [185, 575] width 100 height 35
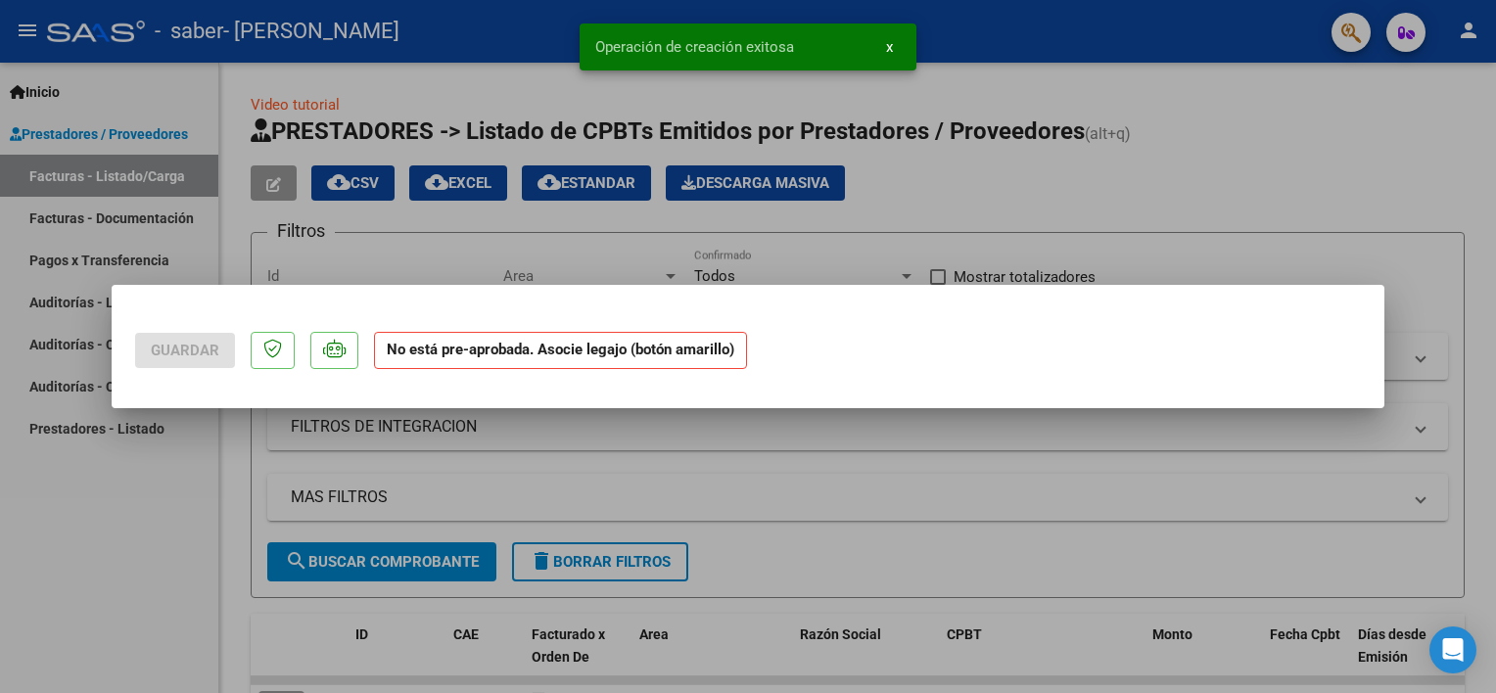
scroll to position [0, 0]
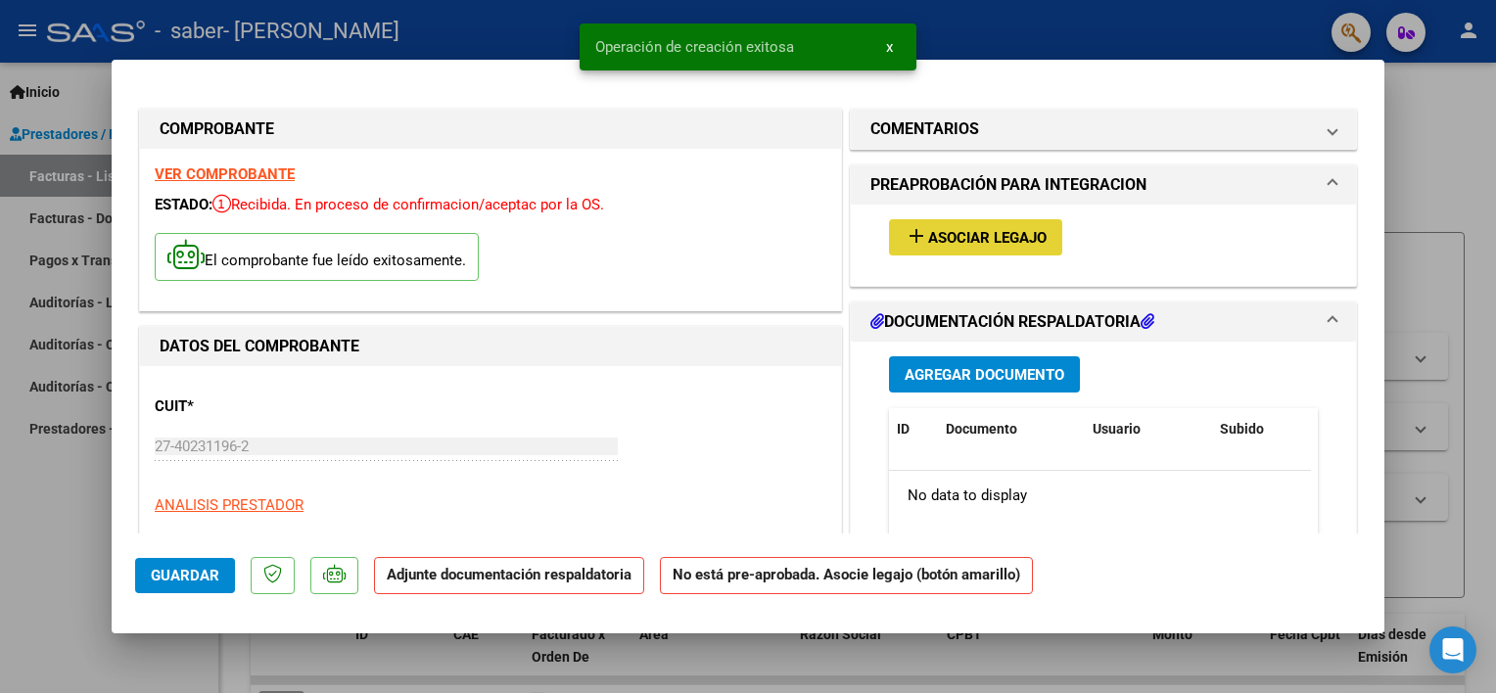
click at [935, 252] on button "add Asociar Legajo" at bounding box center [975, 237] width 173 height 36
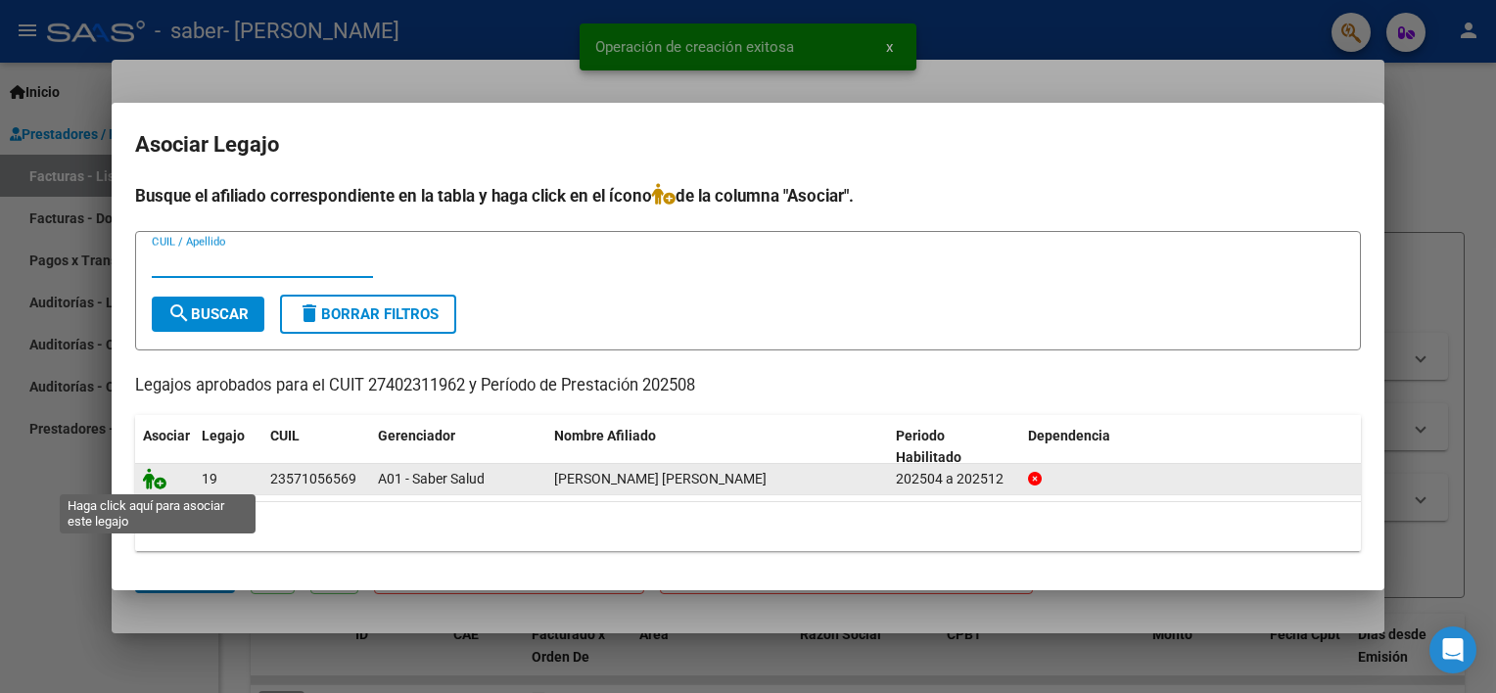
click at [158, 477] on icon at bounding box center [154, 479] width 23 height 22
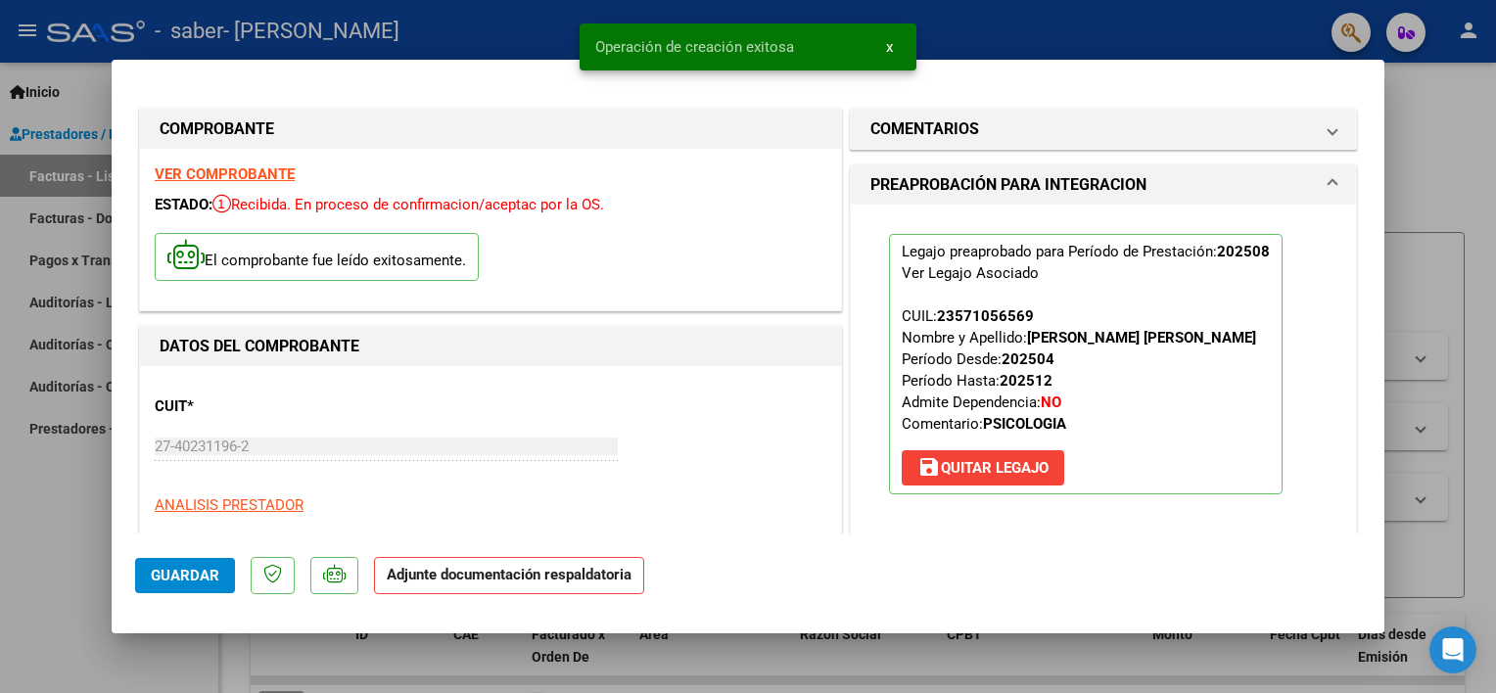
scroll to position [196, 0]
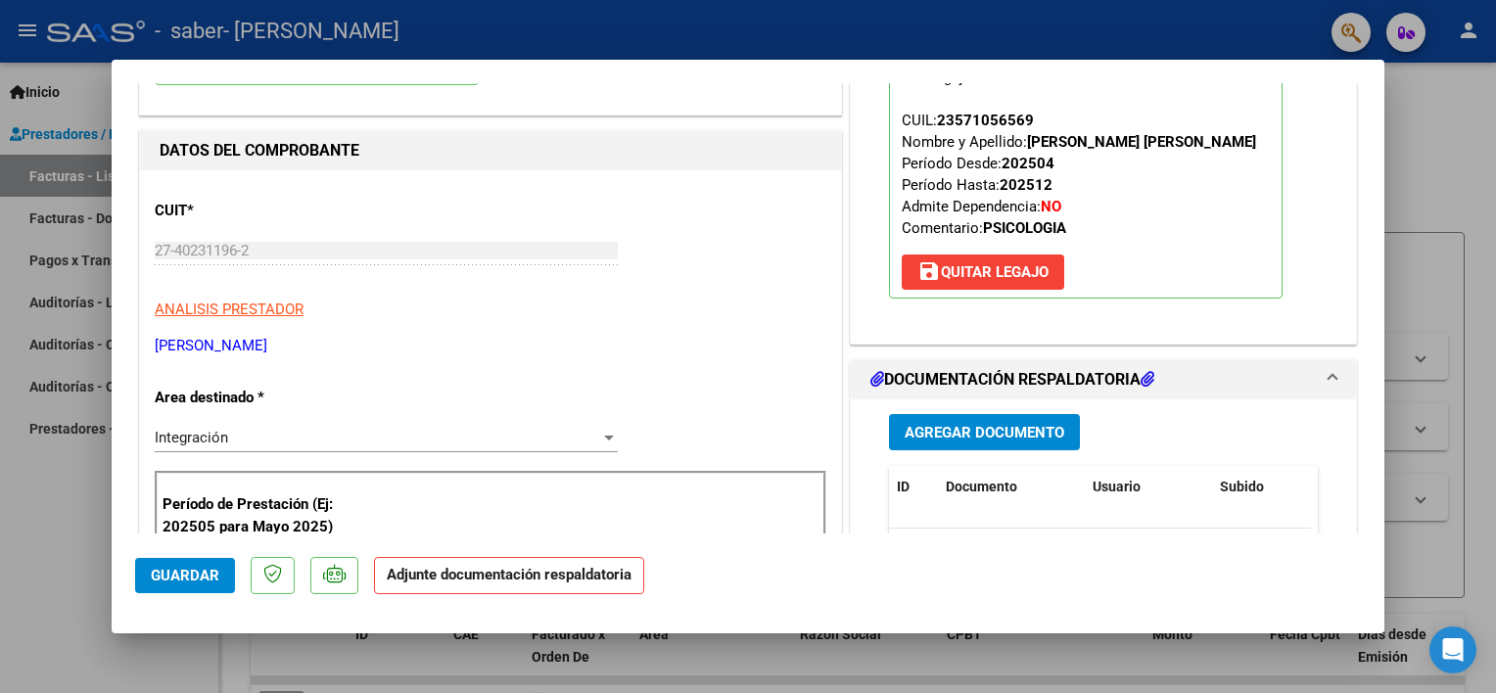
click at [1017, 442] on button "Agregar Documento" at bounding box center [984, 432] width 191 height 36
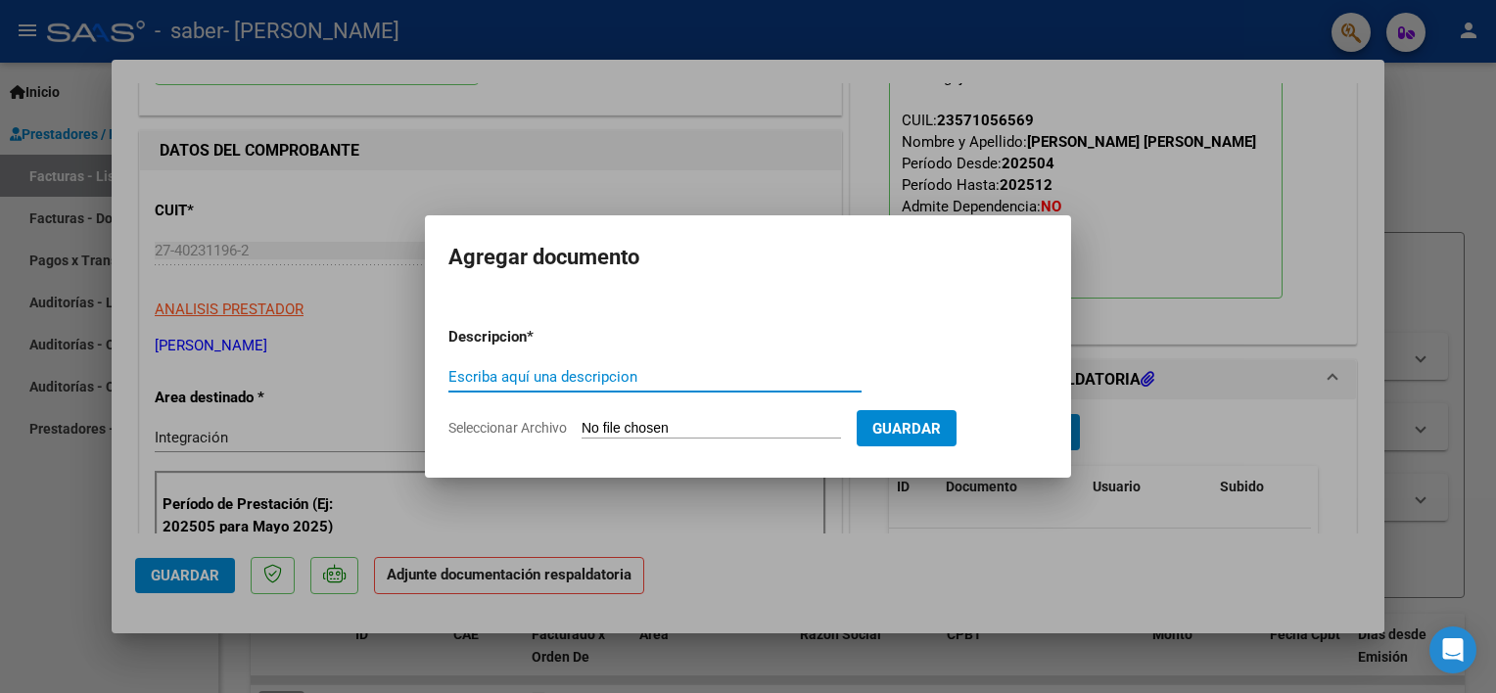
click at [636, 371] on input "Escriba aquí una descripcion" at bounding box center [654, 377] width 413 height 18
type input "PLANILLA DE ASISTENCIA [DATE] PSI"
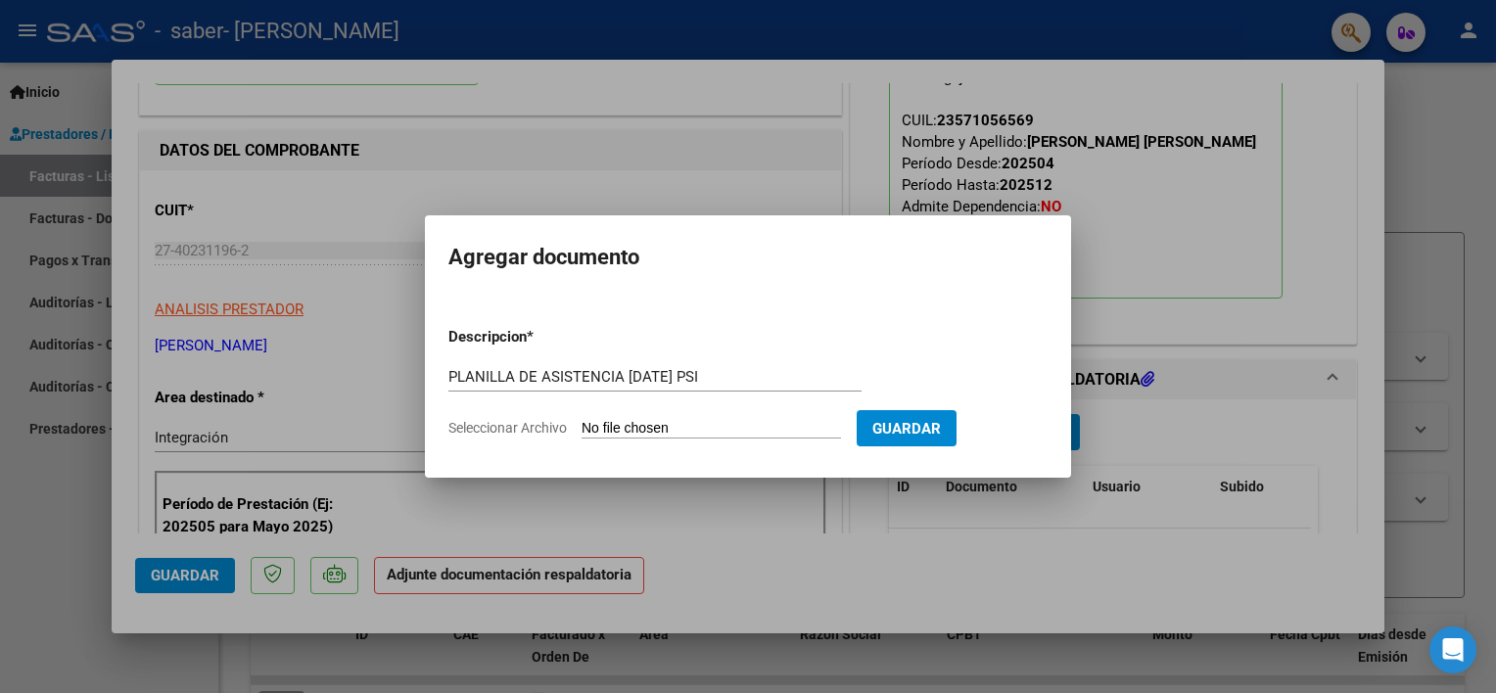
click at [817, 439] on input "Seleccionar Archivo" at bounding box center [710, 429] width 259 height 19
type input "C:\fakepath\PLANILLA GODOY SABER AGOSTO 2025 PSI.pdf"
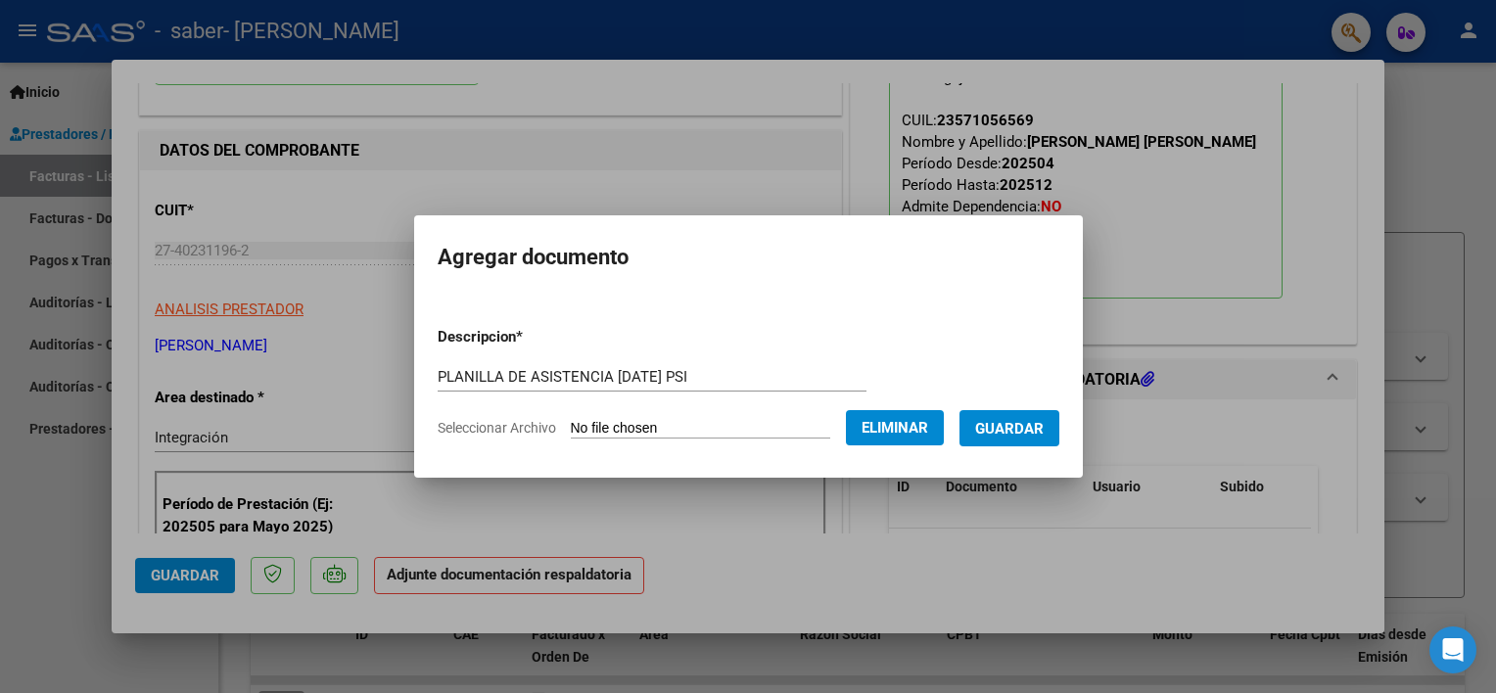
click at [1006, 435] on span "Guardar" at bounding box center [1009, 429] width 69 height 18
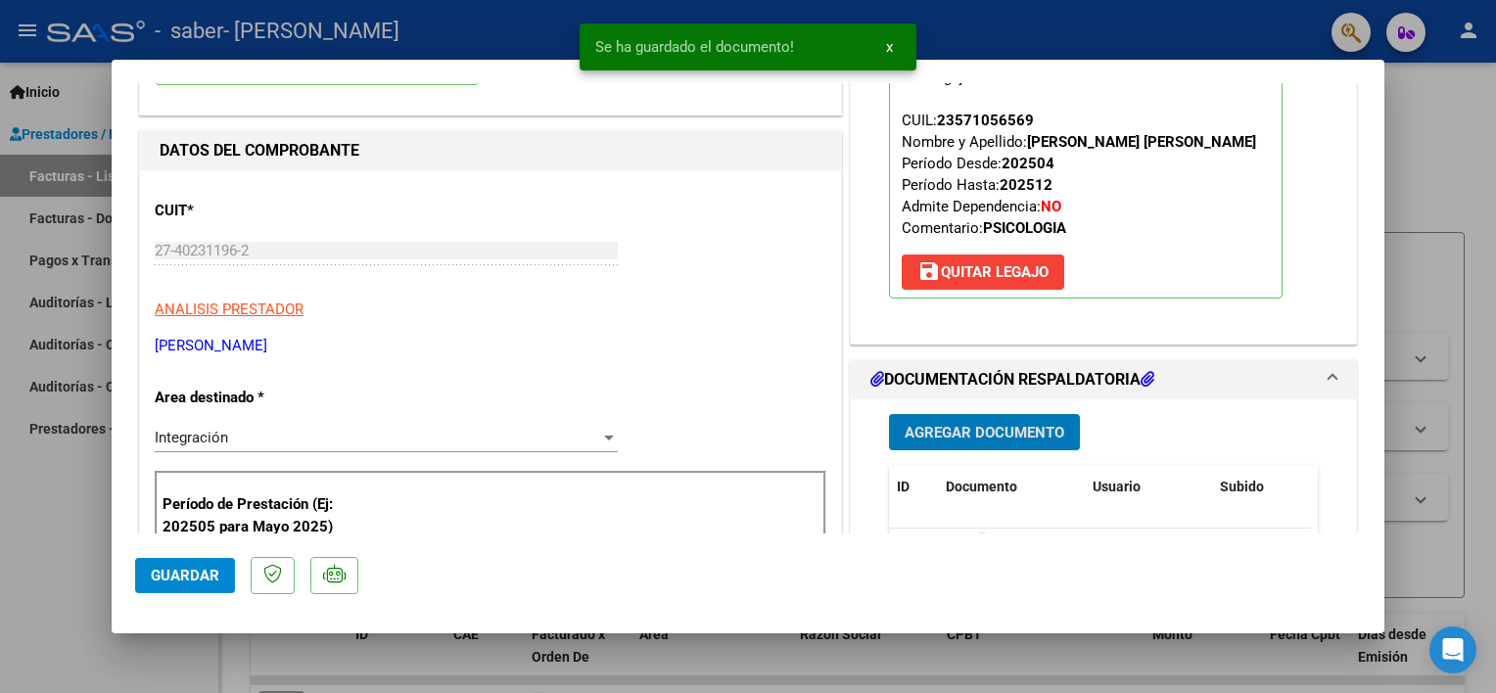
scroll to position [392, 0]
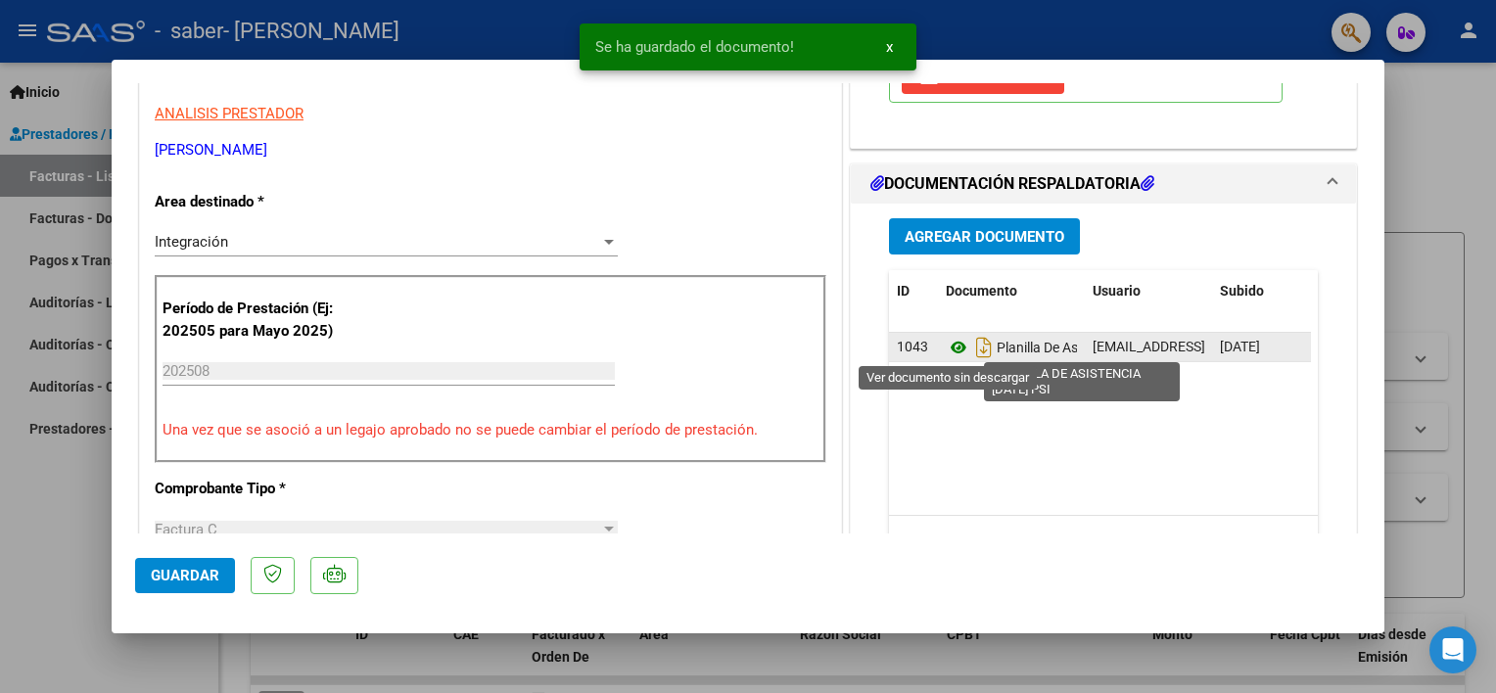
click at [947, 346] on icon at bounding box center [958, 347] width 25 height 23
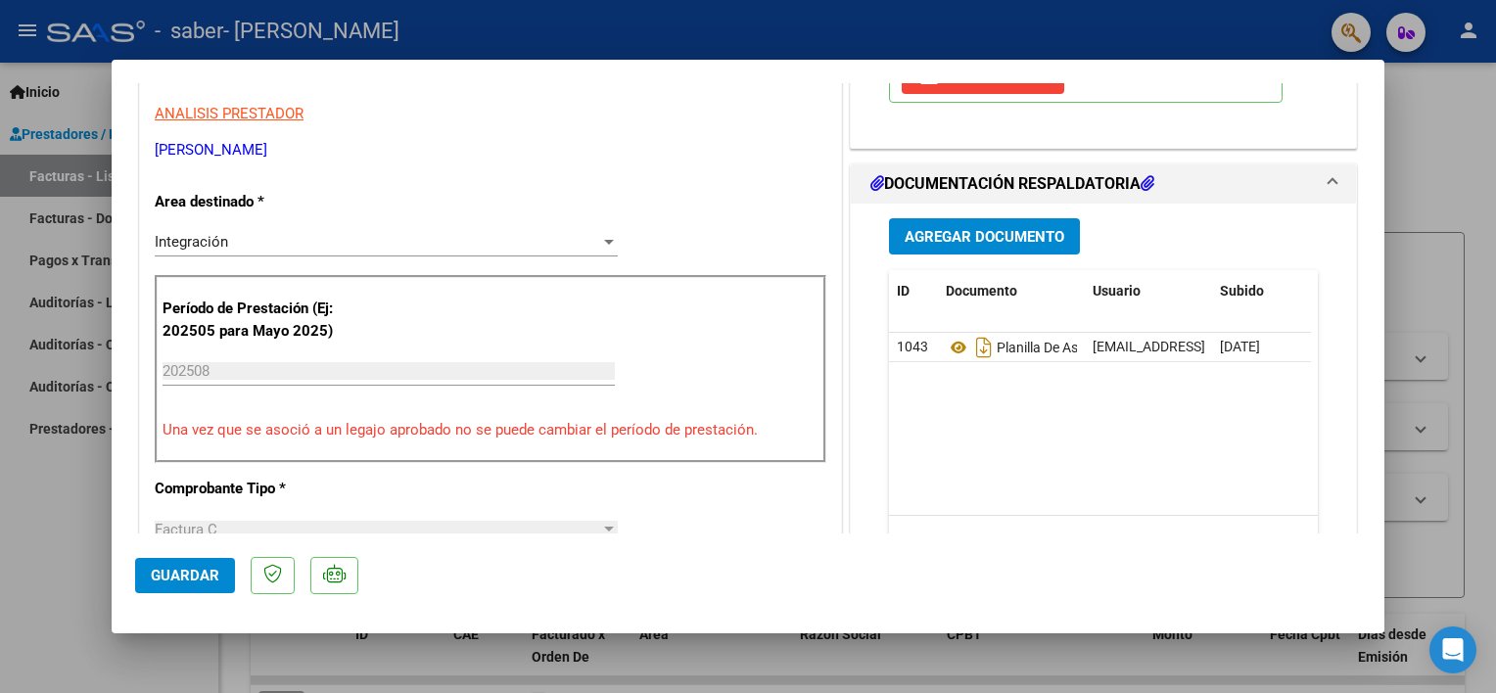
click at [102, 500] on div at bounding box center [748, 346] width 1496 height 693
type input "$ 0,00"
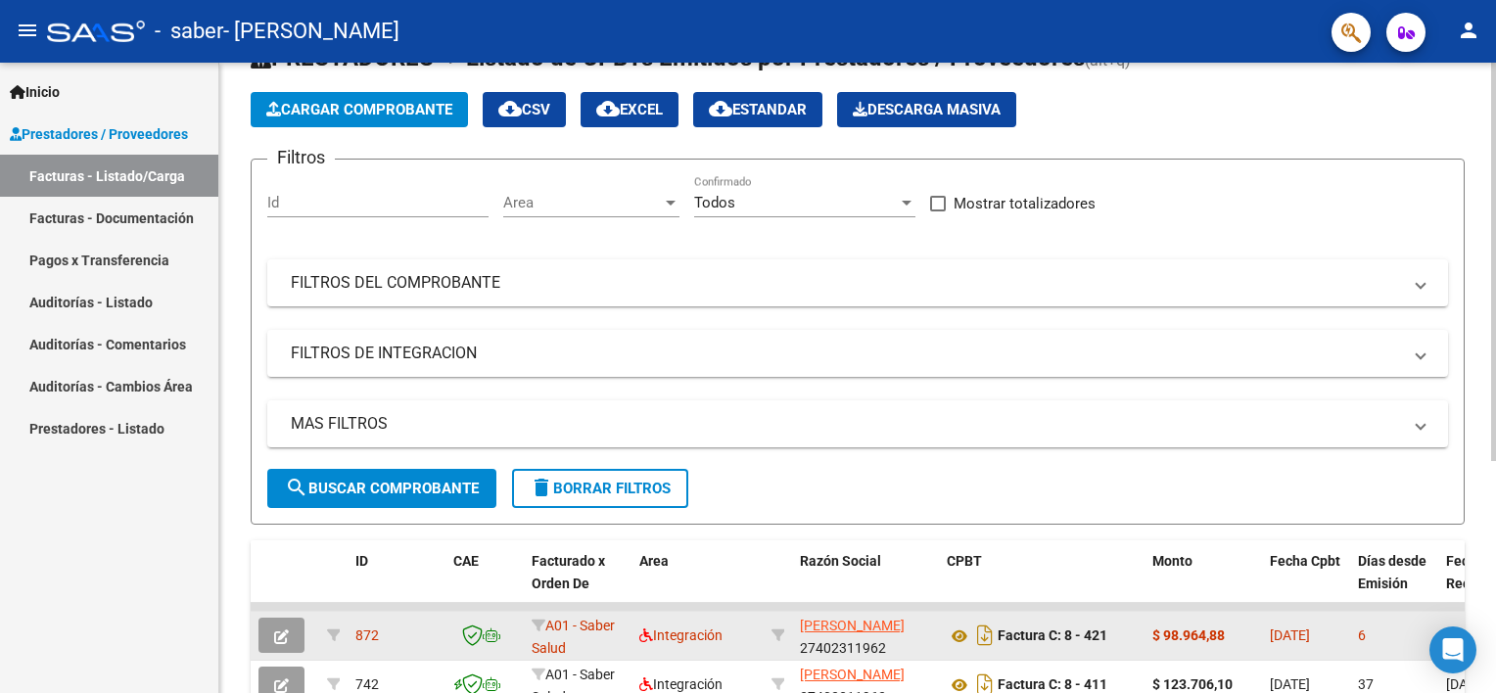
scroll to position [196, 0]
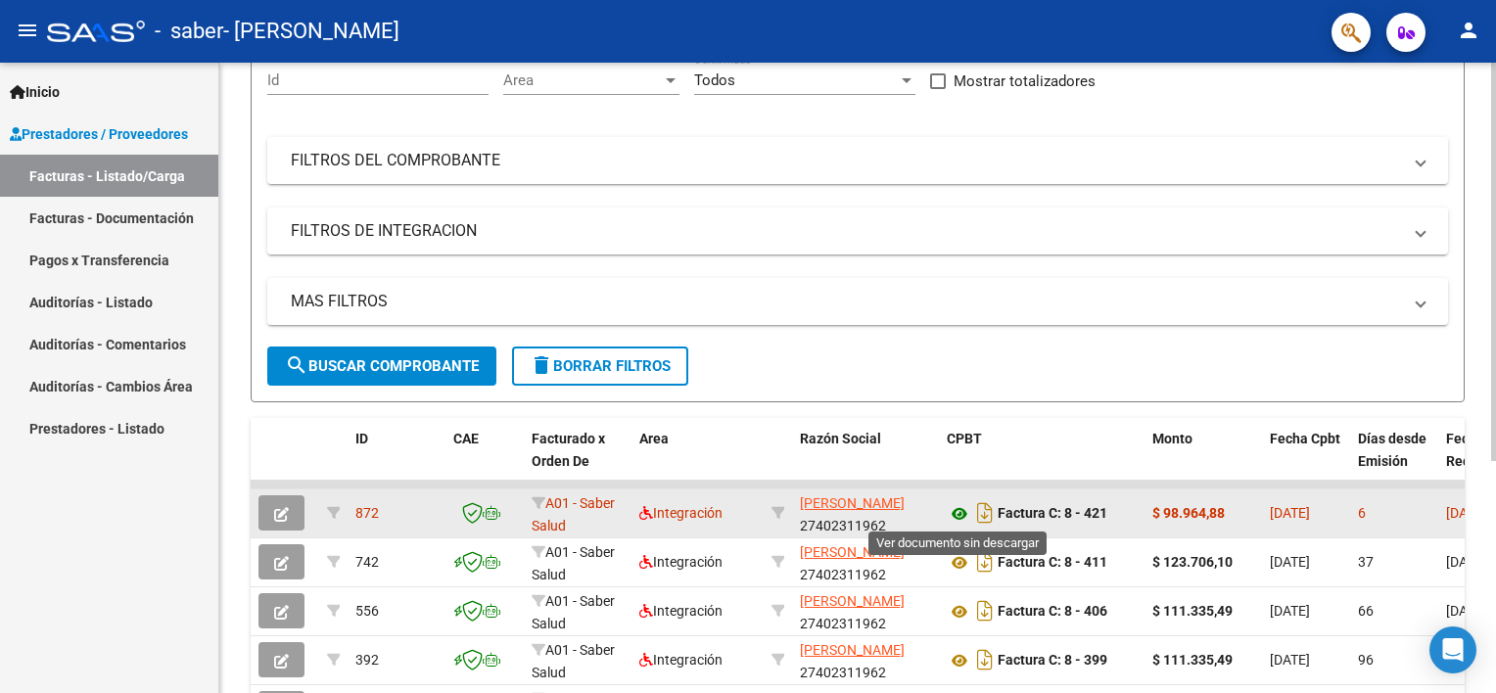
click at [956, 511] on icon at bounding box center [959, 513] width 25 height 23
click at [1166, 502] on div "$ 98.964,88" at bounding box center [1203, 513] width 102 height 23
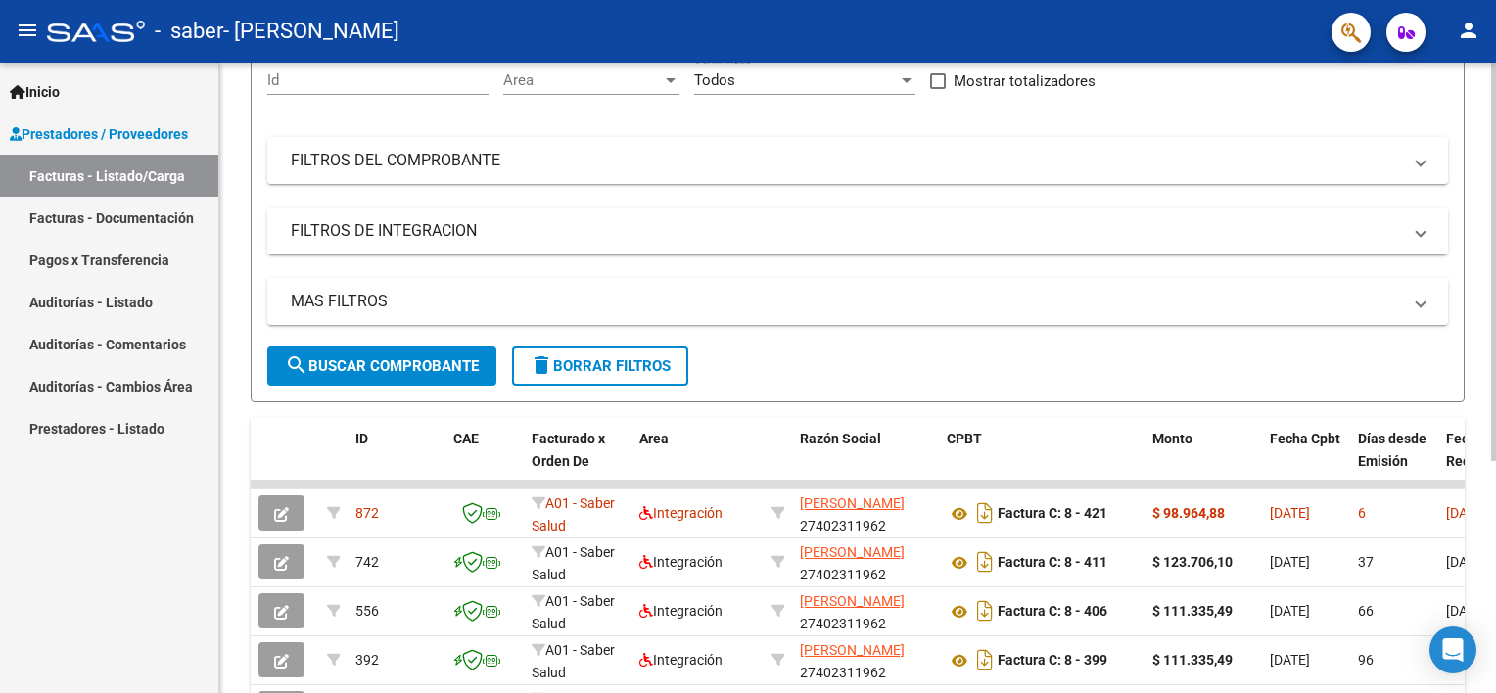
copy strong "98.964,88"
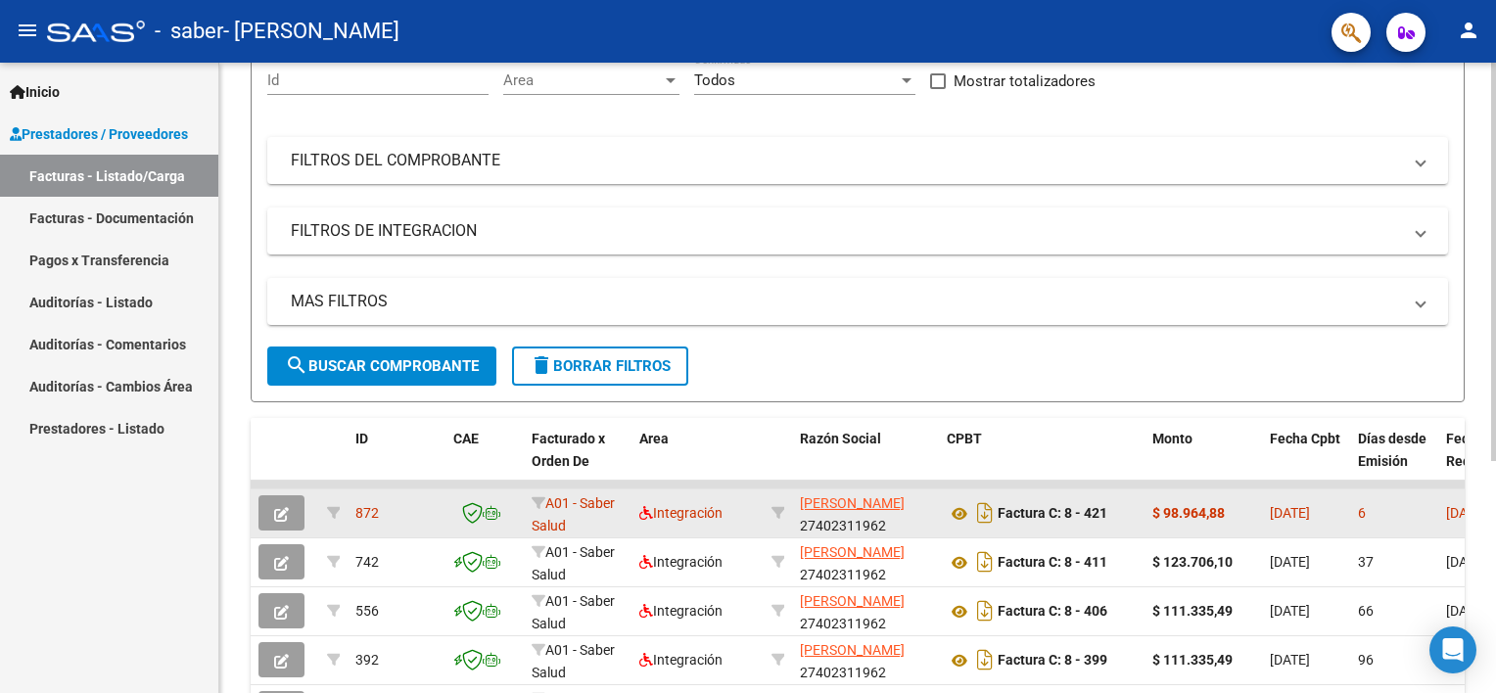
copy strong "98.964,88"
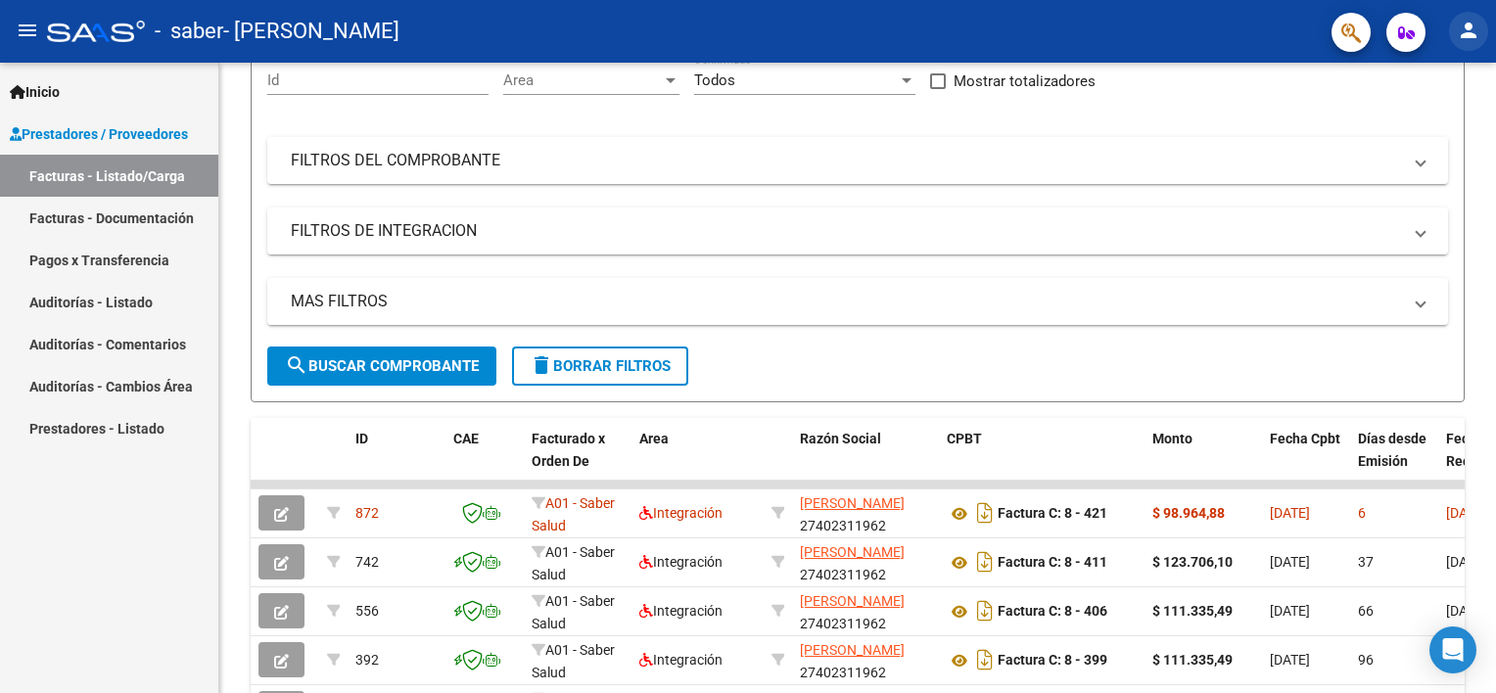
click at [1466, 35] on mat-icon "person" at bounding box center [1468, 30] width 23 height 23
click at [1431, 133] on button "exit_to_app Salir" at bounding box center [1428, 129] width 119 height 47
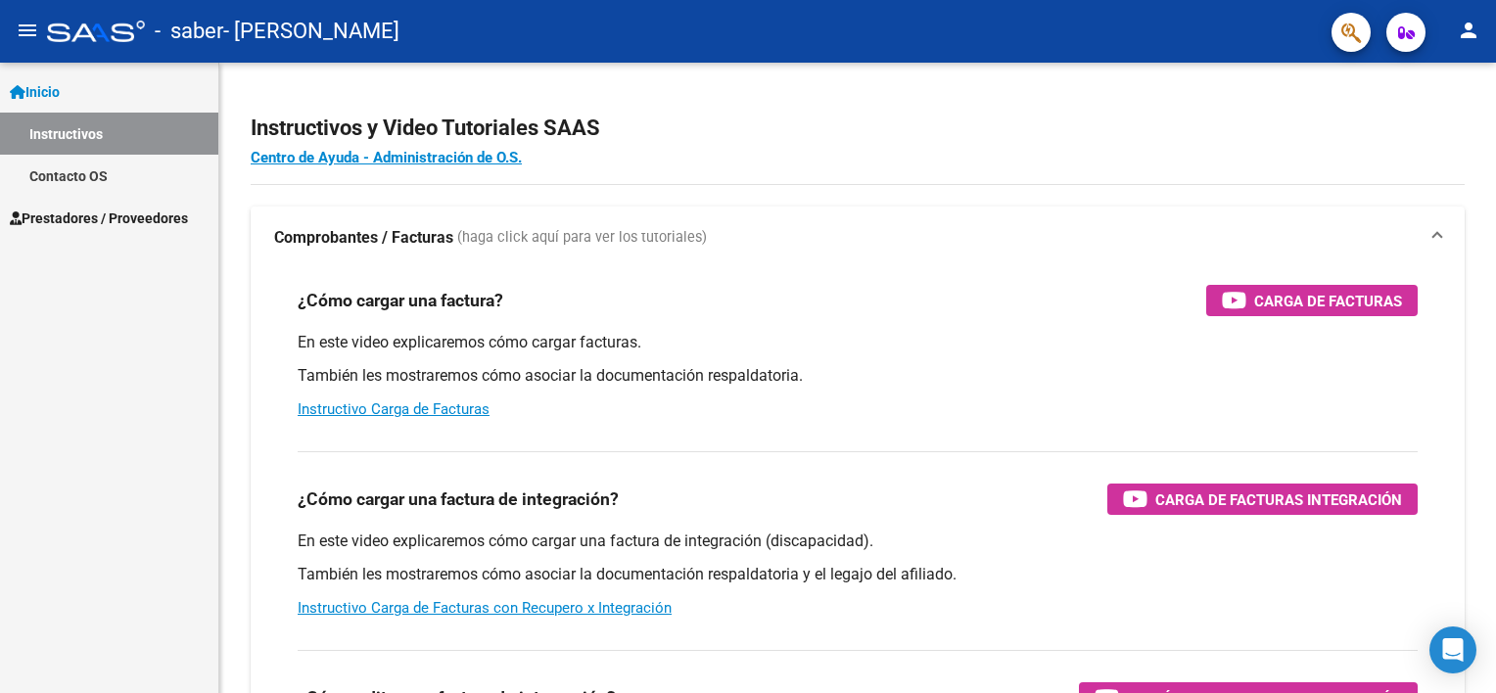
click at [112, 218] on span "Prestadores / Proveedores" at bounding box center [99, 219] width 178 height 22
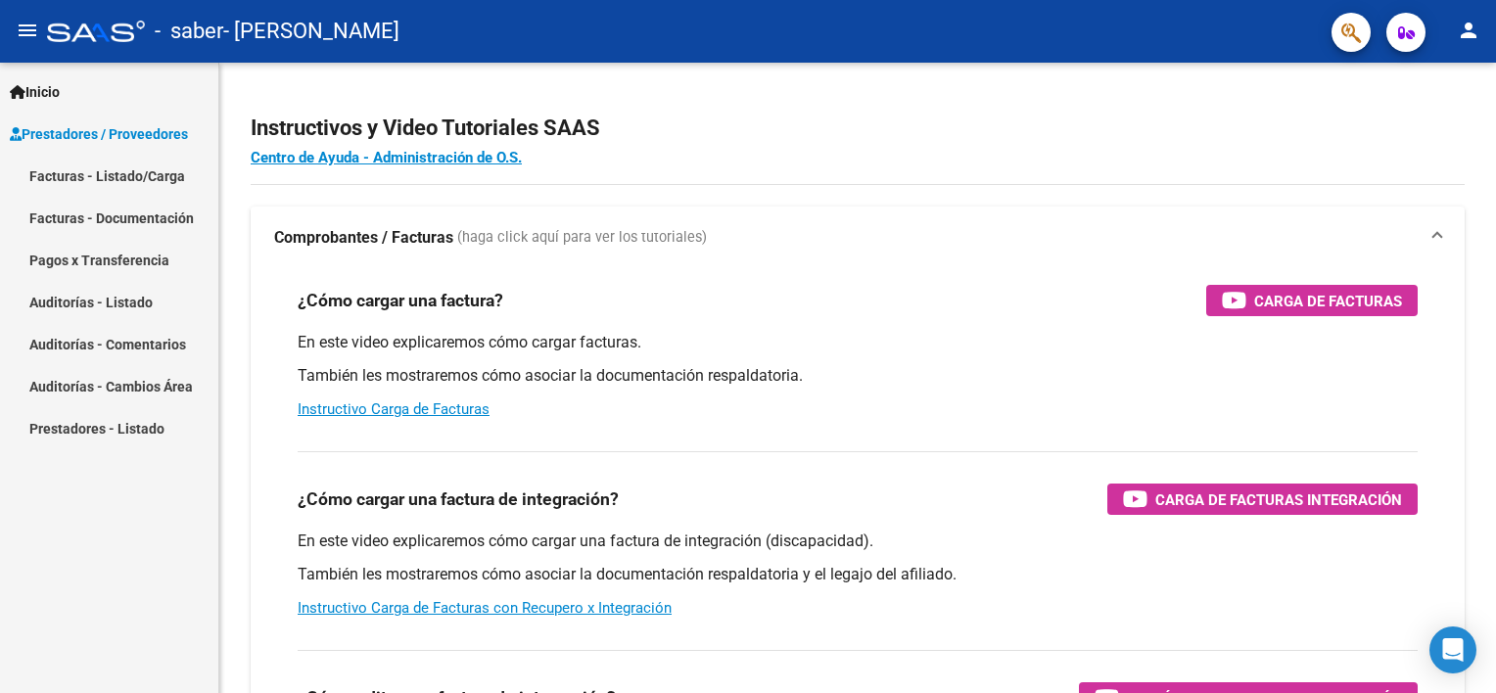
click at [116, 174] on link "Facturas - Listado/Carga" at bounding box center [109, 176] width 218 height 42
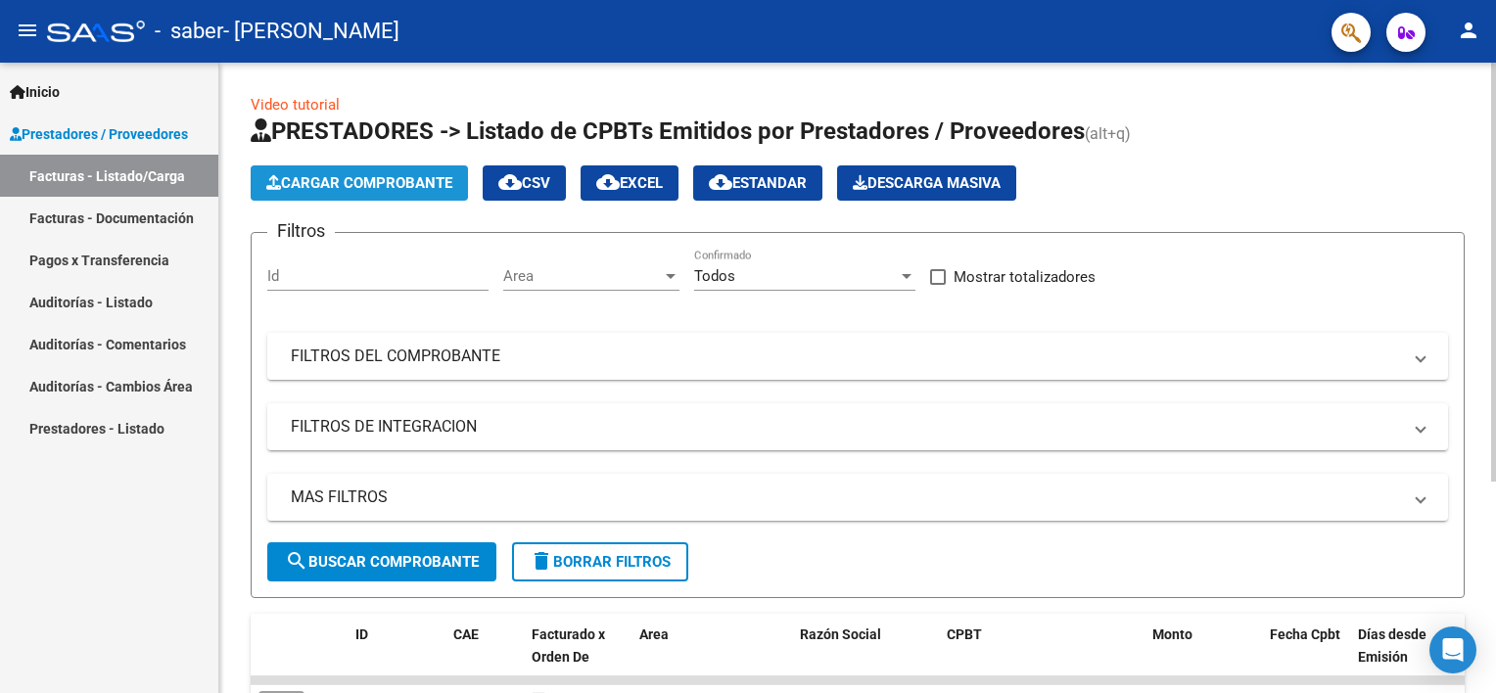
click at [407, 188] on span "Cargar Comprobante" at bounding box center [359, 183] width 186 height 18
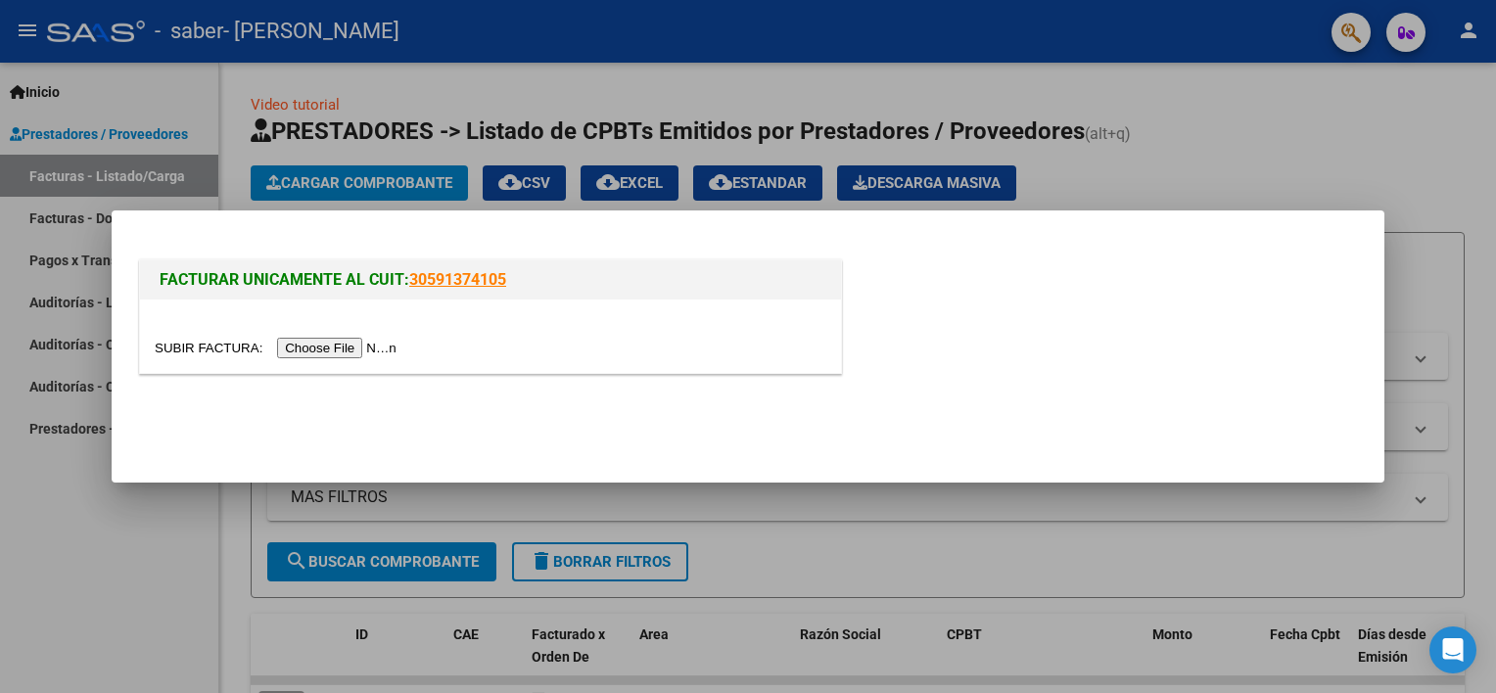
click at [349, 348] on input "file" at bounding box center [279, 348] width 248 height 21
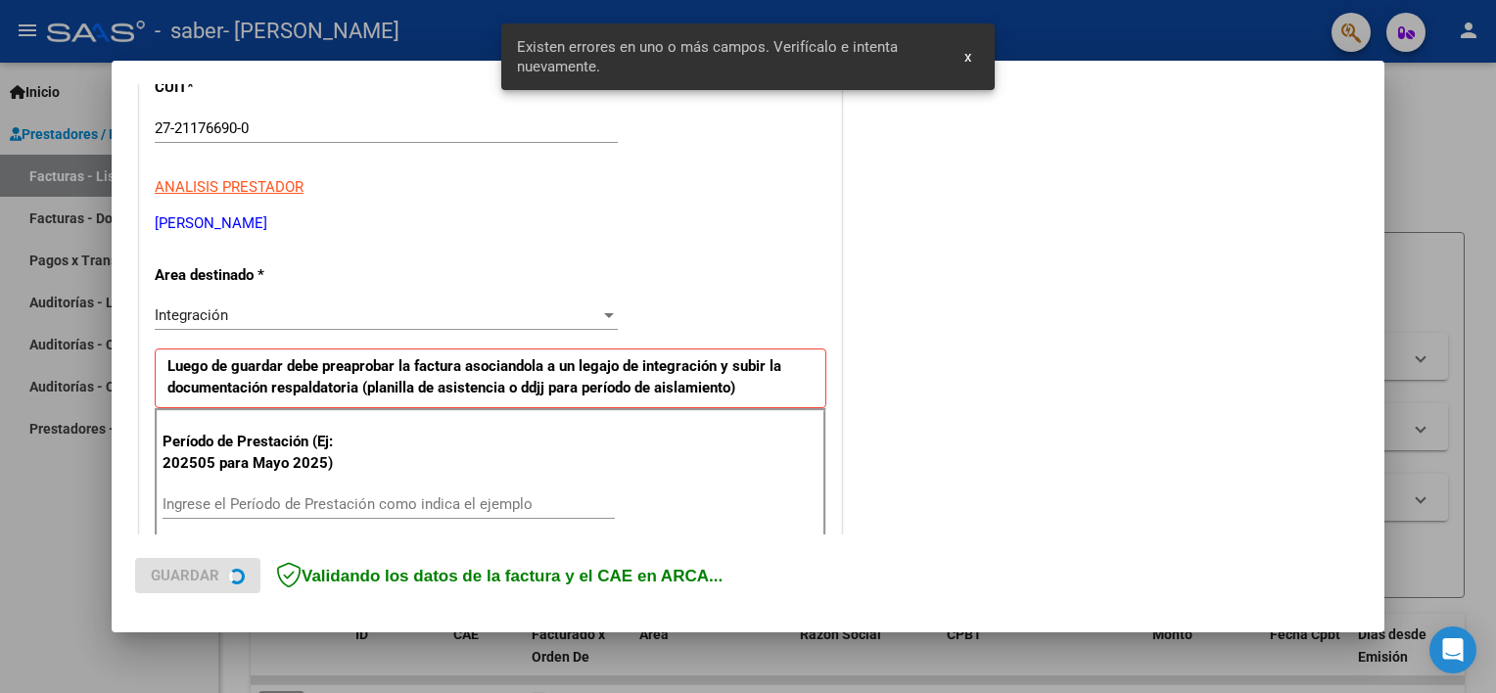
scroll to position [418, 0]
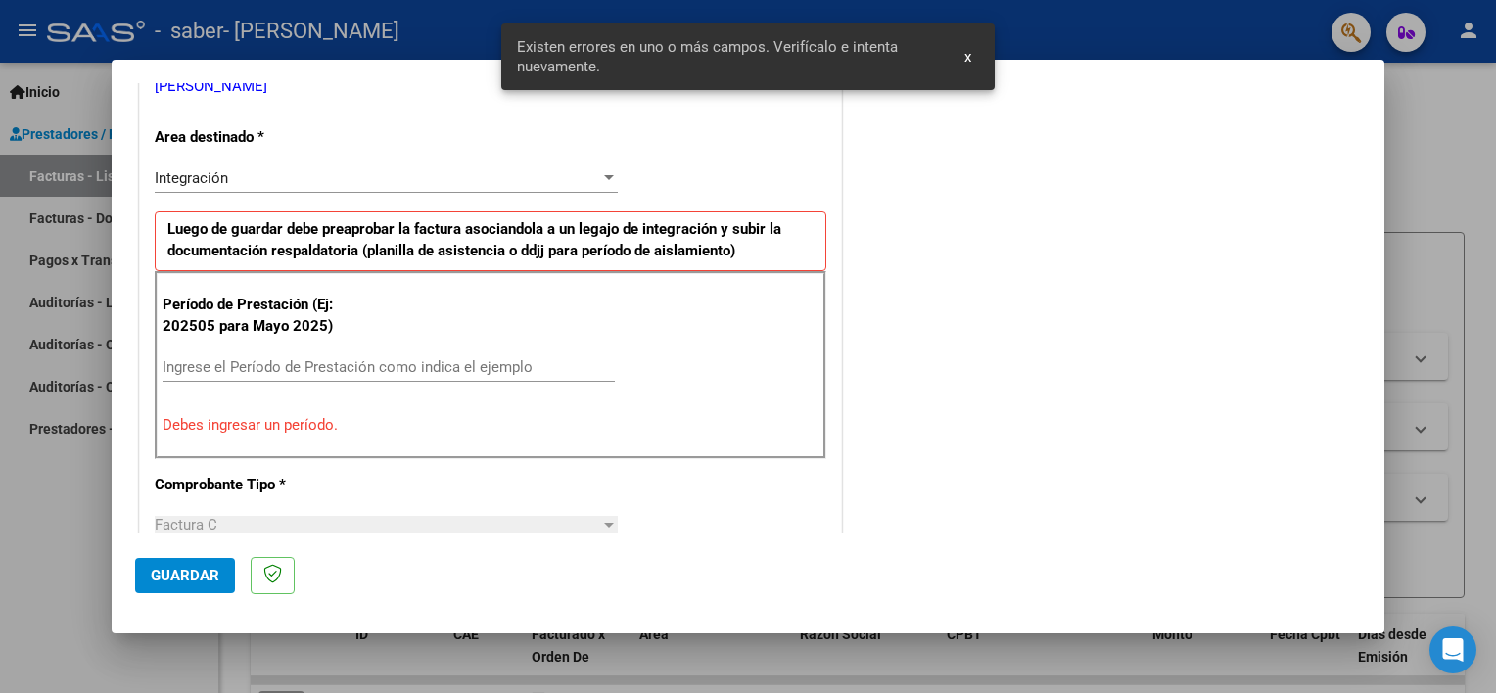
click at [419, 368] on input "Ingrese el Período de Prestación como indica el ejemplo" at bounding box center [389, 367] width 452 height 18
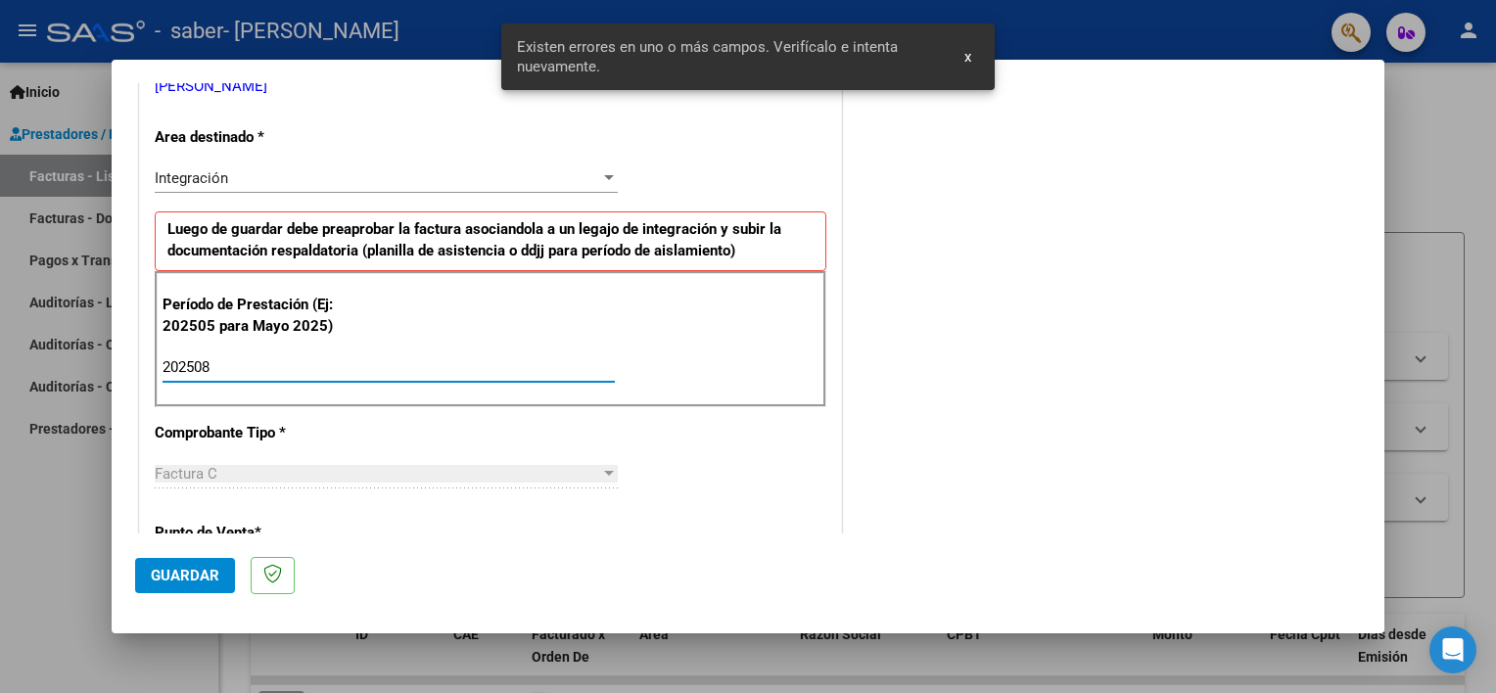
type input "202508"
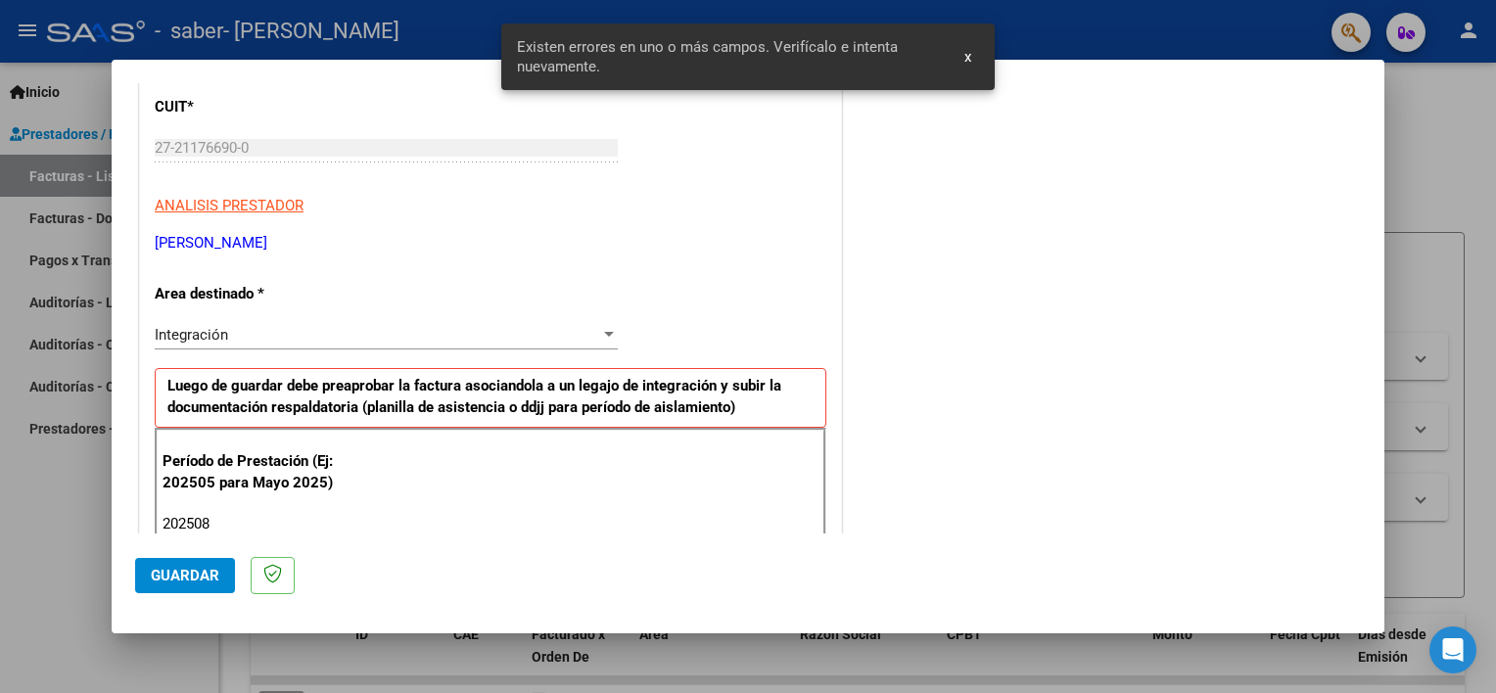
scroll to position [294, 0]
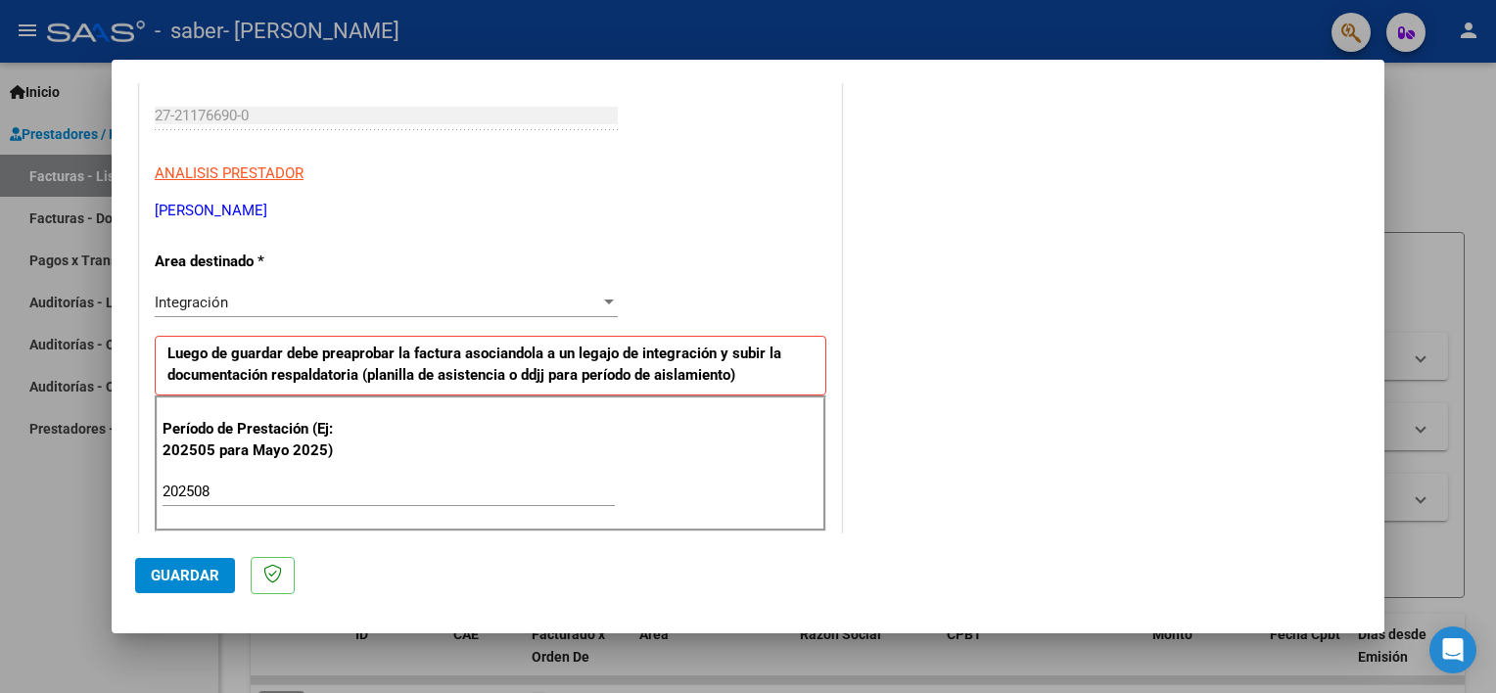
click at [187, 581] on span "Guardar" at bounding box center [185, 576] width 69 height 18
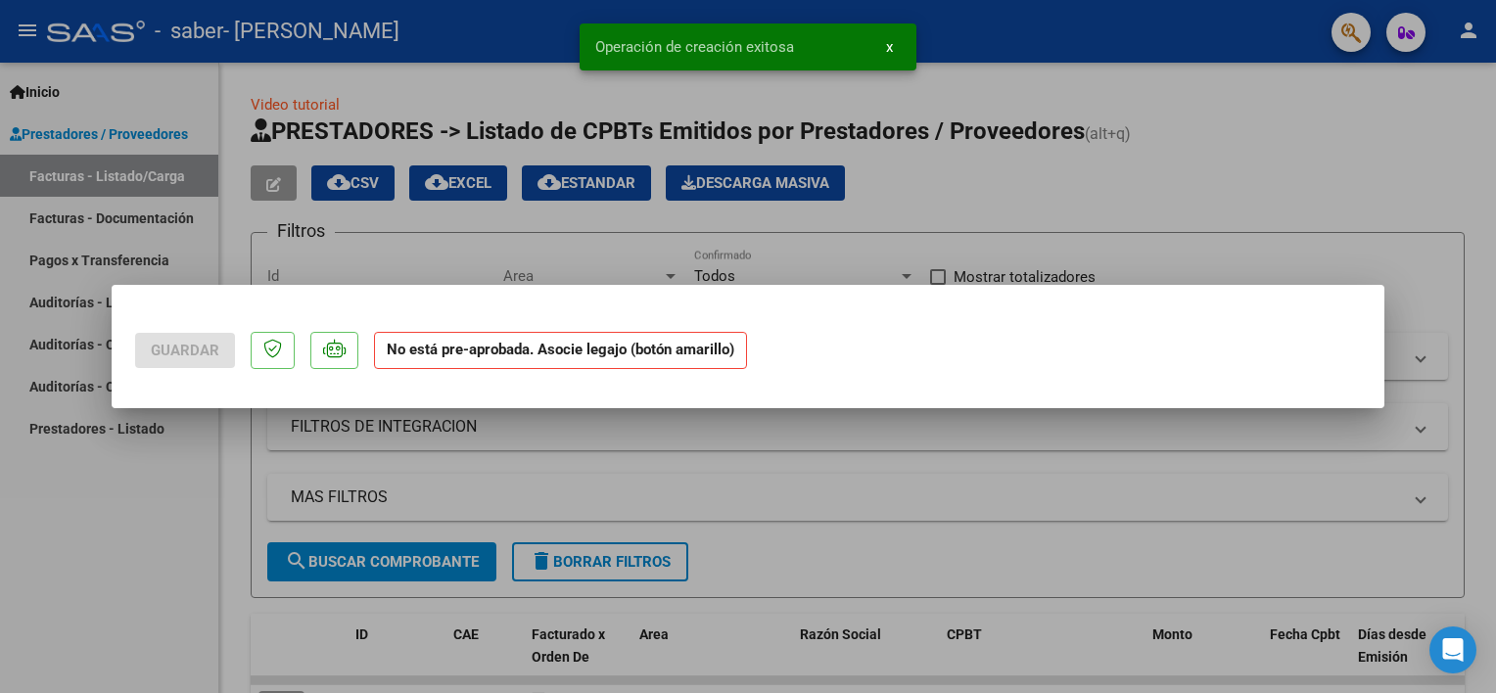
scroll to position [0, 0]
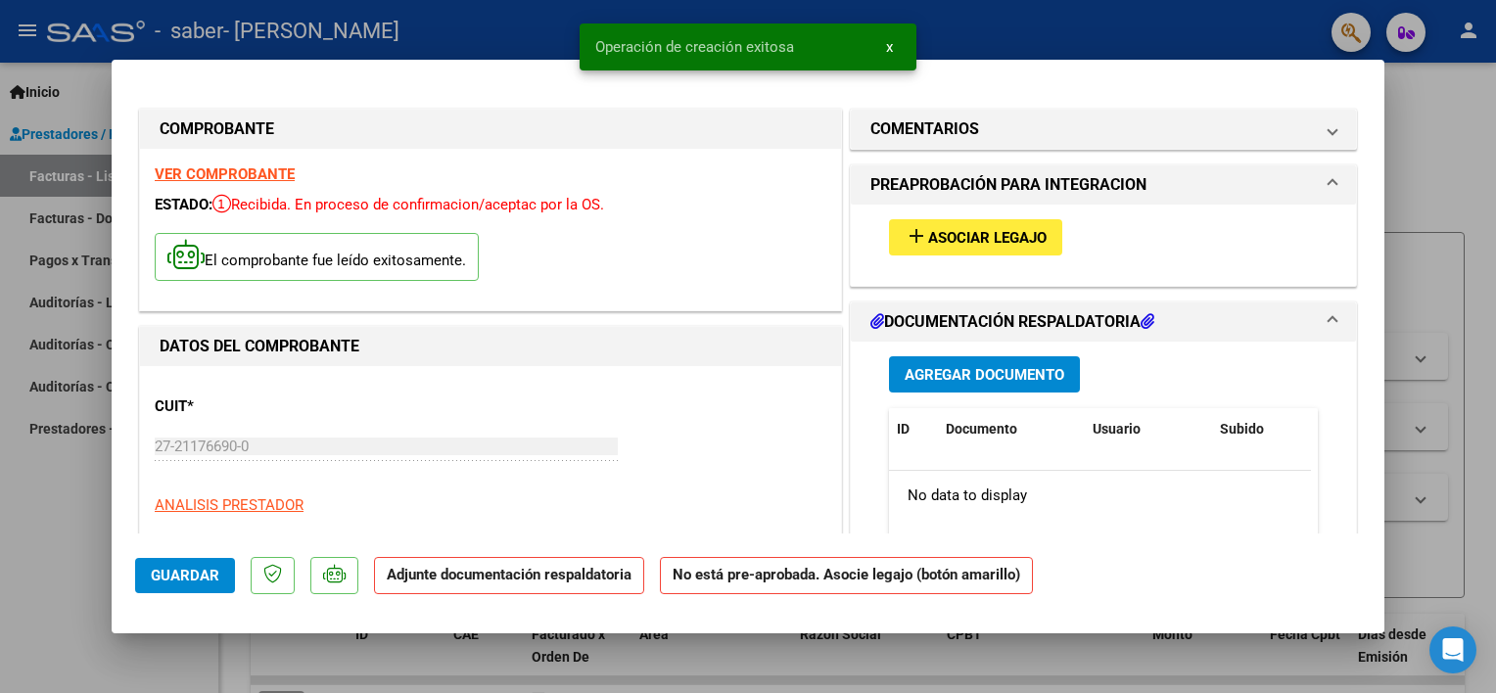
click at [944, 231] on span "Asociar Legajo" at bounding box center [987, 238] width 118 height 18
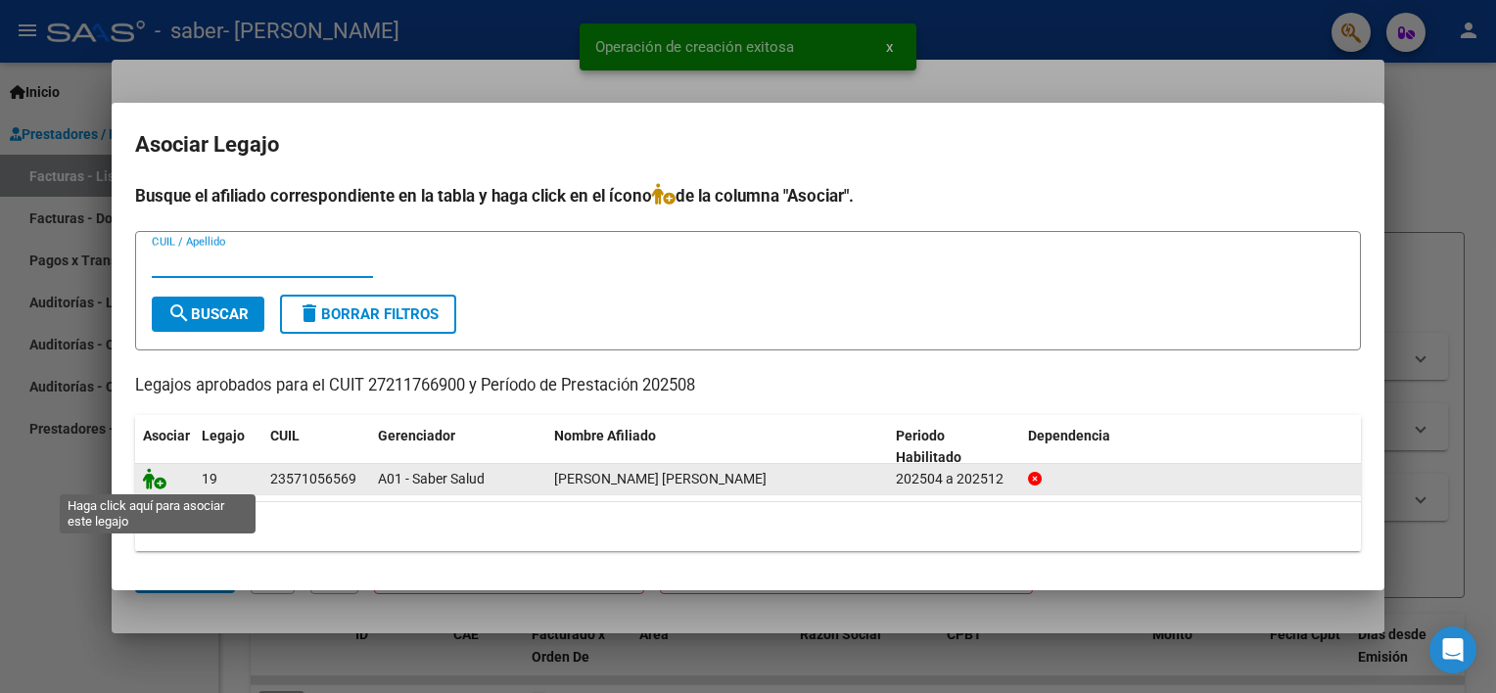
click at [155, 472] on icon at bounding box center [154, 479] width 23 height 22
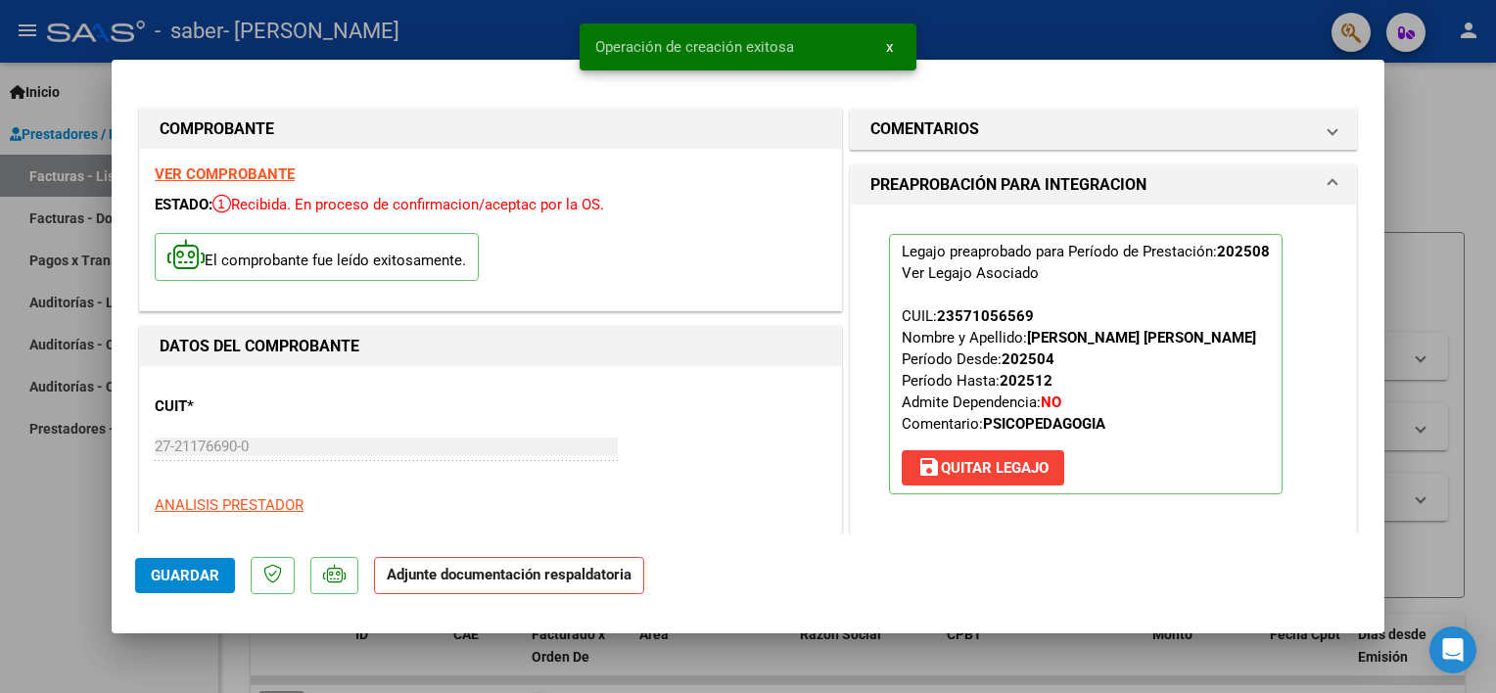
scroll to position [196, 0]
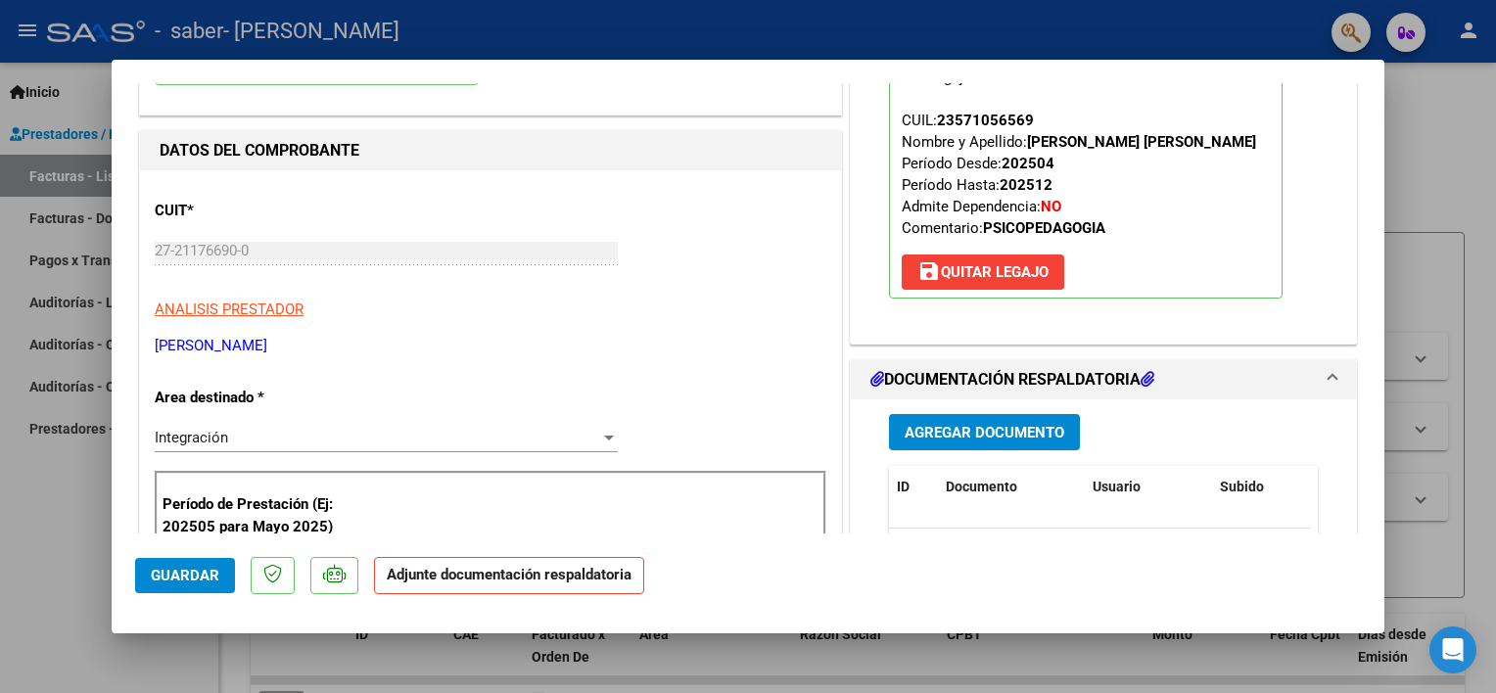
click at [1024, 424] on span "Agregar Documento" at bounding box center [985, 433] width 160 height 18
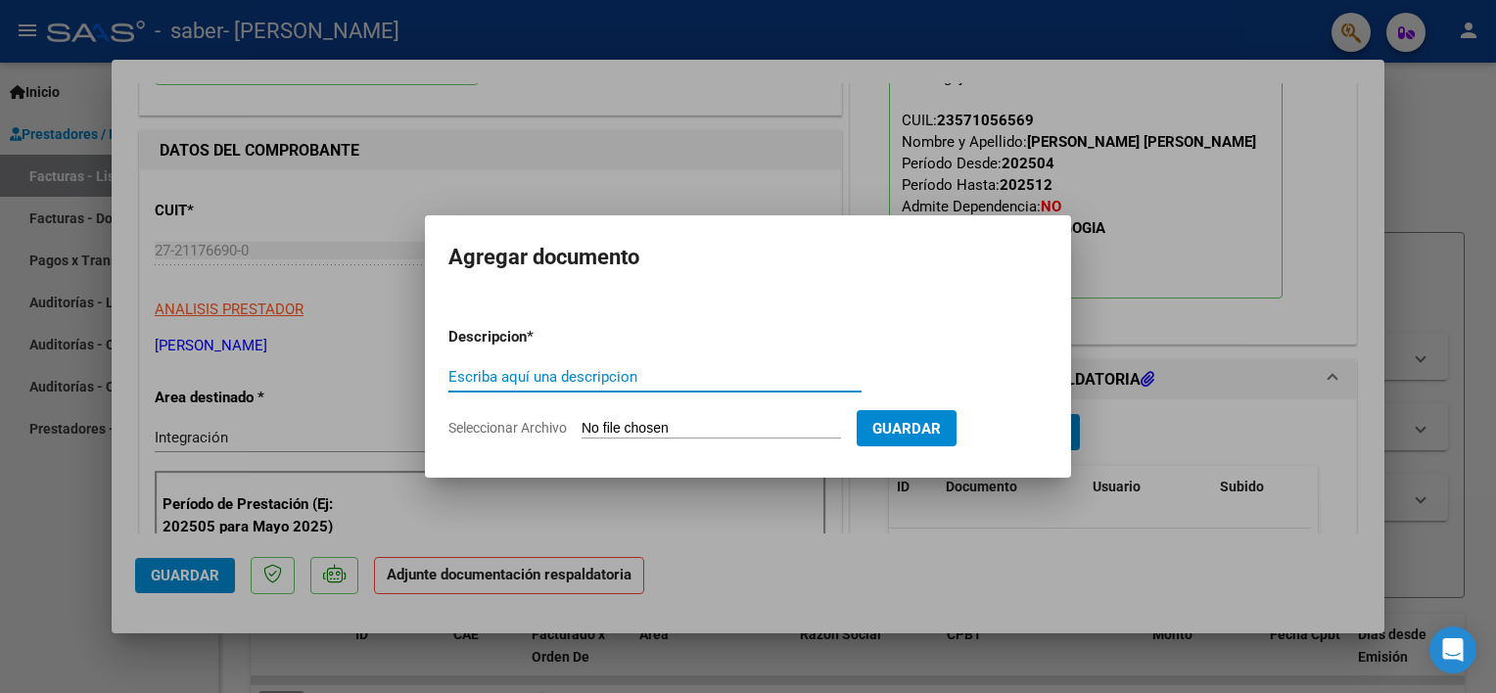
click at [523, 379] on input "Escriba aquí una descripcion" at bounding box center [654, 377] width 413 height 18
type input "PLANILLA DE ASISTENCIA [DATE] PSP"
click at [670, 439] on input "Seleccionar Archivo" at bounding box center [710, 429] width 259 height 19
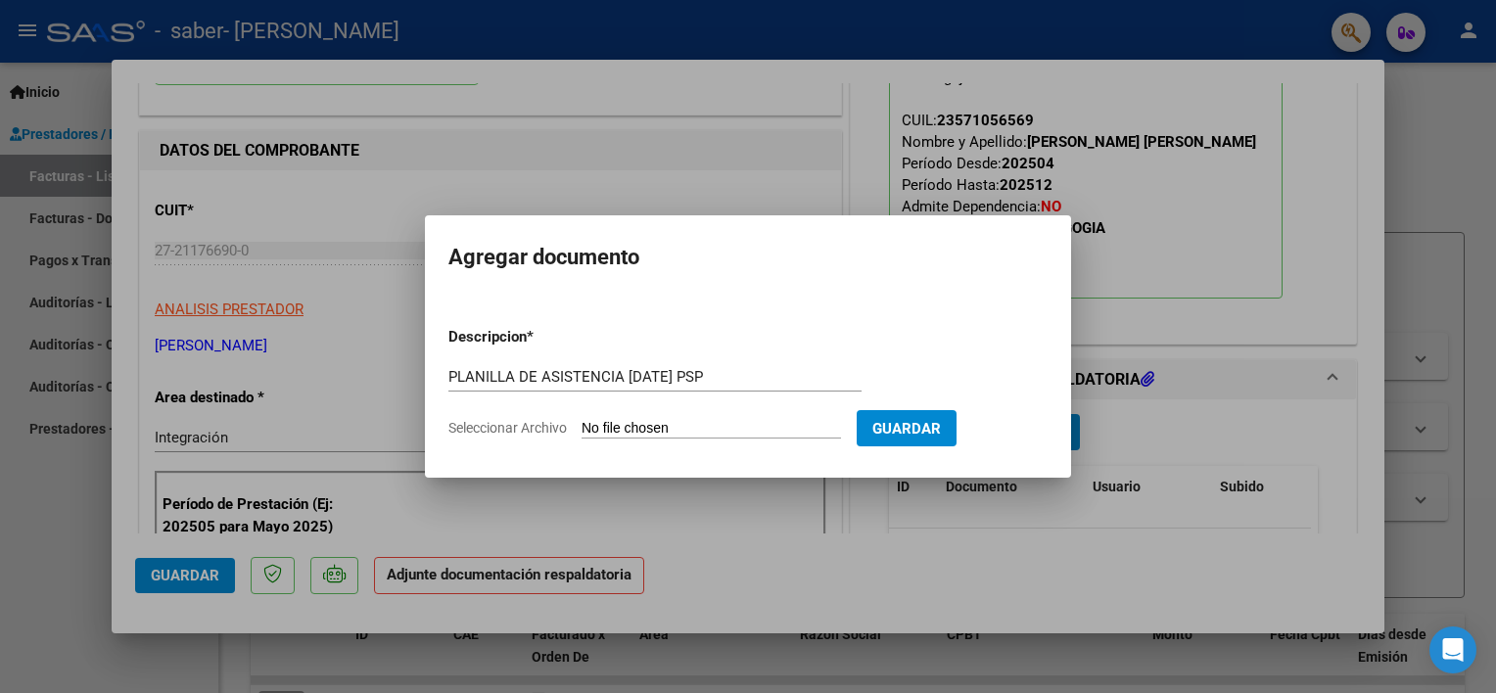
type input "C:\fakepath\PLANILLA [PERSON_NAME] SABER [DATE] PSP.pdf"
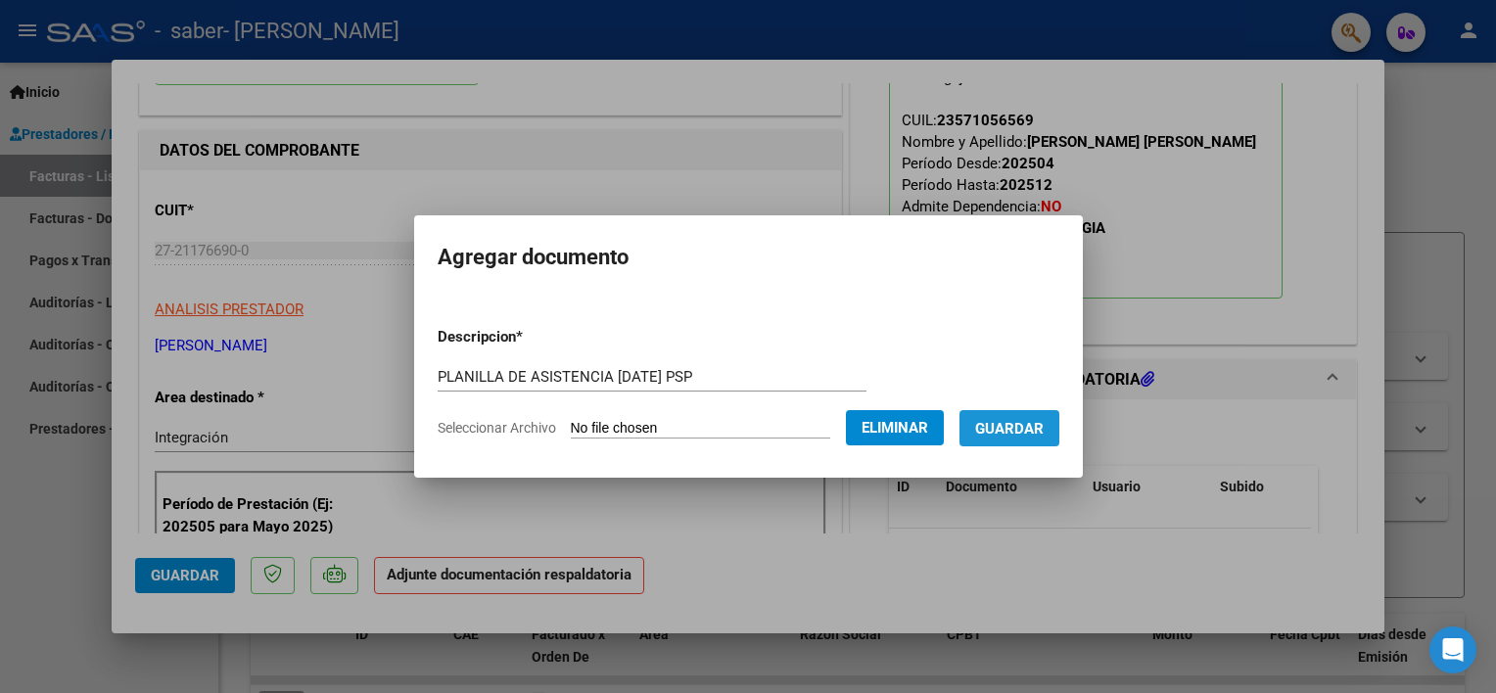
click at [1005, 439] on button "Guardar" at bounding box center [1009, 428] width 100 height 36
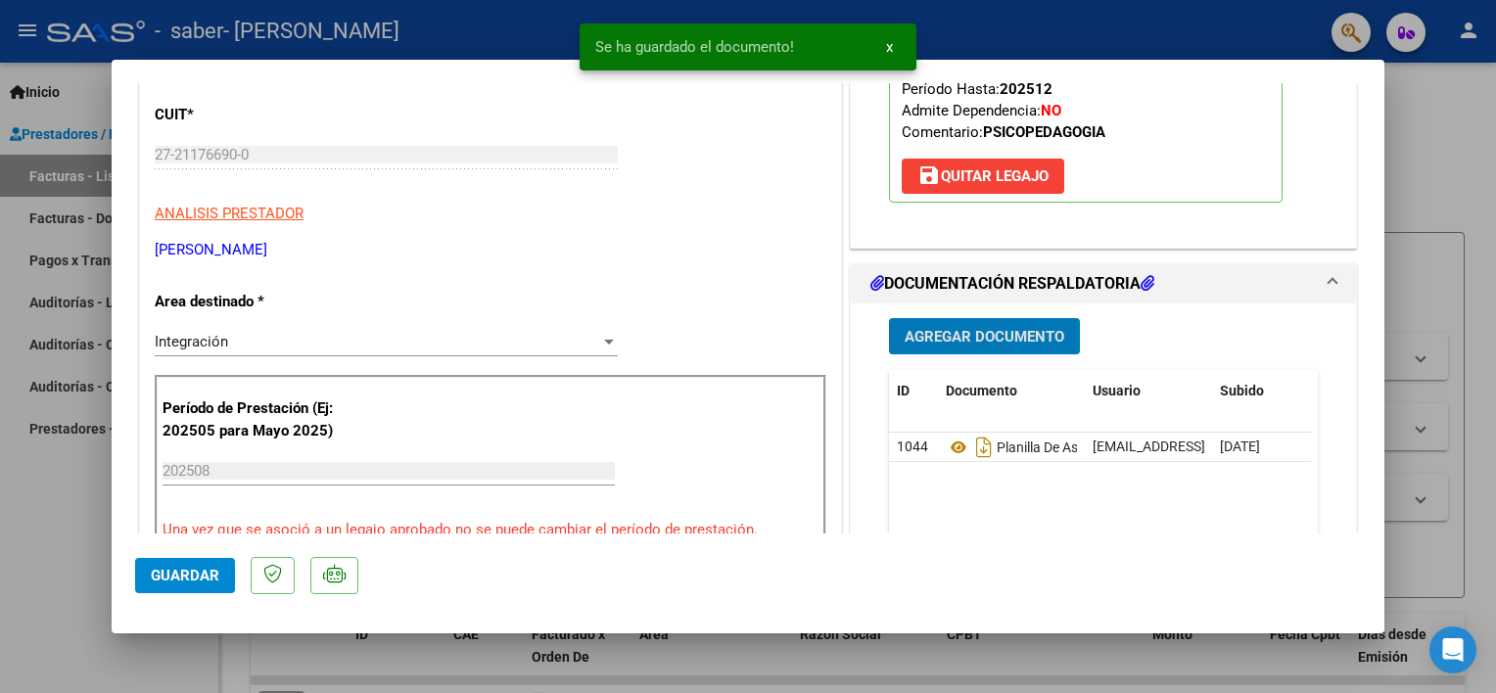
scroll to position [392, 0]
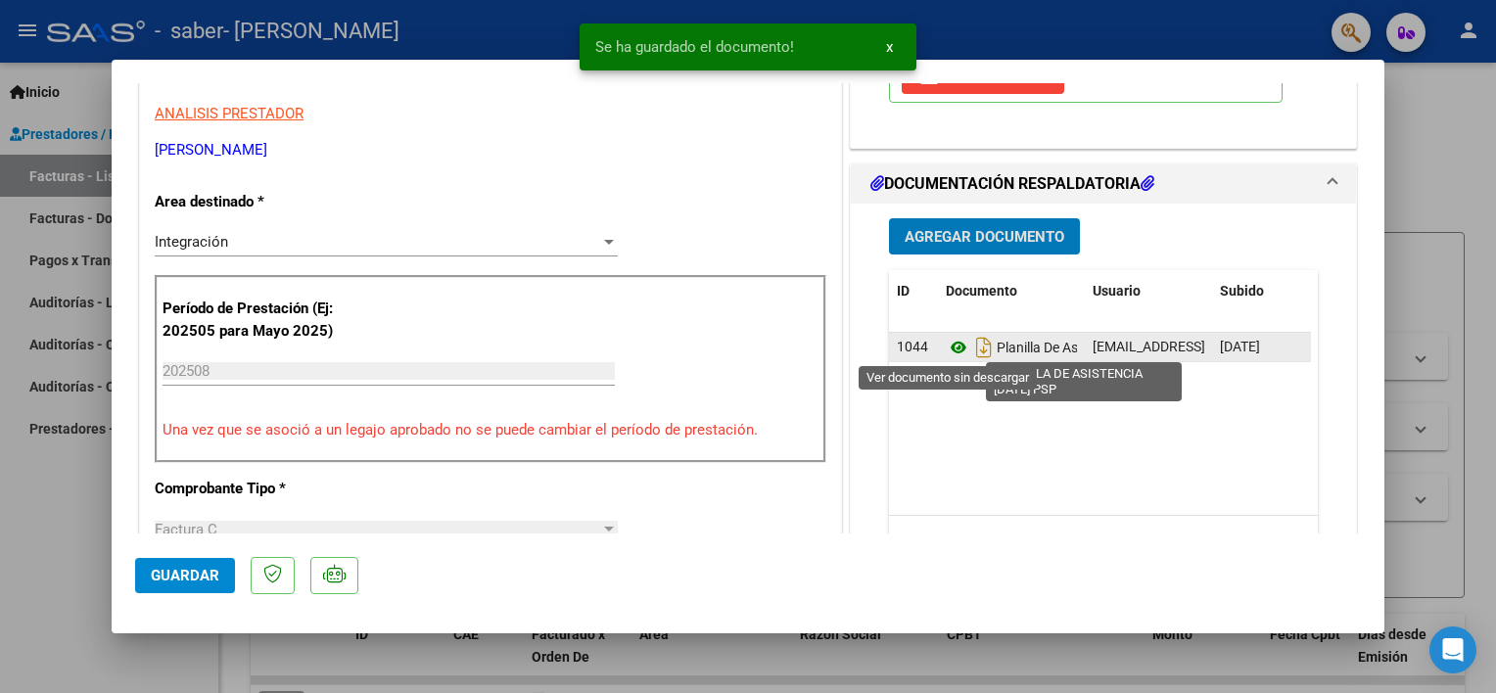
click at [949, 348] on icon at bounding box center [958, 347] width 25 height 23
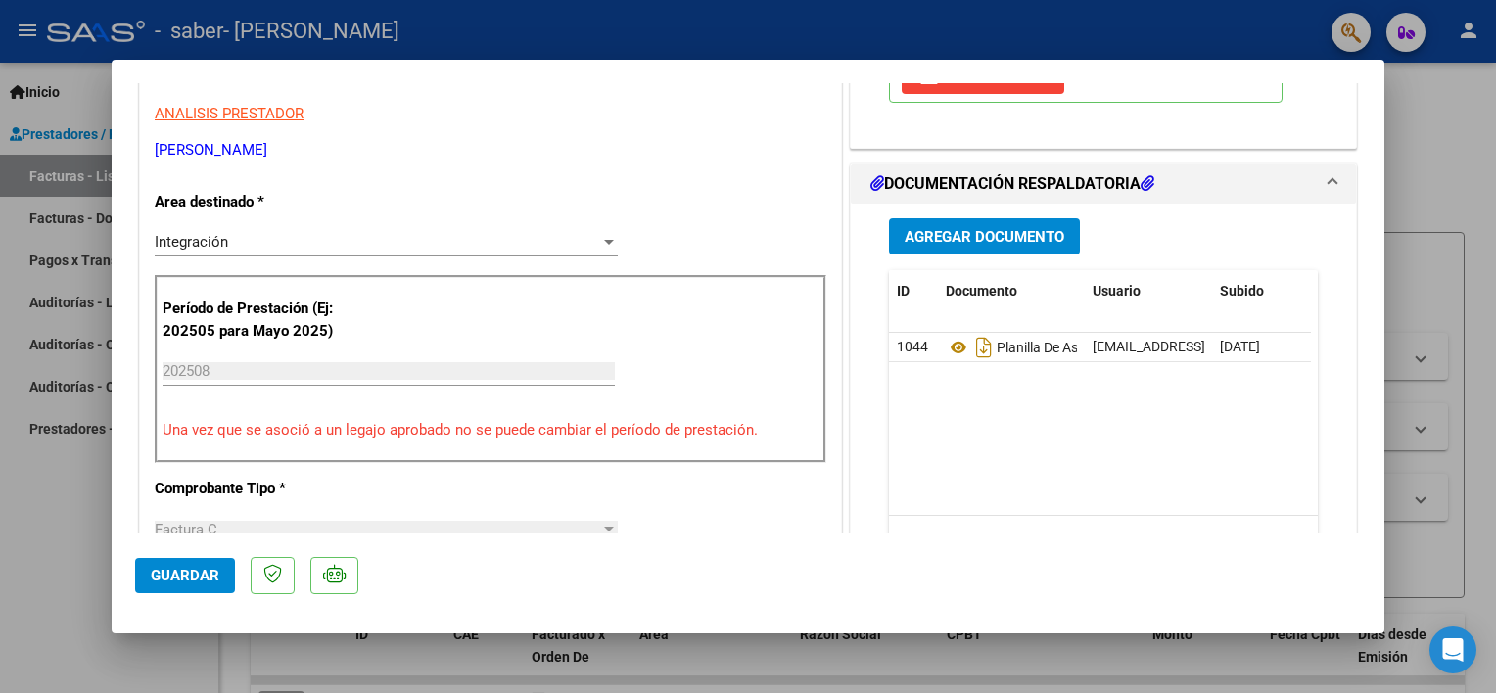
drag, startPoint x: 51, startPoint y: 568, endPoint x: 141, endPoint y: 556, distance: 90.8
click at [54, 568] on div at bounding box center [748, 346] width 1496 height 693
type input "$ 0,00"
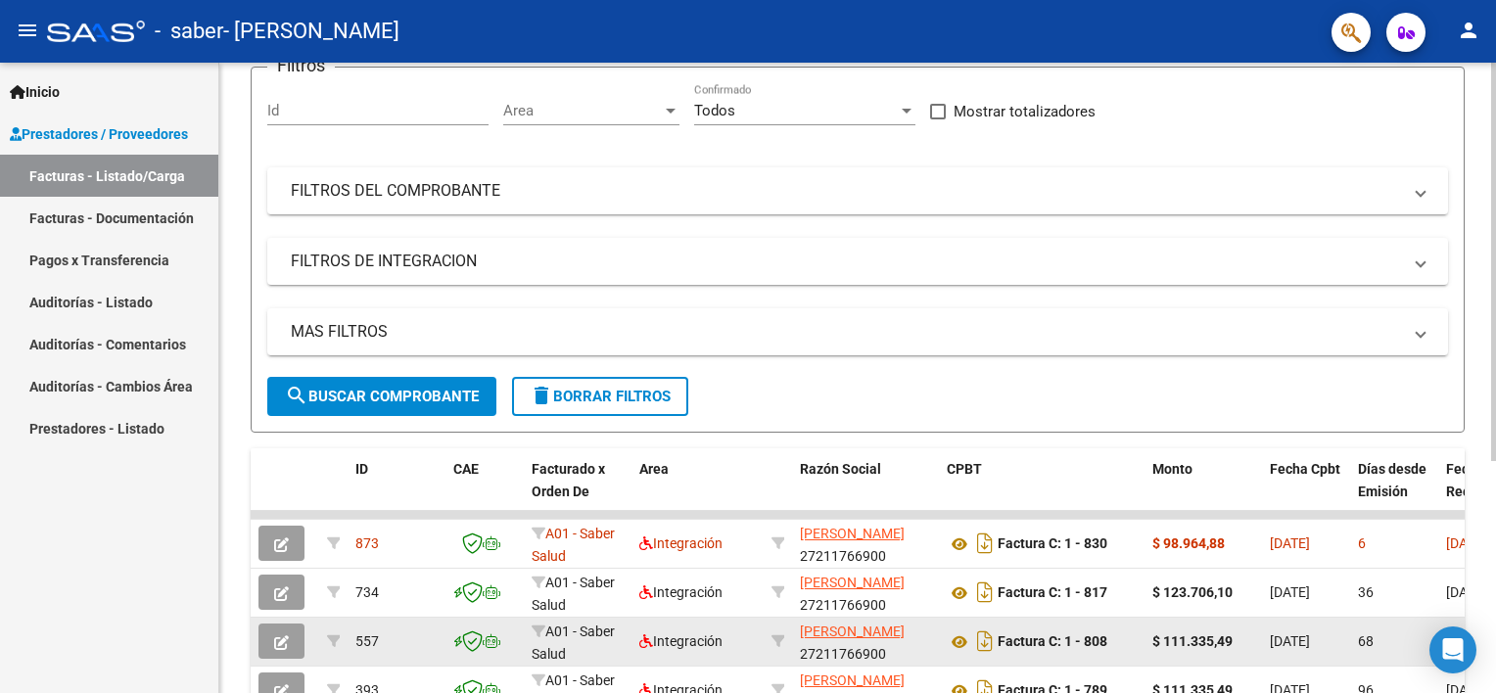
scroll to position [196, 0]
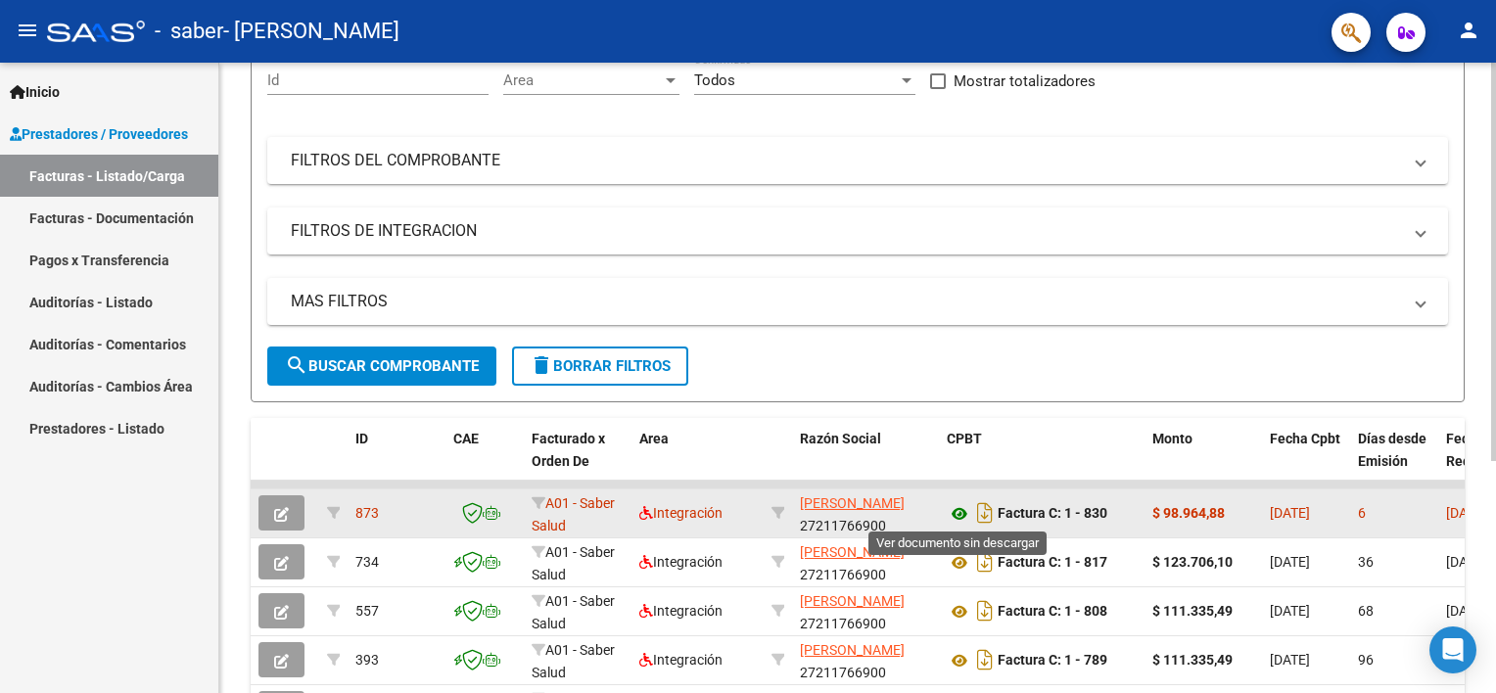
click at [948, 512] on icon at bounding box center [959, 513] width 25 height 23
drag, startPoint x: 1232, startPoint y: 517, endPoint x: 1163, endPoint y: 513, distance: 69.6
click at [1163, 513] on div "$ 98.964,88" at bounding box center [1203, 513] width 102 height 23
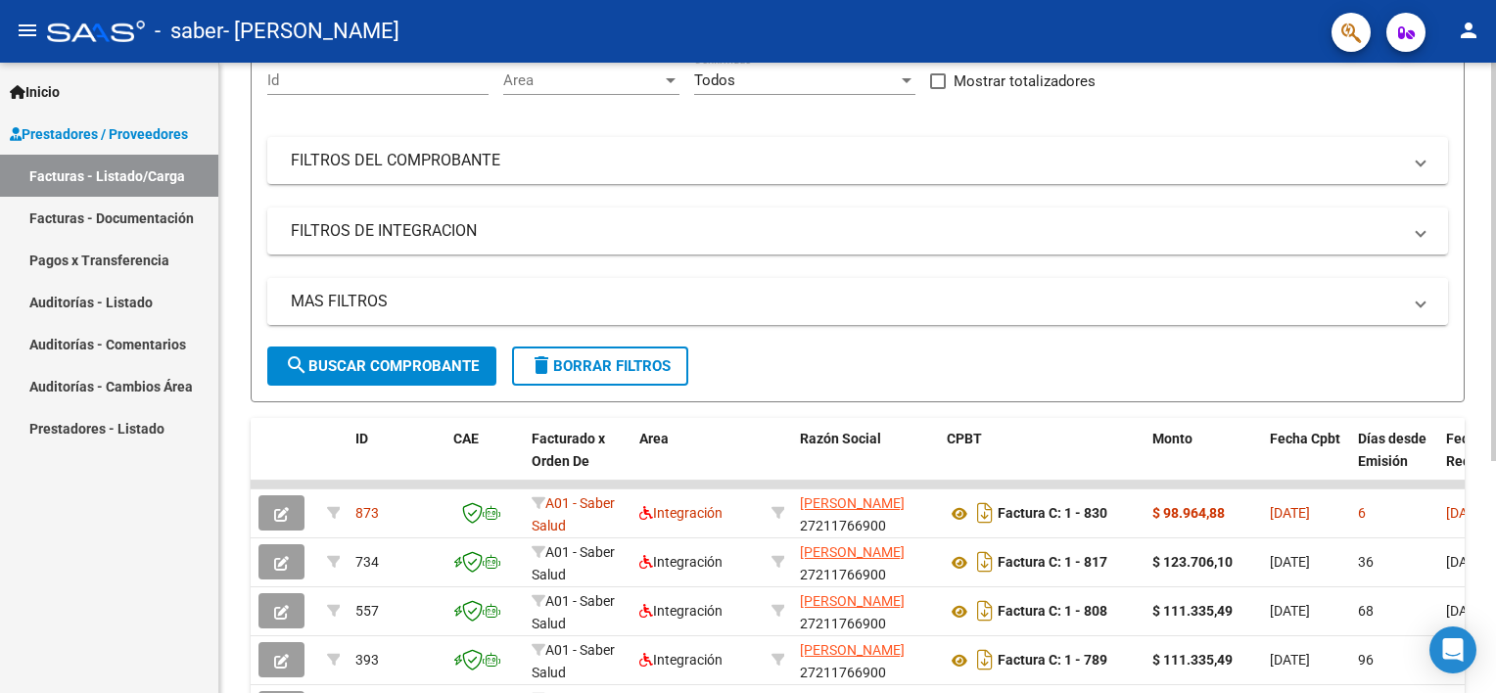
copy strong "98.964,88"
click at [1482, 27] on button "person" at bounding box center [1468, 31] width 39 height 39
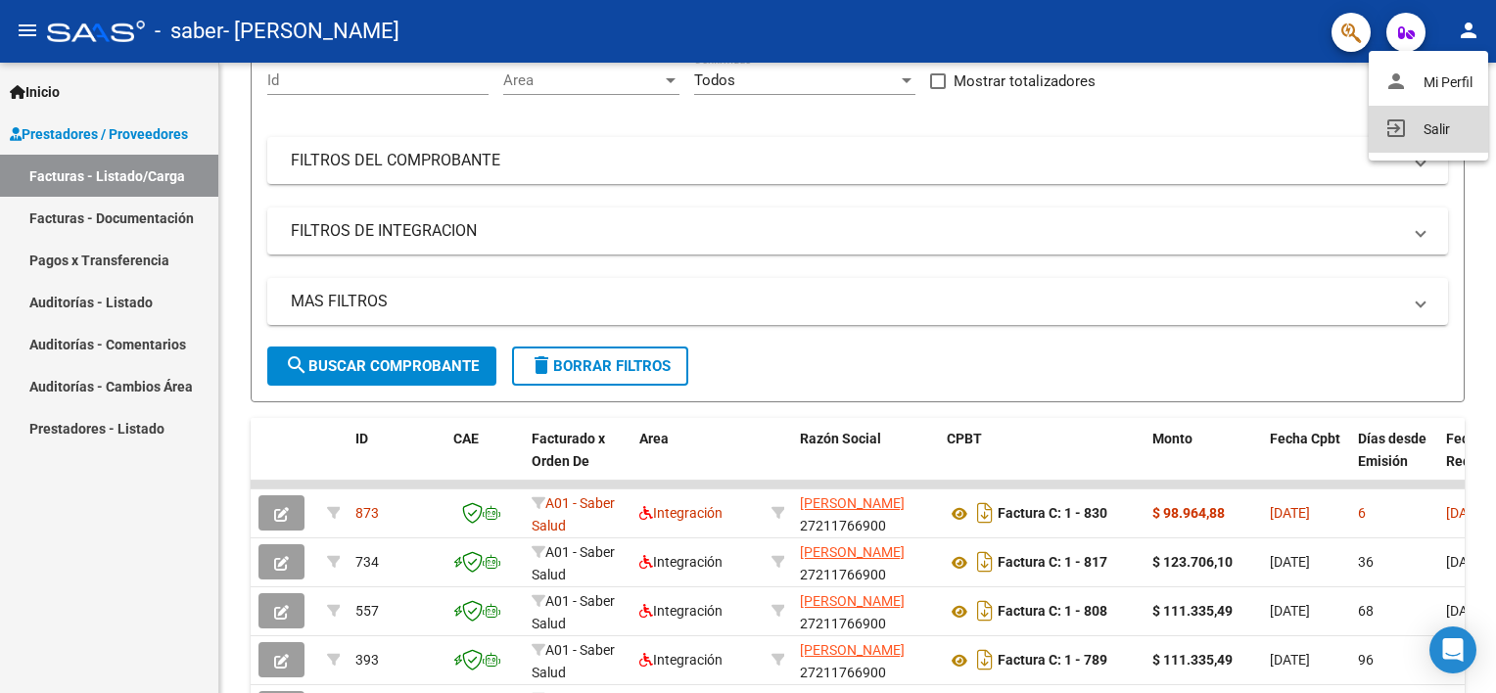
click at [1429, 136] on button "exit_to_app Salir" at bounding box center [1428, 129] width 119 height 47
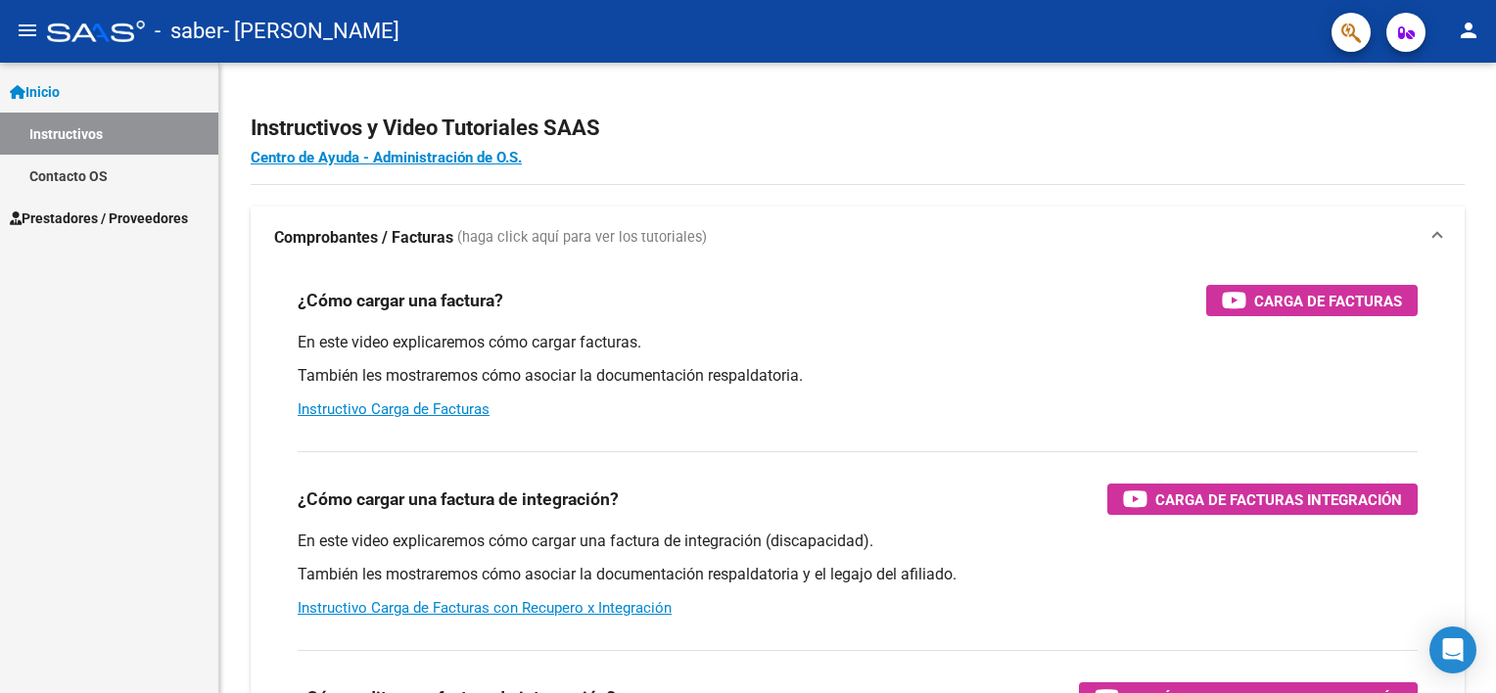
click at [131, 213] on span "Prestadores / Proveedores" at bounding box center [99, 219] width 178 height 22
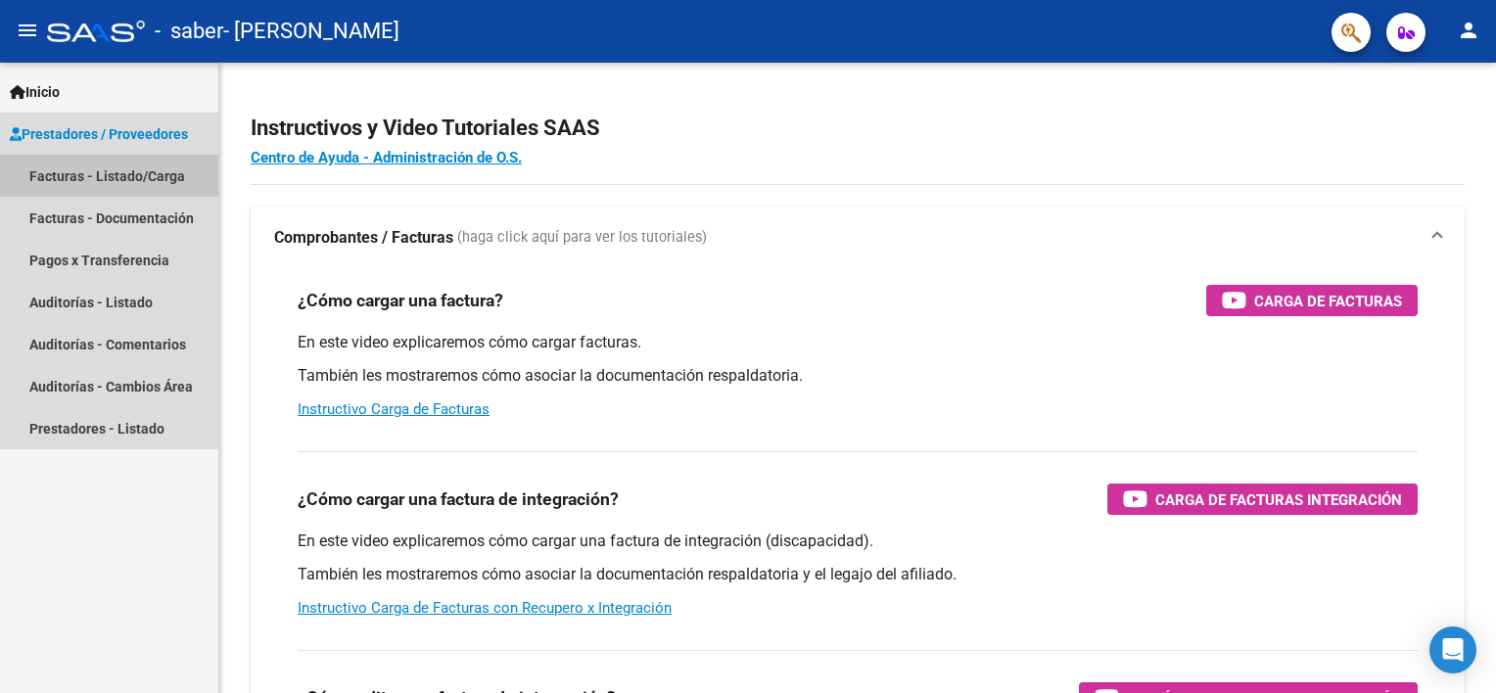
click at [92, 173] on link "Facturas - Listado/Carga" at bounding box center [109, 176] width 218 height 42
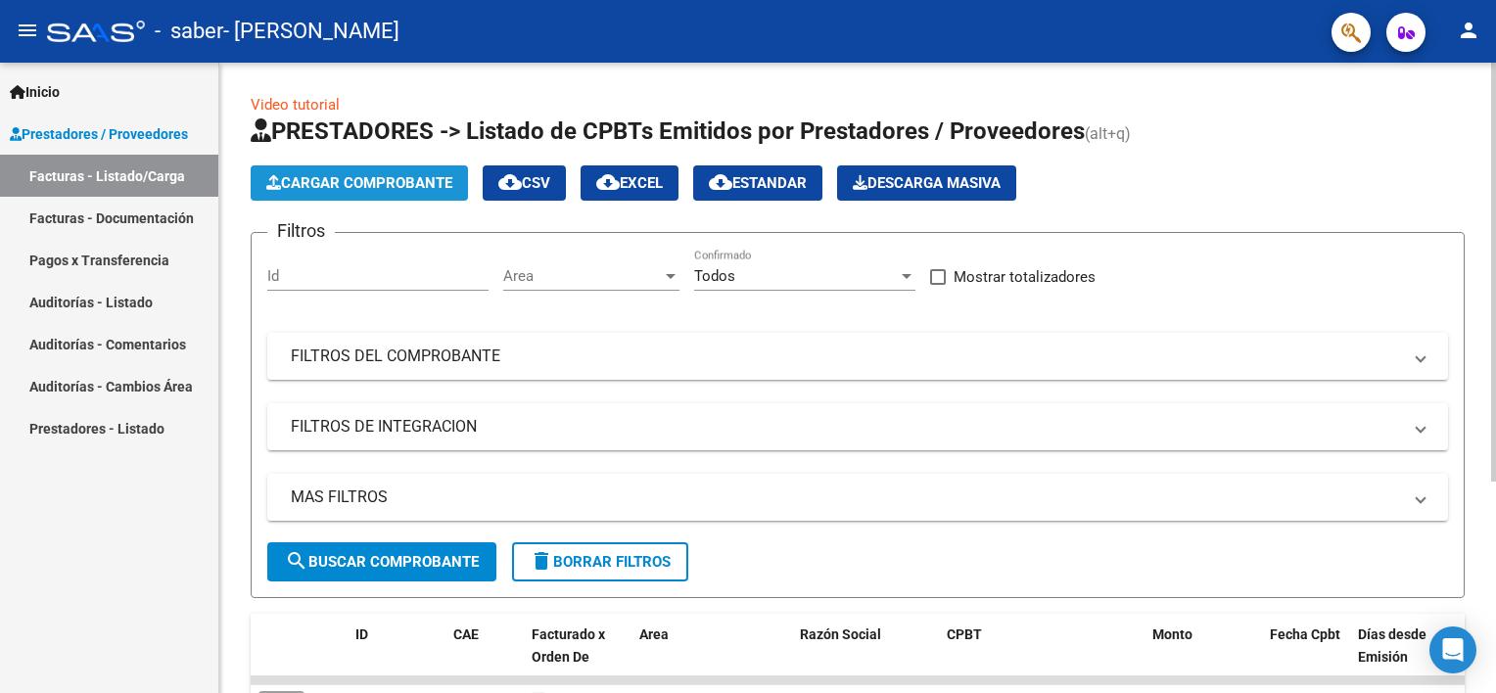
click at [354, 183] on span "Cargar Comprobante" at bounding box center [359, 183] width 186 height 18
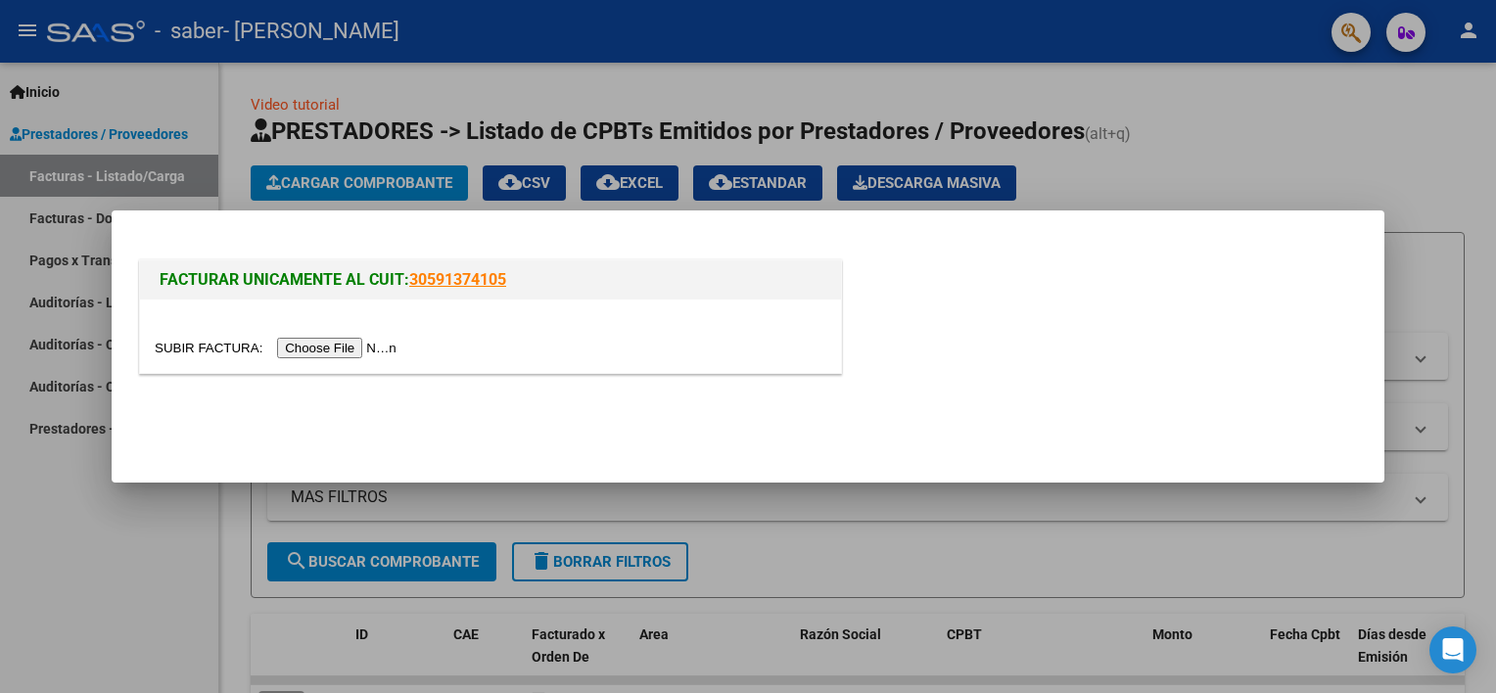
click at [334, 335] on div at bounding box center [490, 336] width 701 height 73
click at [334, 351] on input "file" at bounding box center [279, 348] width 248 height 21
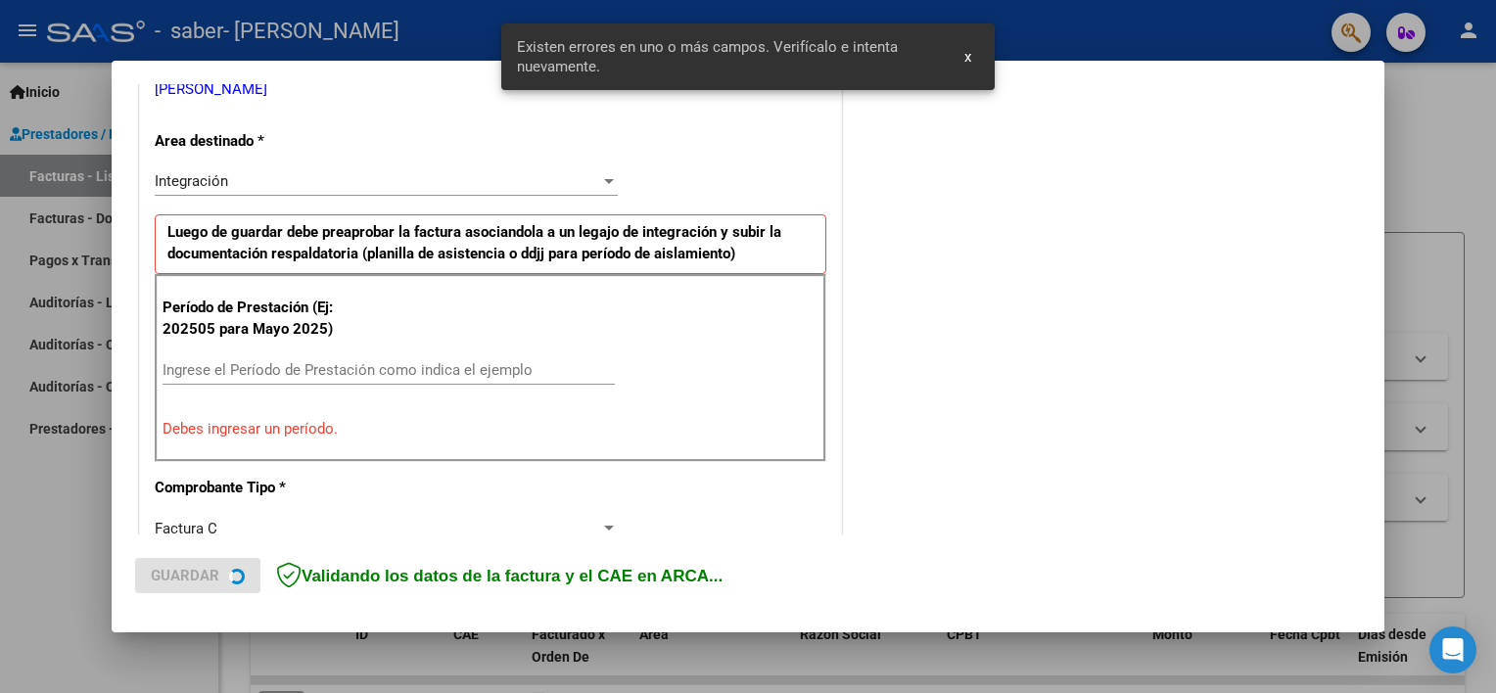
scroll to position [418, 0]
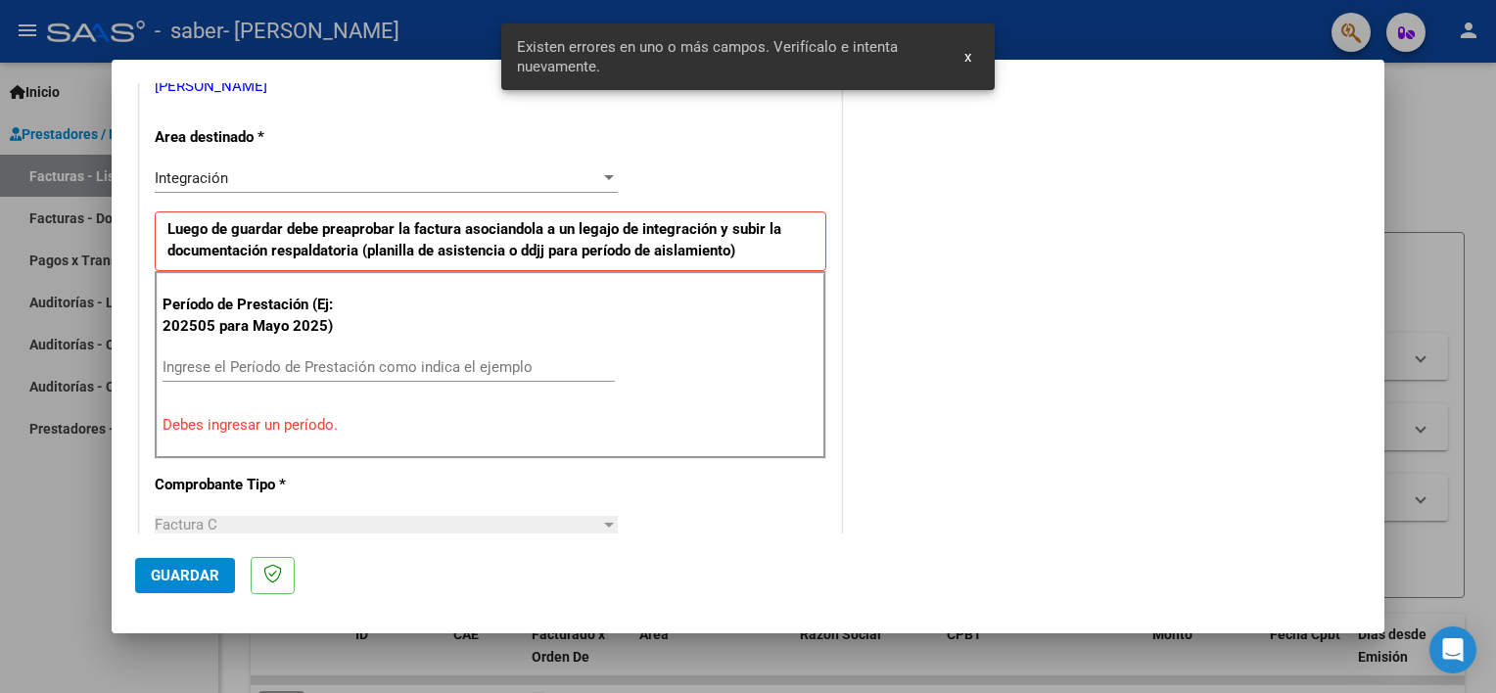
click at [266, 370] on input "Ingrese el Período de Prestación como indica el ejemplo" at bounding box center [389, 367] width 452 height 18
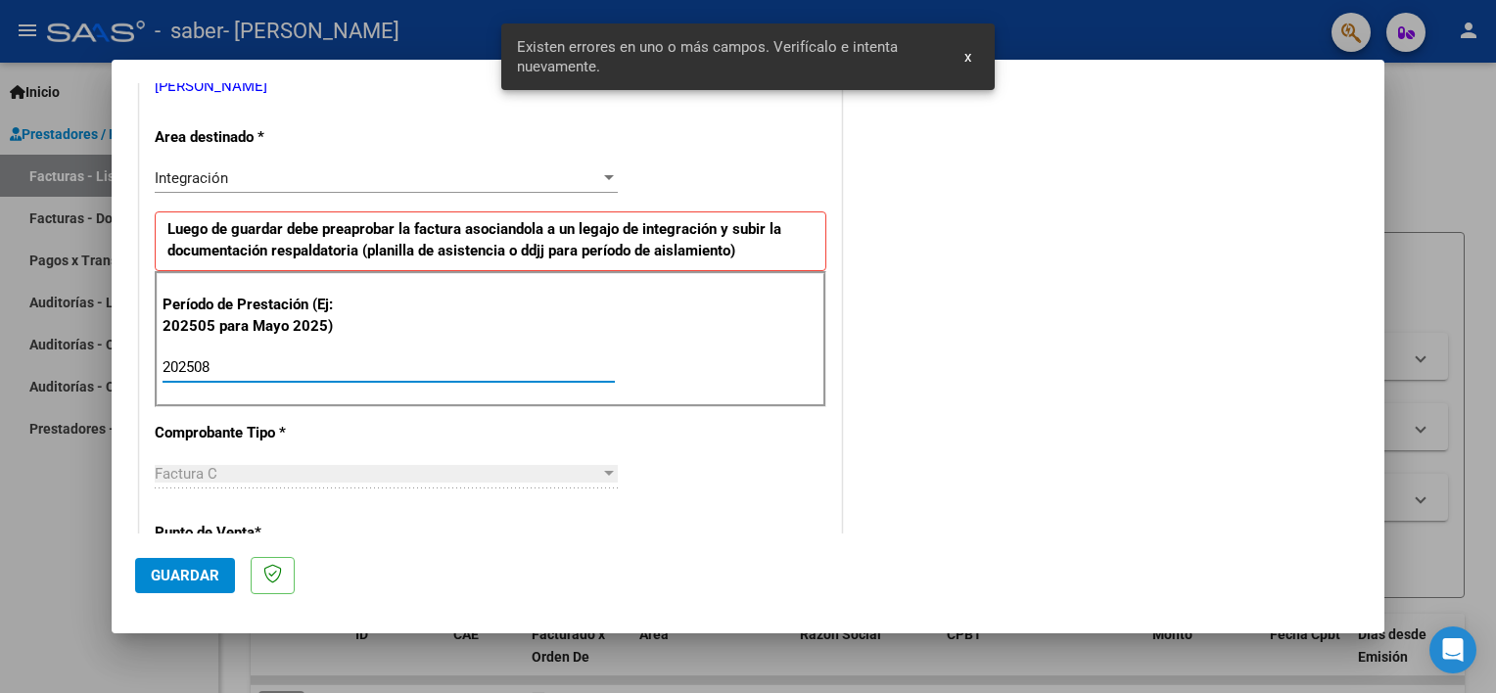
type input "202508"
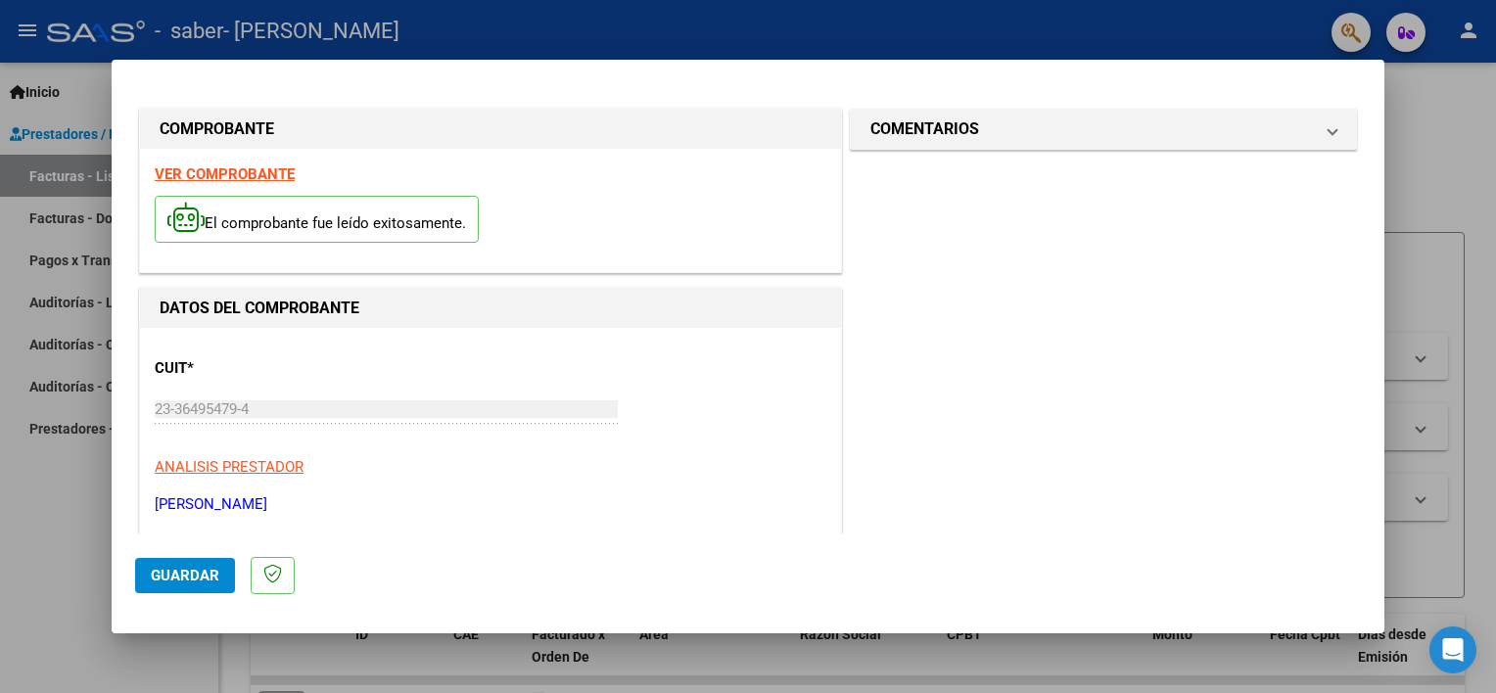
click at [165, 579] on span "Guardar" at bounding box center [185, 576] width 69 height 18
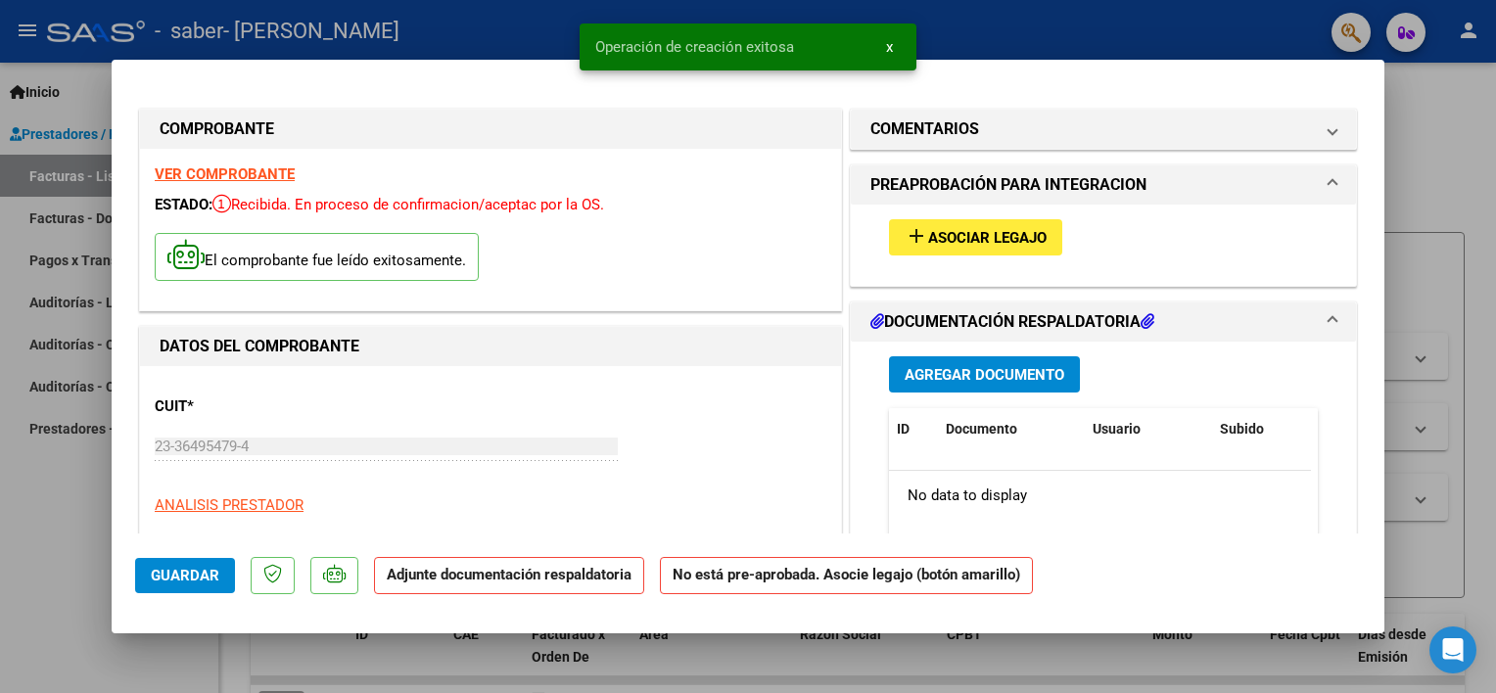
click at [961, 224] on button "add Asociar Legajo" at bounding box center [975, 237] width 173 height 36
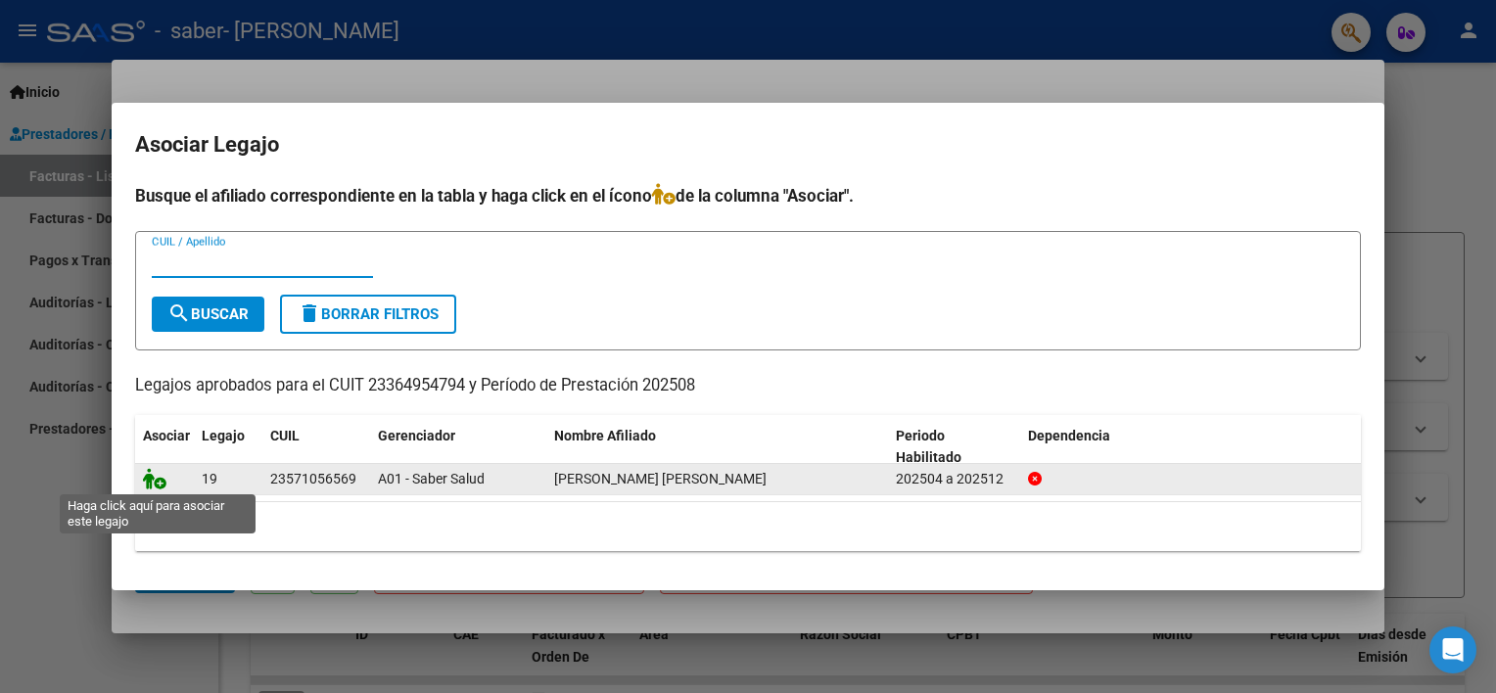
click at [148, 478] on icon at bounding box center [154, 479] width 23 height 22
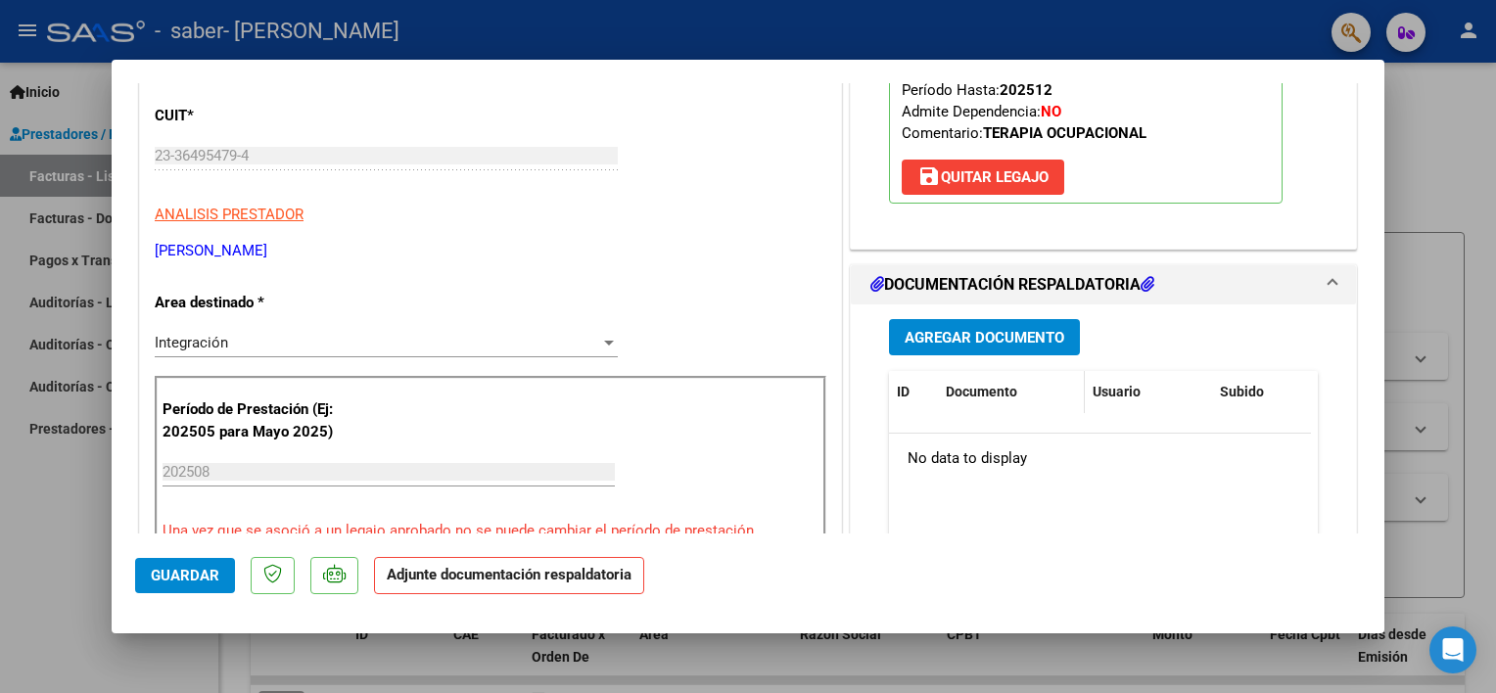
scroll to position [294, 0]
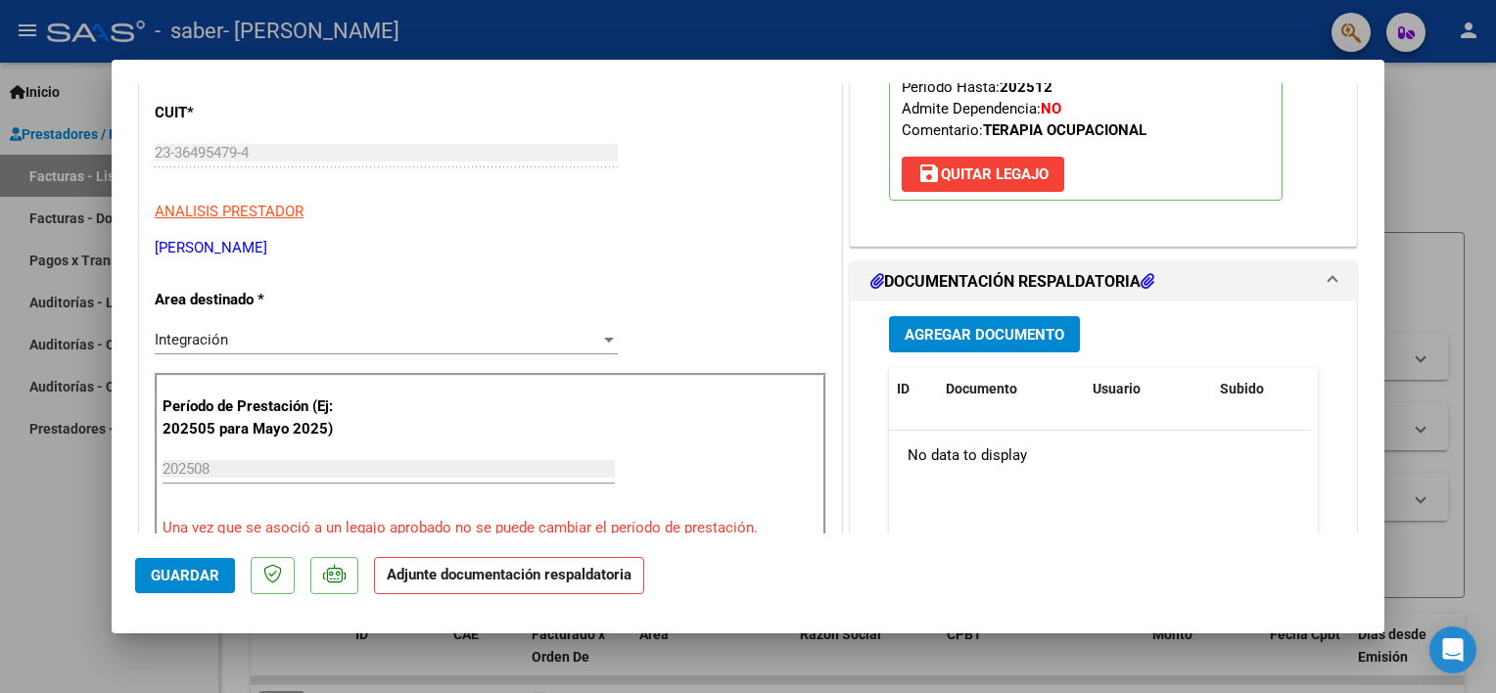
click at [912, 326] on span "Agregar Documento" at bounding box center [985, 335] width 160 height 18
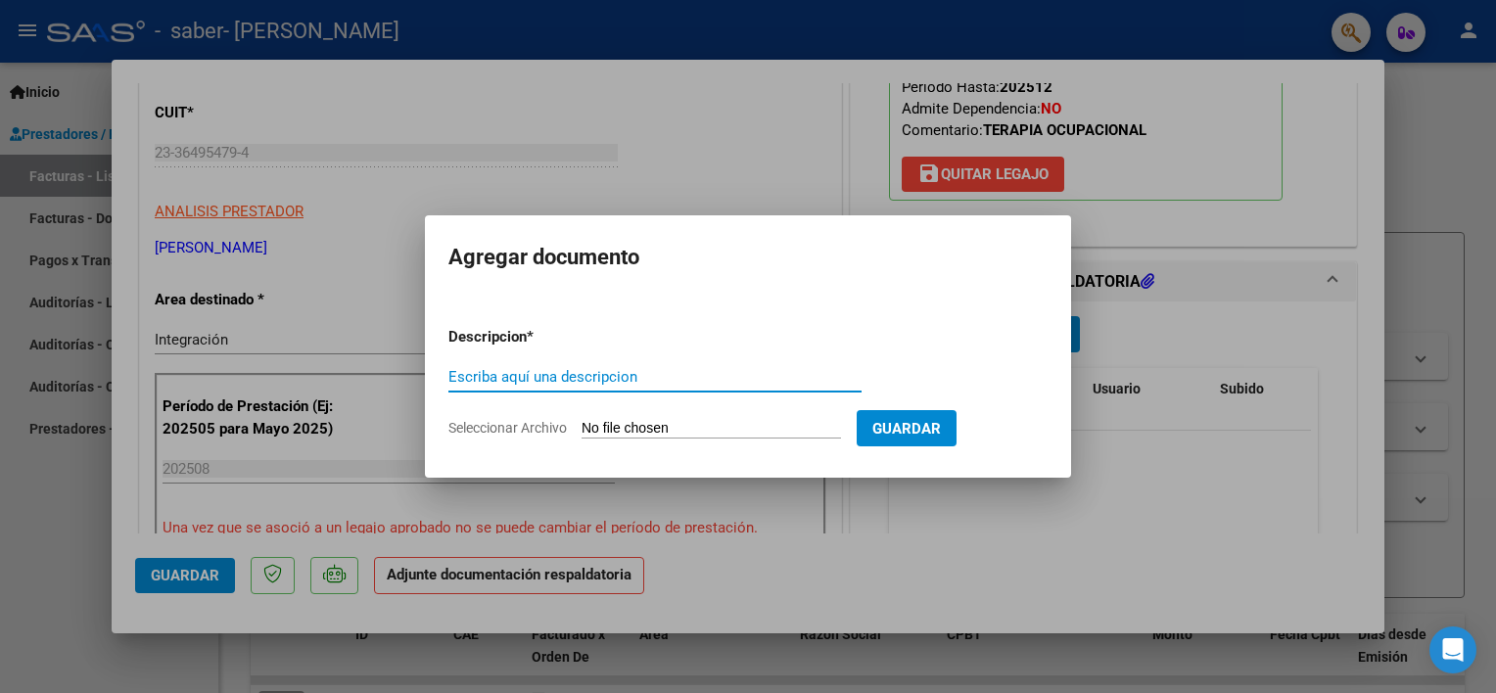
click at [681, 372] on input "Escriba aquí una descripcion" at bounding box center [654, 377] width 413 height 18
click at [725, 370] on input "PLANILLA DE ASISTENCIA [DATE] PSI" at bounding box center [654, 377] width 413 height 18
click at [736, 376] on input "PLANILLA DE ASISTENCIA [DATE] PSI" at bounding box center [654, 377] width 413 height 18
type input "PLANILLA DE ASISTENCIA [DATE] TO"
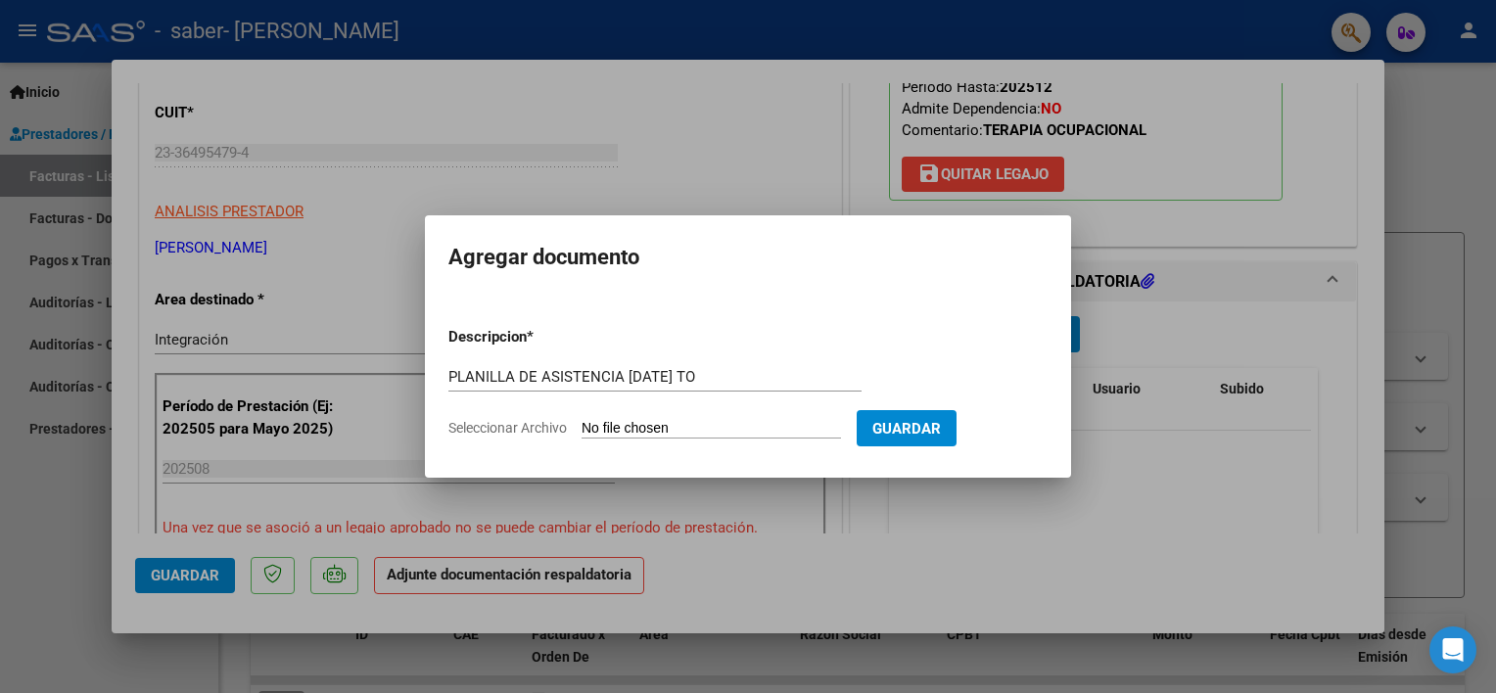
click at [686, 433] on input "Seleccionar Archivo" at bounding box center [710, 429] width 259 height 19
type input "C:\fakepath\PLANILLA [PERSON_NAME] SABER [DATE] TO.pdf"
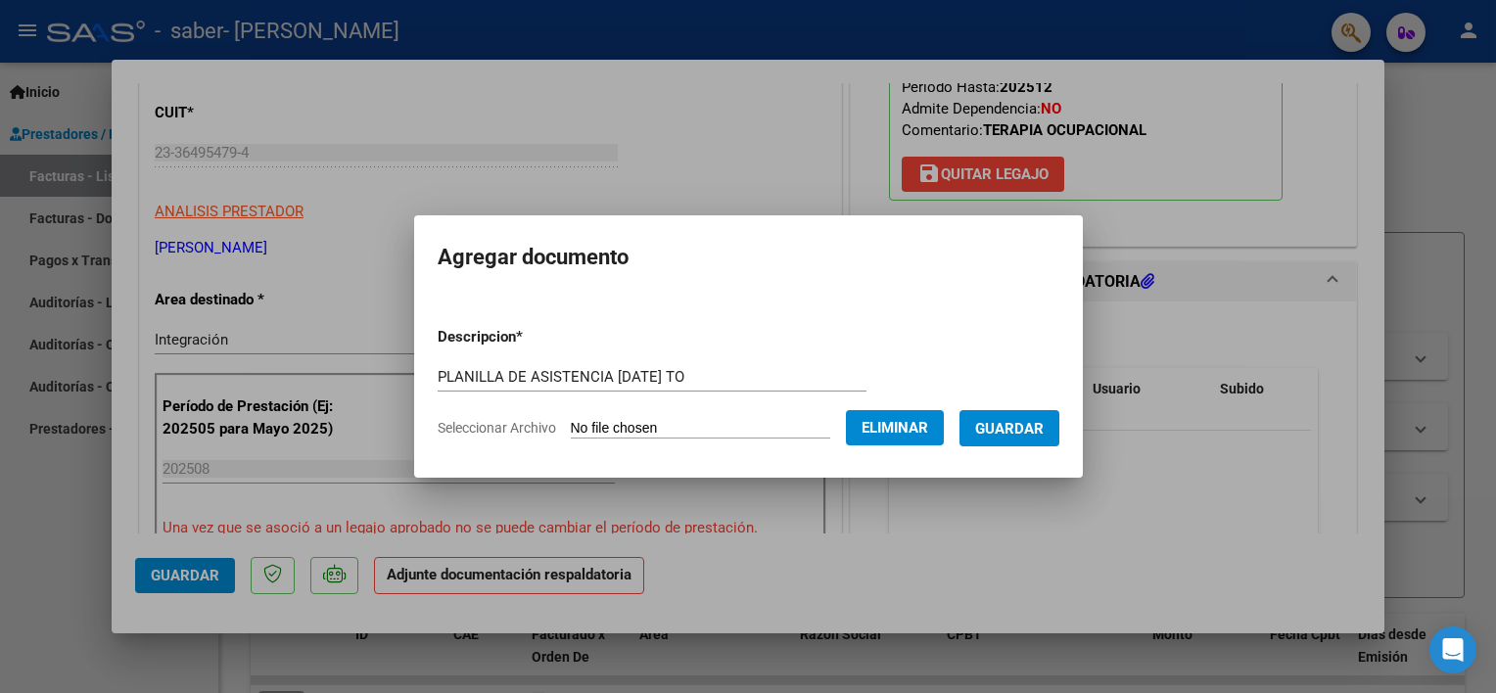
click at [986, 434] on span "Guardar" at bounding box center [1009, 429] width 69 height 18
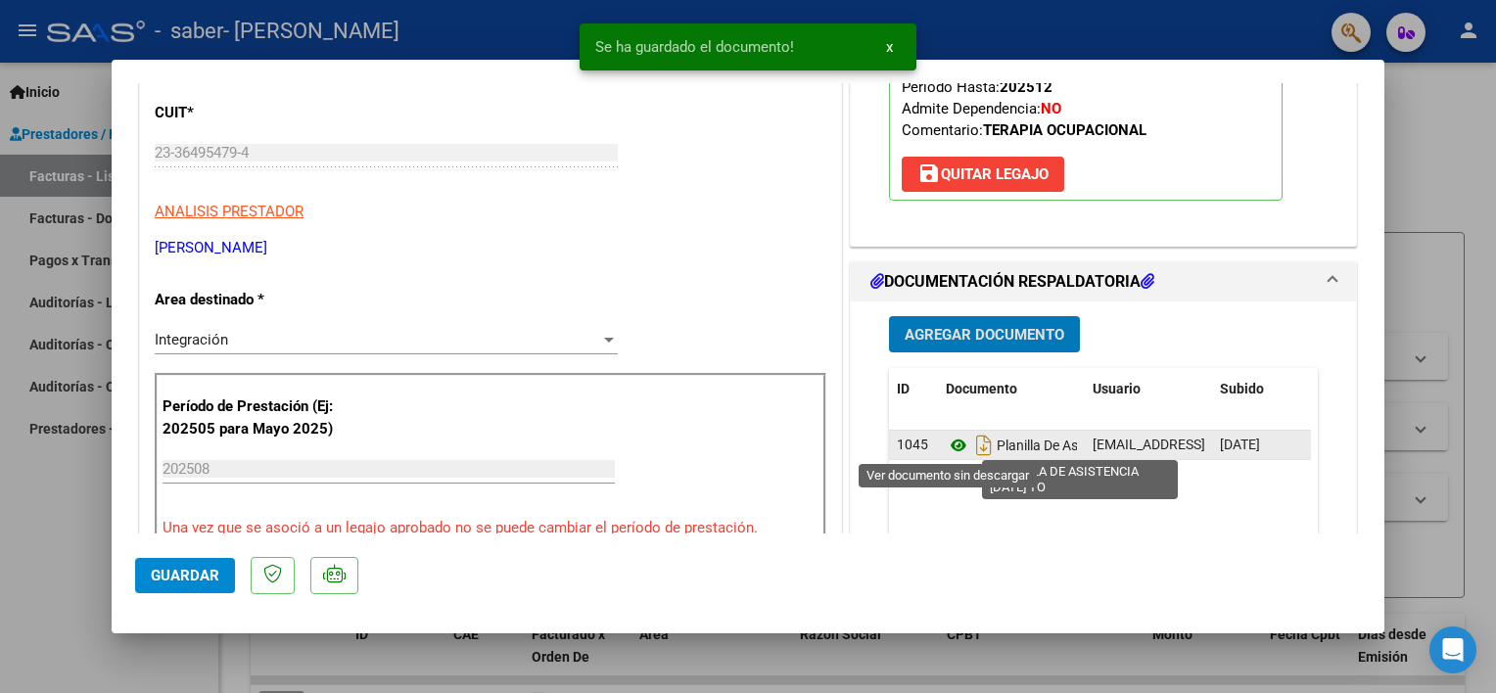
click at [948, 445] on icon at bounding box center [958, 445] width 25 height 23
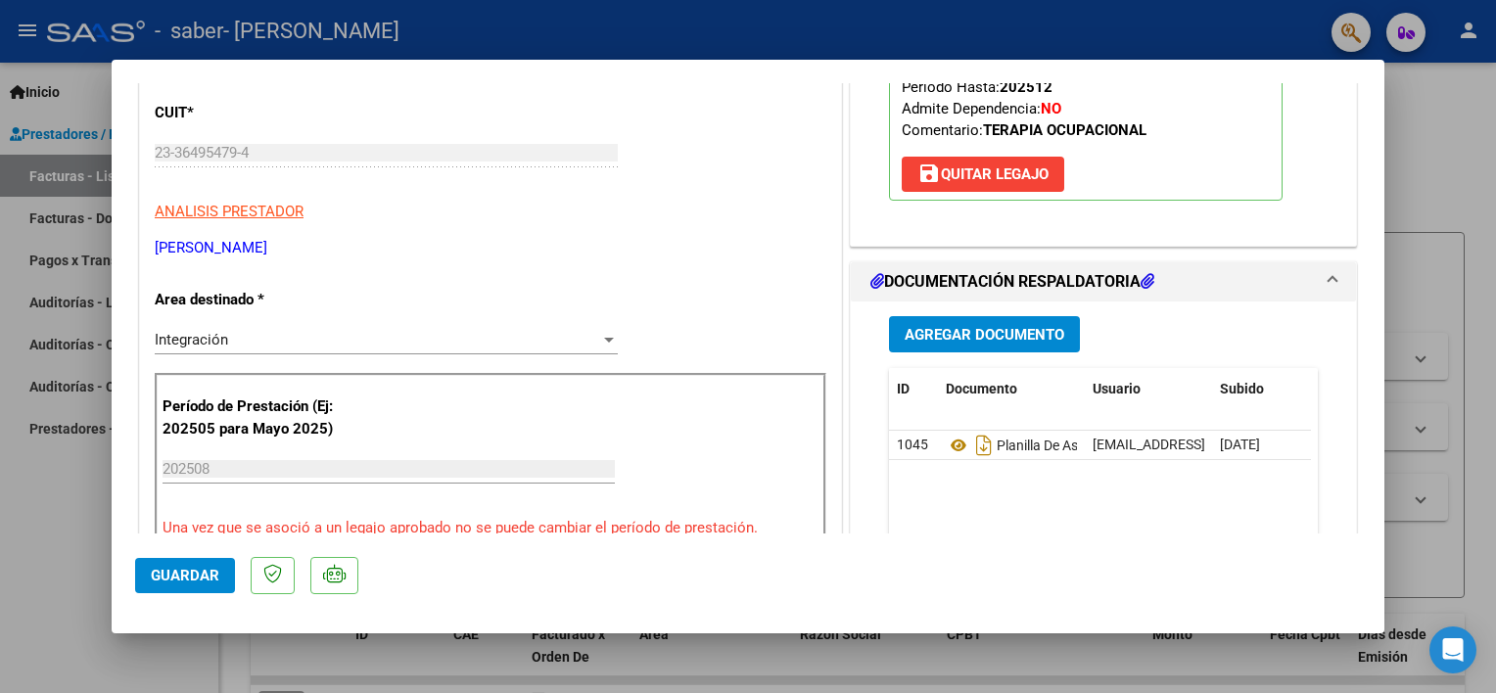
click at [51, 489] on div at bounding box center [748, 346] width 1496 height 693
type input "$ 0,00"
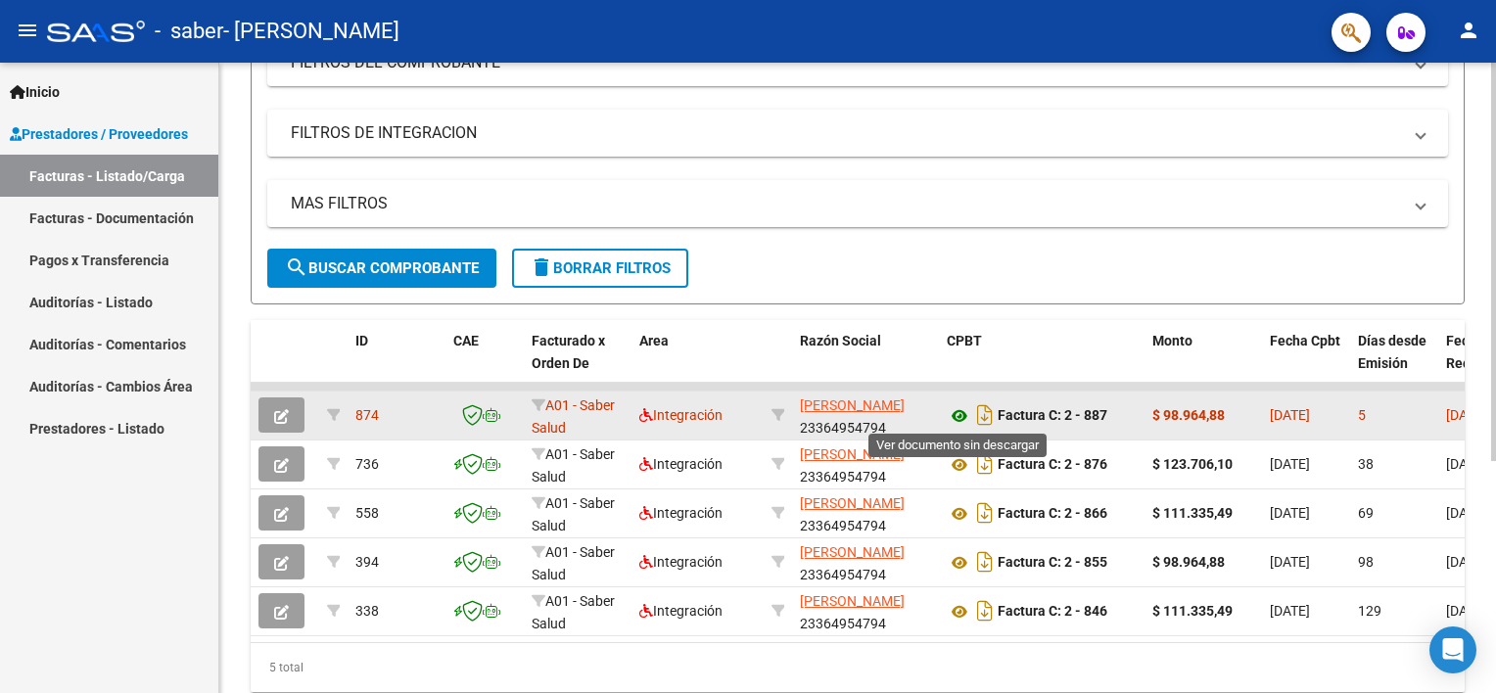
click at [952, 412] on icon at bounding box center [959, 415] width 25 height 23
drag, startPoint x: 1238, startPoint y: 409, endPoint x: 1163, endPoint y: 408, distance: 75.4
click at [1163, 408] on div "$ 98.964,88" at bounding box center [1203, 415] width 102 height 23
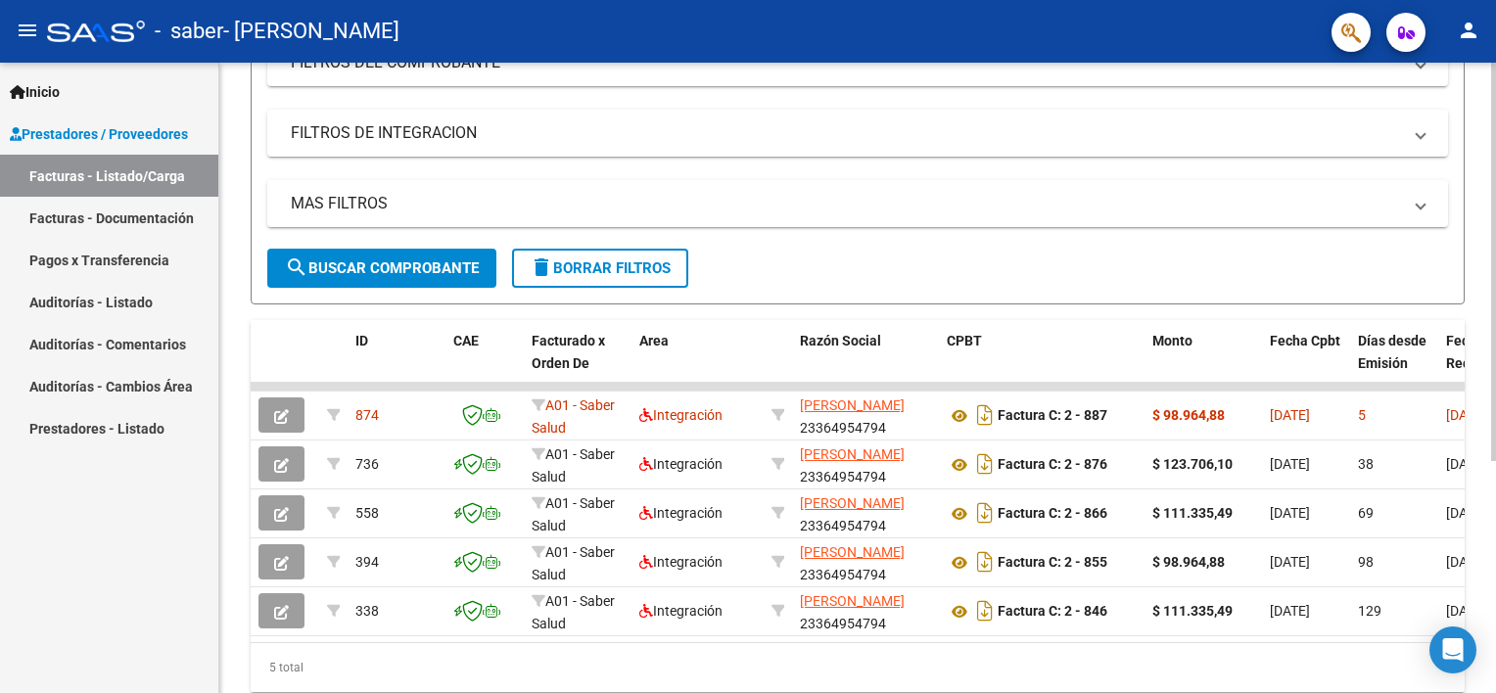
copy strong "98.964,88"
click at [1464, 25] on mat-icon "person" at bounding box center [1468, 30] width 23 height 23
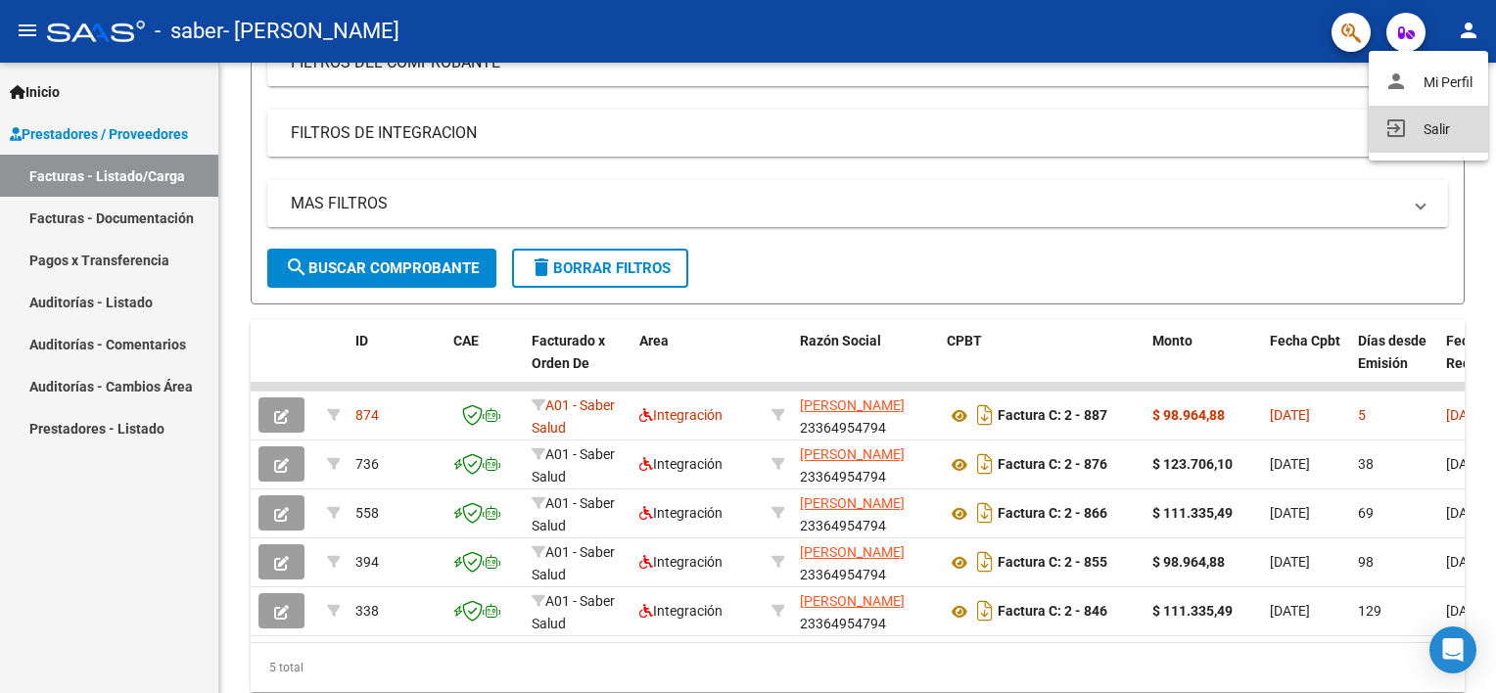
click at [1410, 137] on button "exit_to_app Salir" at bounding box center [1428, 129] width 119 height 47
